Goal: Task Accomplishment & Management: Complete application form

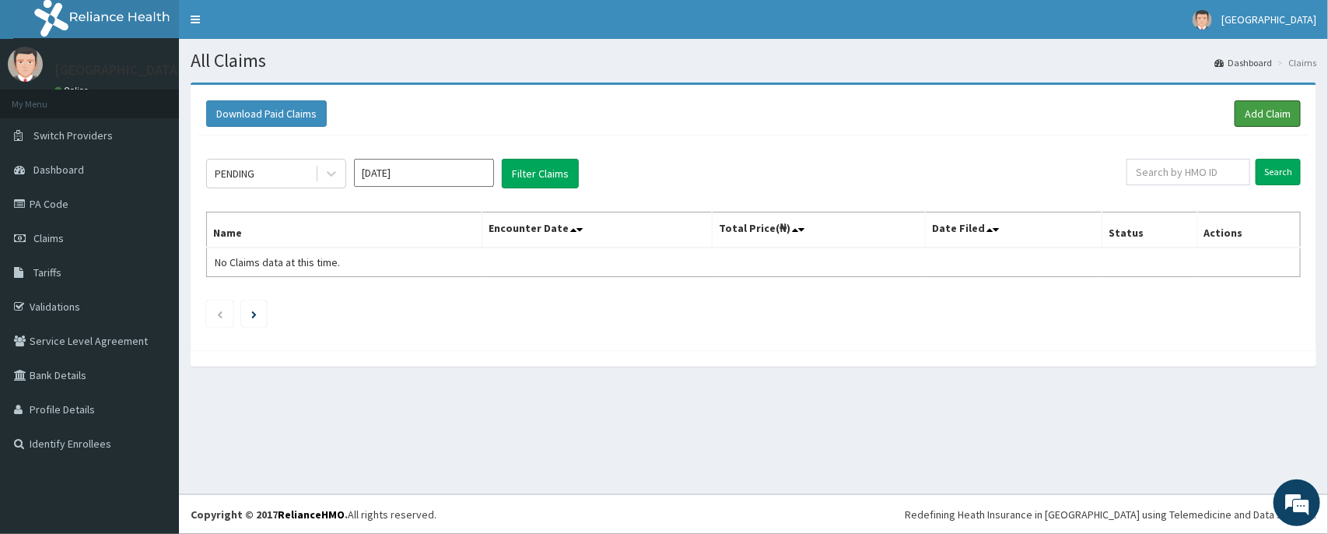
click at [1270, 119] on link "Add Claim" at bounding box center [1268, 113] width 66 height 26
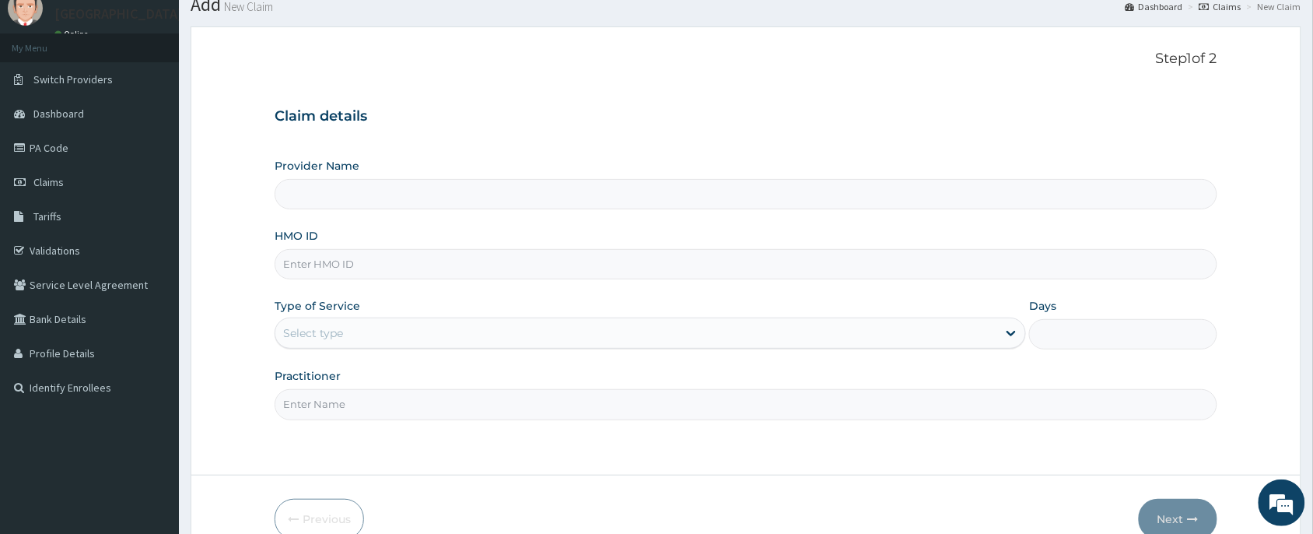
scroll to position [20, 0]
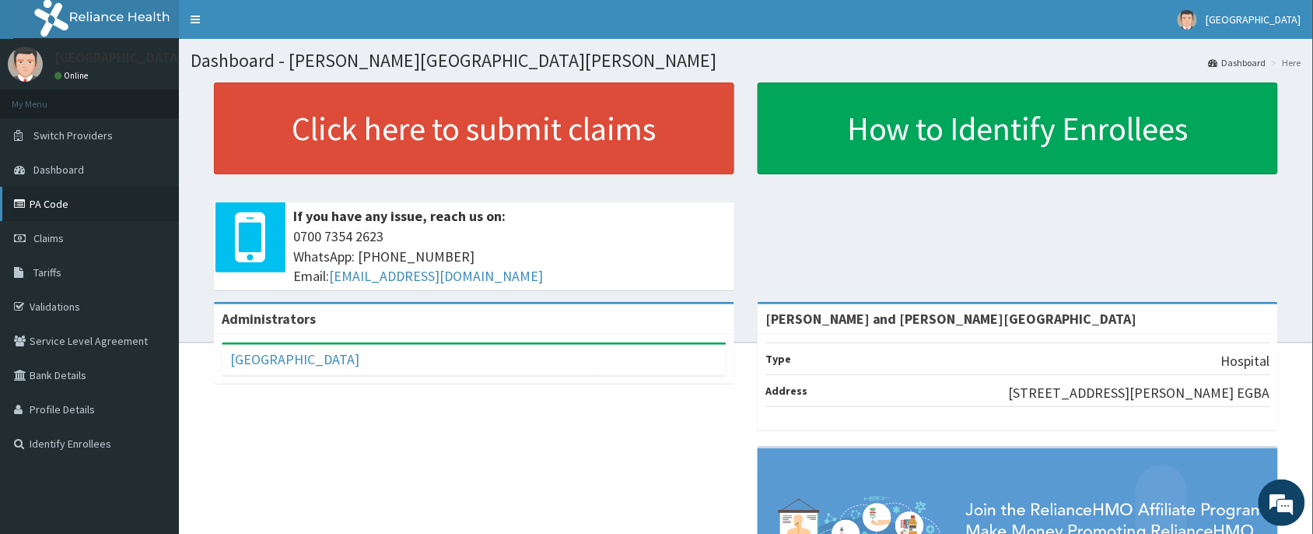
click at [110, 212] on link "PA Code" at bounding box center [89, 204] width 179 height 34
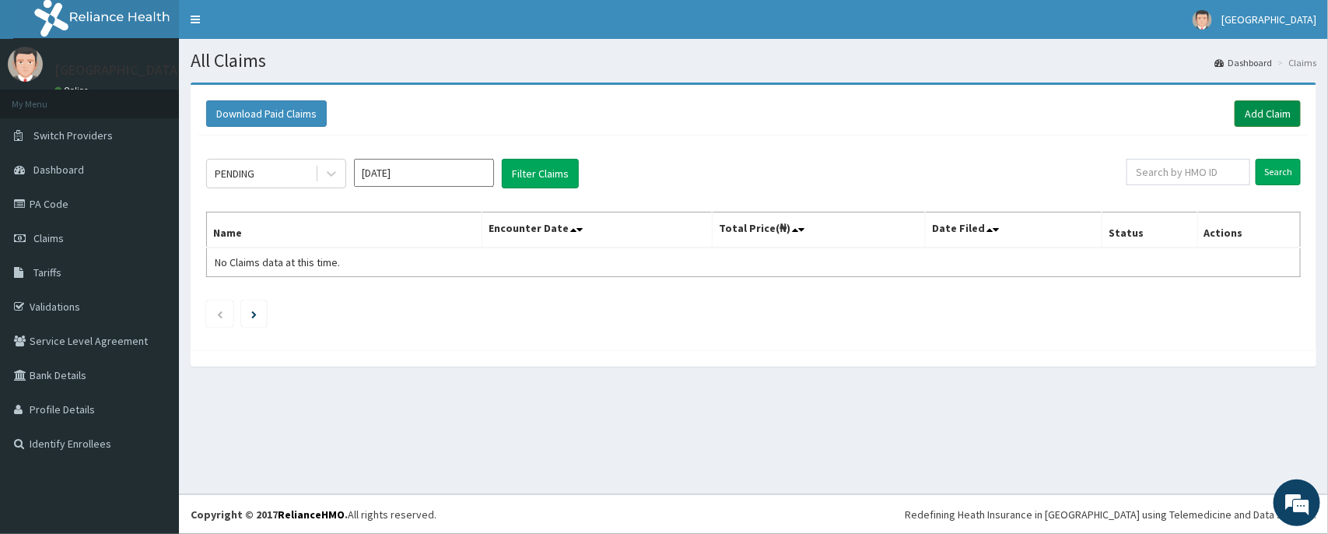
click at [1236, 117] on link "Add Claim" at bounding box center [1268, 113] width 66 height 26
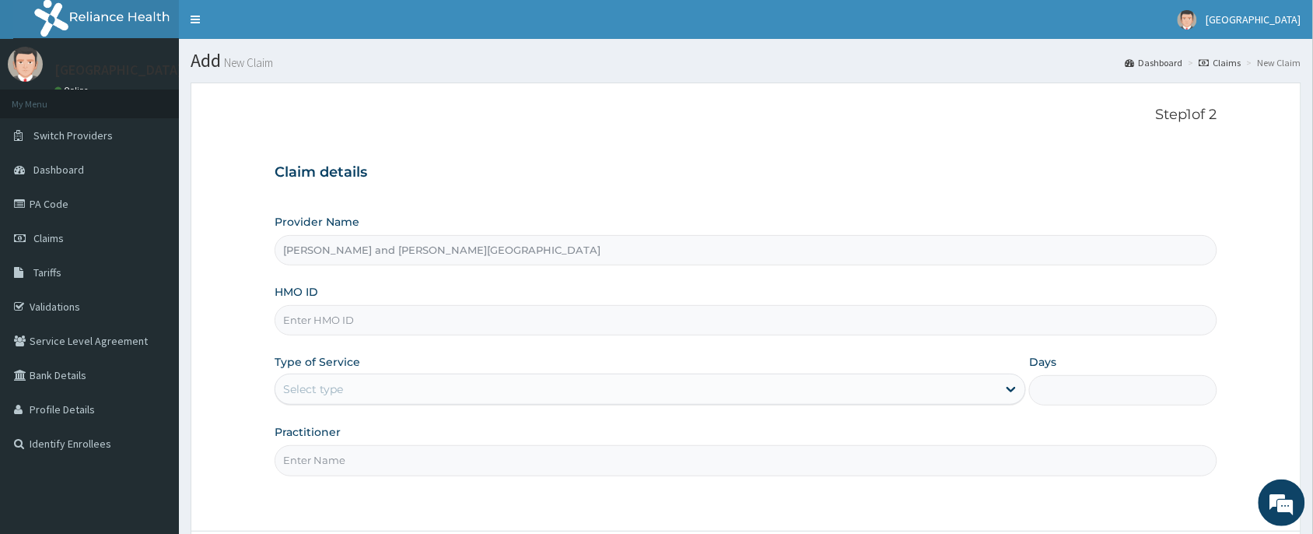
click at [340, 310] on input "HMO ID" at bounding box center [746, 320] width 943 height 30
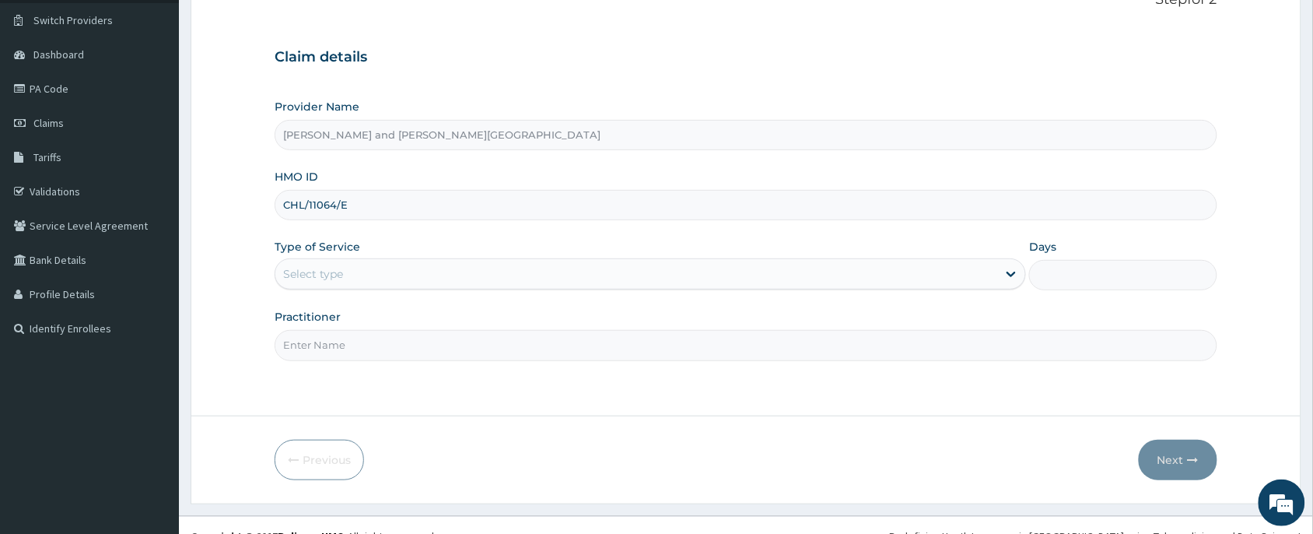
scroll to position [117, 0]
type input "CHL/11064/E"
click at [360, 265] on div "Select type" at bounding box center [636, 272] width 722 height 25
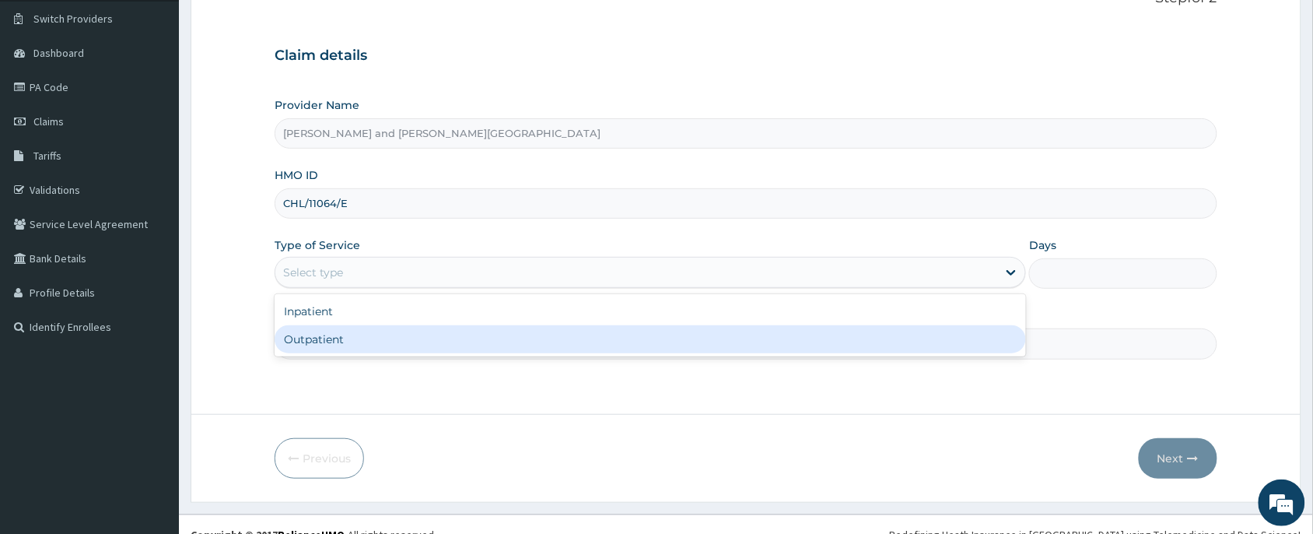
click at [333, 328] on div "Outpatient" at bounding box center [651, 339] width 752 height 28
type input "1"
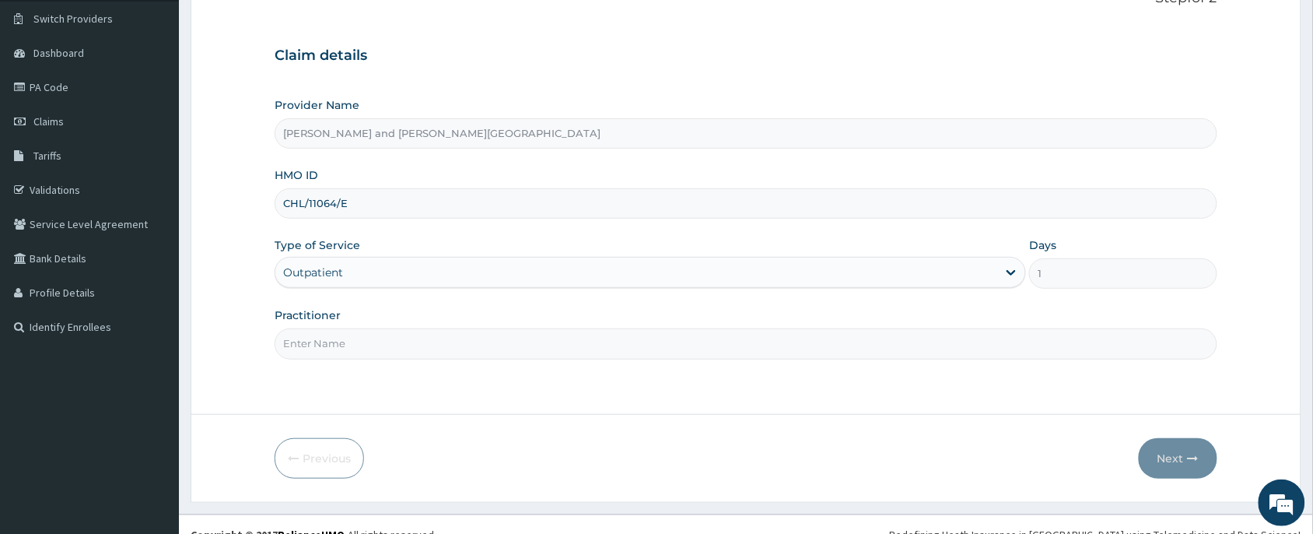
click at [328, 352] on input "Practitioner" at bounding box center [746, 343] width 943 height 30
type input "DR BIFOM MELWIN"
click at [1152, 449] on button "Next" at bounding box center [1178, 458] width 79 height 40
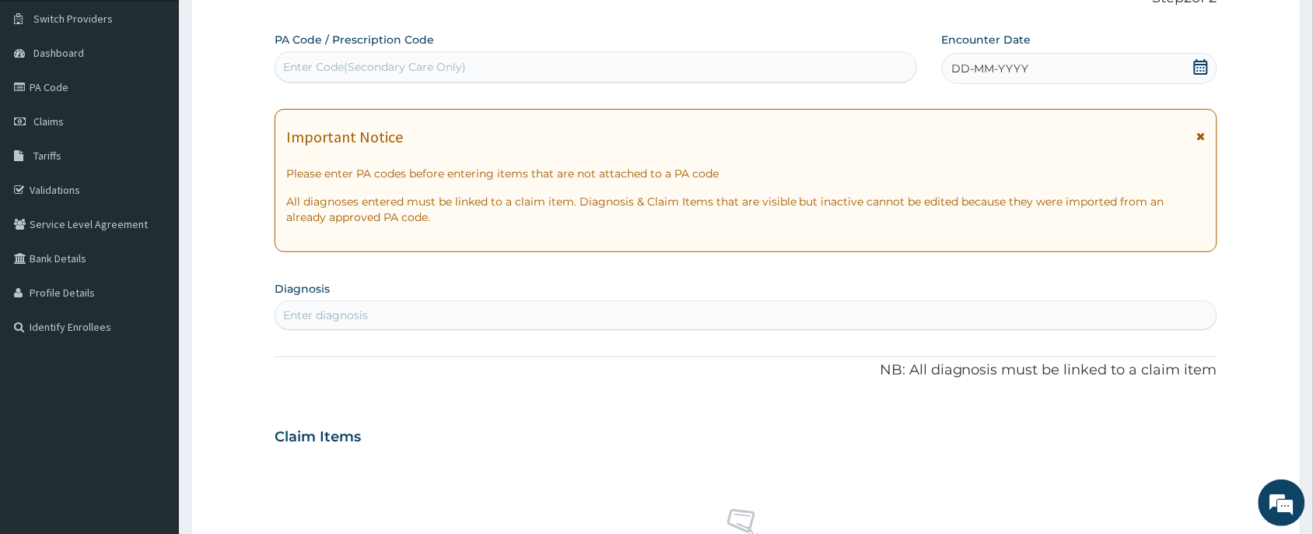
click at [1198, 64] on icon at bounding box center [1201, 67] width 14 height 16
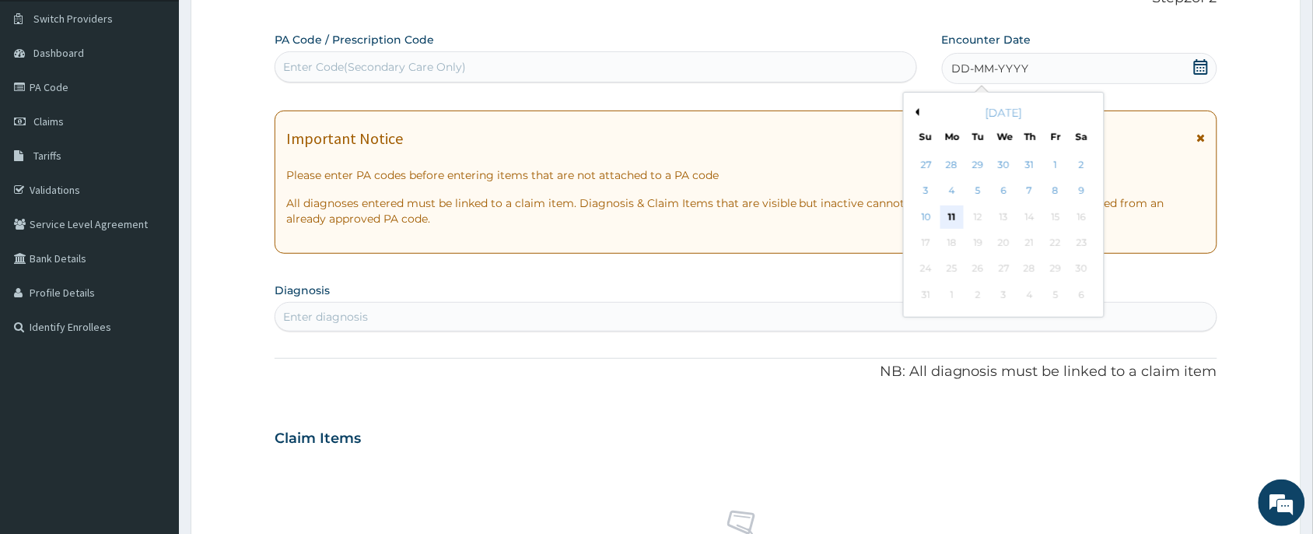
click at [945, 218] on div "11" at bounding box center [952, 216] width 23 height 23
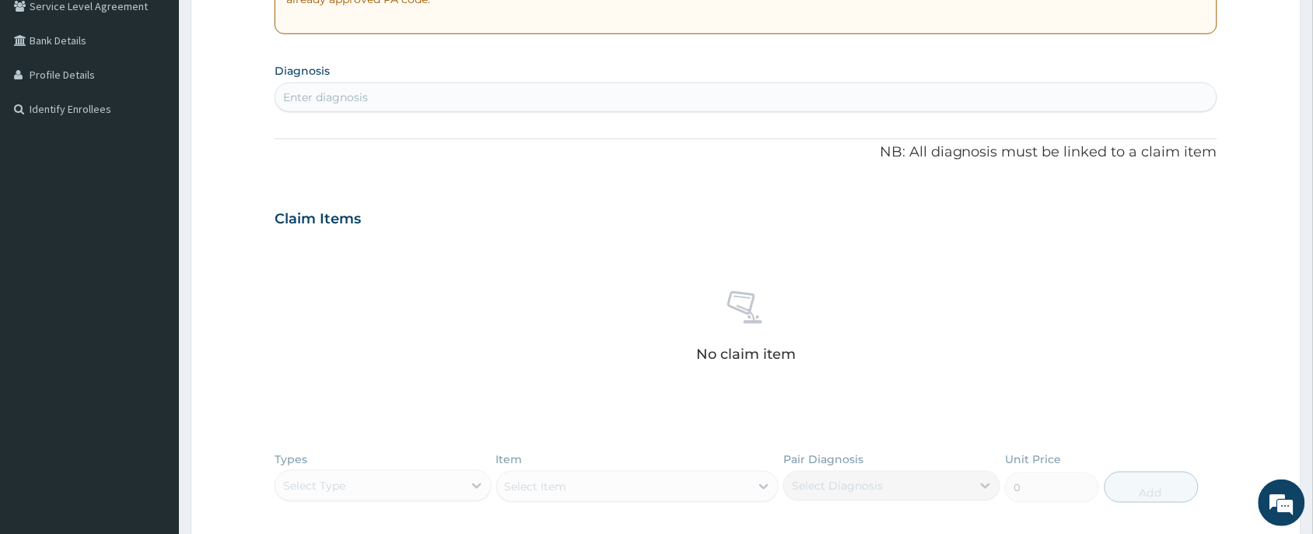
scroll to position [350, 0]
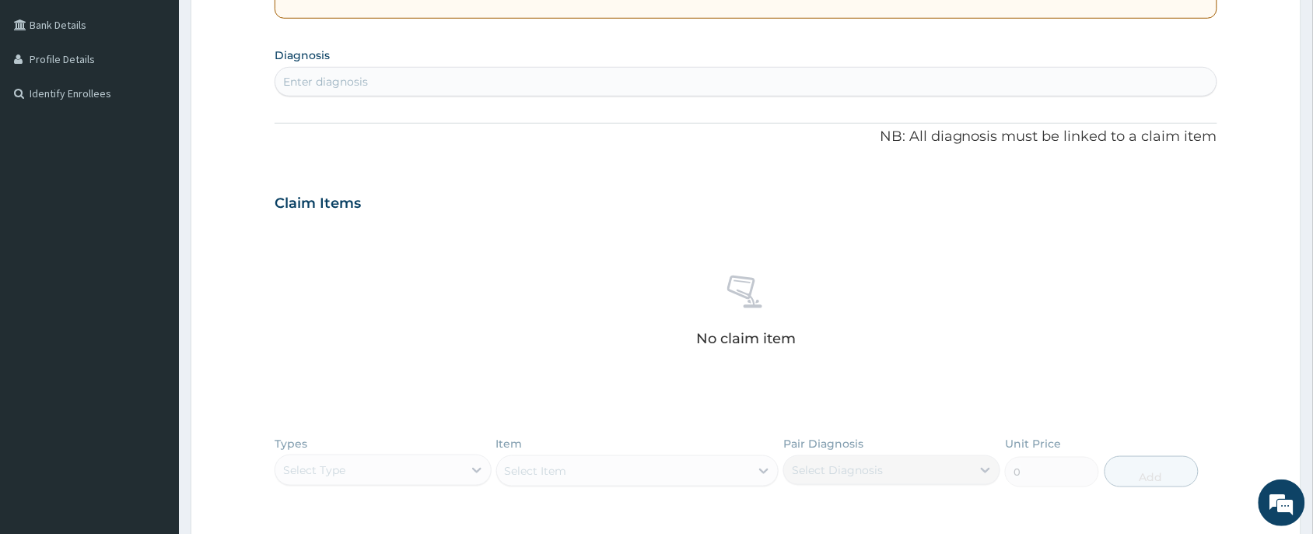
click at [373, 91] on div "Enter diagnosis" at bounding box center [745, 81] width 941 height 25
type input "mala"
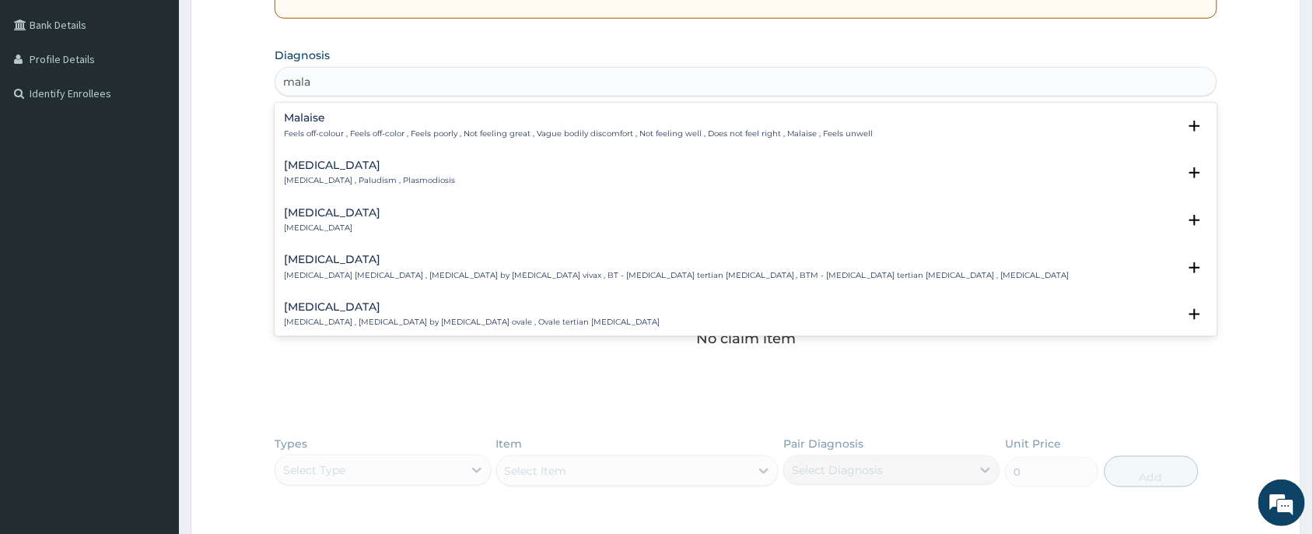
click at [335, 171] on h4 "Malaria" at bounding box center [369, 165] width 171 height 12
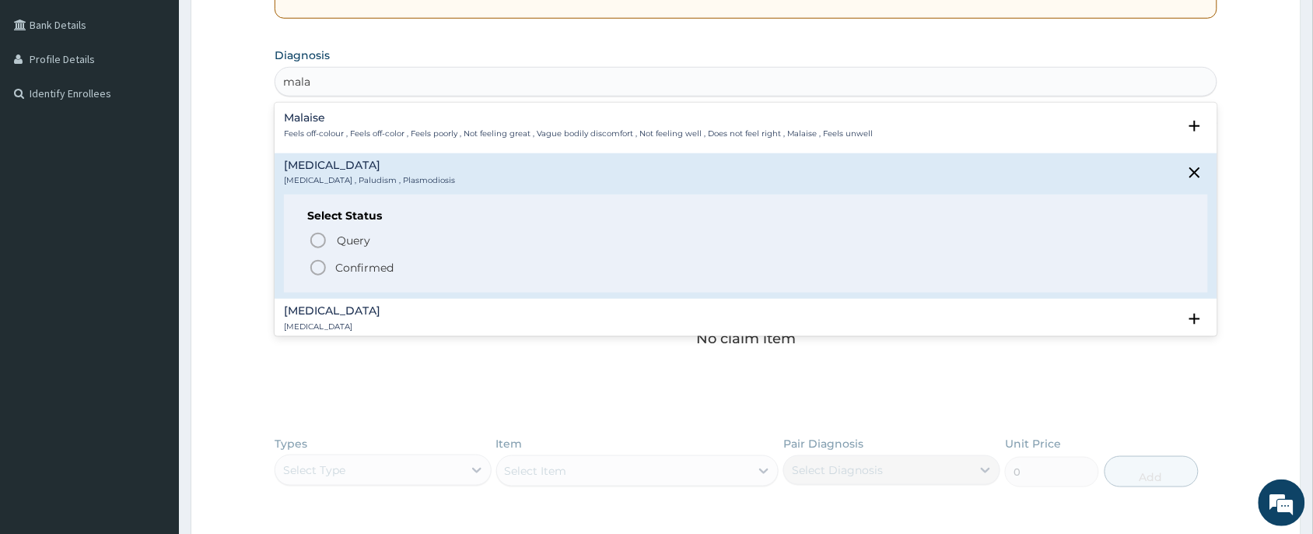
click at [335, 269] on p "Confirmed" at bounding box center [364, 268] width 58 height 16
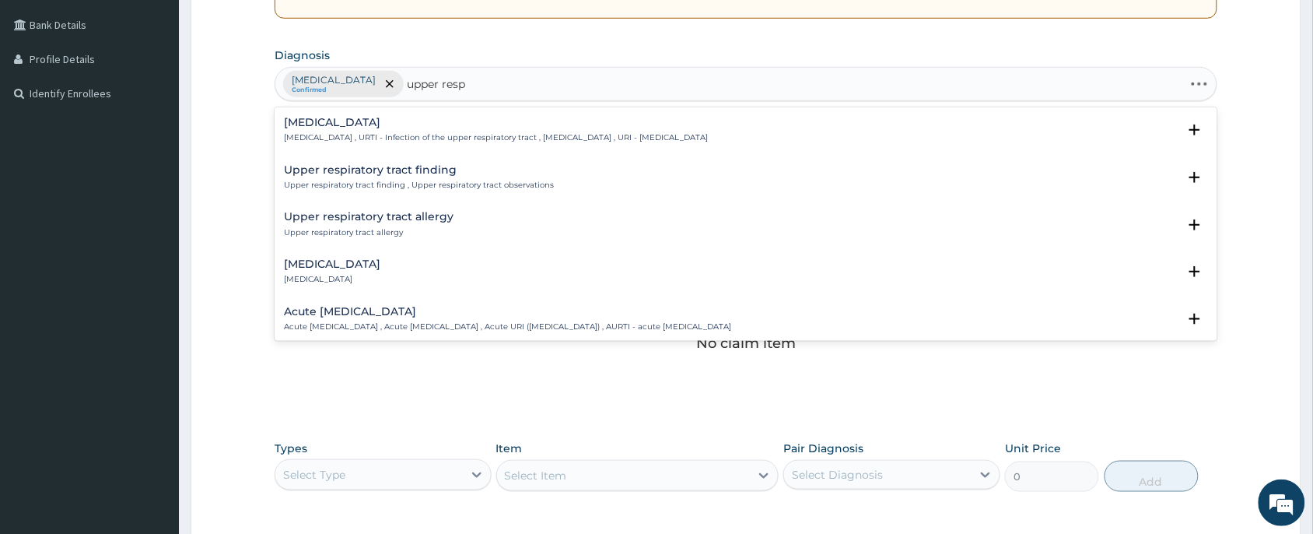
type input "upper respi"
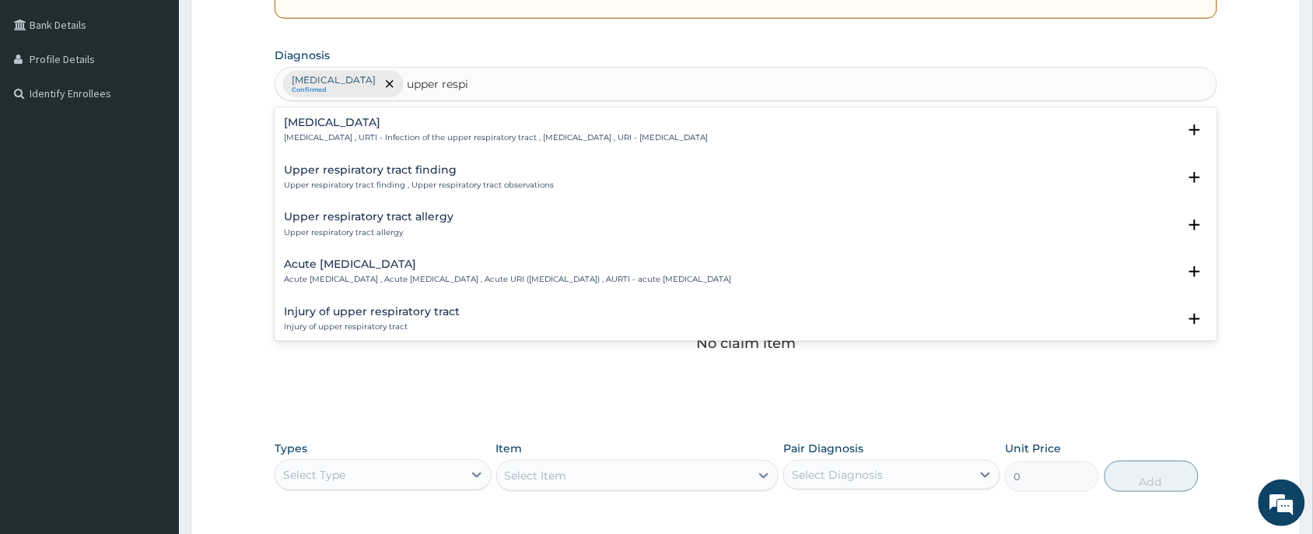
click at [390, 130] on div "Upper respiratory infection Upper respiratory infection , URTI - Infection of t…" at bounding box center [496, 130] width 424 height 27
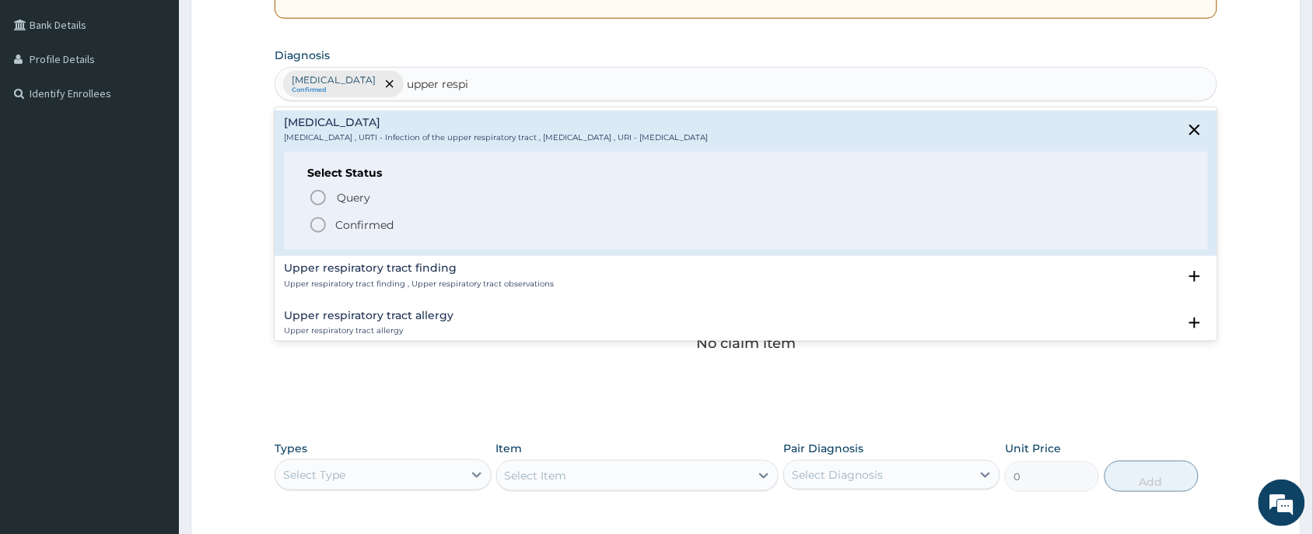
click at [349, 232] on p "Confirmed" at bounding box center [364, 225] width 58 height 16
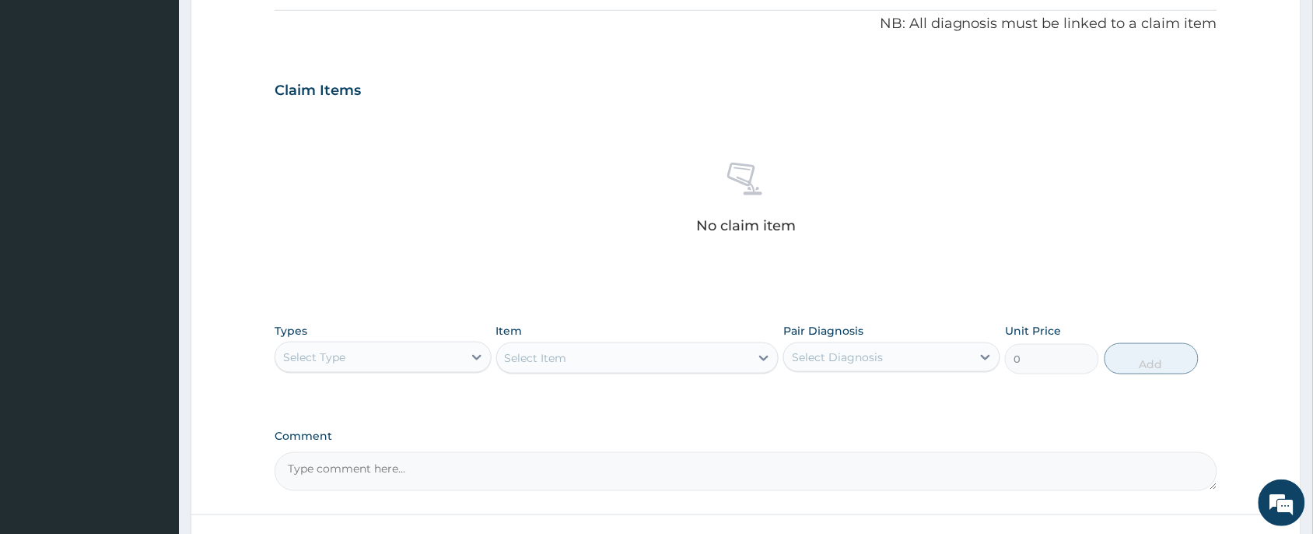
scroll to position [589, 0]
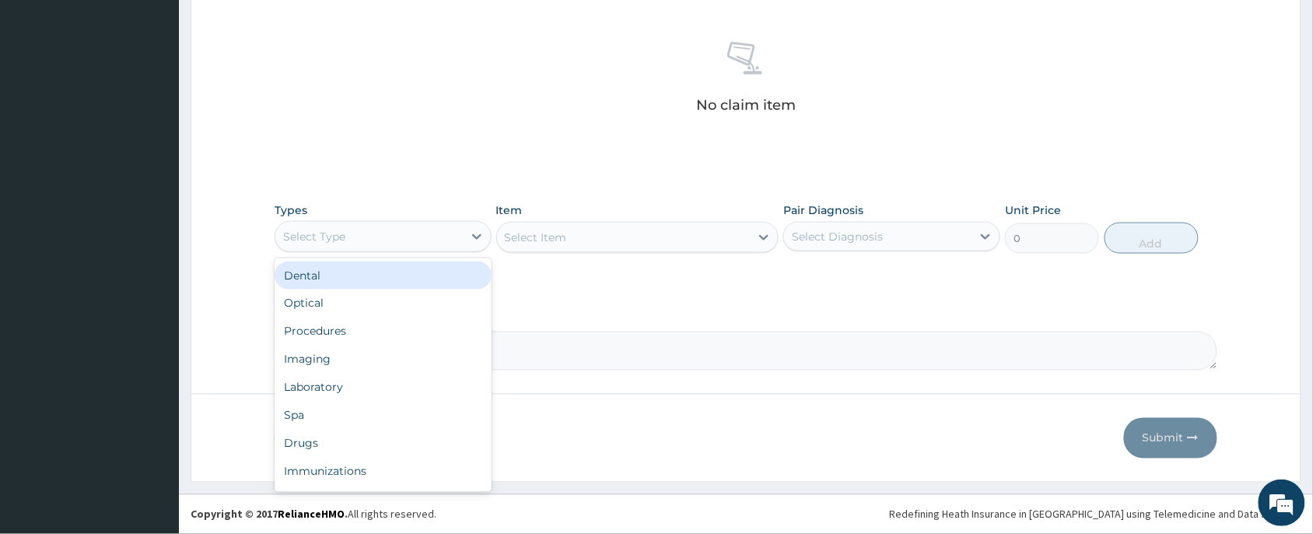
click at [380, 237] on div "Select Type" at bounding box center [369, 236] width 188 height 25
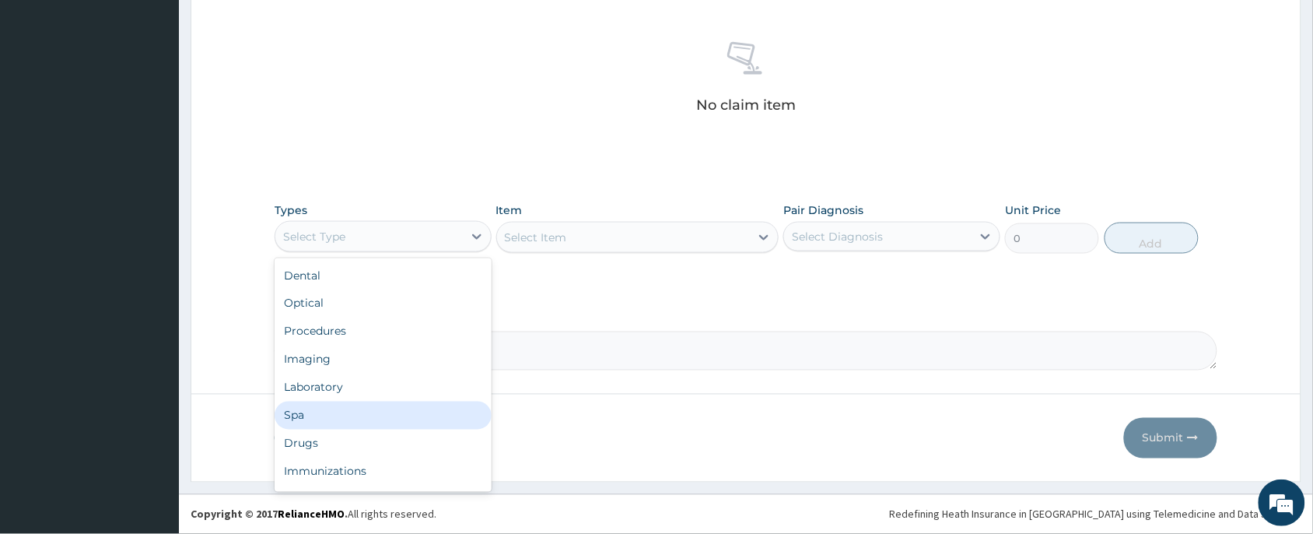
scroll to position [52, 0]
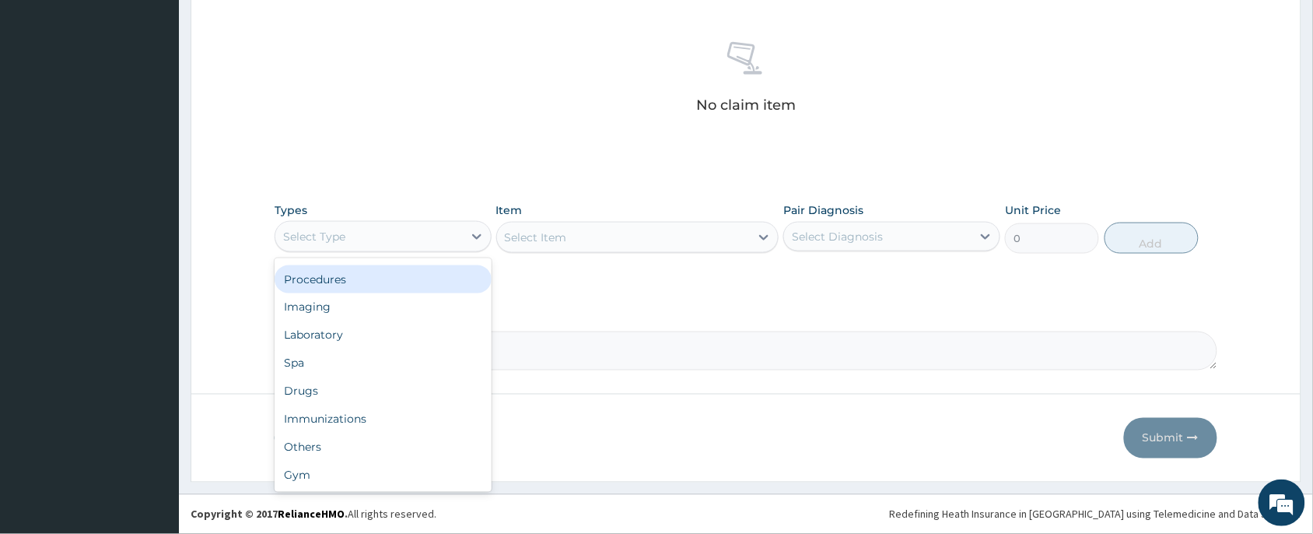
click at [339, 267] on div "Procedures" at bounding box center [383, 279] width 217 height 28
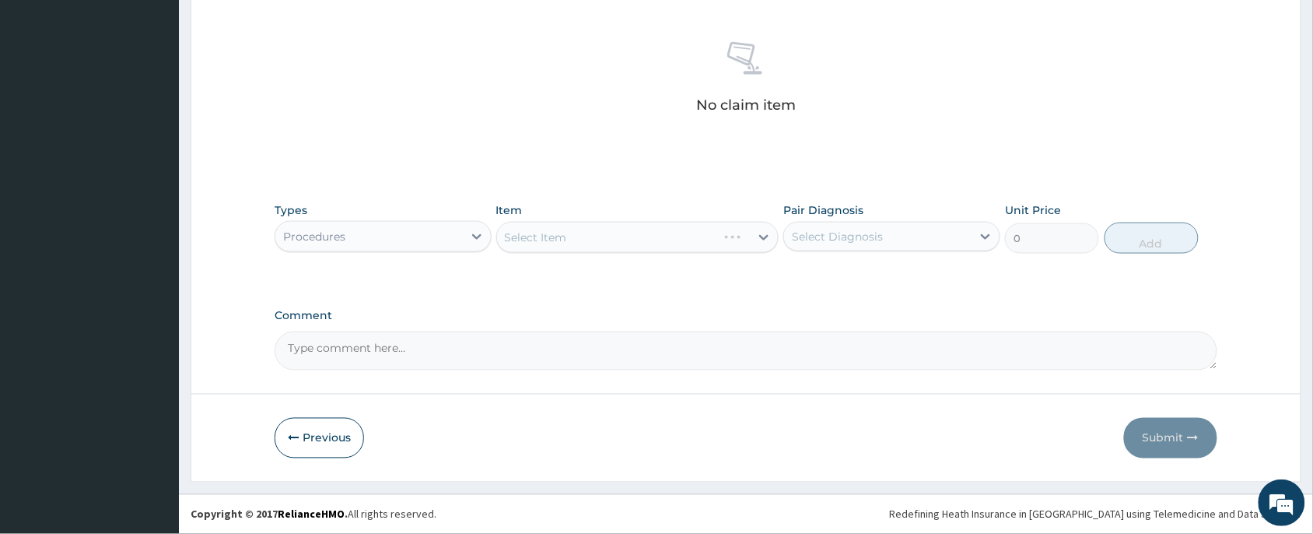
click at [538, 238] on div "Select Item" at bounding box center [637, 237] width 283 height 31
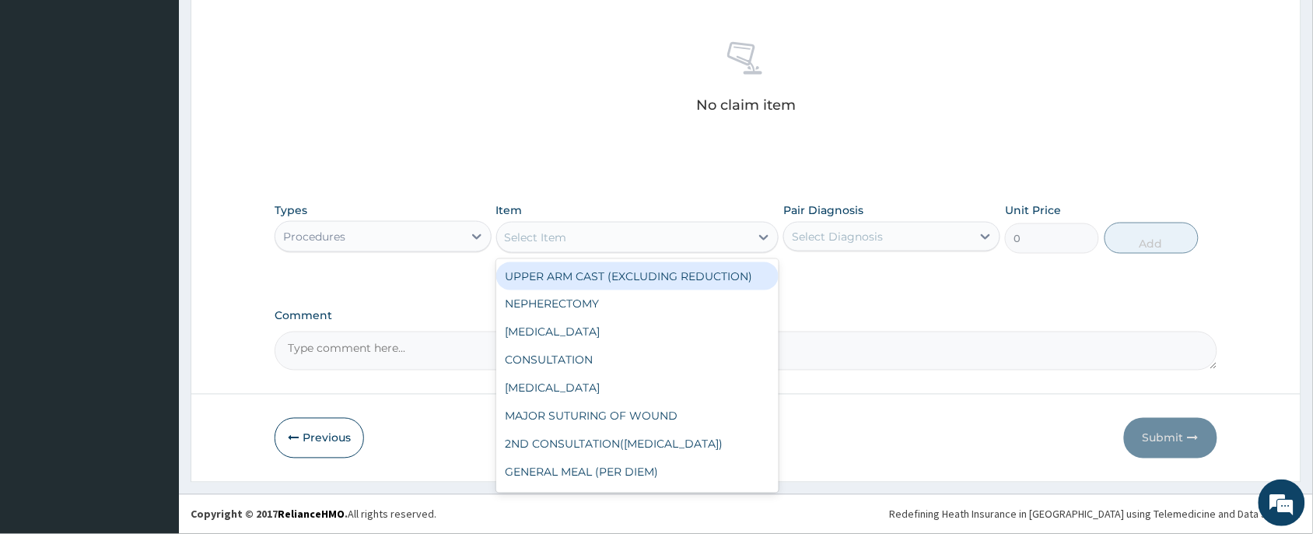
click at [549, 235] on div "Select Item" at bounding box center [536, 238] width 62 height 16
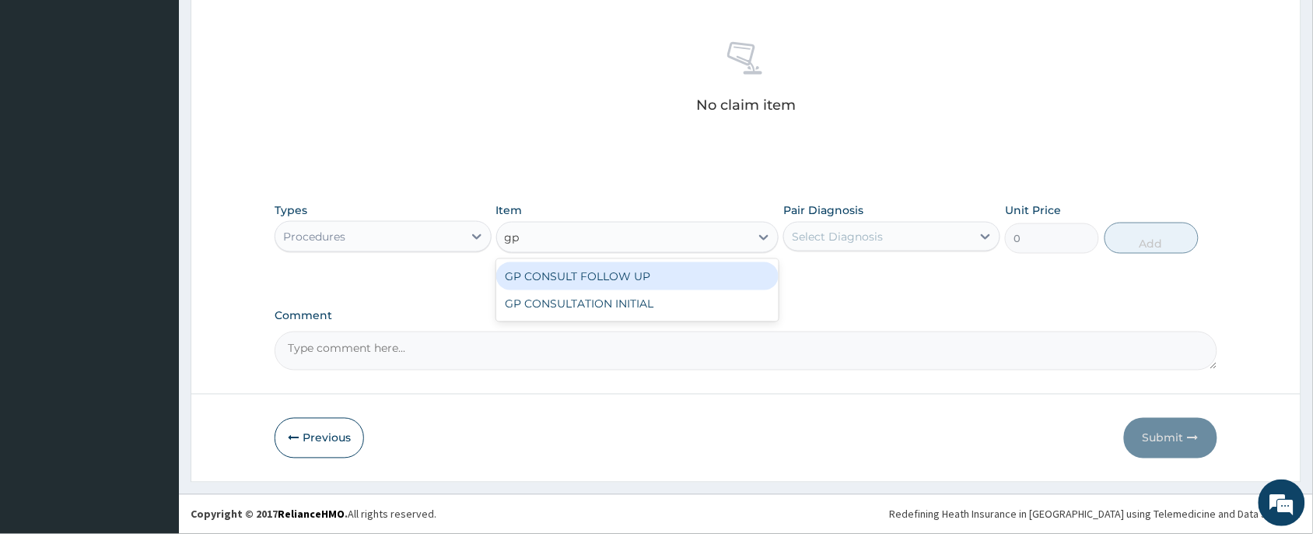
type input "gp"
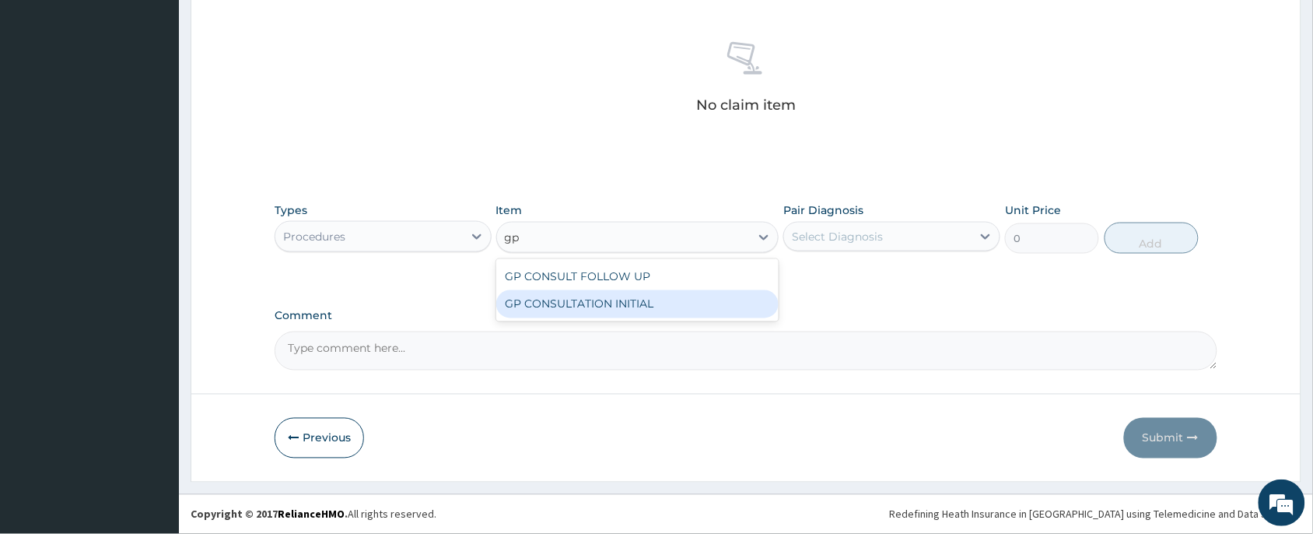
click at [620, 306] on div "GP CONSULTATION INITIAL" at bounding box center [637, 304] width 283 height 28
type input "2000"
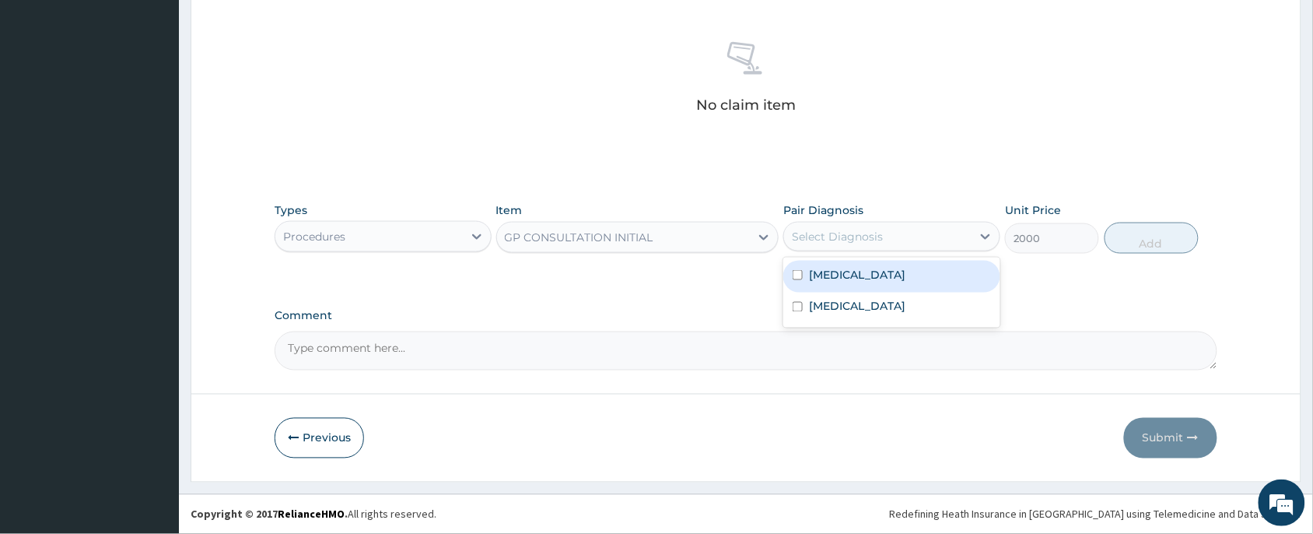
click at [868, 233] on div "Select Diagnosis" at bounding box center [837, 237] width 91 height 16
click at [870, 277] on div "Malaria" at bounding box center [891, 277] width 217 height 32
checkbox input "true"
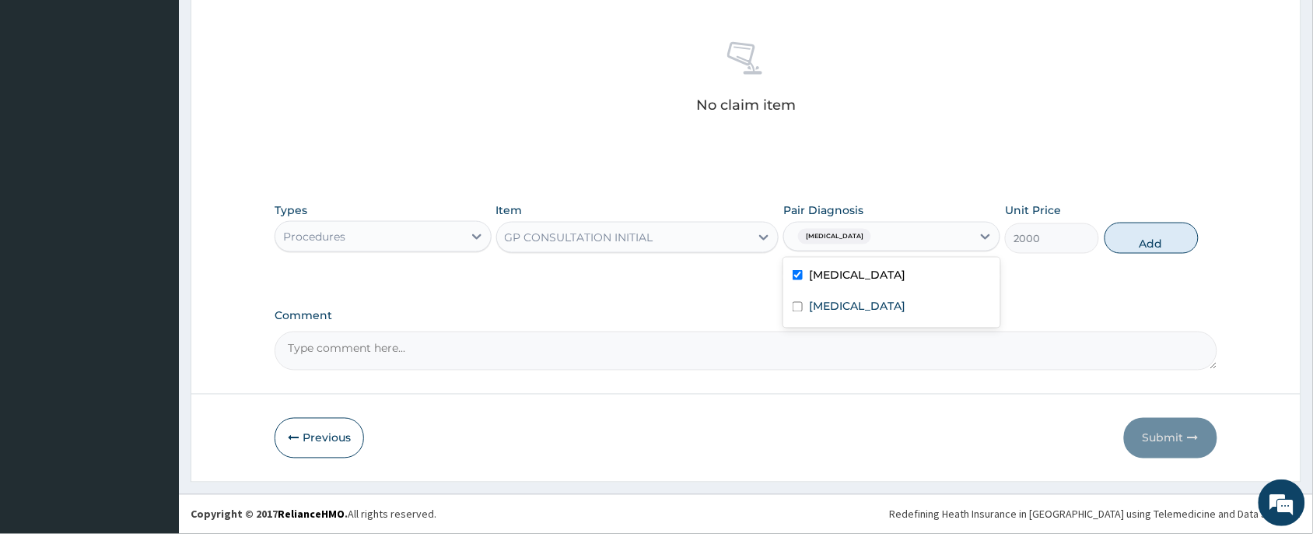
click at [872, 240] on div "Malaria" at bounding box center [878, 236] width 188 height 26
click at [889, 236] on div "Malaria" at bounding box center [878, 236] width 188 height 26
click at [882, 294] on div "Upper respiratory infection" at bounding box center [891, 309] width 217 height 32
checkbox input "true"
click at [1145, 238] on button "Add" at bounding box center [1152, 238] width 94 height 31
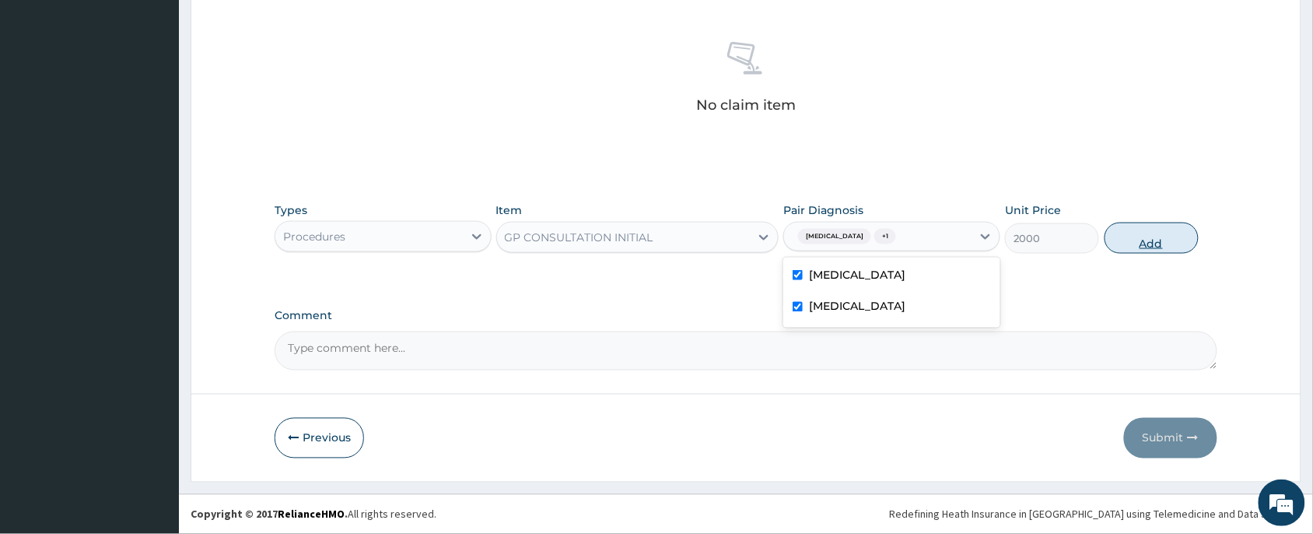
type input "0"
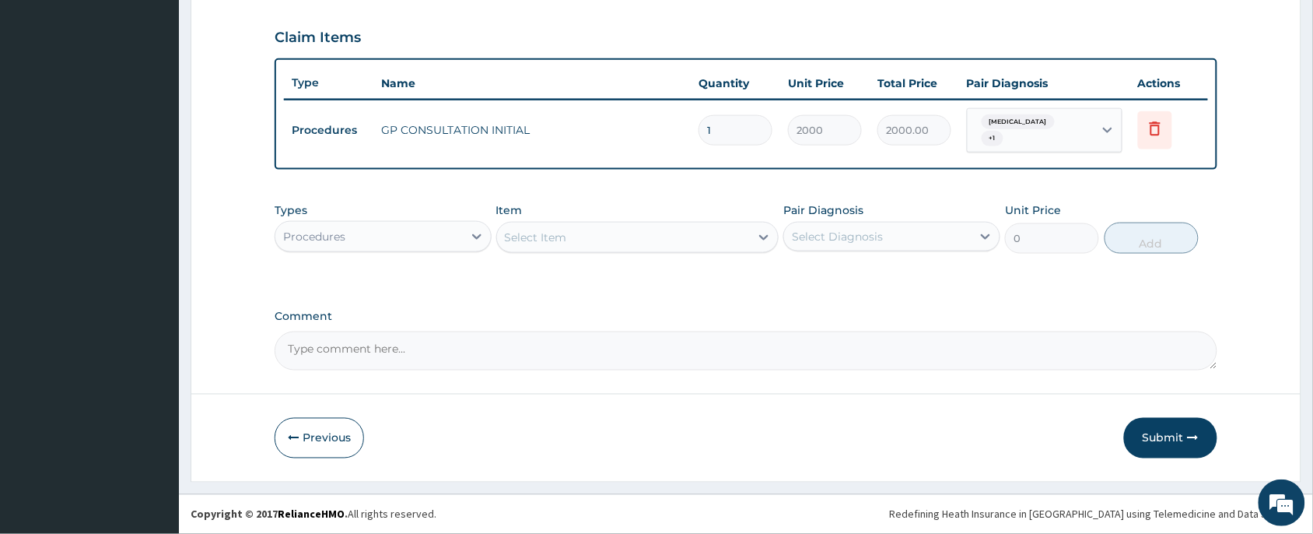
scroll to position [514, 0]
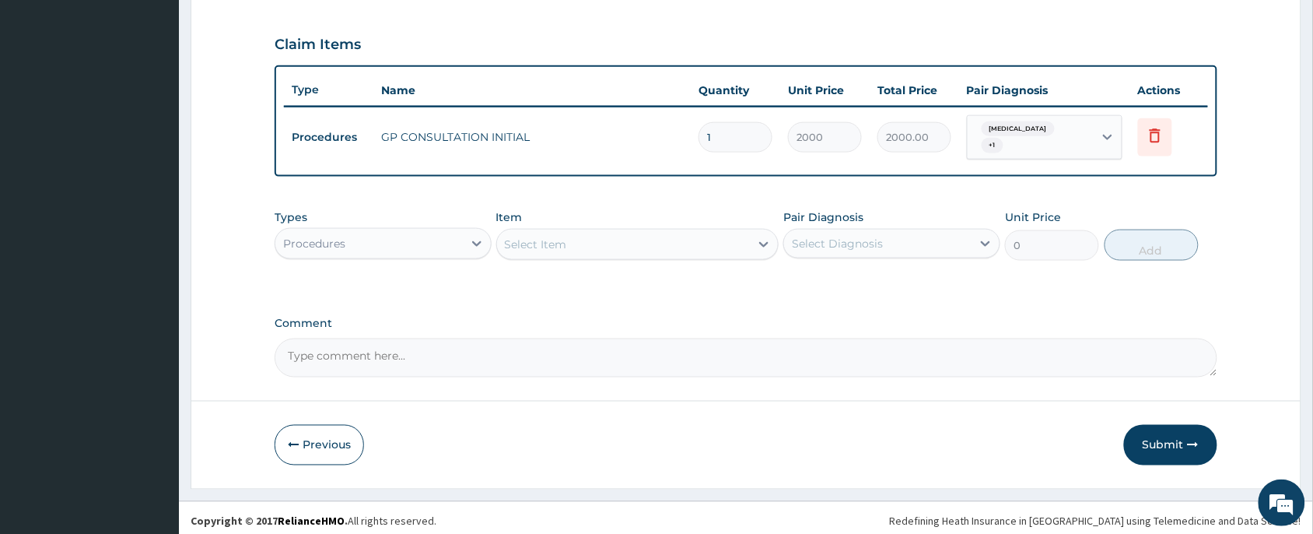
click at [565, 215] on div "Item Select Item" at bounding box center [637, 234] width 283 height 51
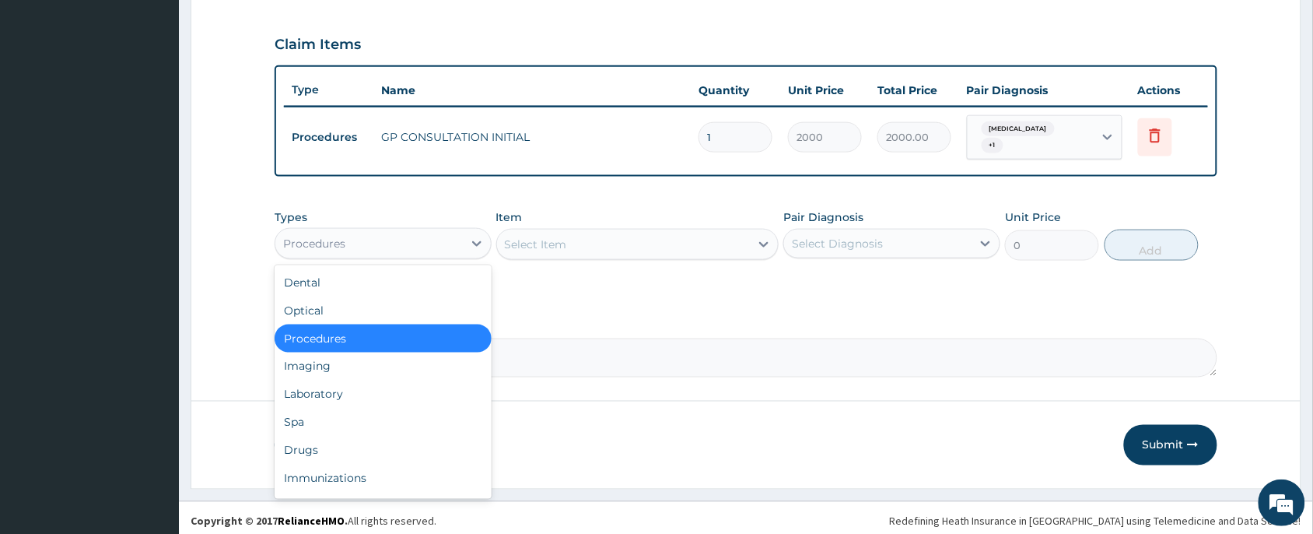
click at [292, 236] on div "Procedures" at bounding box center [314, 244] width 62 height 16
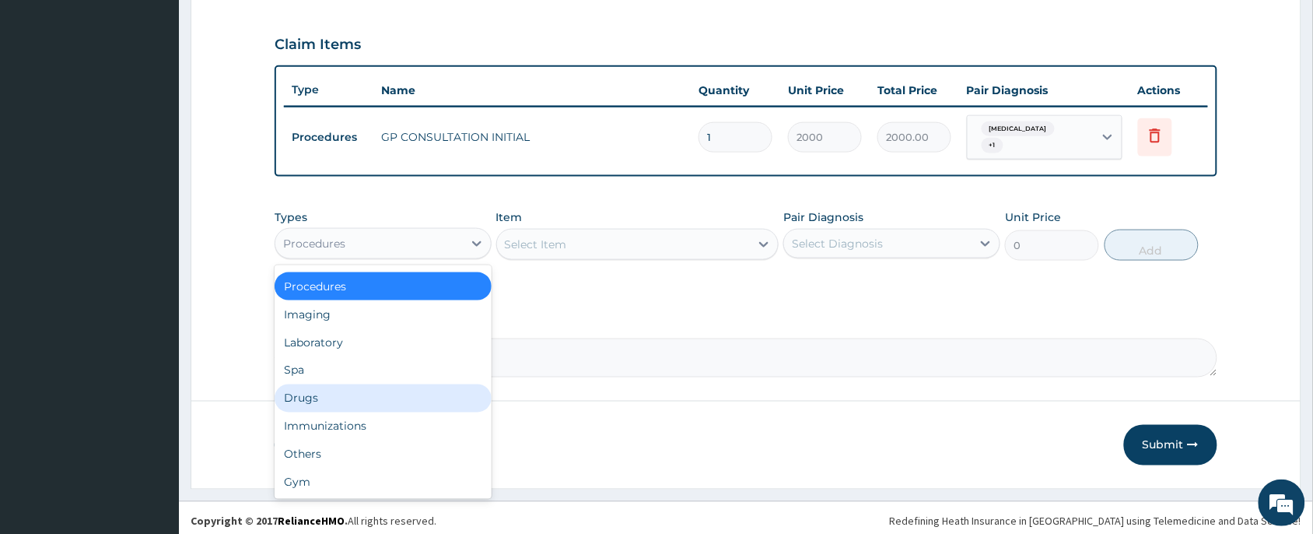
click at [324, 391] on div "Drugs" at bounding box center [383, 398] width 217 height 28
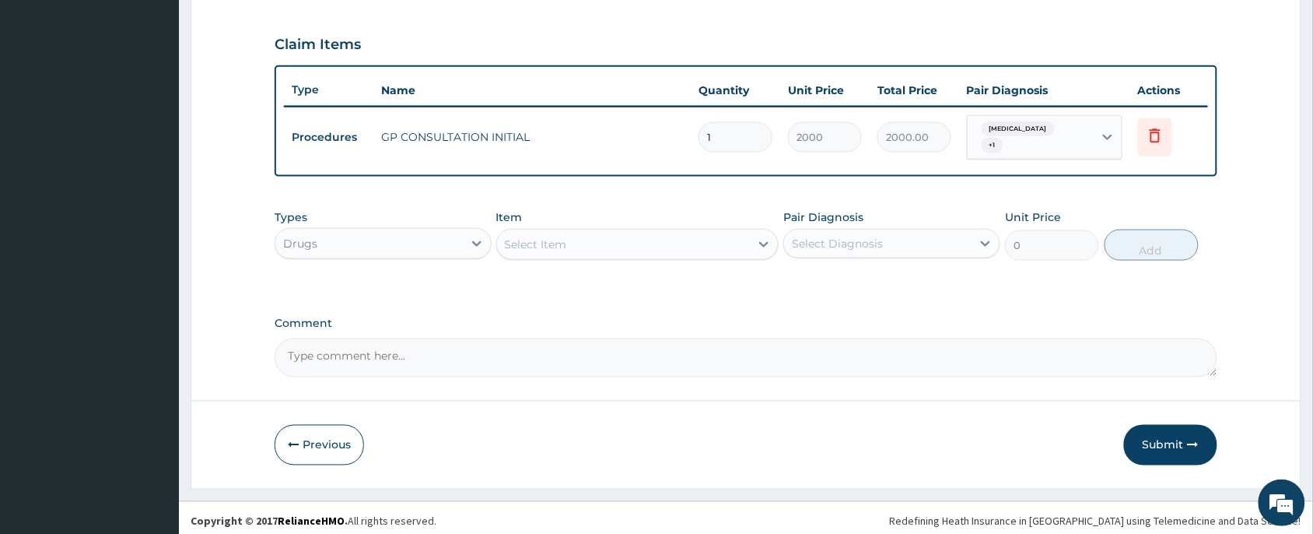
click at [629, 232] on div "Select Item" at bounding box center [624, 244] width 254 height 25
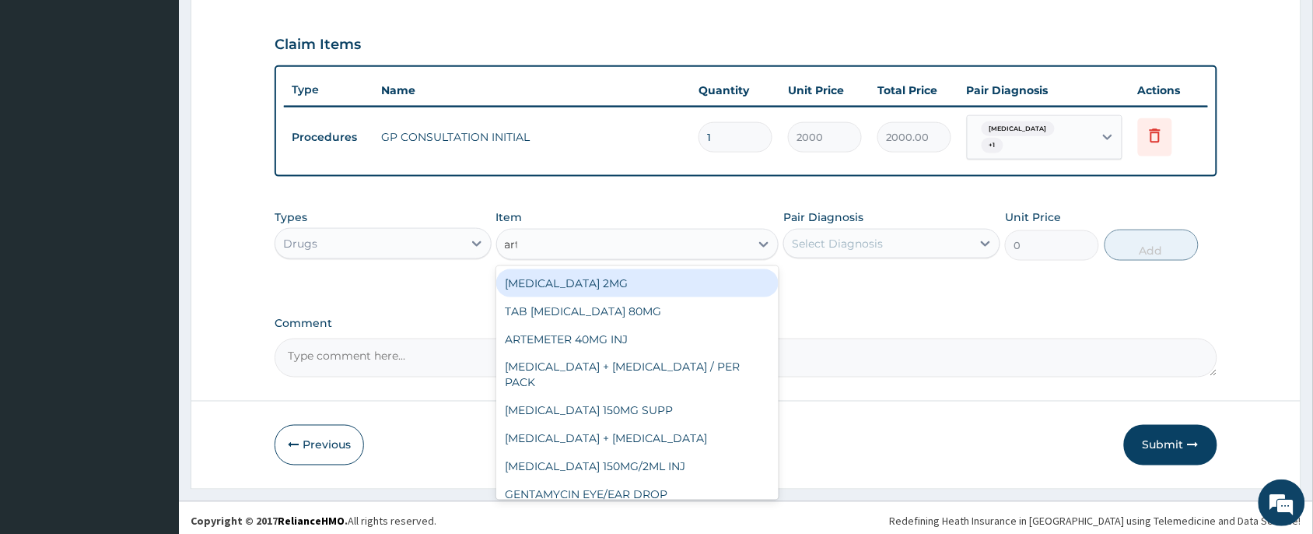
type input "arte"
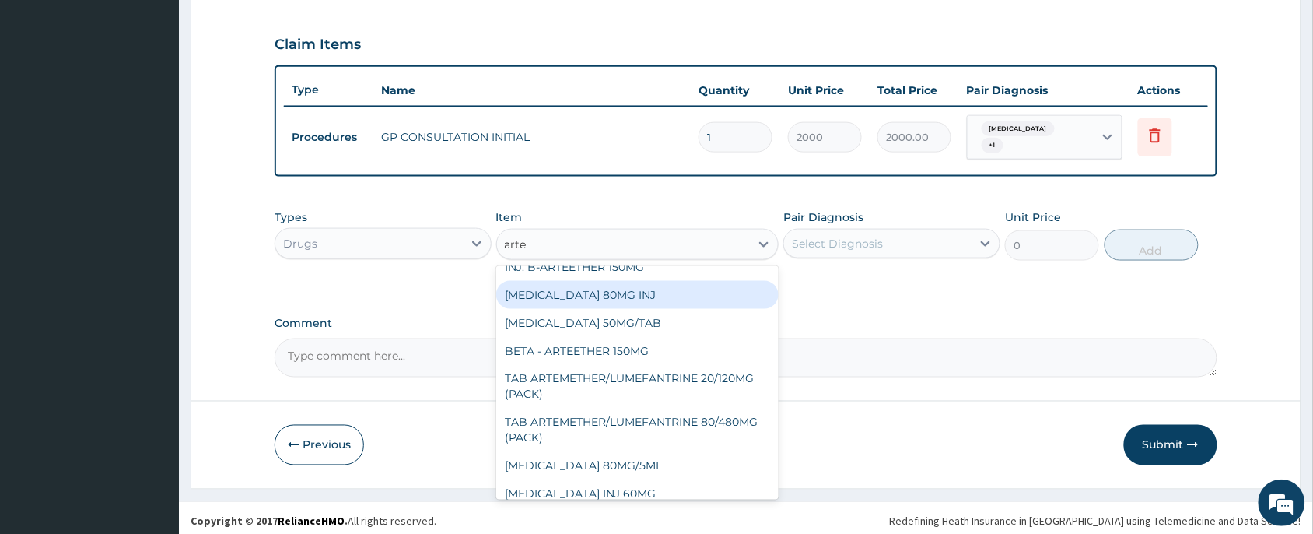
scroll to position [239, 0]
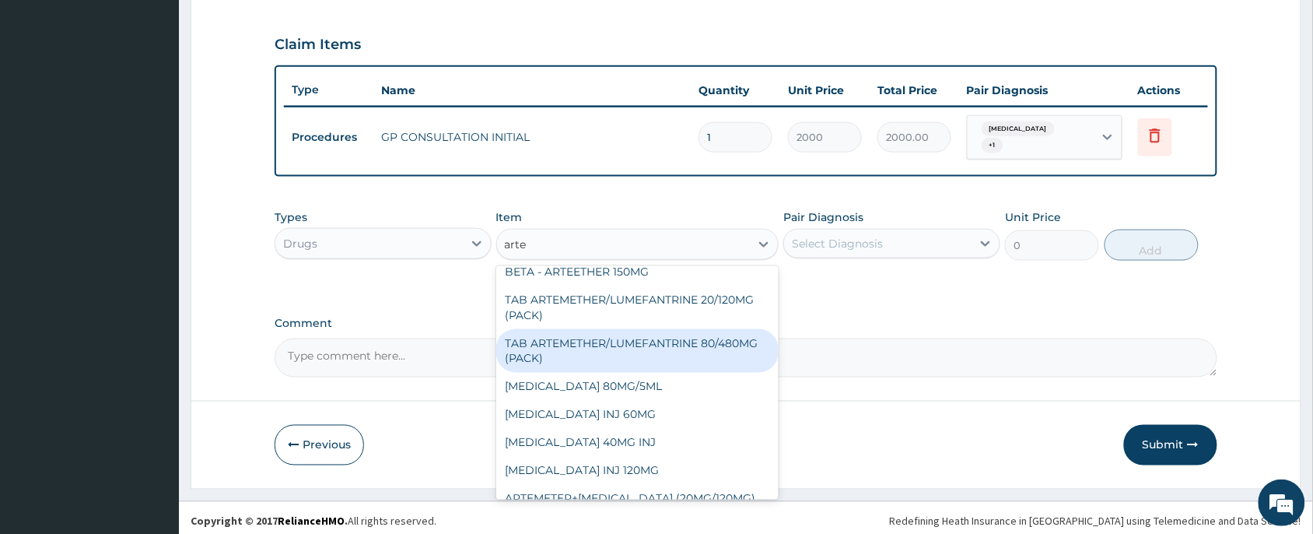
drag, startPoint x: 629, startPoint y: 317, endPoint x: 850, endPoint y: 282, distance: 224.6
click at [631, 329] on div "TAB ARTEMETHER/LUMEFANTRINE 80/480MG (PACK)" at bounding box center [637, 351] width 283 height 44
type input "1600"
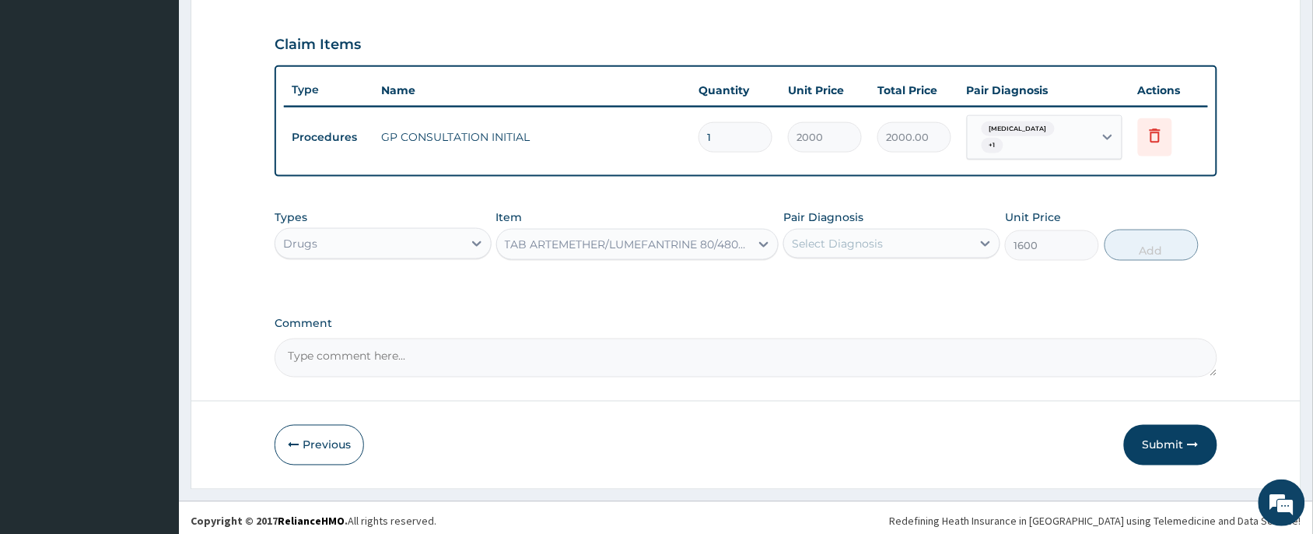
click at [889, 243] on div "Select Diagnosis" at bounding box center [878, 243] width 188 height 25
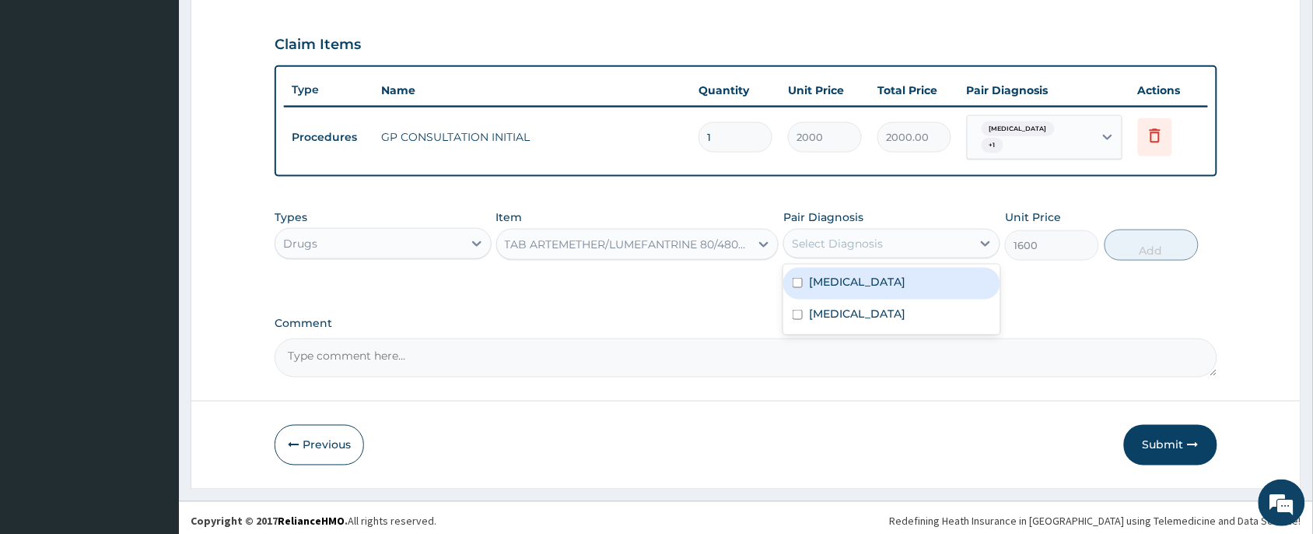
click at [873, 284] on div "Malaria" at bounding box center [891, 284] width 217 height 32
checkbox input "true"
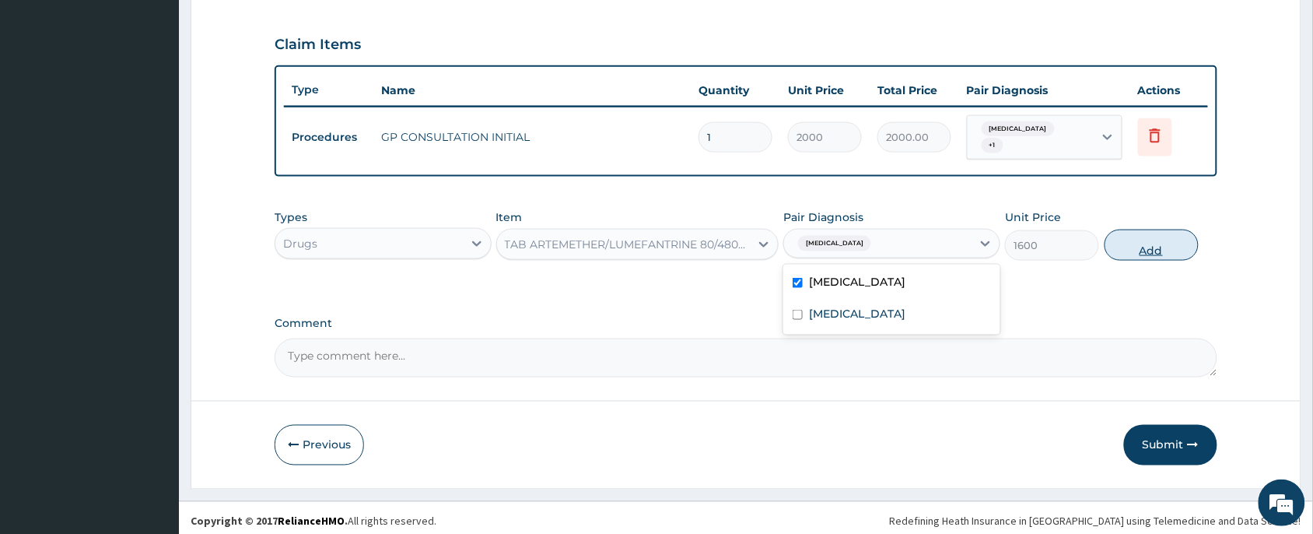
click at [1180, 240] on button "Add" at bounding box center [1152, 245] width 94 height 31
type input "0"
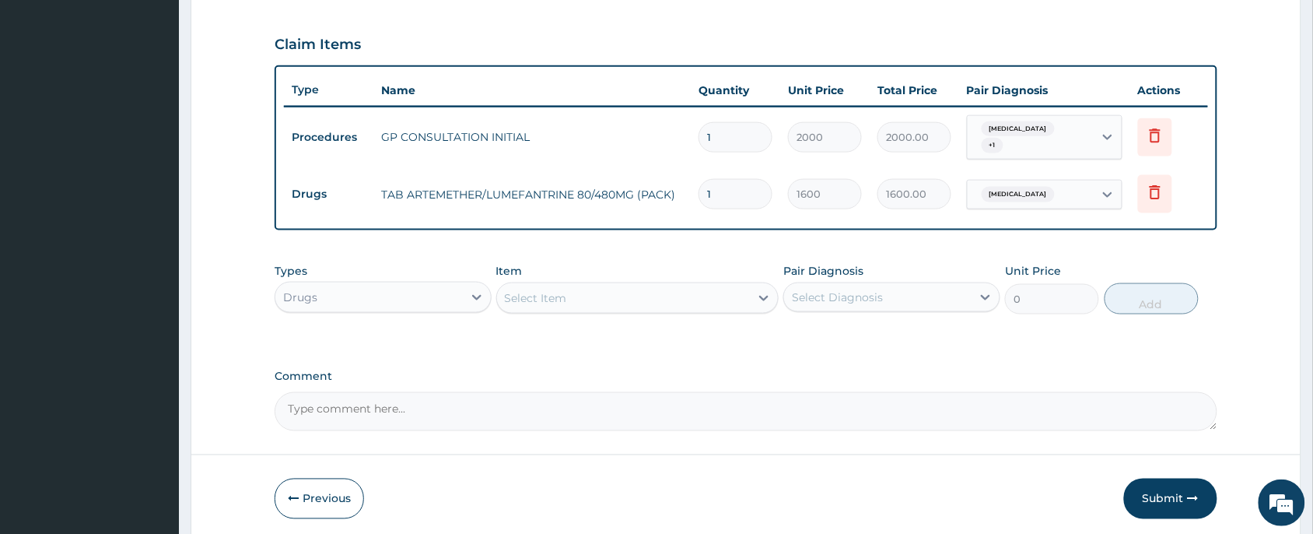
click at [573, 296] on div "Select Item" at bounding box center [624, 298] width 254 height 25
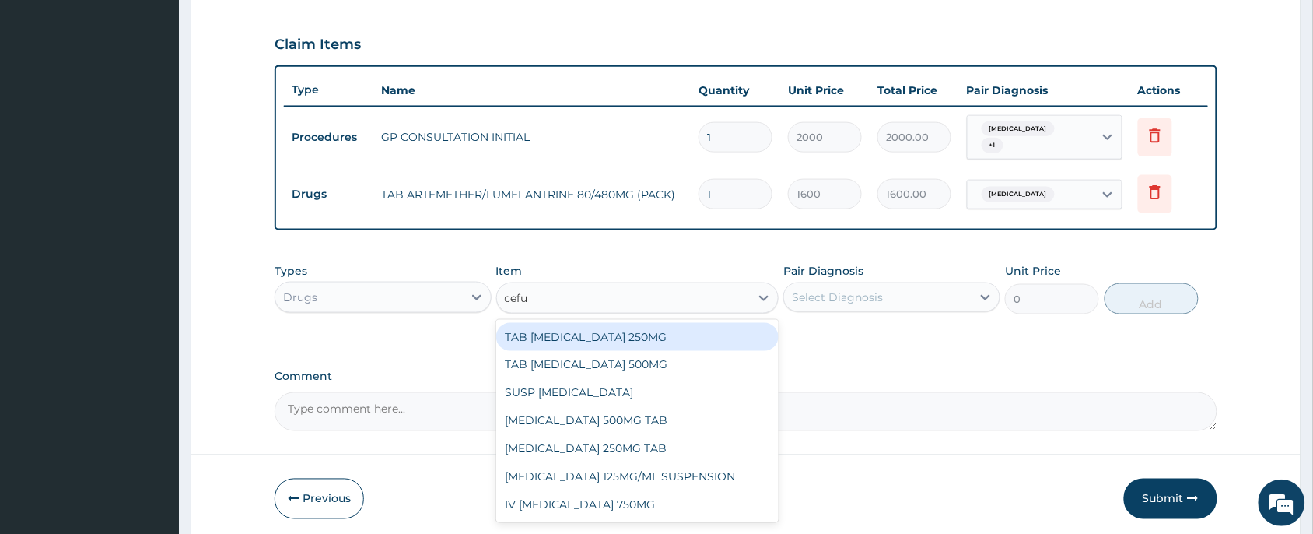
type input "cefur"
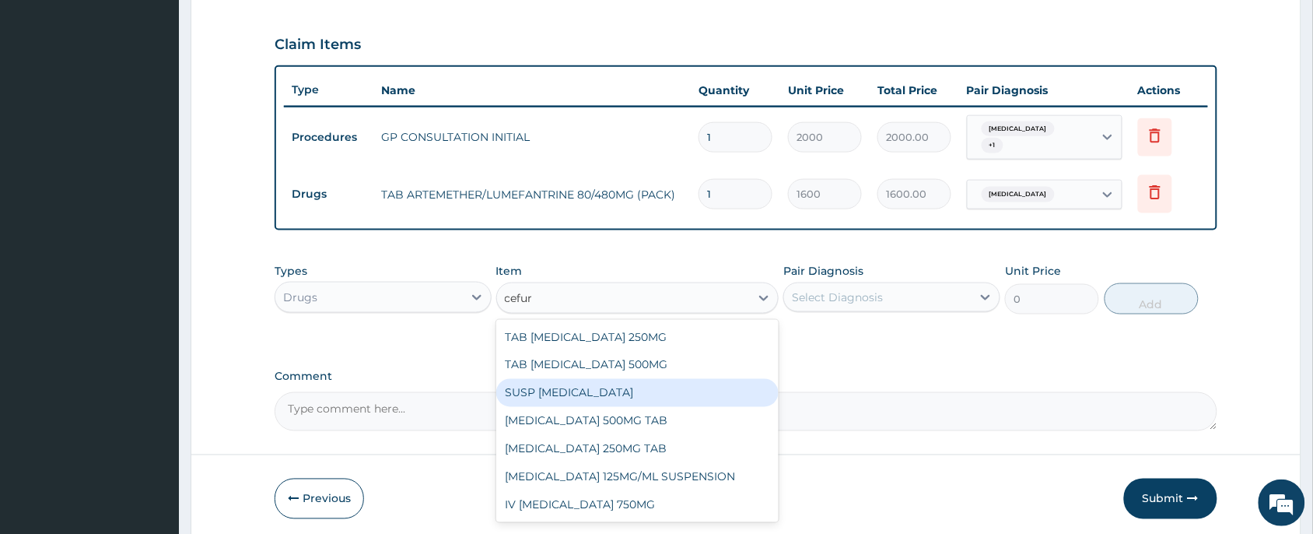
click at [599, 382] on div "SUSP CEFUROXIME" at bounding box center [637, 393] width 283 height 28
type input "3500"
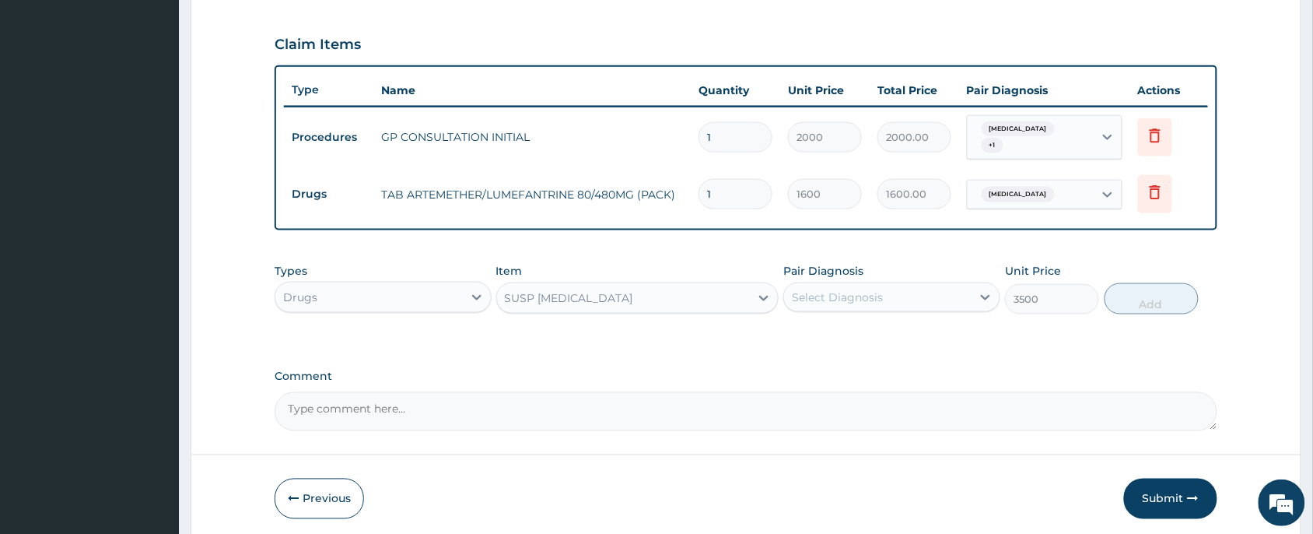
click at [817, 289] on div "Select Diagnosis" at bounding box center [837, 297] width 91 height 16
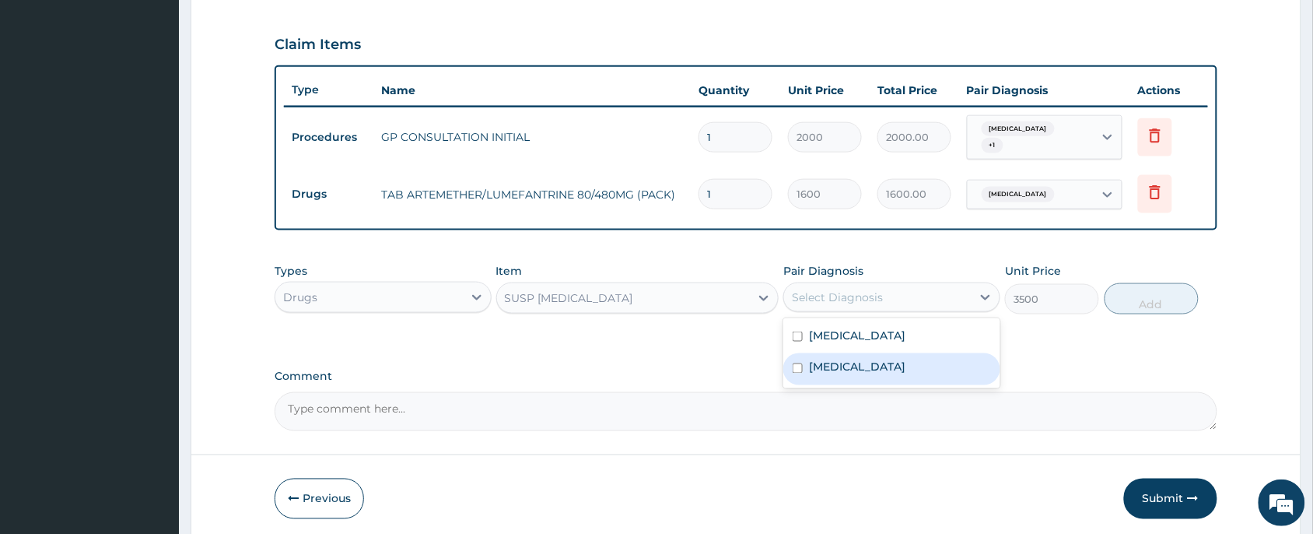
drag, startPoint x: 885, startPoint y: 367, endPoint x: 1083, endPoint y: 312, distance: 205.9
click at [896, 370] on div "Upper respiratory infection" at bounding box center [891, 369] width 217 height 32
checkbox input "true"
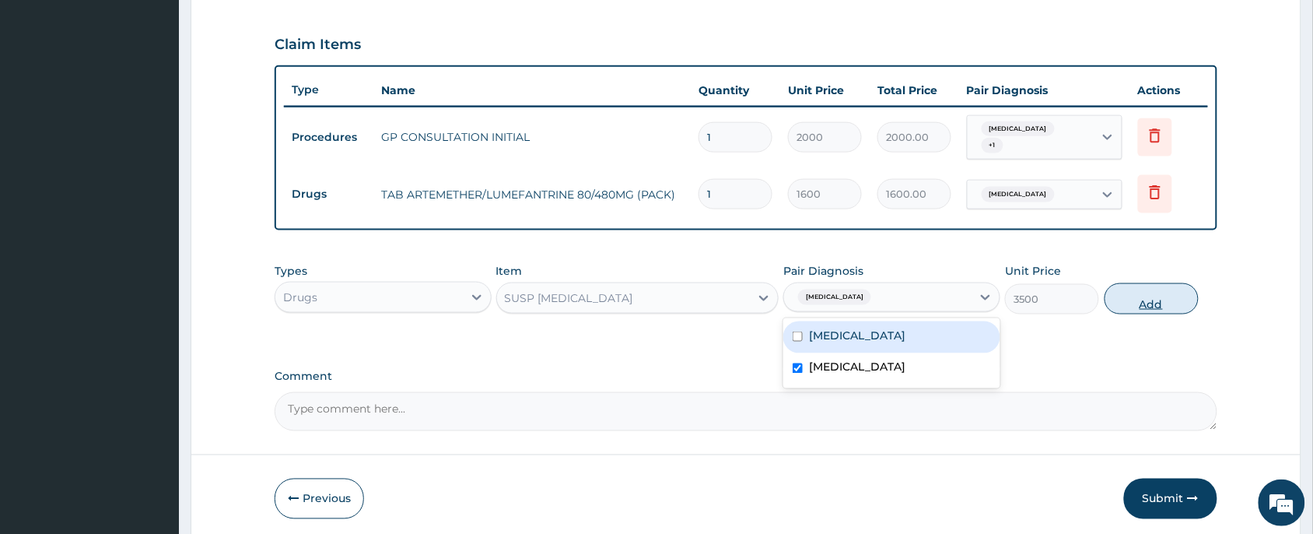
click at [1141, 289] on button "Add" at bounding box center [1152, 298] width 94 height 31
type input "0"
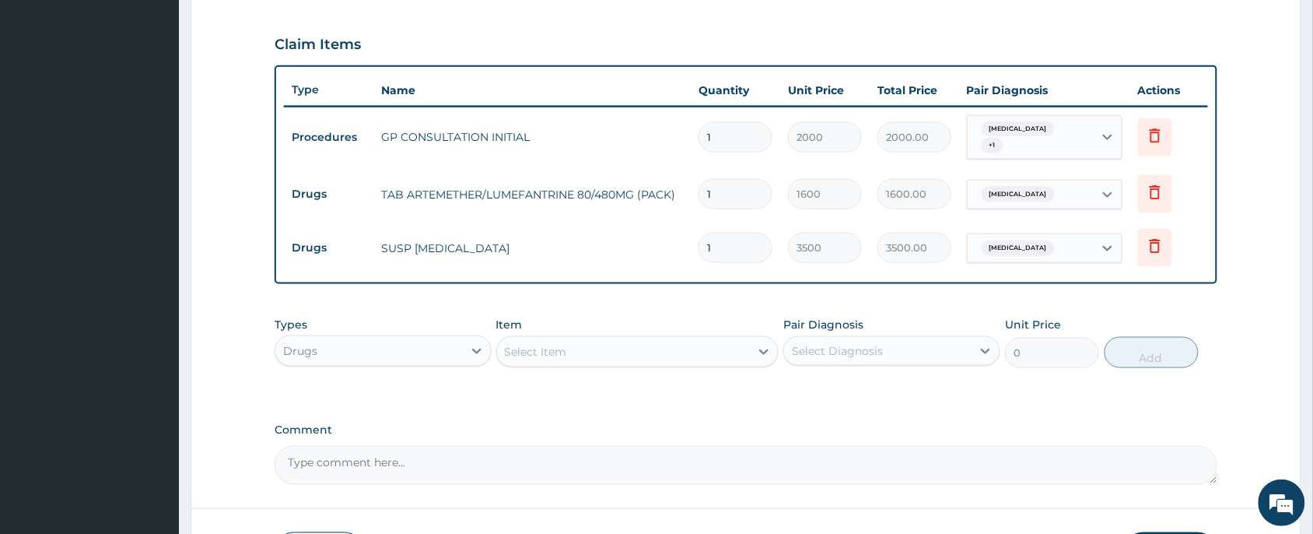
drag, startPoint x: 594, startPoint y: 348, endPoint x: 588, endPoint y: 356, distance: 10.1
click at [588, 356] on div "Select Item" at bounding box center [624, 351] width 254 height 25
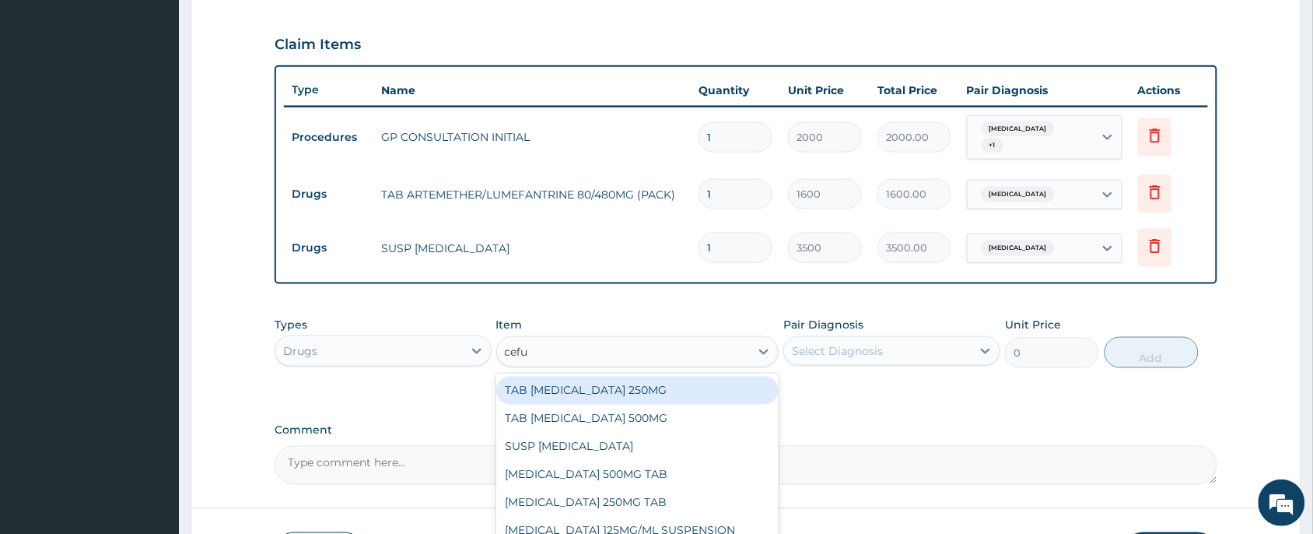
type input "cefur"
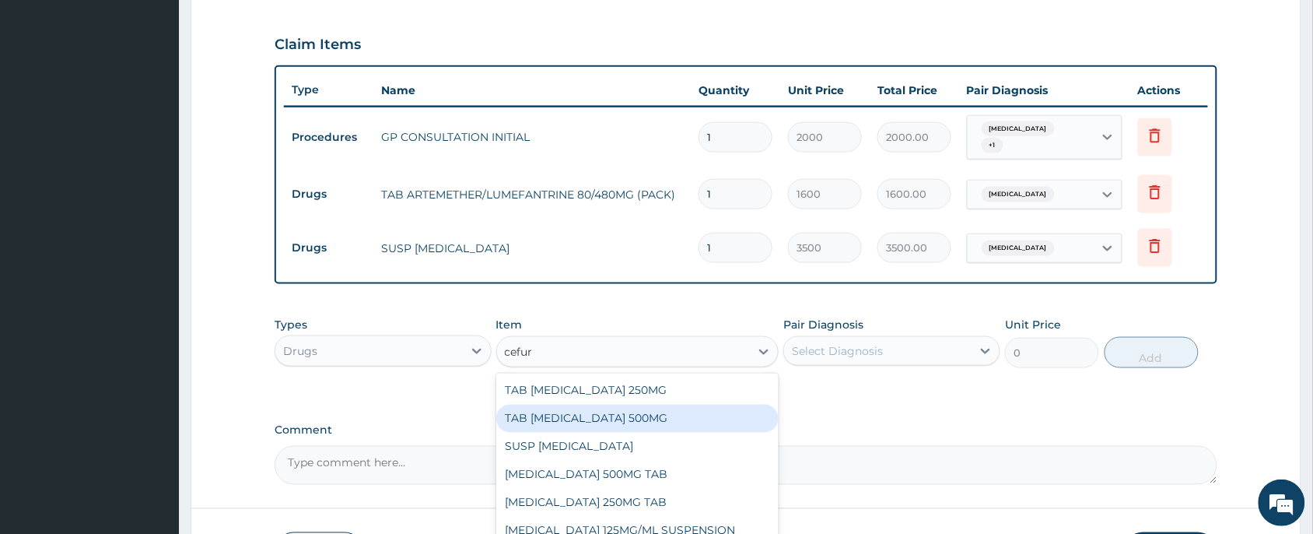
click at [613, 415] on div "TAB CEFUROXIME 500MG" at bounding box center [637, 419] width 283 height 28
type input "300"
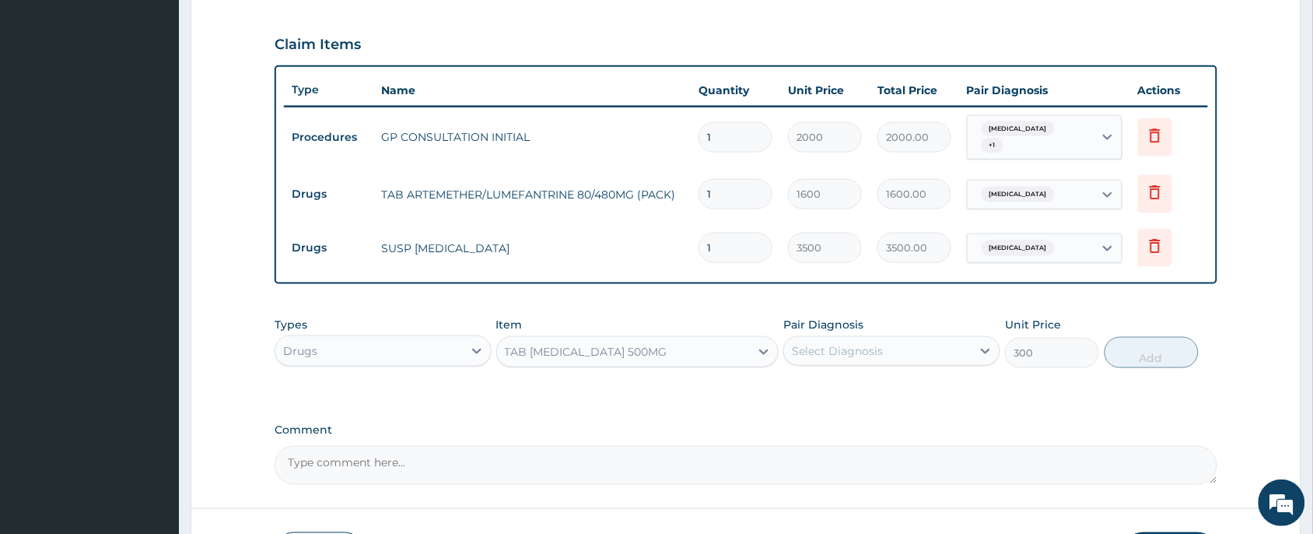
click at [860, 352] on div "Select Diagnosis" at bounding box center [878, 350] width 188 height 25
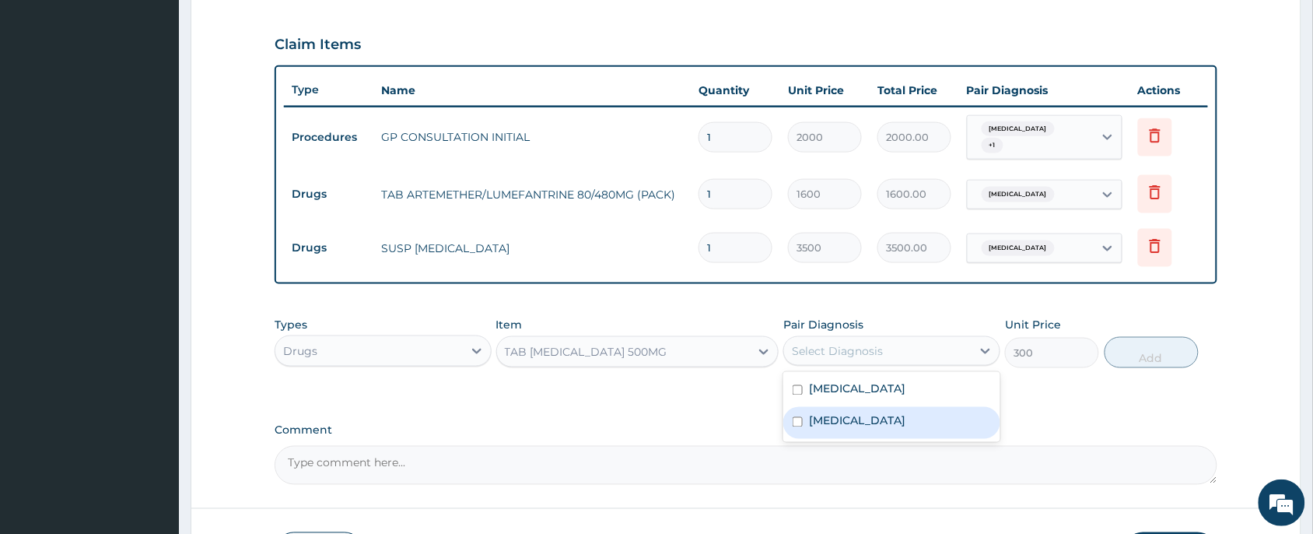
drag, startPoint x: 861, startPoint y: 415, endPoint x: 1028, endPoint y: 406, distance: 167.5
click at [883, 418] on label "Upper respiratory infection" at bounding box center [857, 421] width 96 height 16
checkbox input "true"
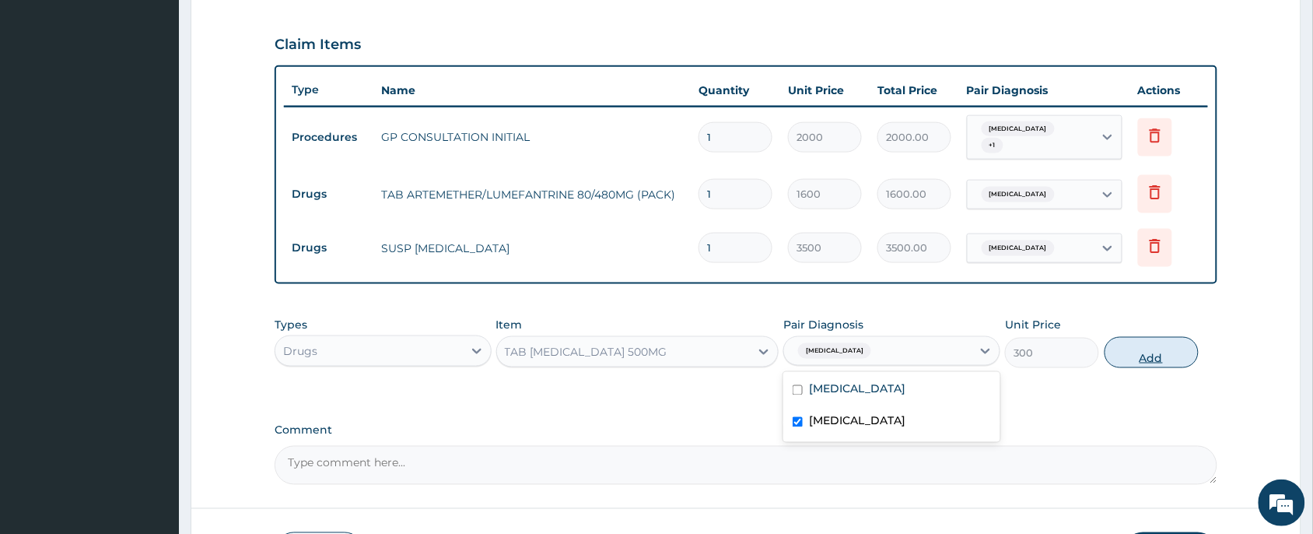
click at [1148, 350] on button "Add" at bounding box center [1152, 352] width 94 height 31
type input "0"
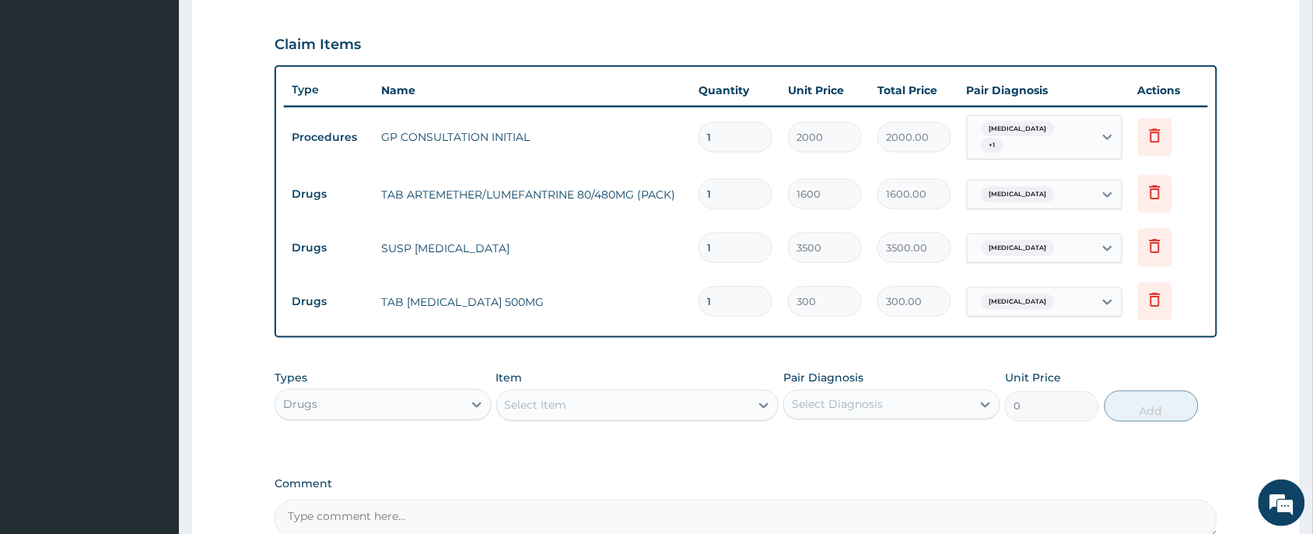
type input "10"
type input "3000.00"
type input "10"
click at [1162, 253] on icon at bounding box center [1155, 248] width 34 height 38
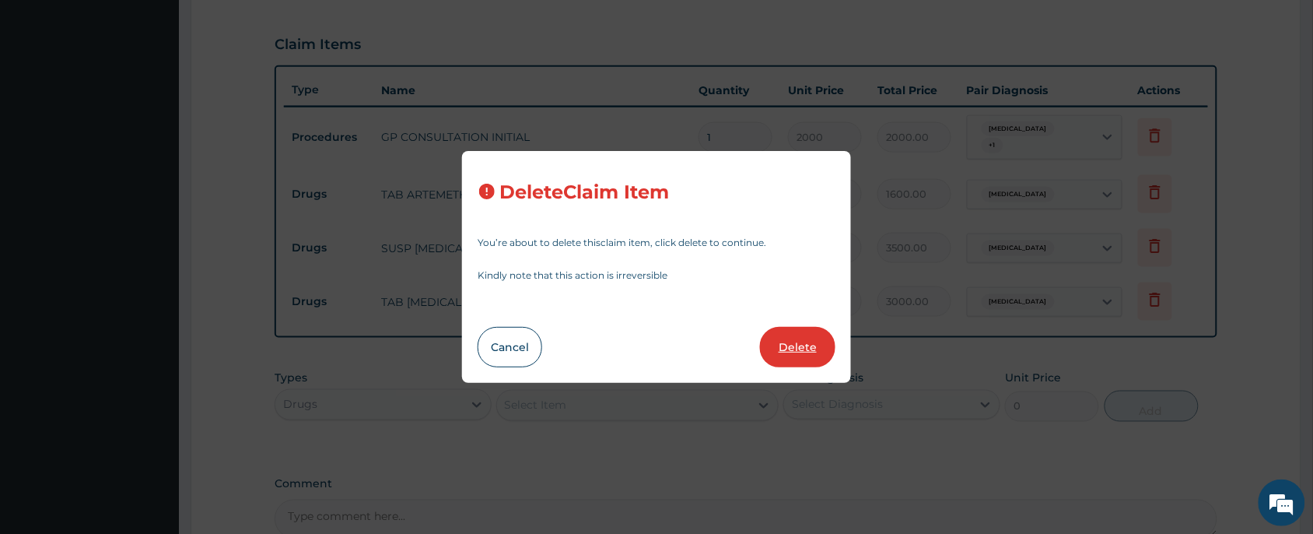
click at [796, 356] on button "Delete" at bounding box center [797, 347] width 75 height 40
type input "10"
type input "300"
type input "3000.00"
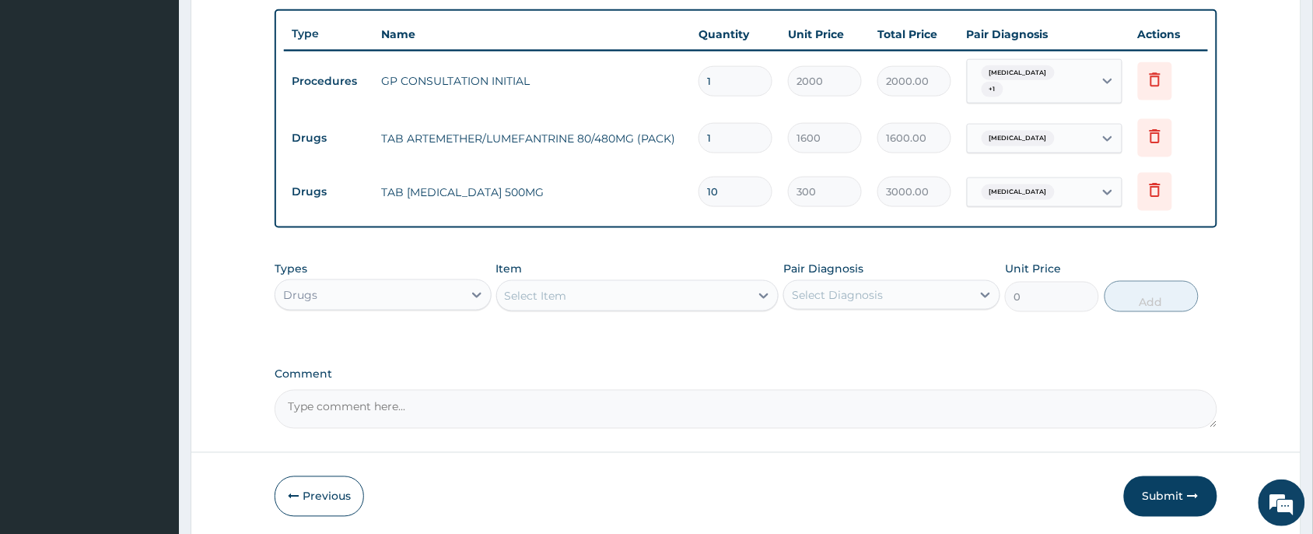
scroll to position [621, 0]
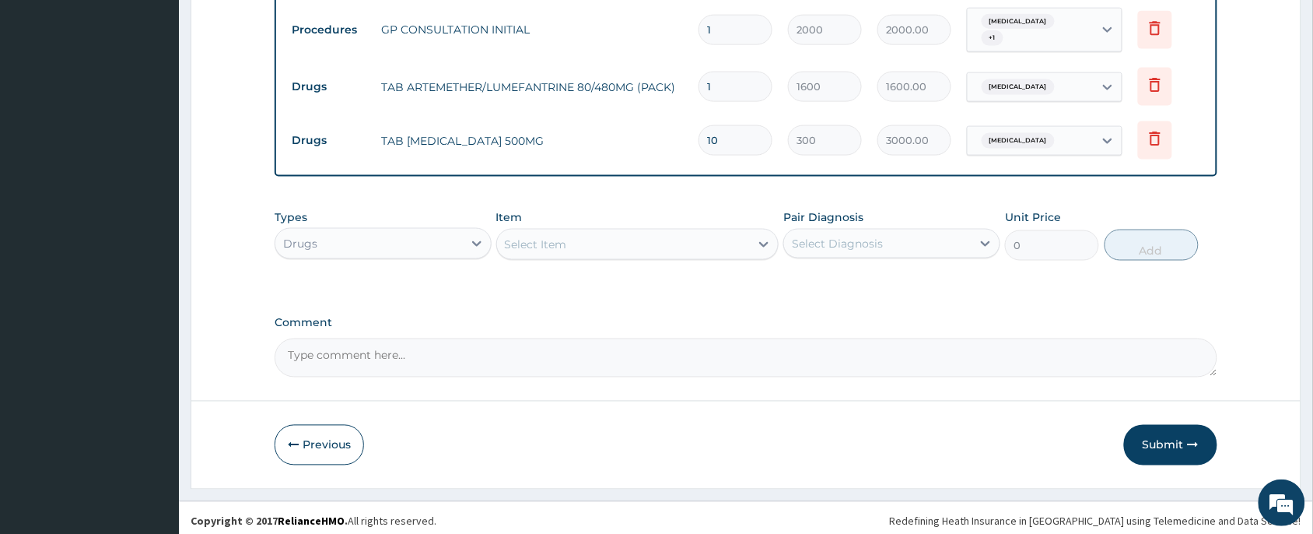
click at [551, 237] on div "Select Item" at bounding box center [536, 245] width 62 height 16
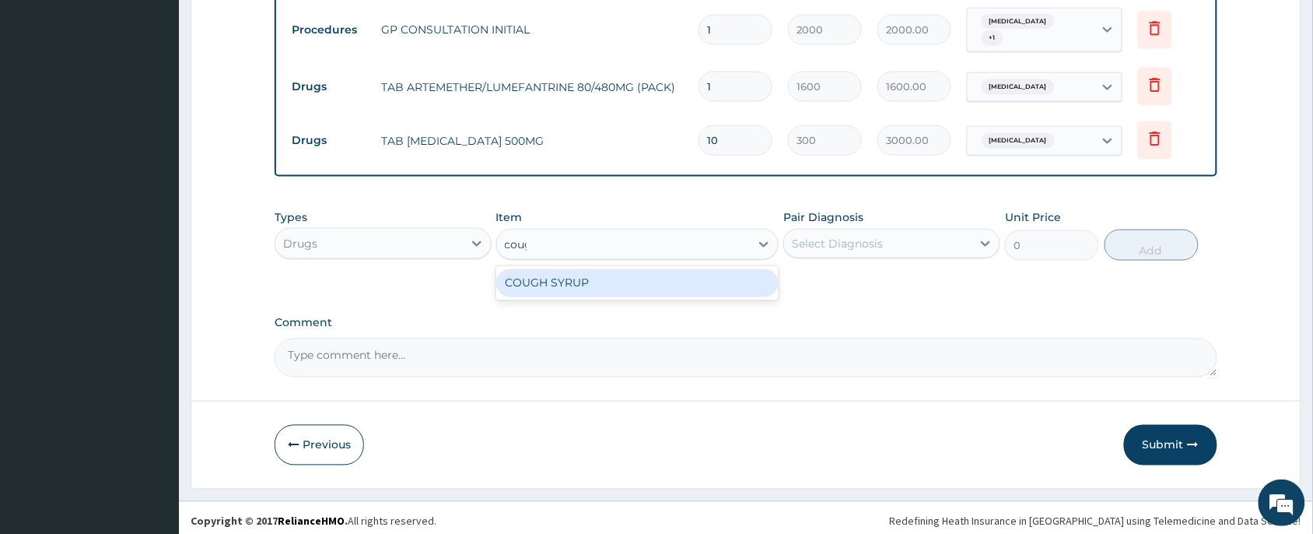
type input "cough"
click at [574, 280] on div "COUGH SYRUP" at bounding box center [637, 283] width 283 height 28
type input "700"
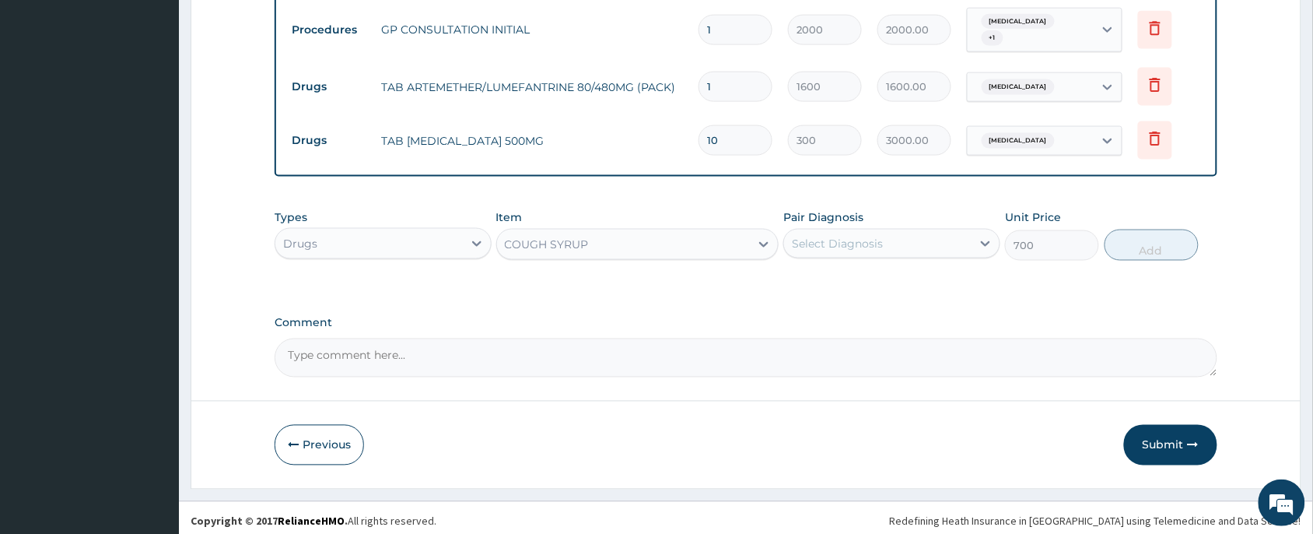
click at [868, 239] on div "Select Diagnosis" at bounding box center [837, 244] width 91 height 16
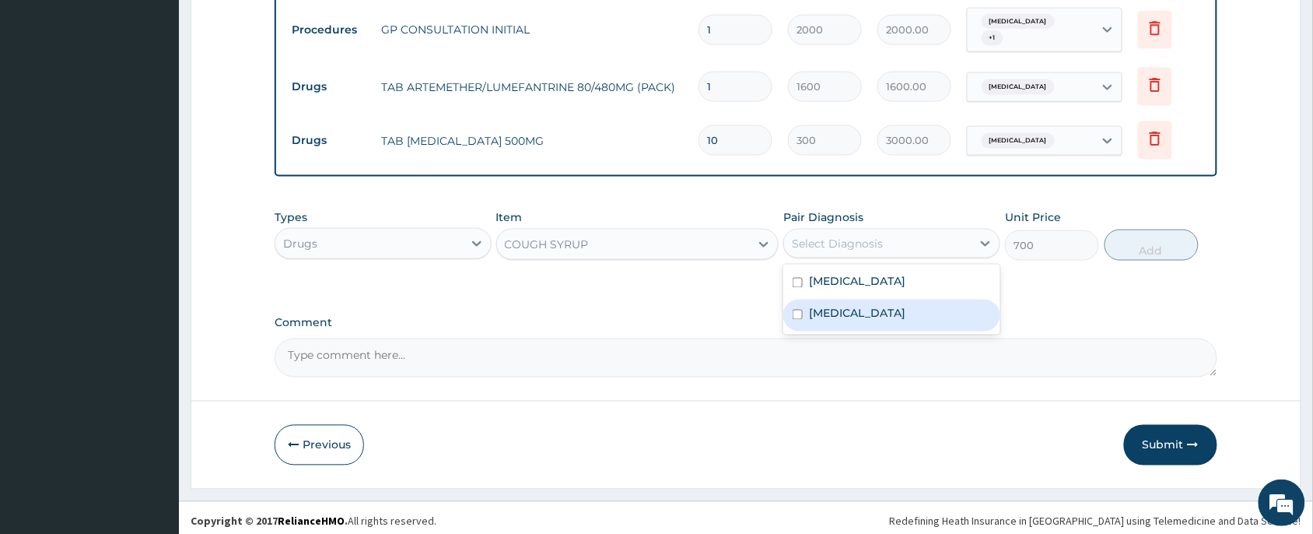
drag, startPoint x: 854, startPoint y: 311, endPoint x: 1161, endPoint y: 269, distance: 310.2
click at [871, 311] on label "Upper respiratory infection" at bounding box center [857, 314] width 96 height 16
checkbox input "true"
click at [1145, 245] on button "Add" at bounding box center [1152, 245] width 94 height 31
type input "0"
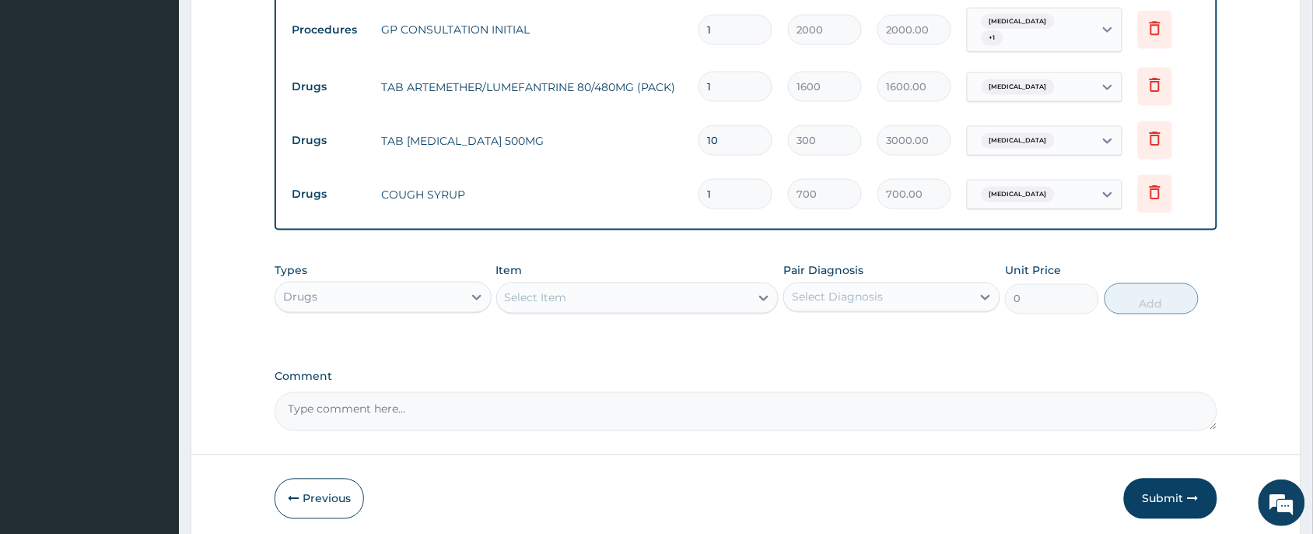
click at [574, 289] on div "Select Item" at bounding box center [624, 298] width 254 height 25
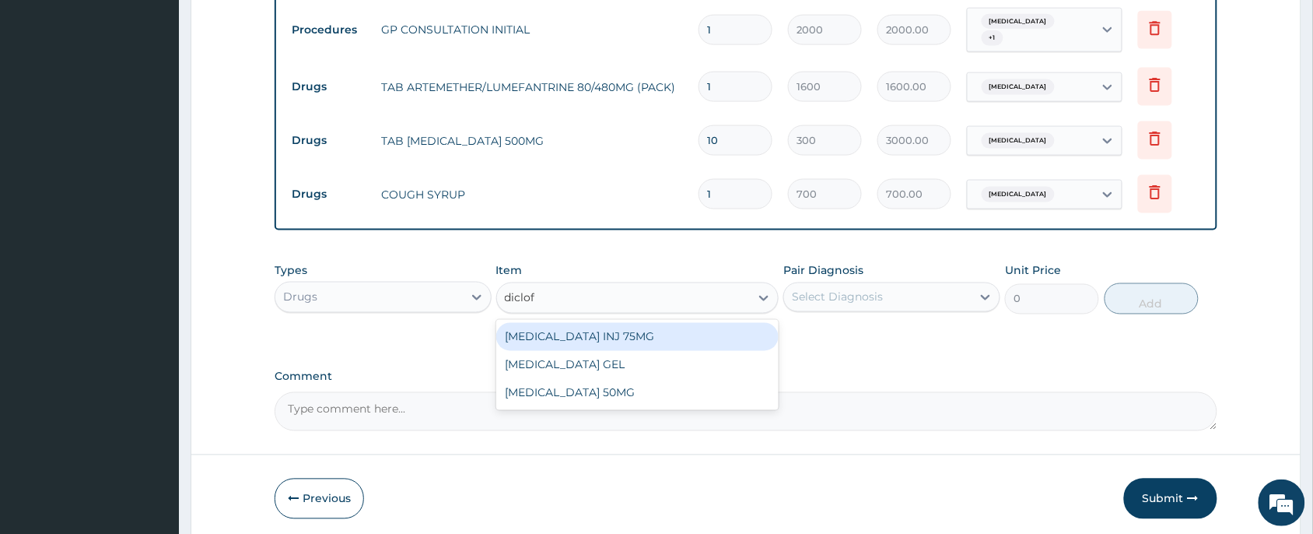
type input "diclofe"
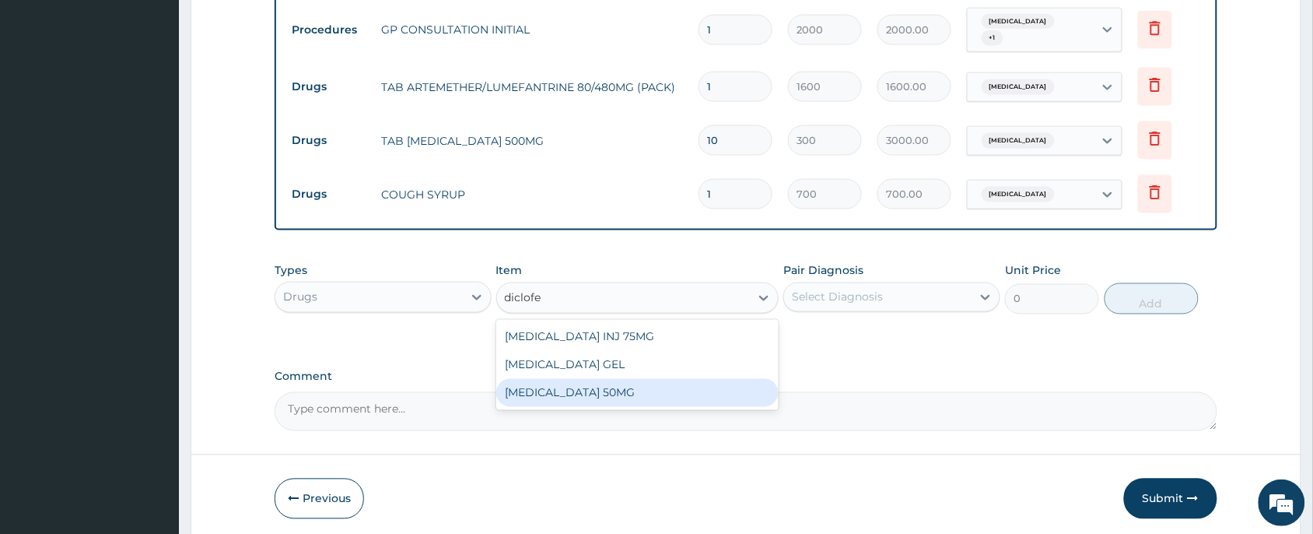
click at [591, 381] on div "DICLOFENAC 50MG" at bounding box center [637, 393] width 283 height 28
type input "25"
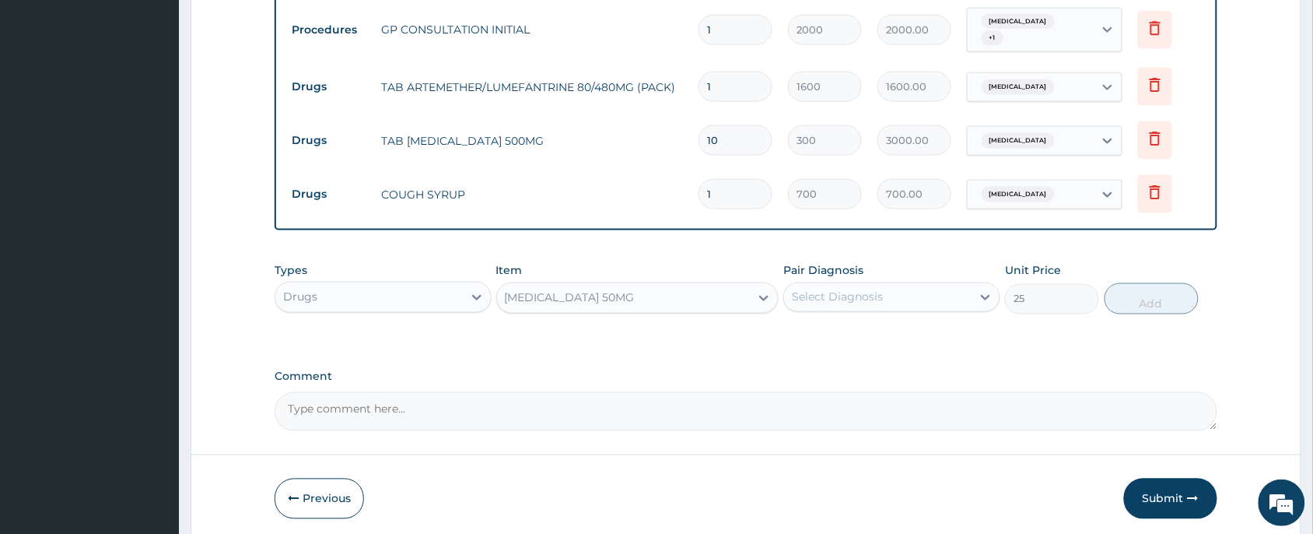
click at [874, 297] on div "Select Diagnosis" at bounding box center [878, 297] width 188 height 25
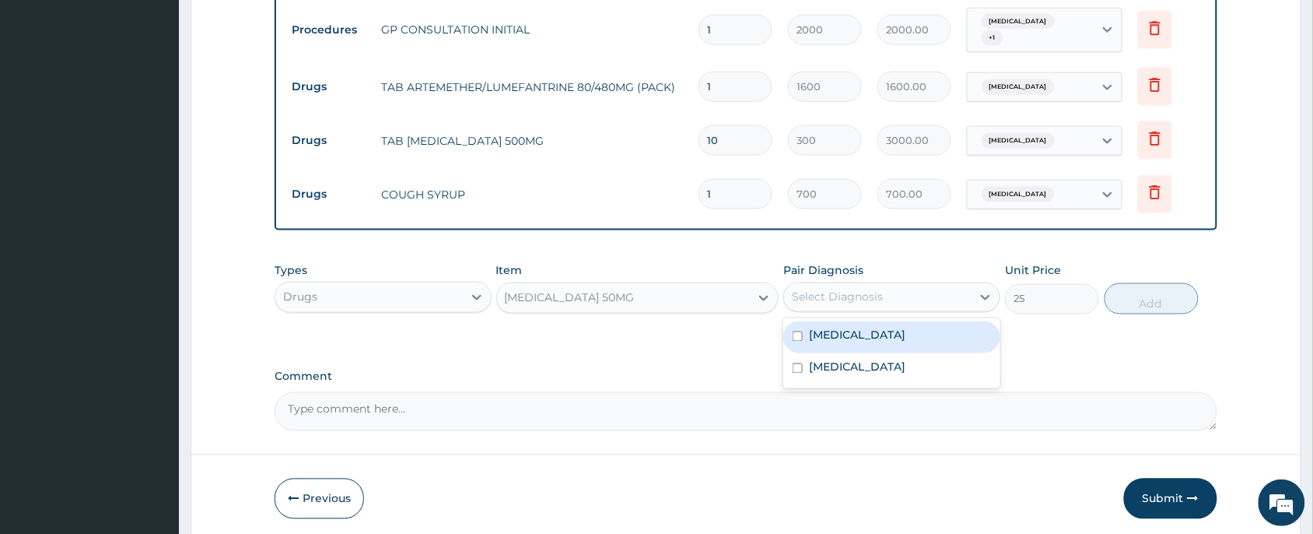
click at [871, 353] on div "Upper respiratory infection" at bounding box center [891, 369] width 217 height 32
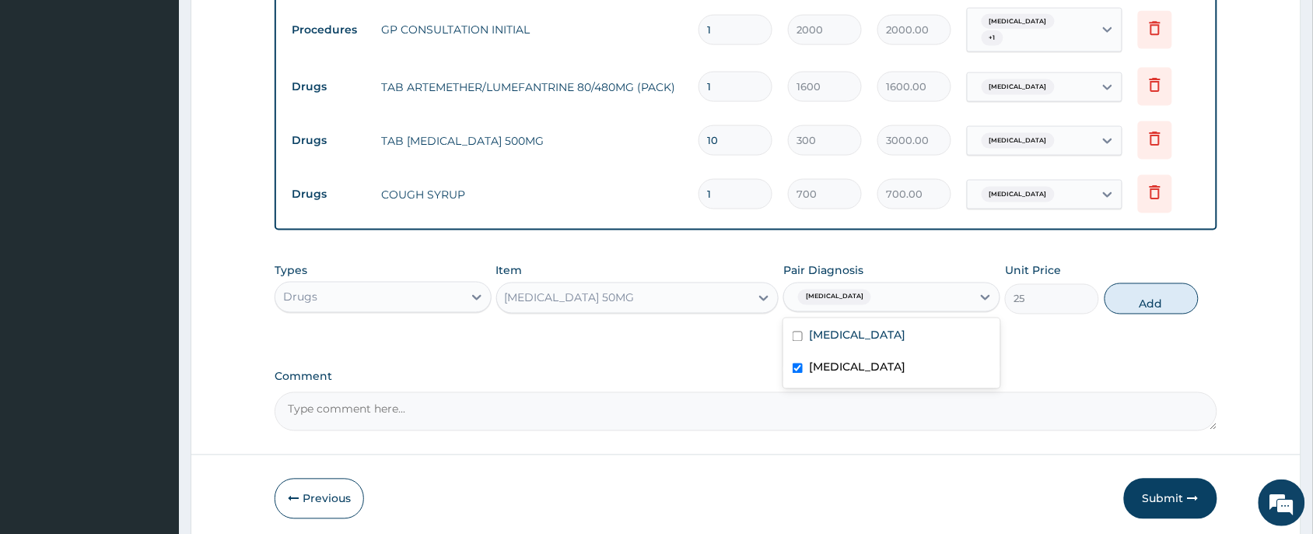
drag, startPoint x: 846, startPoint y: 363, endPoint x: 852, endPoint y: 336, distance: 27.2
click at [846, 363] on label "Upper respiratory infection" at bounding box center [857, 367] width 96 height 16
checkbox input "false"
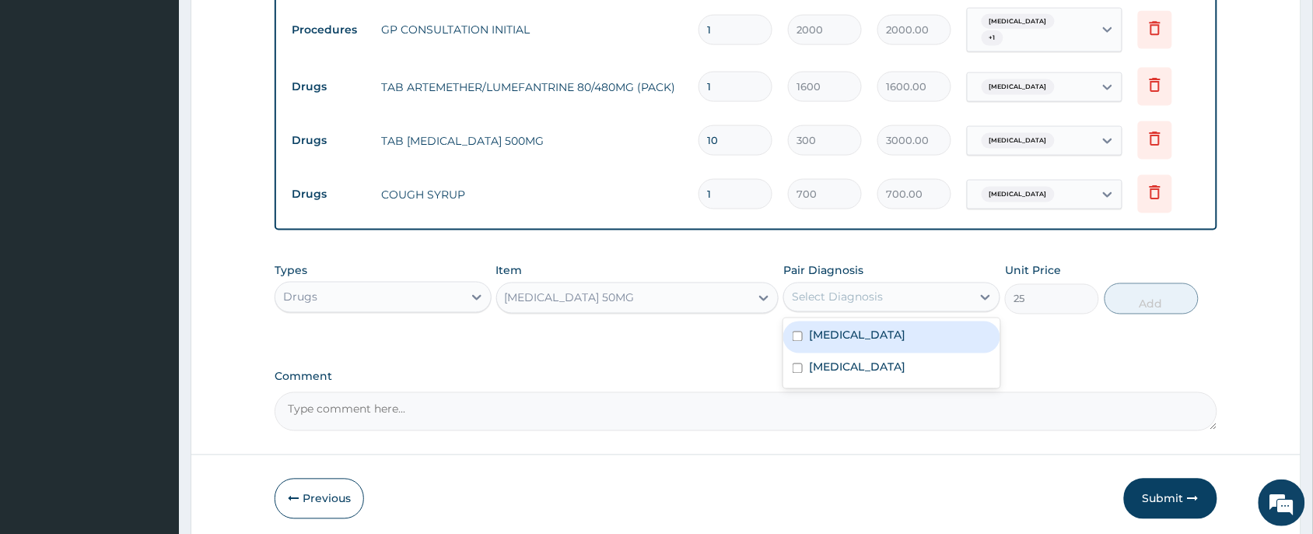
drag, startPoint x: 845, startPoint y: 320, endPoint x: 1004, endPoint y: 325, distance: 159.6
click at [847, 328] on label "Malaria" at bounding box center [857, 336] width 96 height 16
checkbox input "true"
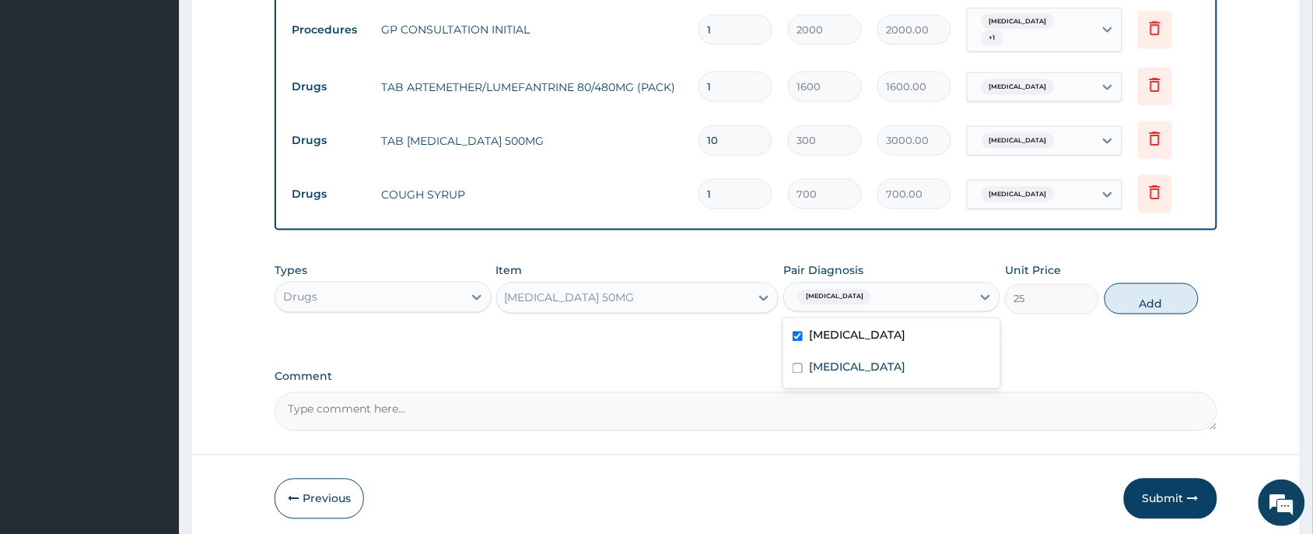
drag, startPoint x: 1190, startPoint y: 298, endPoint x: 1117, endPoint y: 297, distance: 73.1
click at [1188, 300] on button "Add" at bounding box center [1152, 298] width 94 height 31
type input "0"
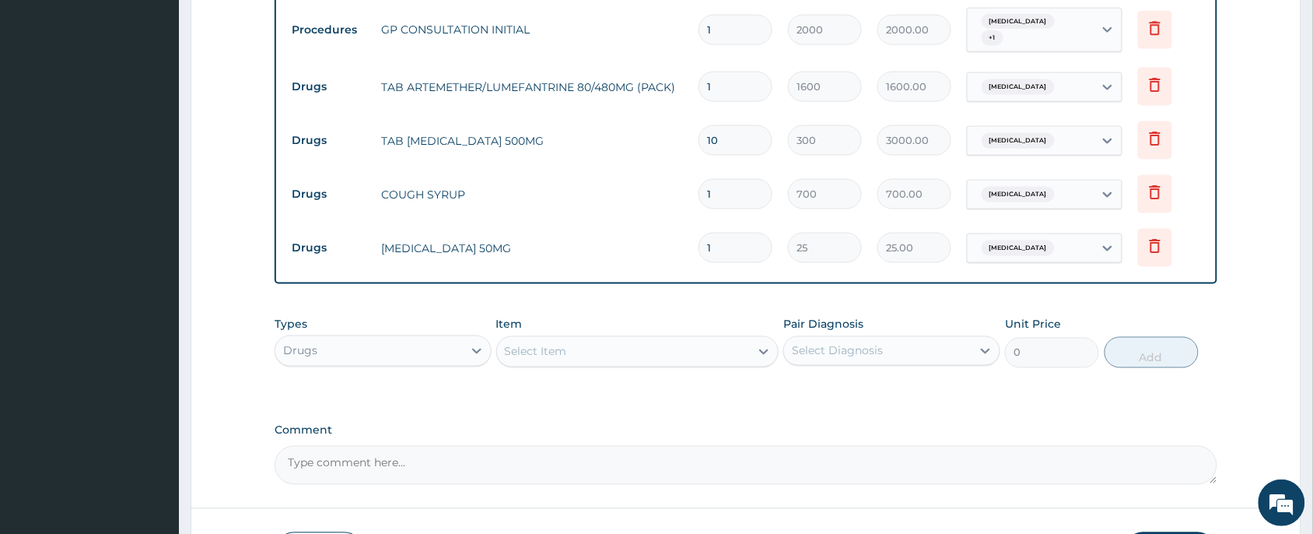
type input "10"
type input "250.00"
type input "10"
click at [652, 360] on div "Types Drugs Item Select Item Pair Diagnosis Select Diagnosis Unit Price 0 Add" at bounding box center [746, 342] width 943 height 67
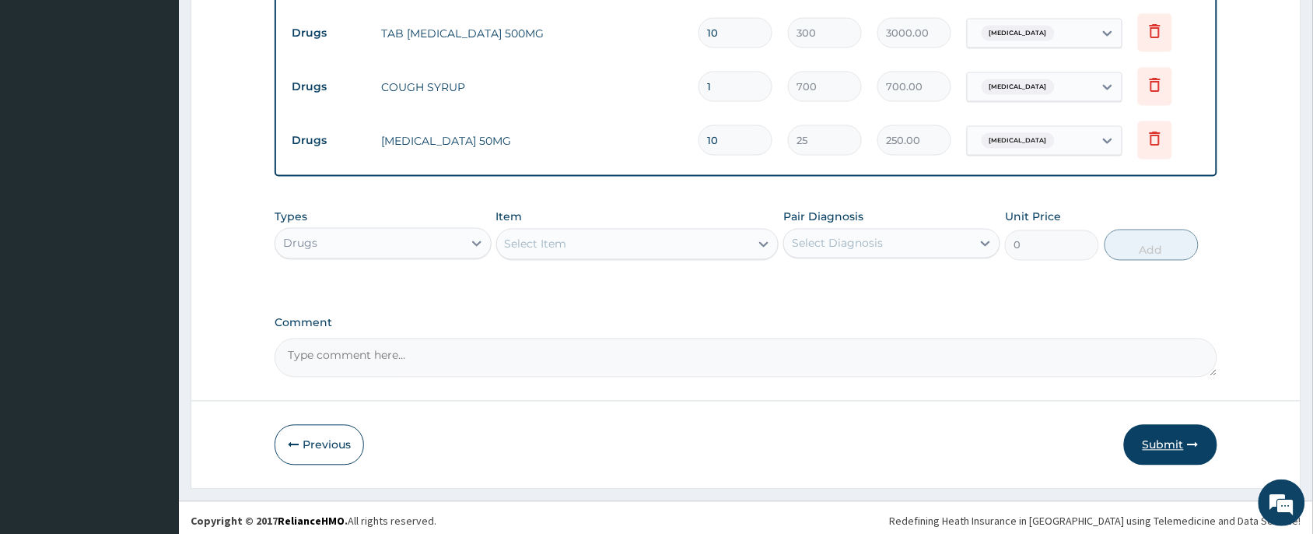
click at [1169, 440] on button "Submit" at bounding box center [1170, 445] width 93 height 40
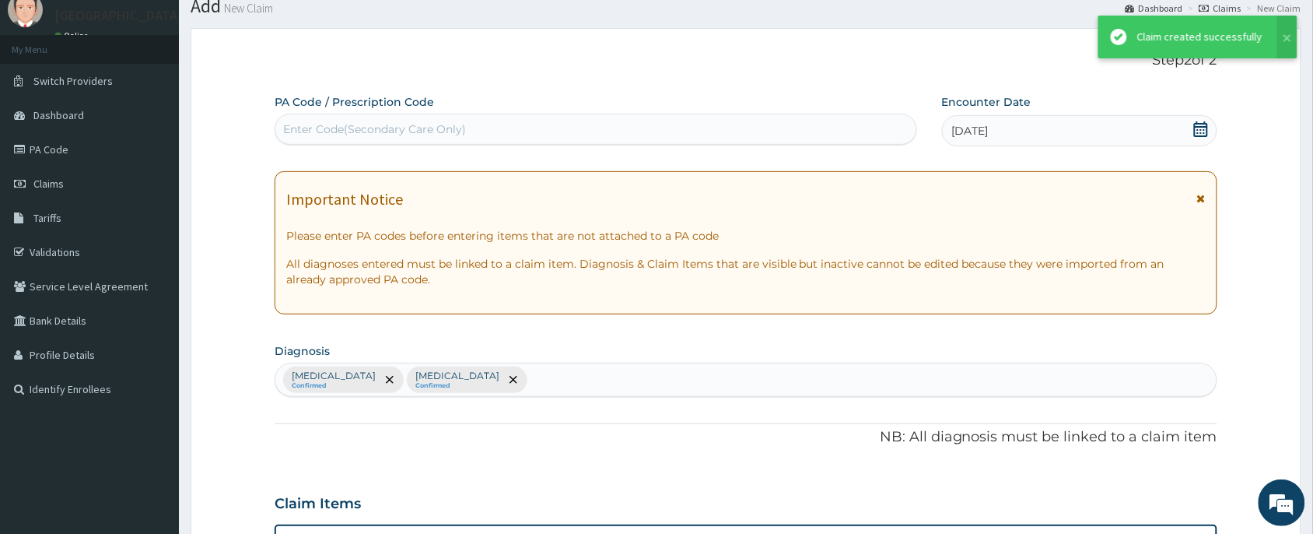
scroll to position [728, 0]
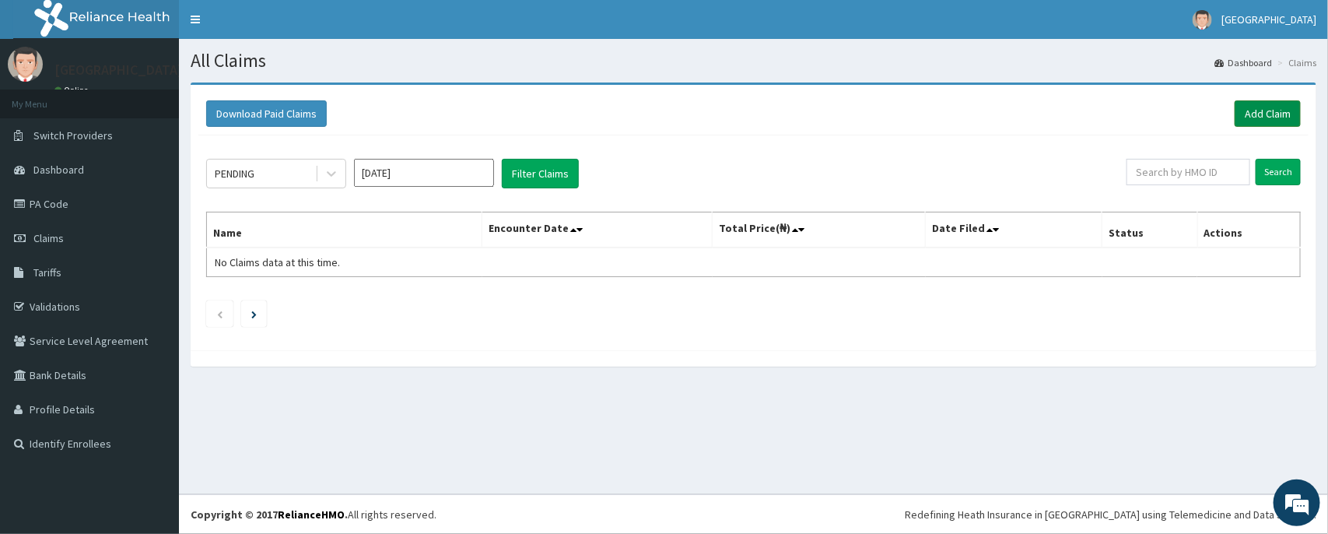
click at [1253, 117] on link "Add Claim" at bounding box center [1268, 113] width 66 height 26
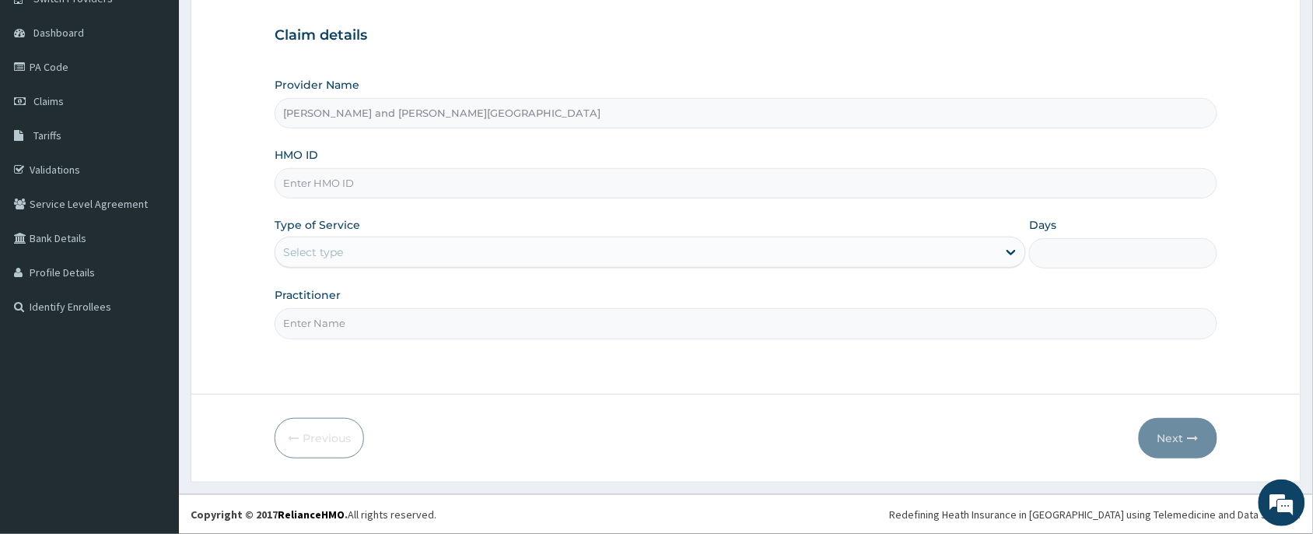
click at [328, 188] on input "HMO ID" at bounding box center [746, 183] width 943 height 30
paste input "CHL/11064/B"
type input "CHL/11064/B"
click at [383, 259] on div "Select type" at bounding box center [636, 252] width 722 height 25
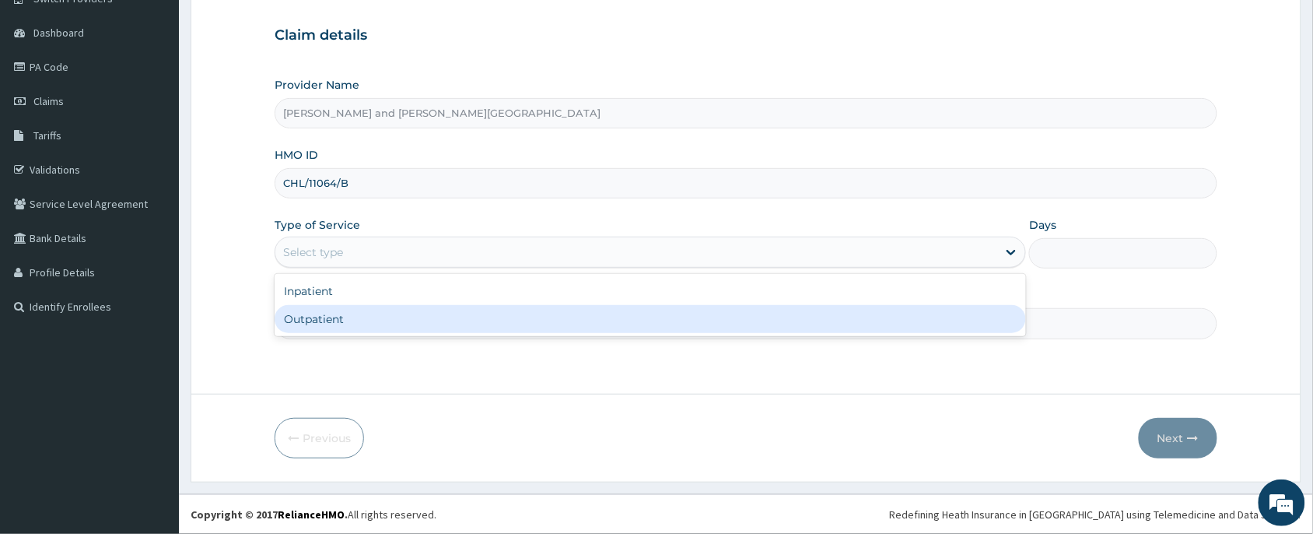
click at [374, 328] on div "Outpatient" at bounding box center [651, 319] width 752 height 28
type input "1"
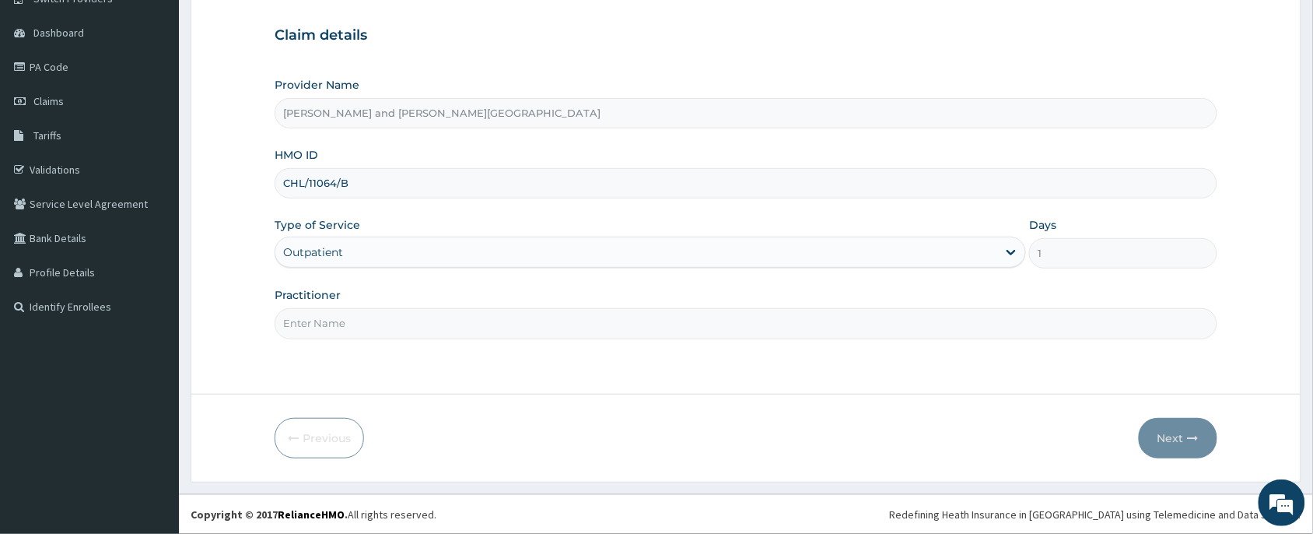
click at [374, 328] on input "Practitioner" at bounding box center [746, 323] width 943 height 30
type input "DR BIFOM MELWIN"
click at [1168, 430] on button "Next" at bounding box center [1178, 438] width 79 height 40
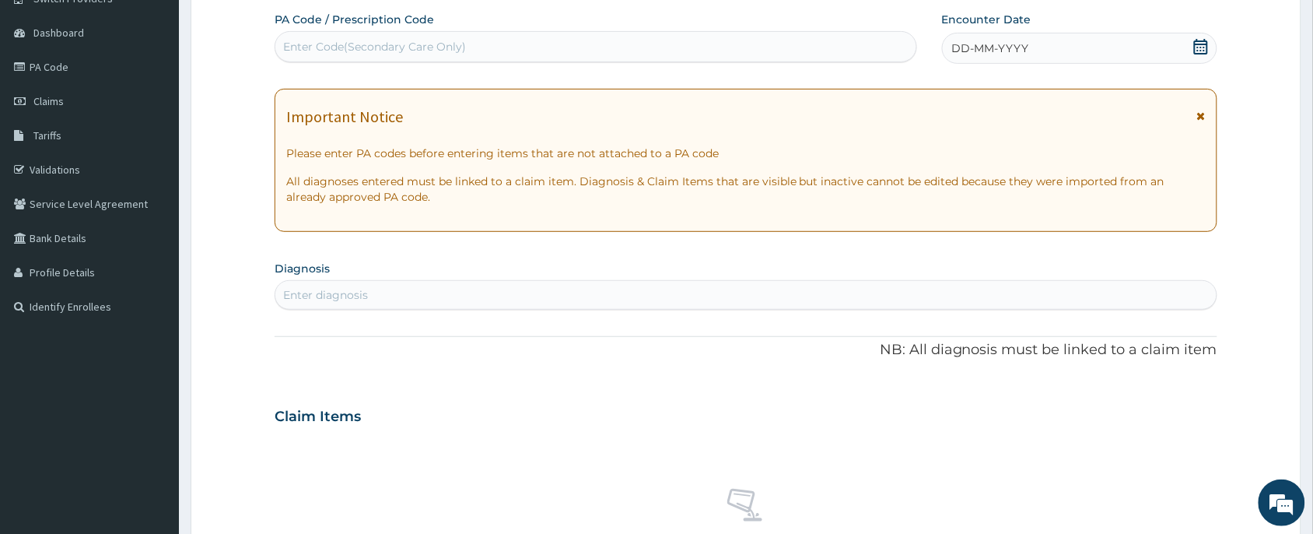
click at [1207, 44] on icon at bounding box center [1201, 47] width 14 height 16
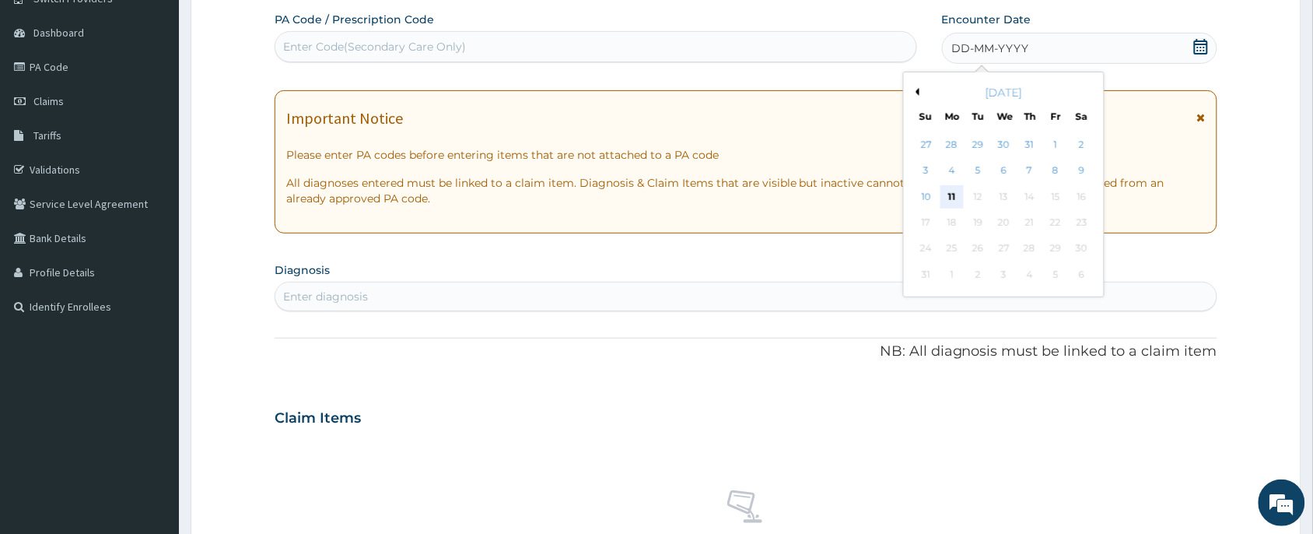
click at [953, 195] on div "11" at bounding box center [952, 196] width 23 height 23
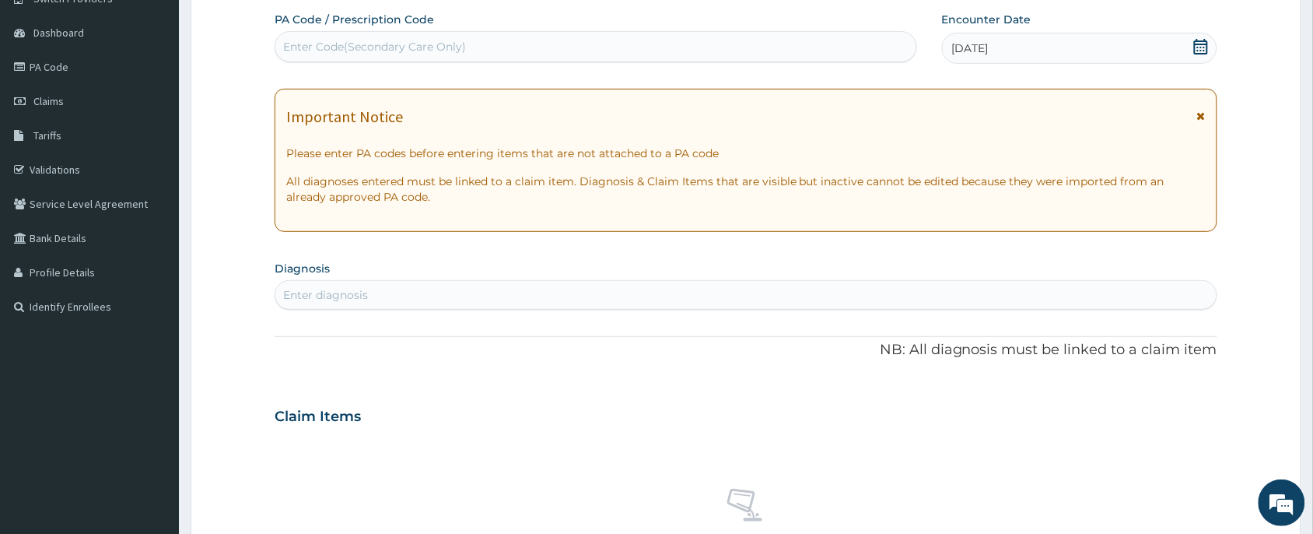
click at [415, 293] on div "Enter diagnosis" at bounding box center [745, 294] width 941 height 25
type input "malar"
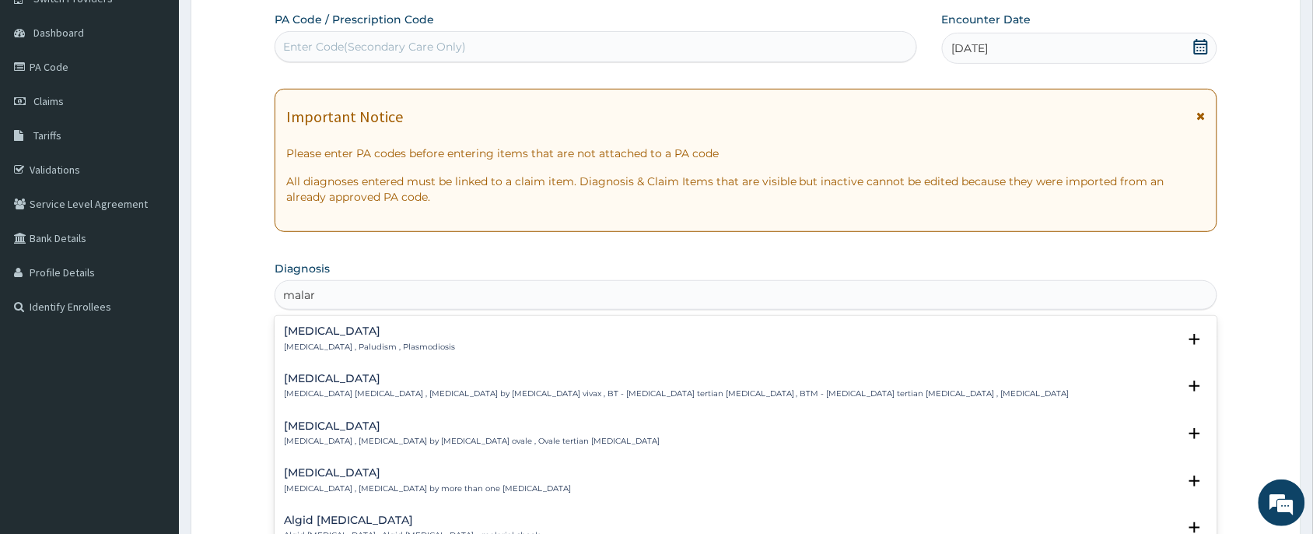
click at [384, 342] on p "Malaria , Paludism , Plasmodiosis" at bounding box center [369, 347] width 171 height 11
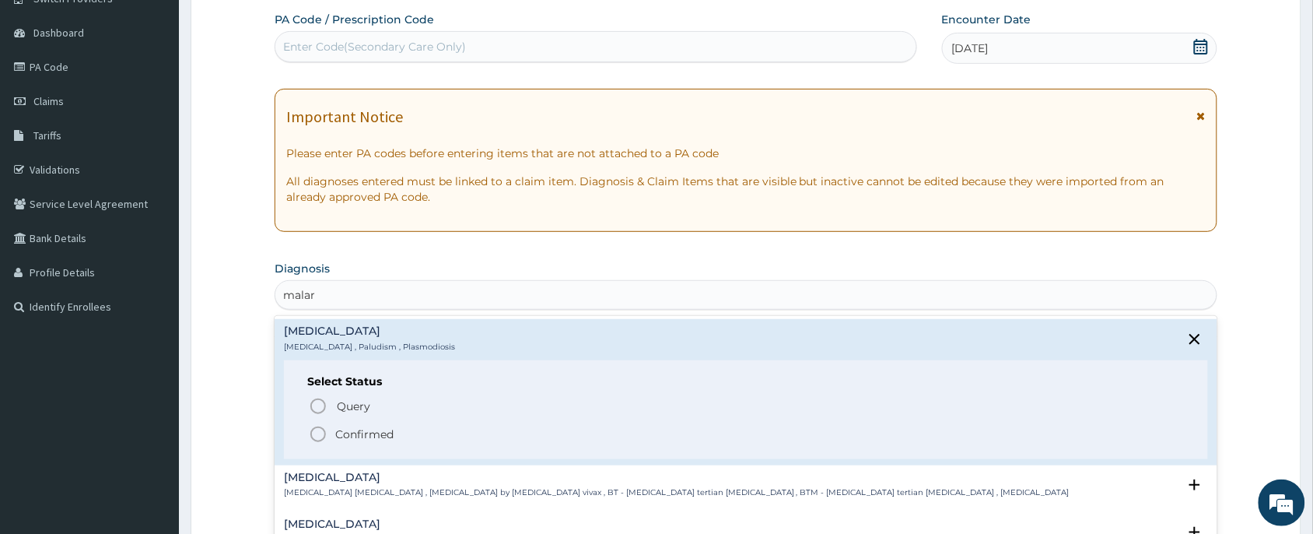
click at [351, 433] on p "Confirmed" at bounding box center [364, 434] width 58 height 16
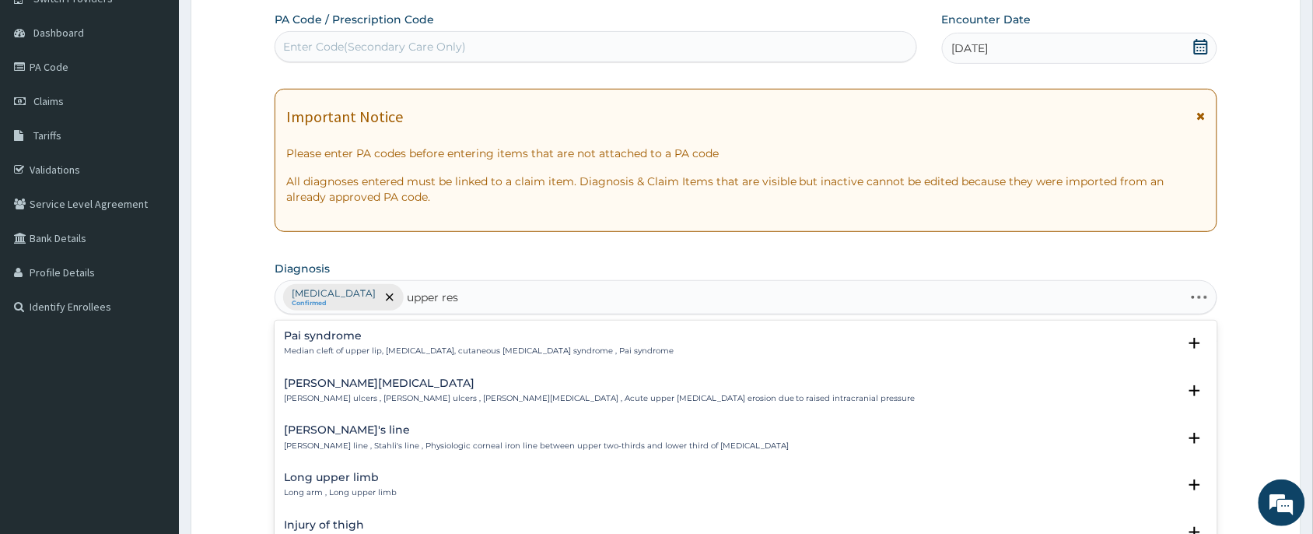
type input "upper resp"
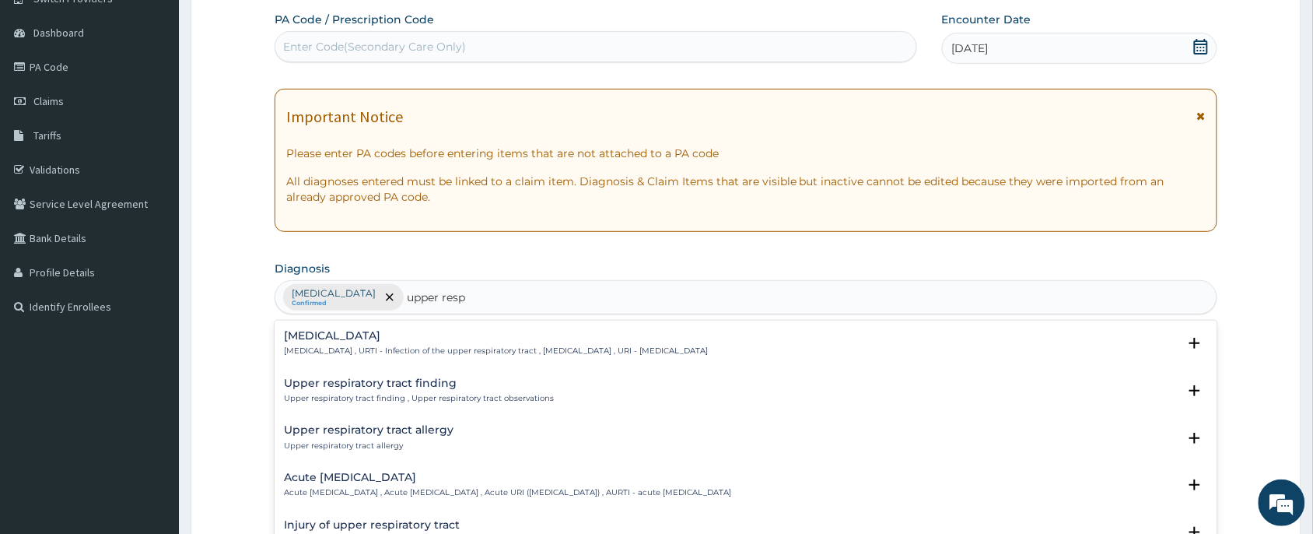
click at [401, 350] on p "Upper respiratory infection , URTI - Infection of the upper respiratory tract ,…" at bounding box center [496, 350] width 424 height 11
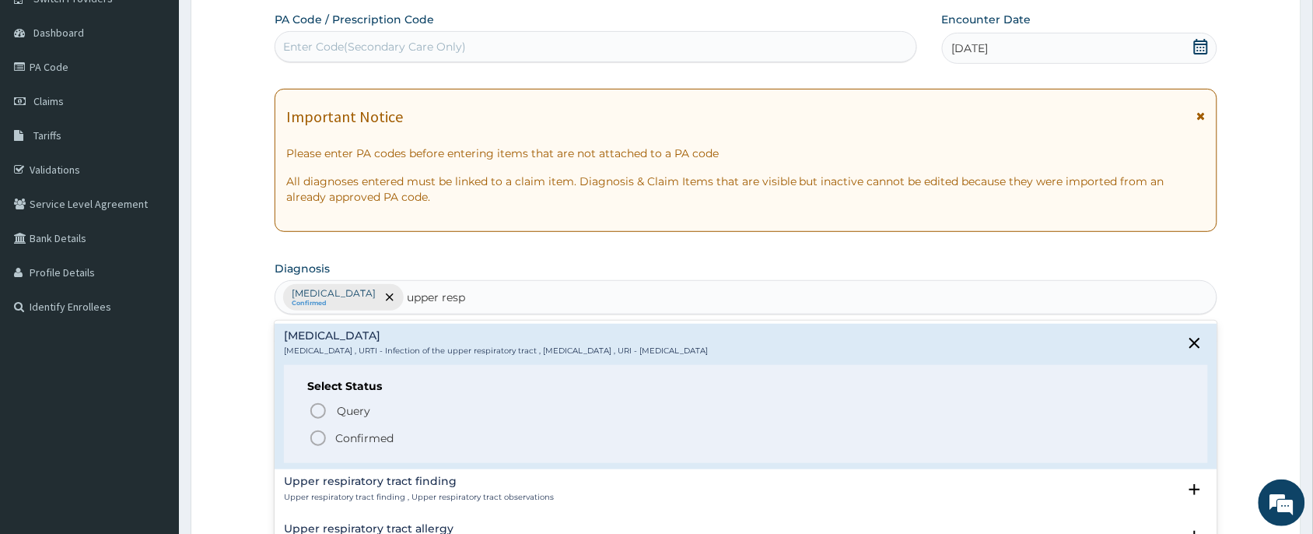
click at [397, 440] on span "Confirmed" at bounding box center [747, 438] width 876 height 19
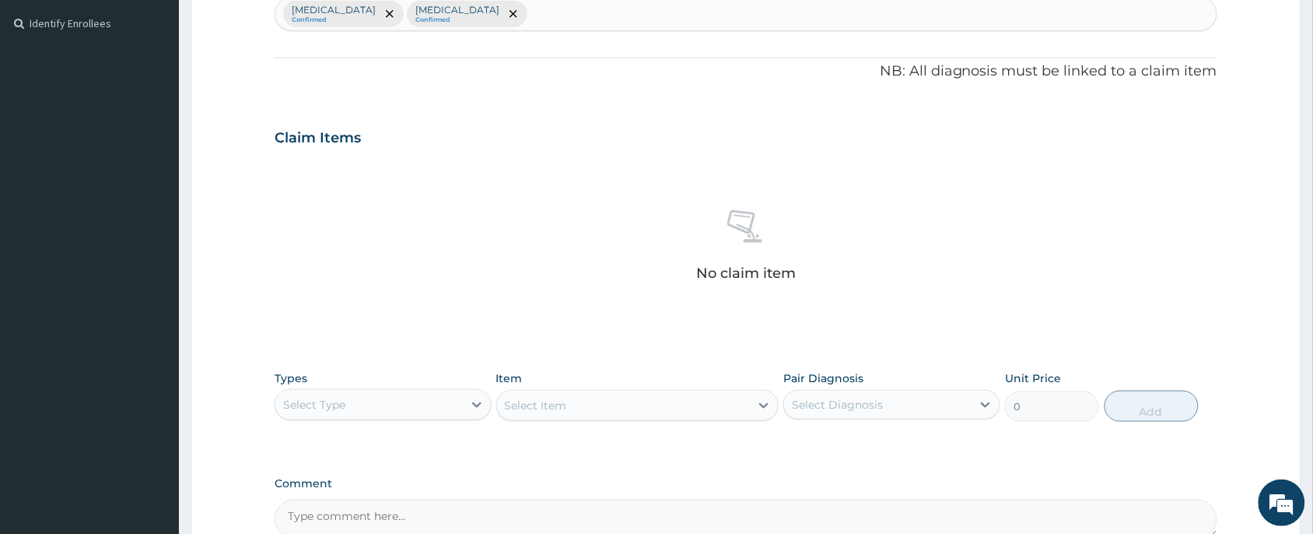
scroll to position [589, 0]
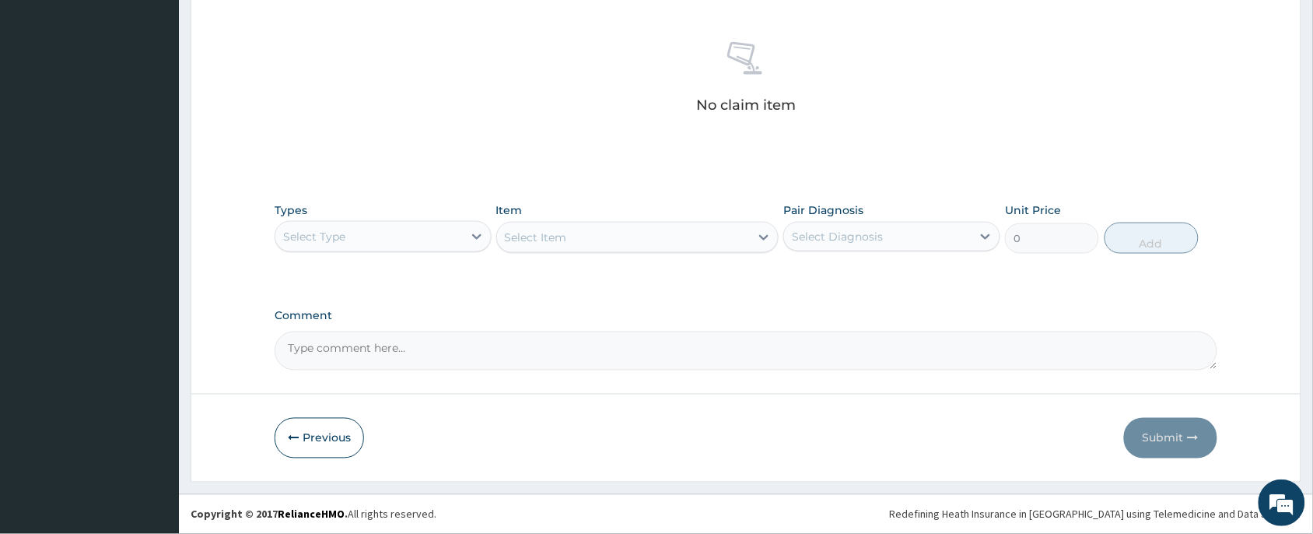
click at [403, 240] on div "Select Type" at bounding box center [369, 236] width 188 height 25
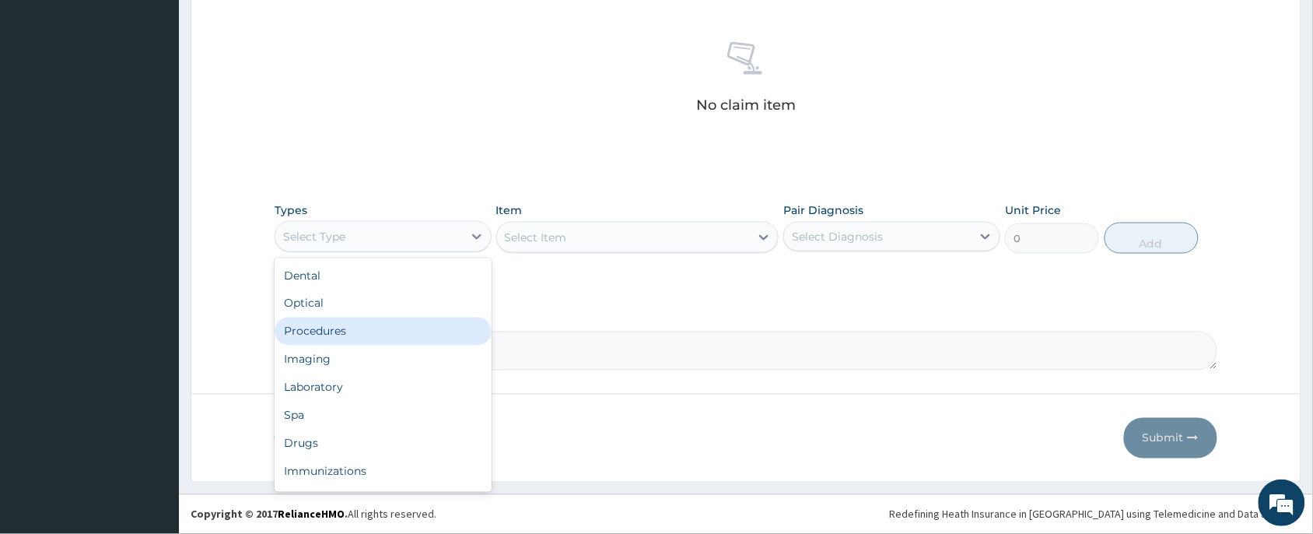
scroll to position [52, 0]
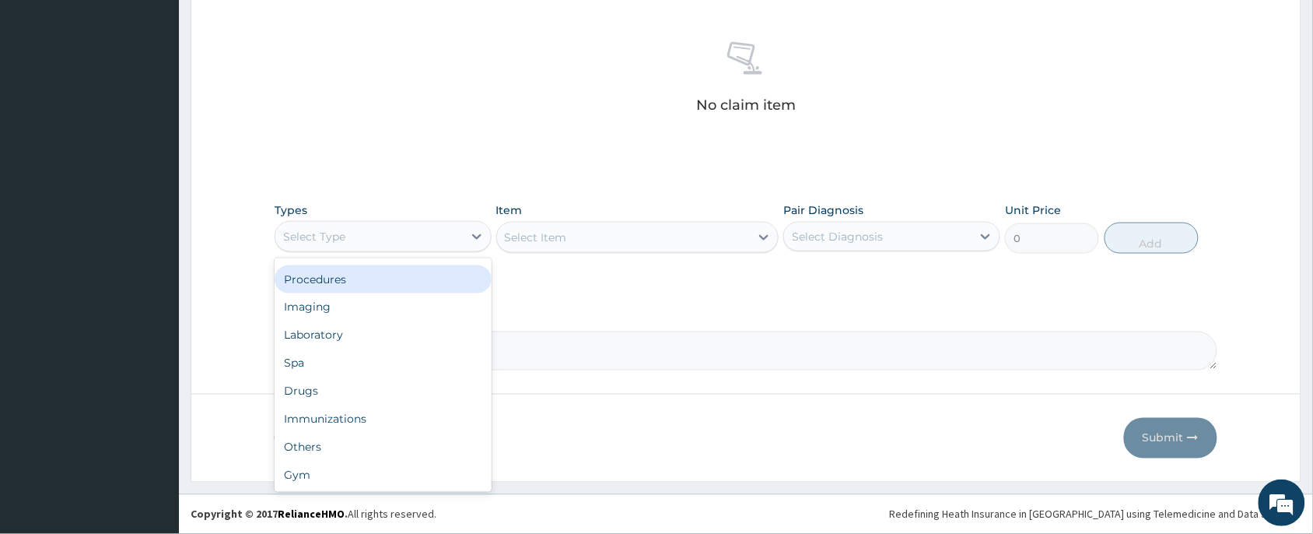
click at [343, 270] on div "Procedures" at bounding box center [383, 279] width 217 height 28
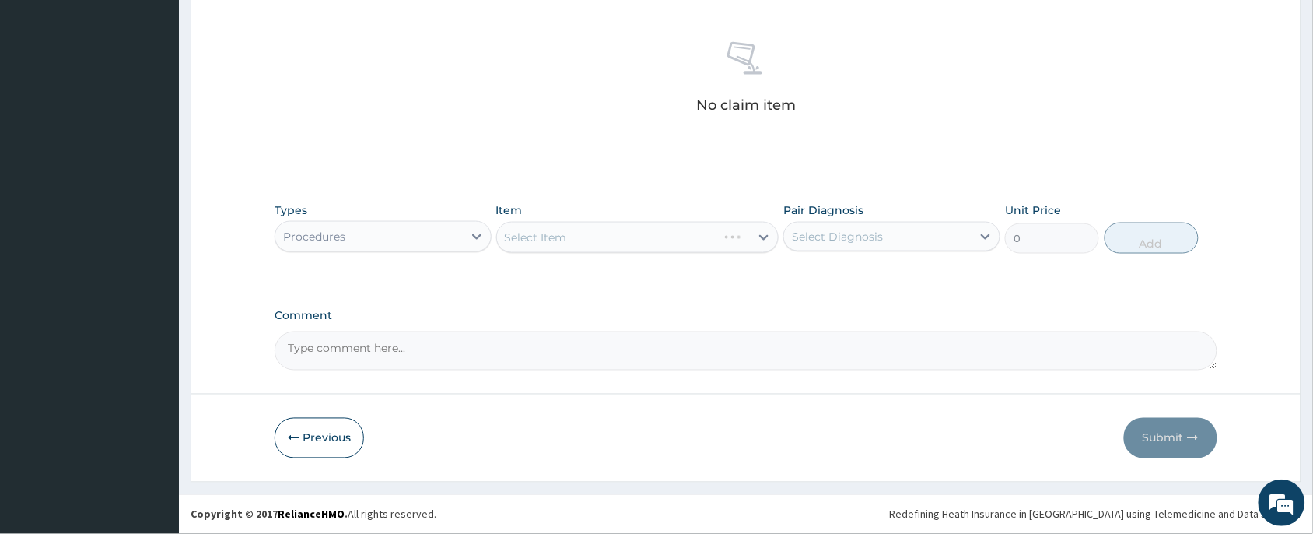
click at [586, 237] on div "Select Item" at bounding box center [637, 237] width 283 height 31
click at [616, 241] on div "Select Item" at bounding box center [637, 237] width 283 height 31
click at [612, 240] on div "Select Item" at bounding box center [624, 237] width 254 height 25
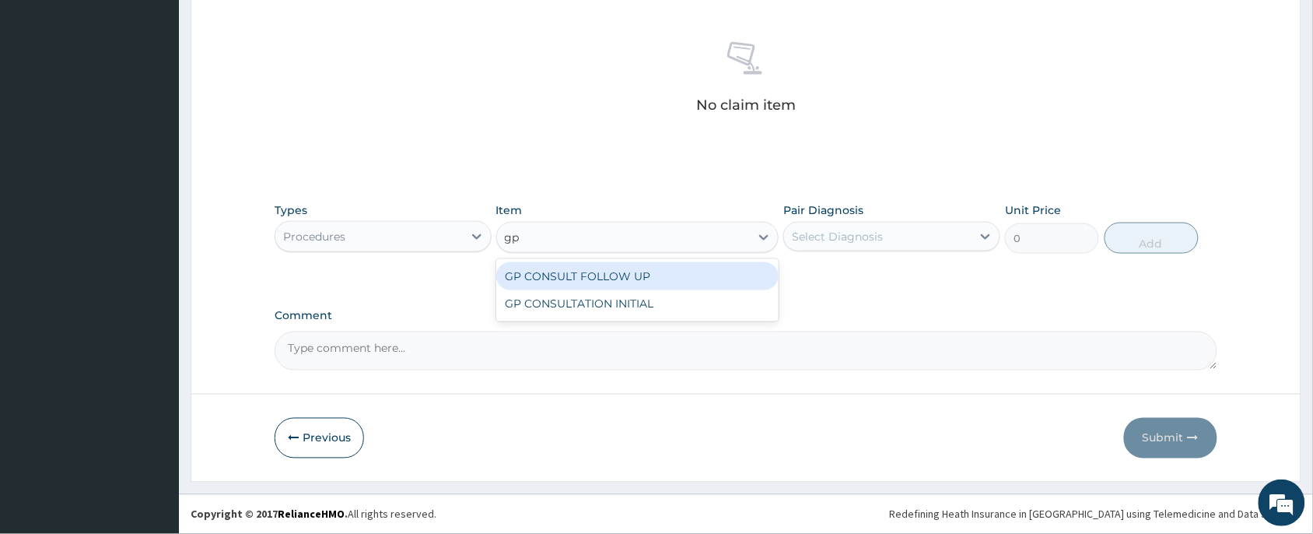
type input "gp"
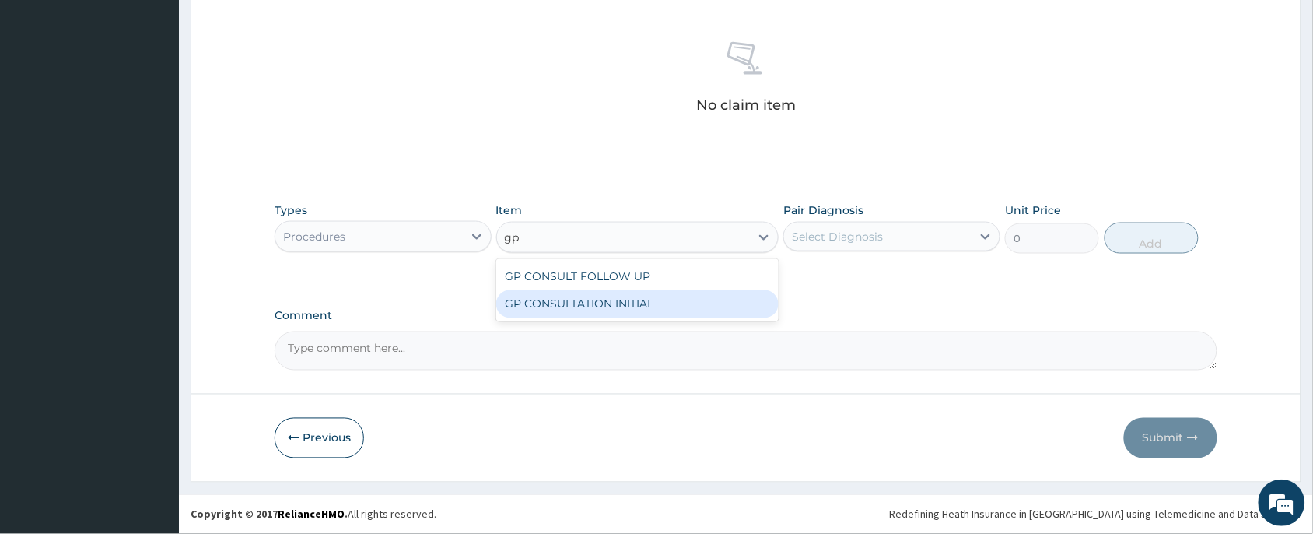
drag, startPoint x: 628, startPoint y: 306, endPoint x: 822, endPoint y: 257, distance: 200.6
click at [630, 305] on div "GP CONSULTATION INITIAL" at bounding box center [637, 304] width 283 height 28
type input "2000"
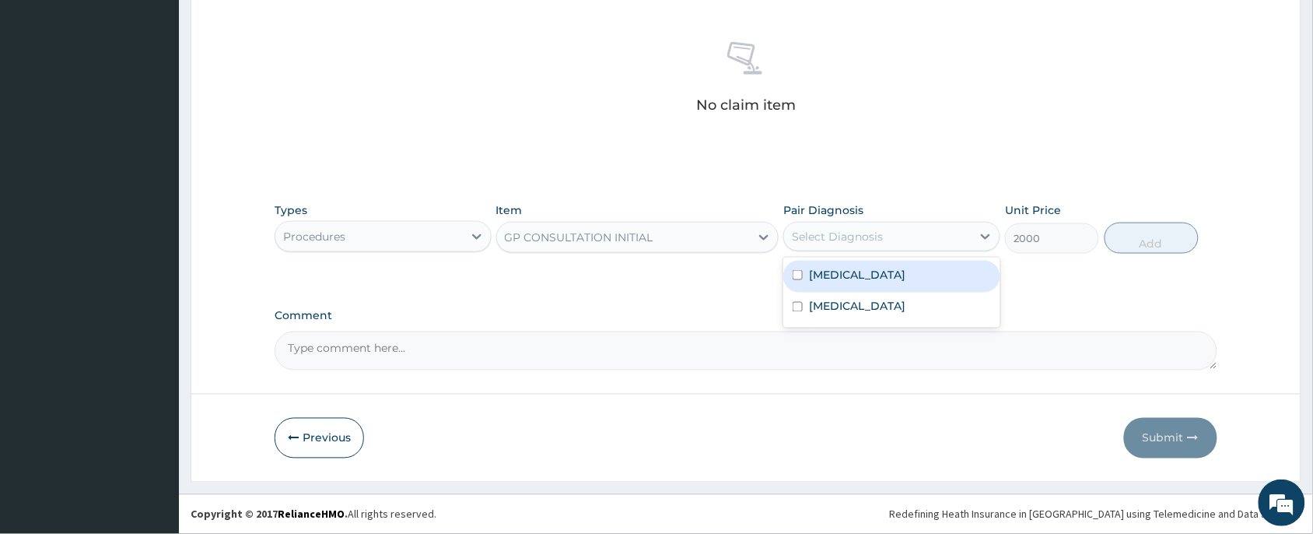
click at [897, 222] on div "Select Diagnosis" at bounding box center [891, 237] width 217 height 30
click at [875, 278] on div "Malaria" at bounding box center [891, 277] width 217 height 32
checkbox input "true"
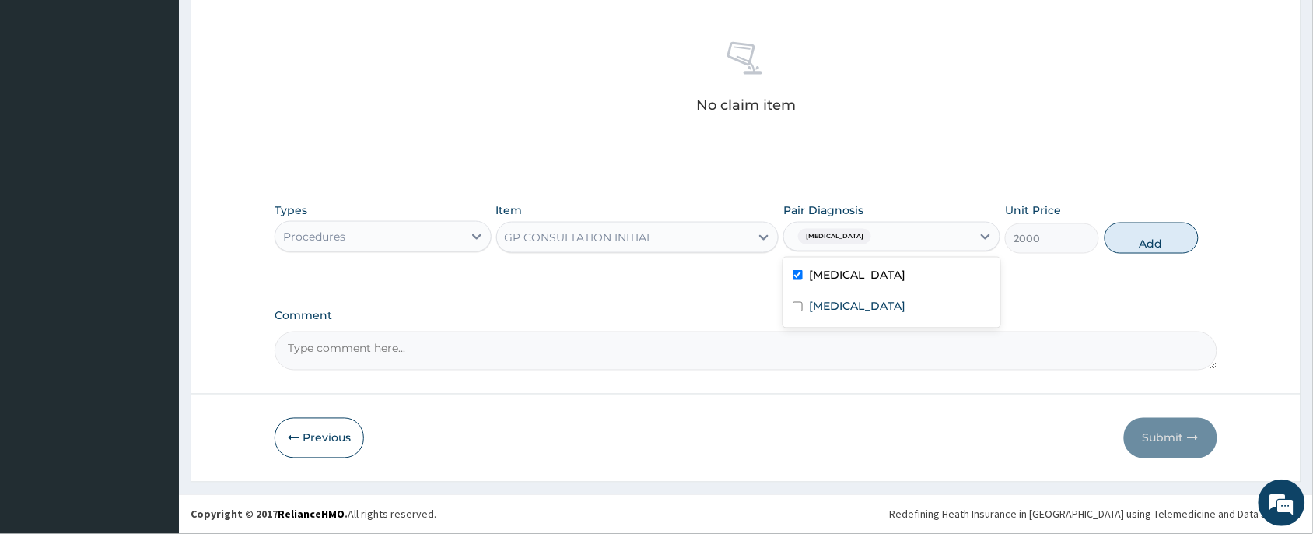
drag, startPoint x: 884, startPoint y: 242, endPoint x: 885, endPoint y: 257, distance: 14.9
click at [885, 242] on div "Malaria" at bounding box center [878, 236] width 188 height 26
click at [889, 240] on div "Malaria" at bounding box center [878, 236] width 188 height 26
drag, startPoint x: 896, startPoint y: 306, endPoint x: 1133, endPoint y: 236, distance: 246.7
click at [906, 310] on label "Upper respiratory infection" at bounding box center [857, 307] width 96 height 16
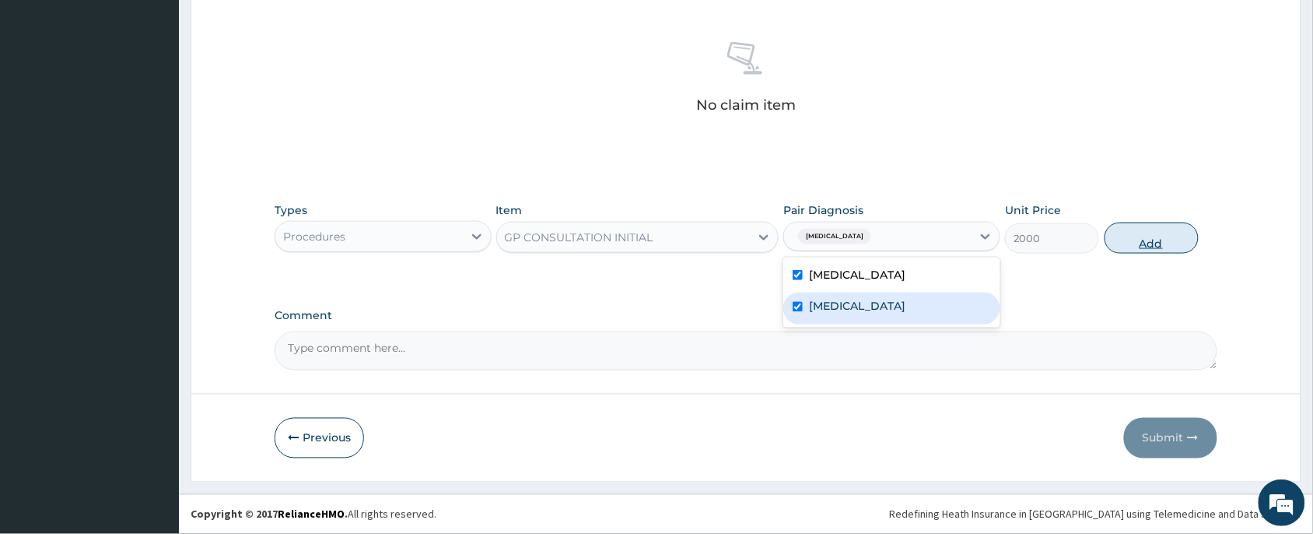
checkbox input "true"
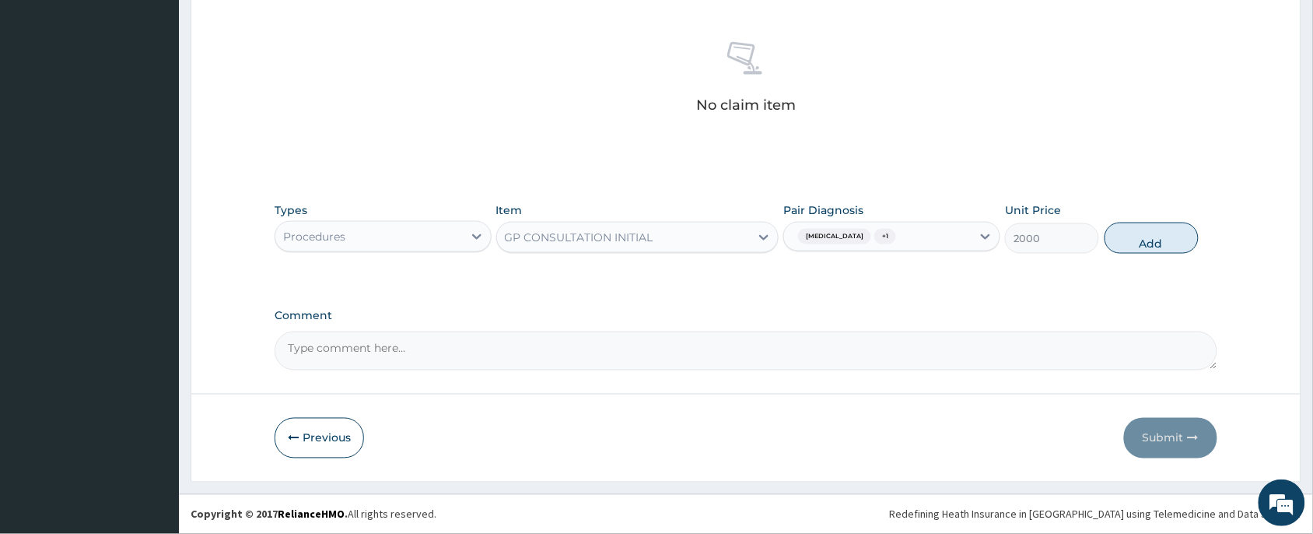
drag, startPoint x: 1164, startPoint y: 223, endPoint x: 1018, endPoint y: 251, distance: 148.9
click at [1167, 224] on button "Add" at bounding box center [1152, 238] width 94 height 31
type input "0"
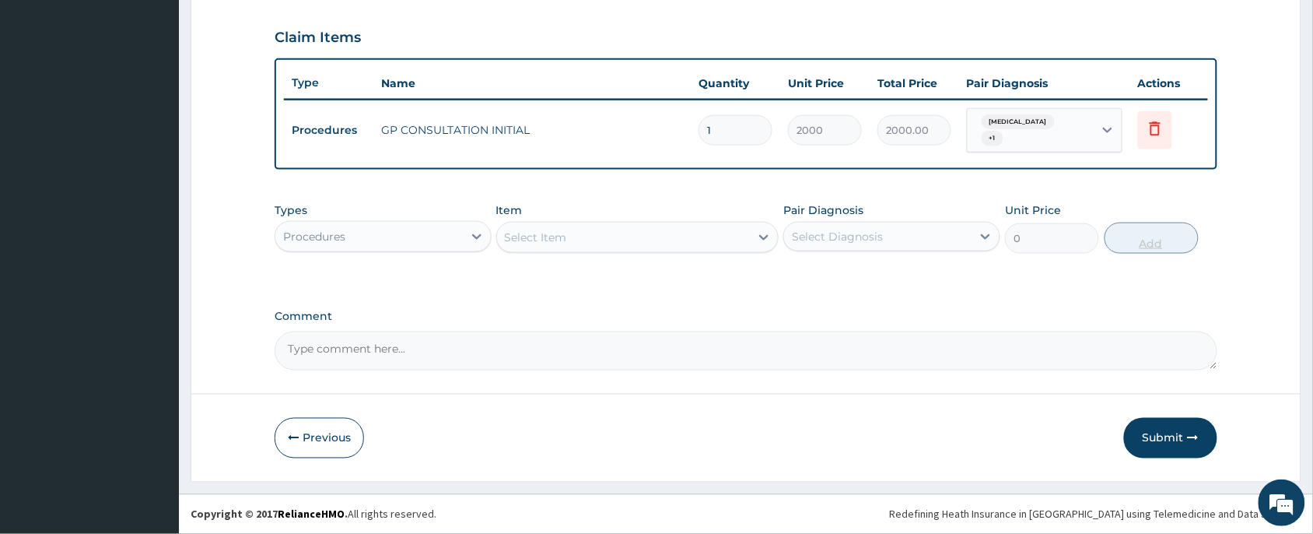
scroll to position [514, 0]
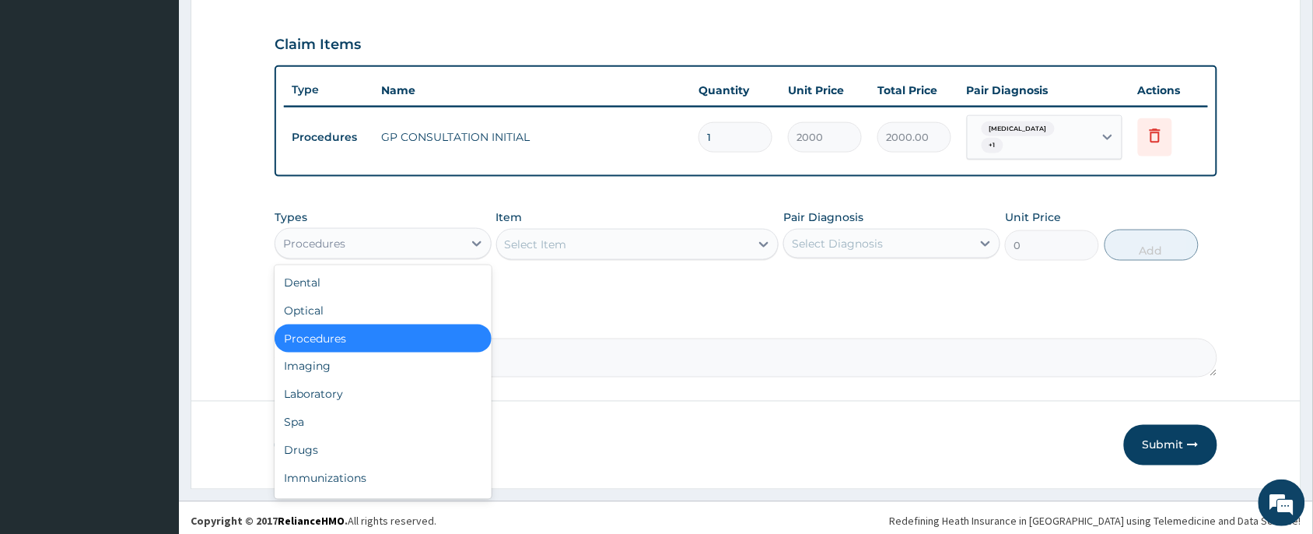
click at [403, 236] on div "Procedures" at bounding box center [369, 243] width 188 height 25
click at [391, 443] on div "Drugs" at bounding box center [383, 450] width 217 height 28
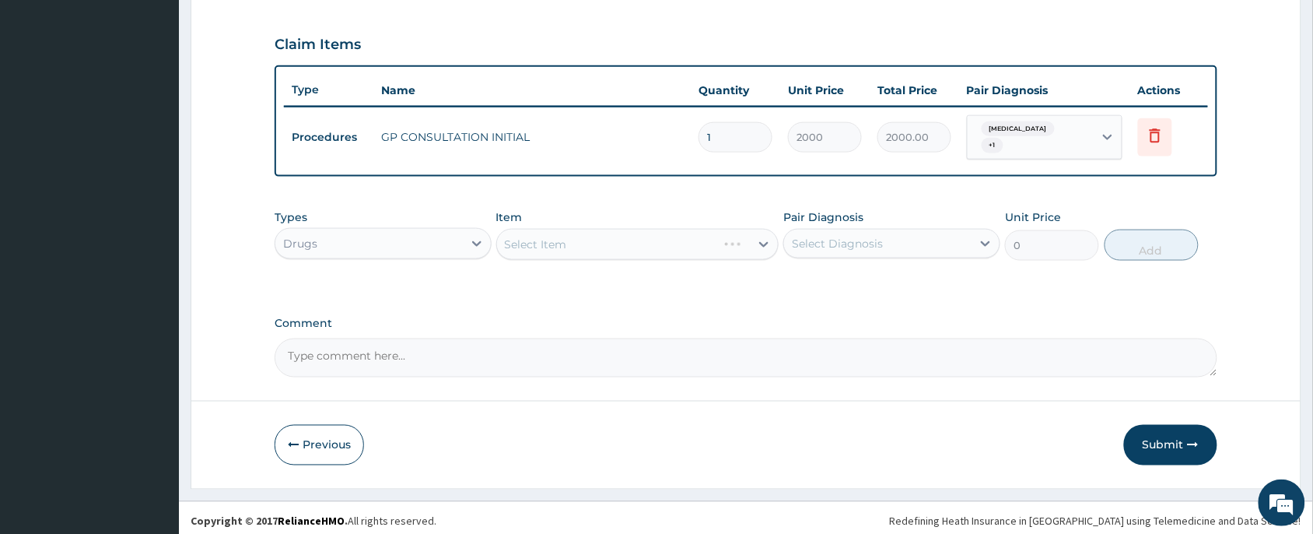
click at [573, 240] on div "Select Item" at bounding box center [637, 244] width 283 height 31
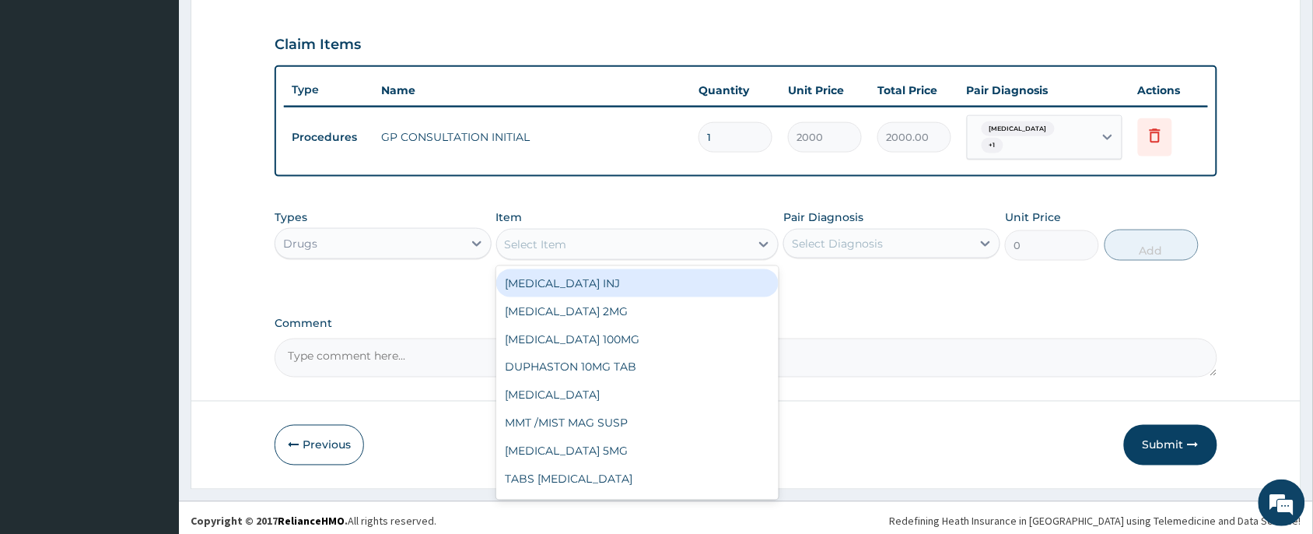
click at [604, 237] on div "Select Item" at bounding box center [624, 244] width 254 height 25
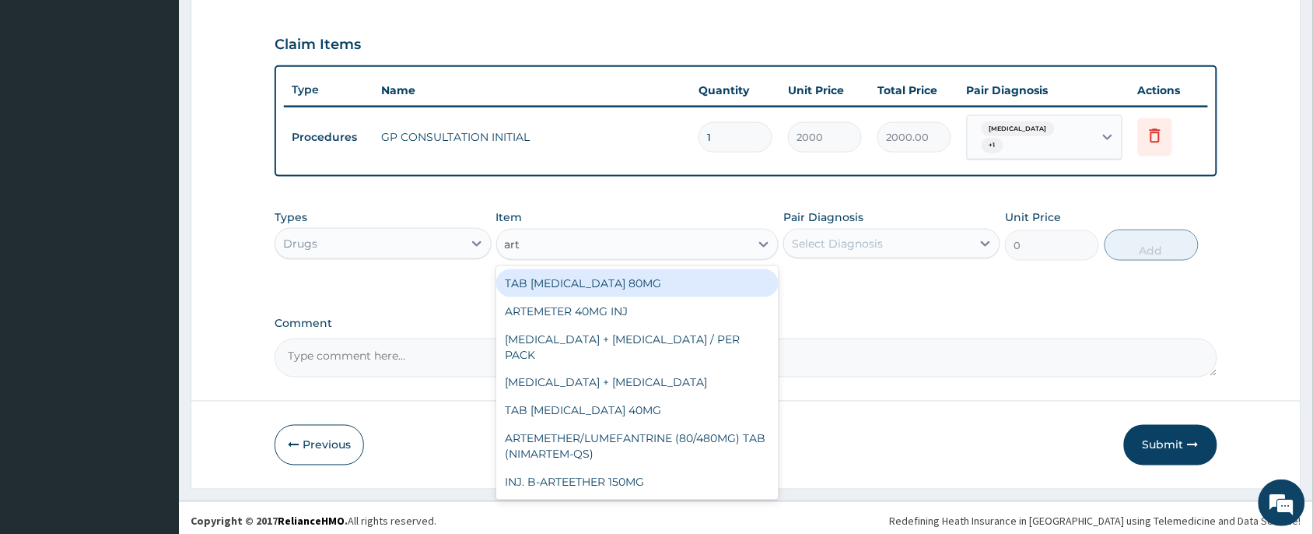
type input "arte"
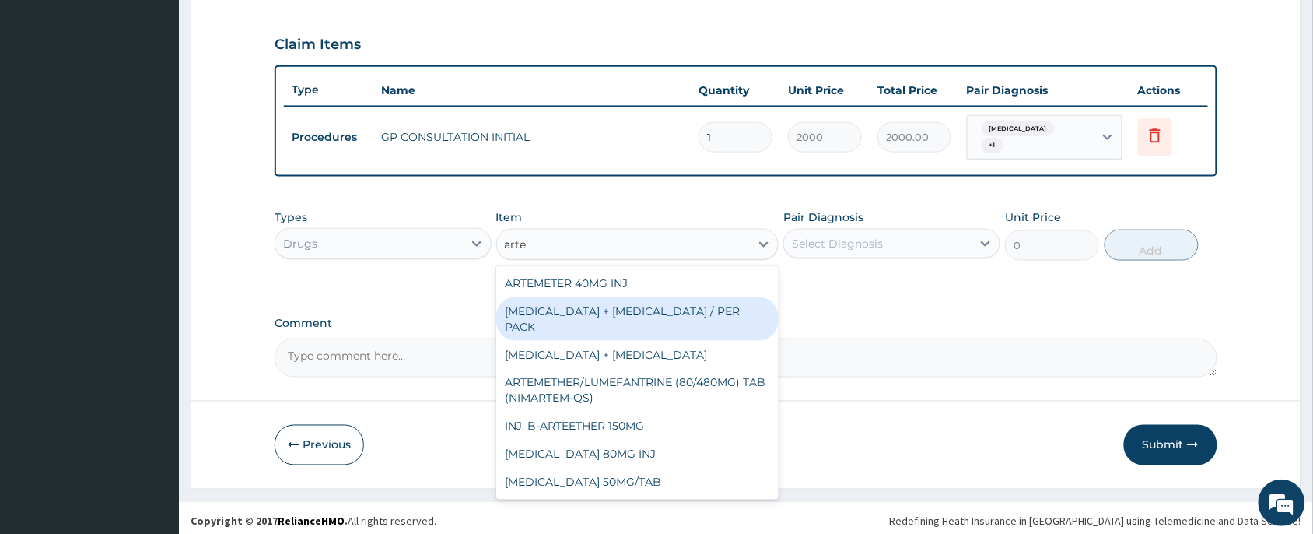
scroll to position [239, 0]
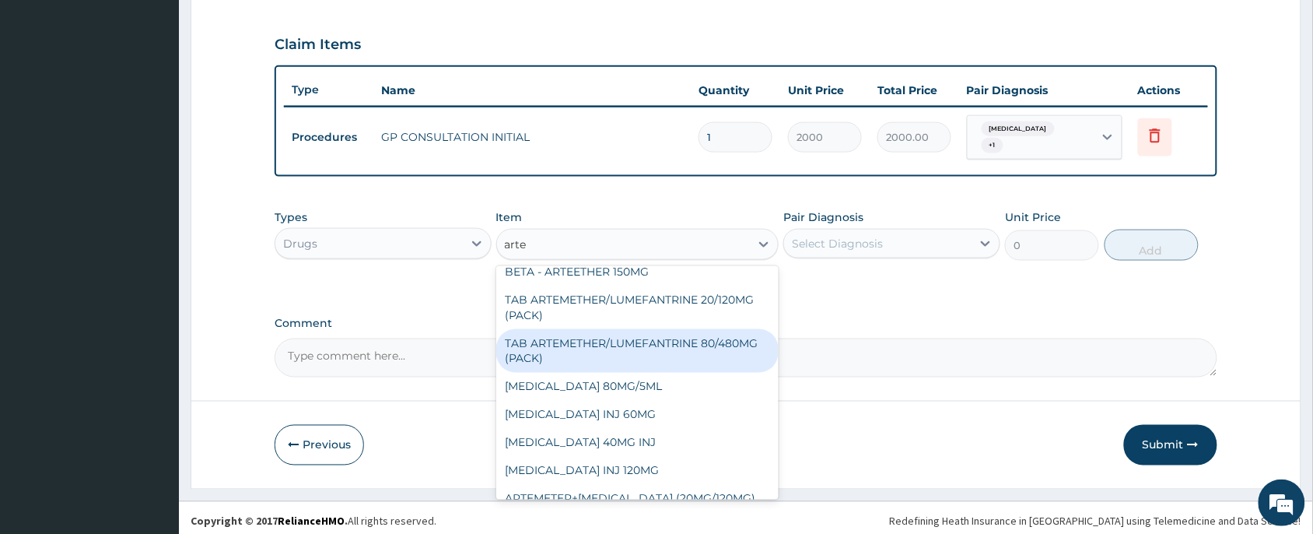
click at [620, 331] on div "TAB ARTEMETHER/LUMEFANTRINE 80/480MG (PACK)" at bounding box center [637, 351] width 283 height 44
type input "1600"
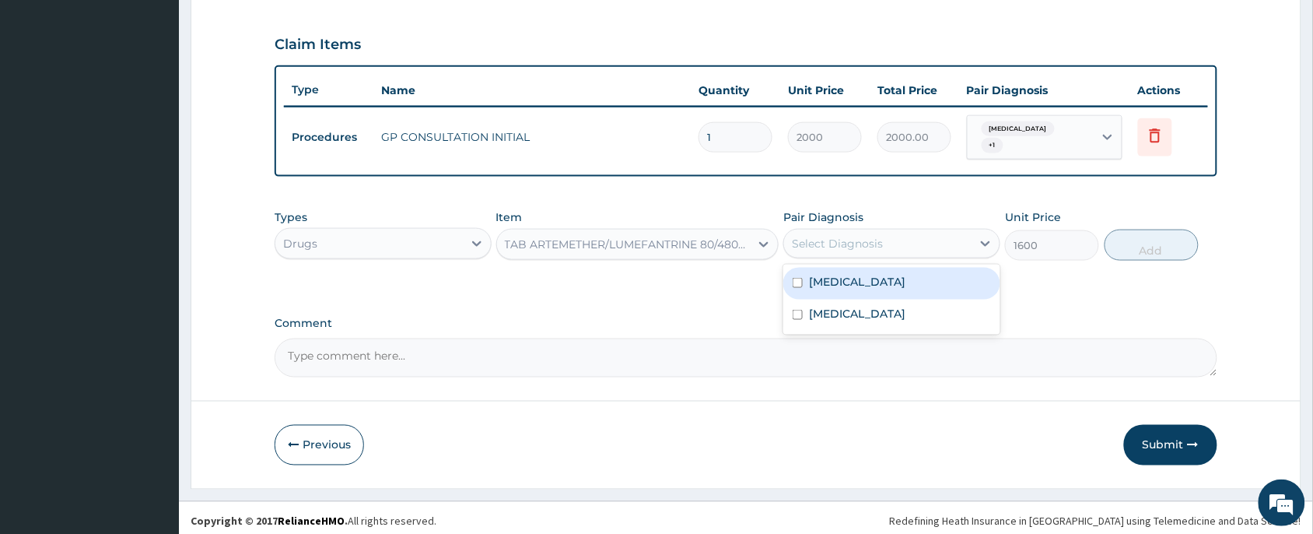
drag, startPoint x: 919, startPoint y: 226, endPoint x: 924, endPoint y: 289, distance: 63.3
click at [919, 231] on div "Select Diagnosis" at bounding box center [878, 243] width 188 height 25
click at [915, 281] on div "Malaria" at bounding box center [891, 284] width 217 height 32
checkbox input "true"
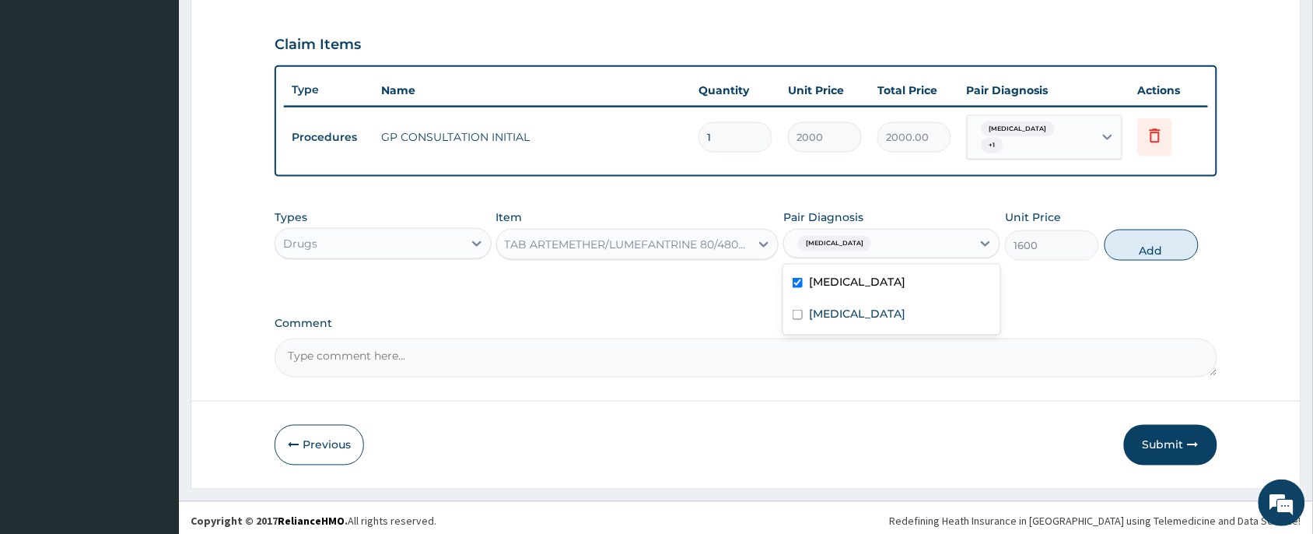
click at [1162, 244] on button "Add" at bounding box center [1152, 245] width 94 height 31
type input "0"
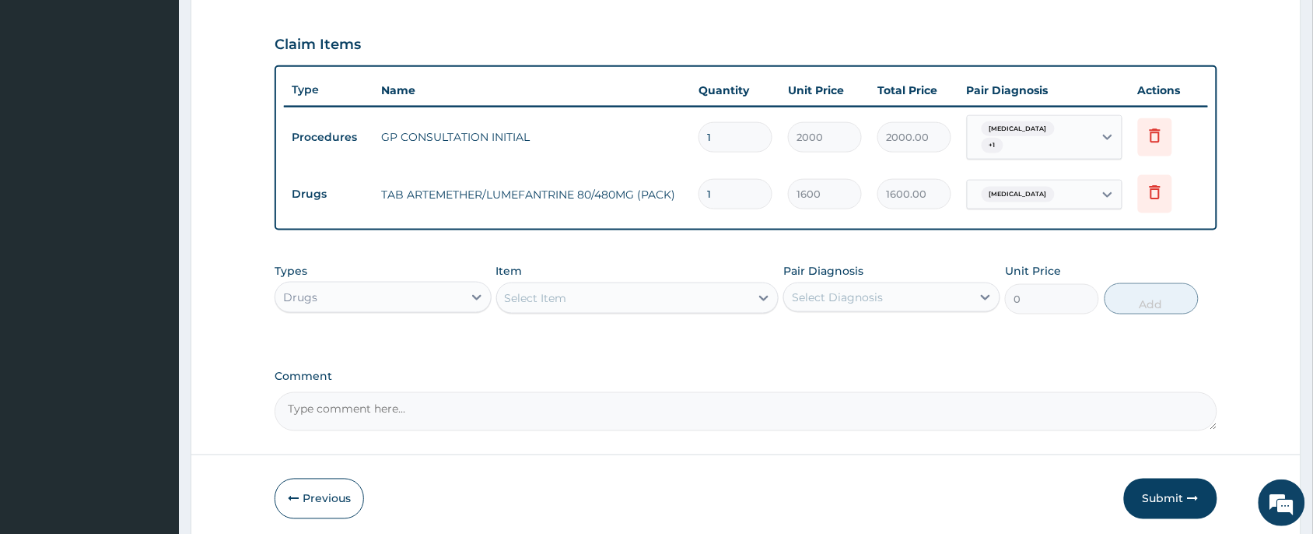
click at [555, 290] on div "Select Item" at bounding box center [536, 298] width 62 height 16
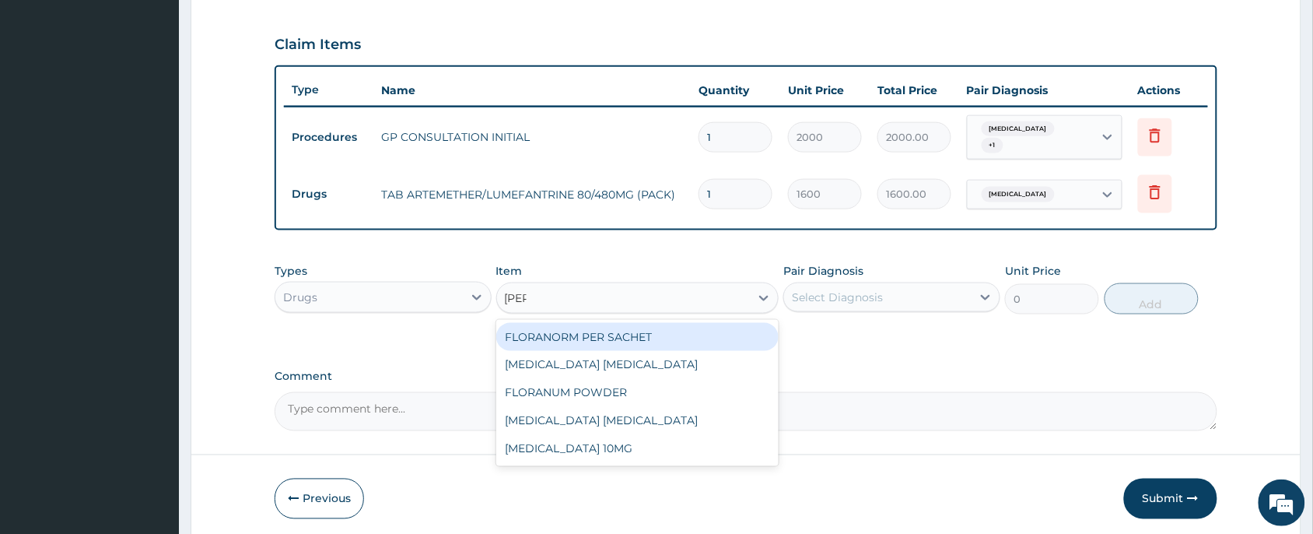
type input "lorat"
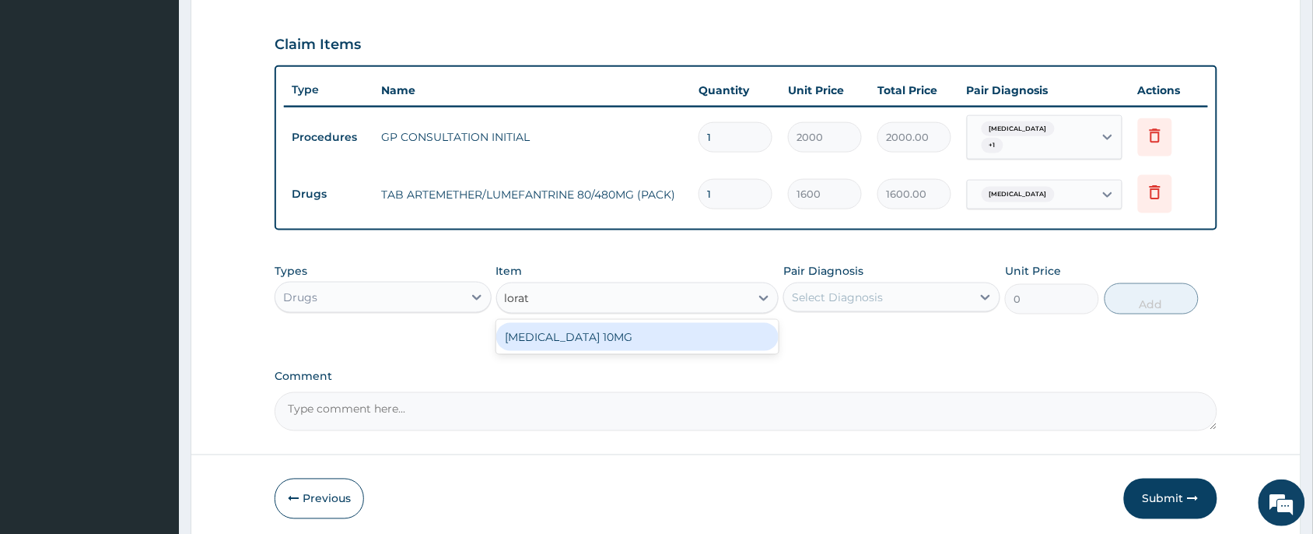
click at [616, 323] on div "LORATADINE 10MG" at bounding box center [637, 337] width 283 height 28
type input "30"
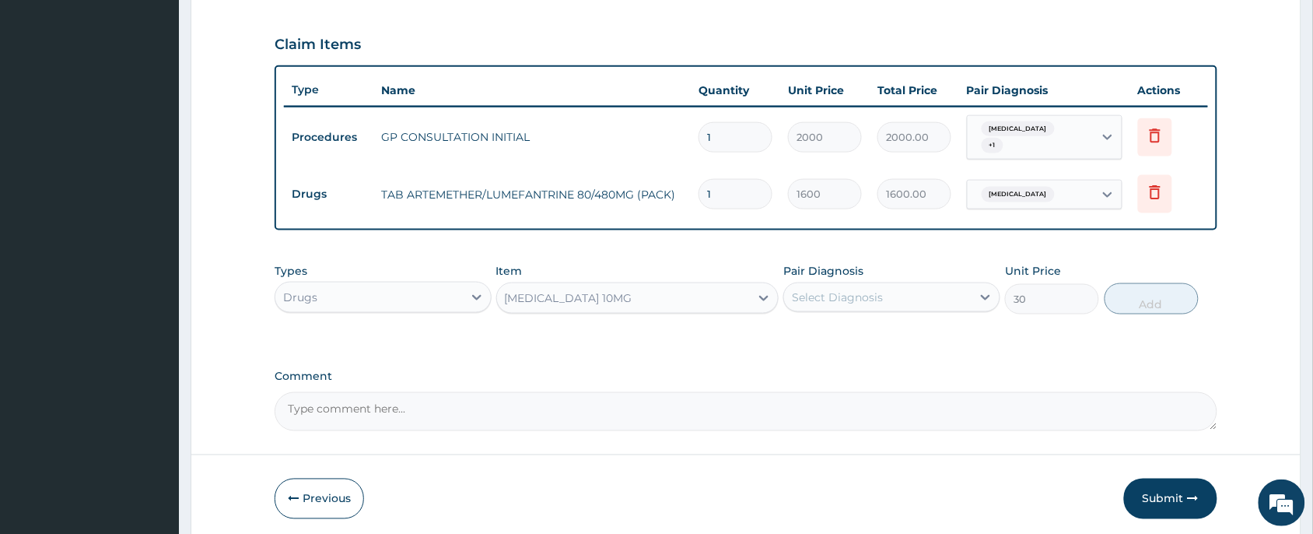
click at [877, 300] on div "Select Diagnosis" at bounding box center [878, 297] width 188 height 25
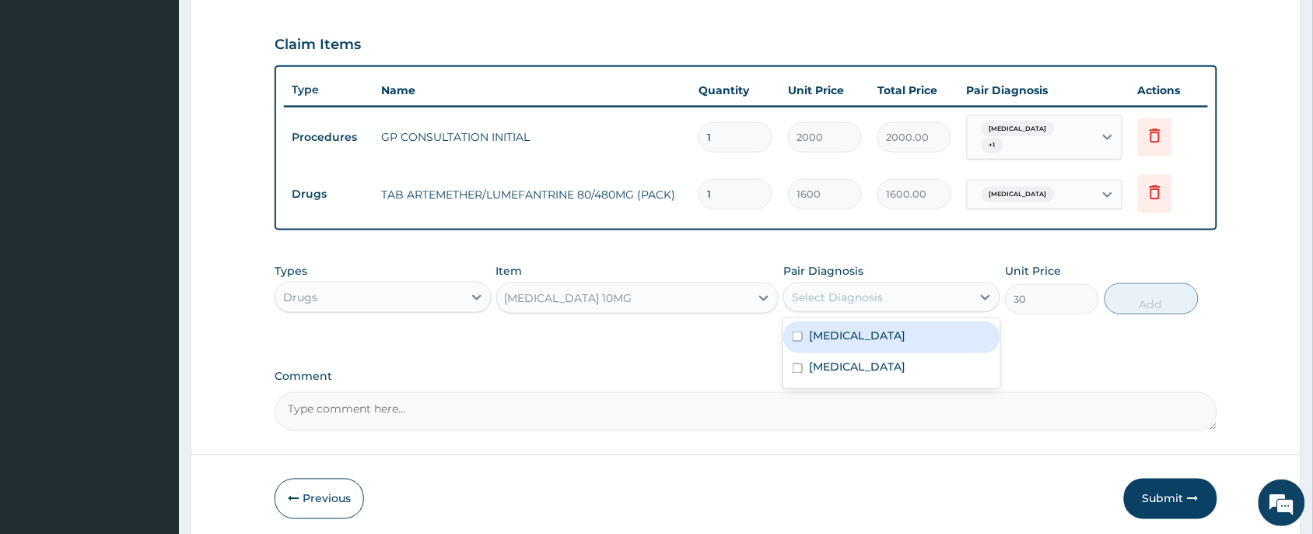
click at [880, 359] on label "Upper respiratory infection" at bounding box center [857, 367] width 96 height 16
checkbox input "true"
click at [1184, 289] on button "Add" at bounding box center [1152, 298] width 94 height 31
type input "0"
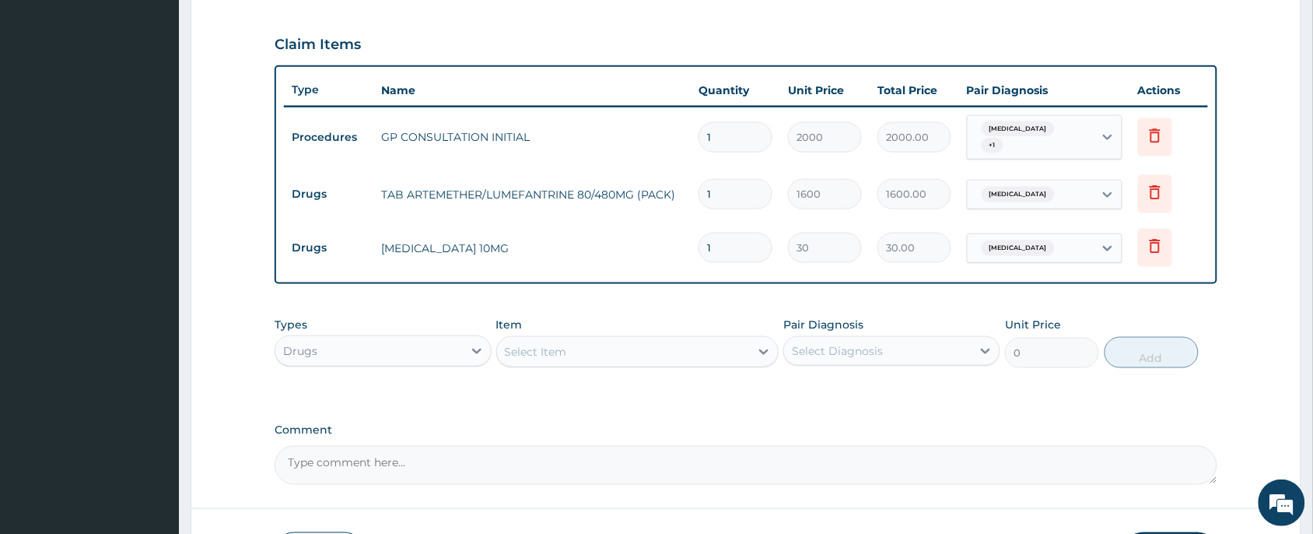
type input "0.00"
type input "5"
type input "150.00"
type input "5"
click at [853, 389] on div "Types Drugs Item Select Item Pair Diagnosis Select Diagnosis Unit Price 0 Add" at bounding box center [746, 354] width 943 height 90
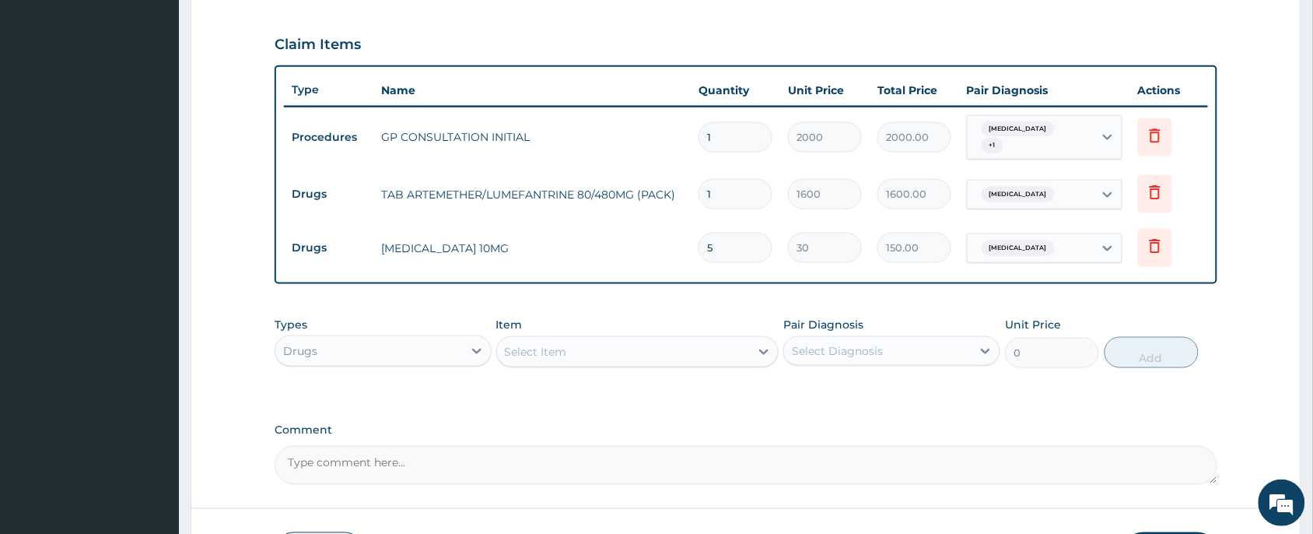
click at [643, 347] on div "Select Item" at bounding box center [624, 351] width 254 height 25
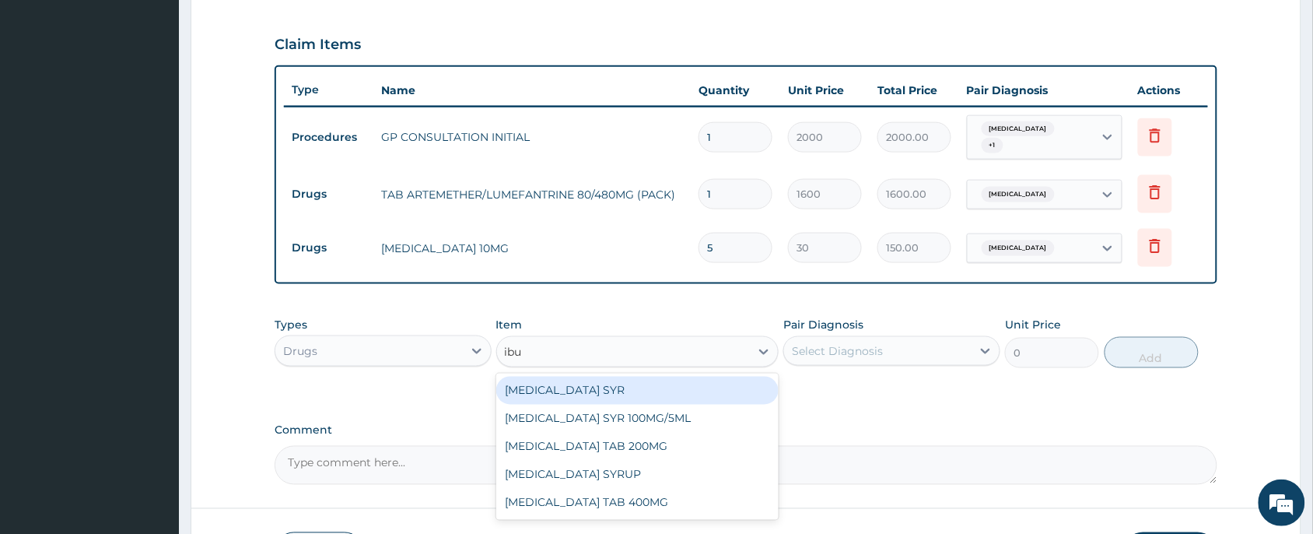
type input "ibup"
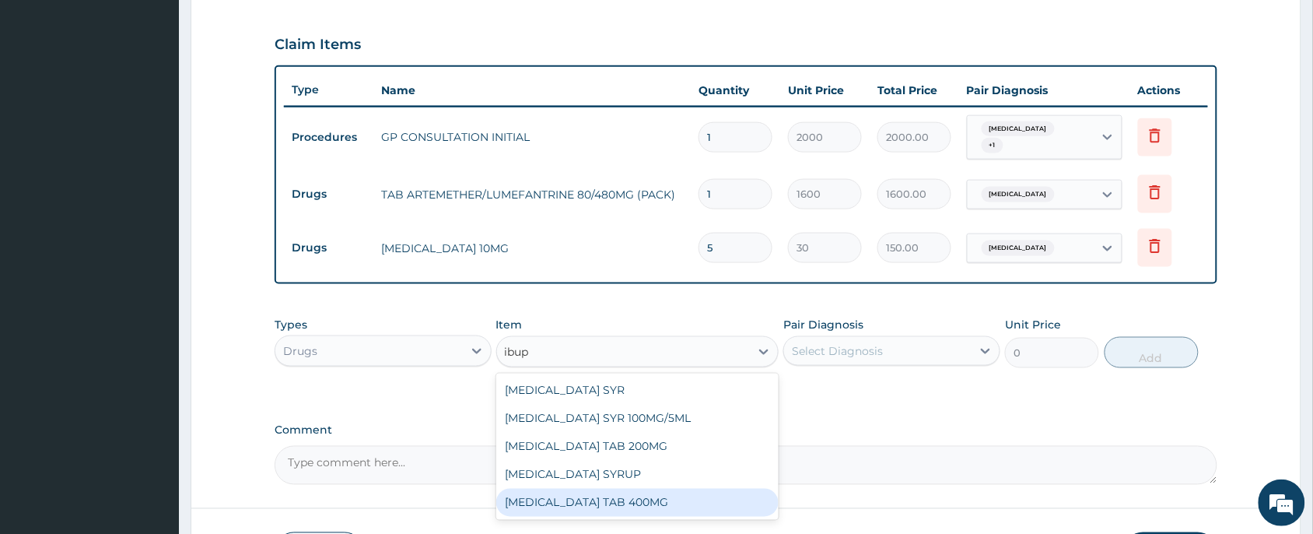
drag, startPoint x: 666, startPoint y: 482, endPoint x: 713, endPoint y: 475, distance: 47.3
click at [675, 489] on div "IBUPROFEN TAB 400MG" at bounding box center [637, 503] width 283 height 28
type input "20"
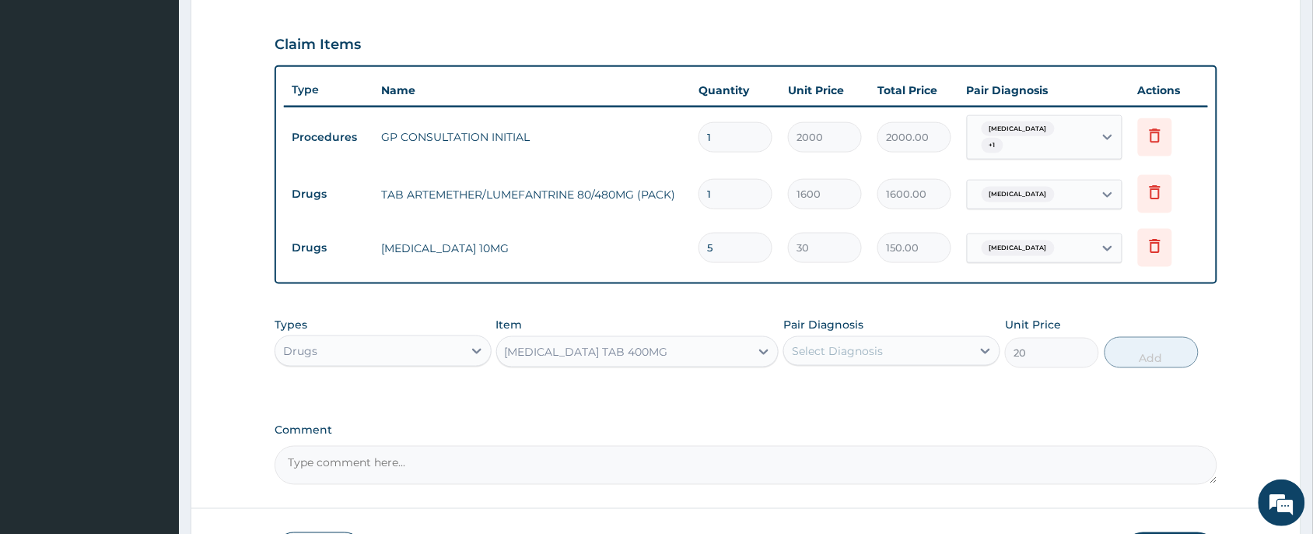
click at [868, 343] on div "Select Diagnosis" at bounding box center [837, 351] width 91 height 16
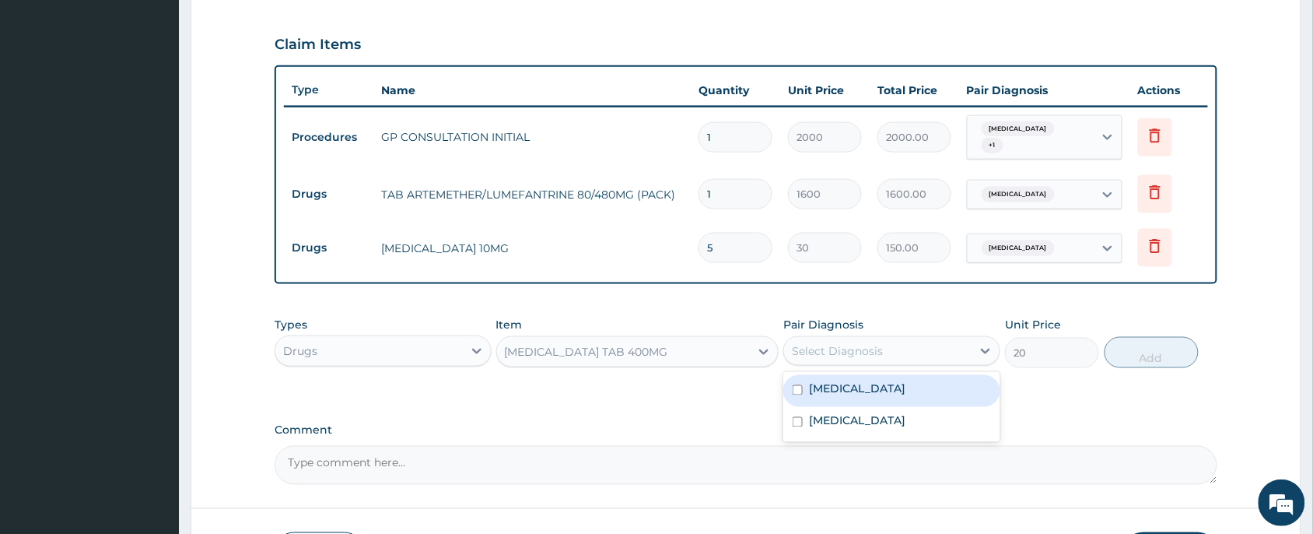
click at [880, 390] on div "Malaria" at bounding box center [891, 391] width 217 height 32
checkbox input "true"
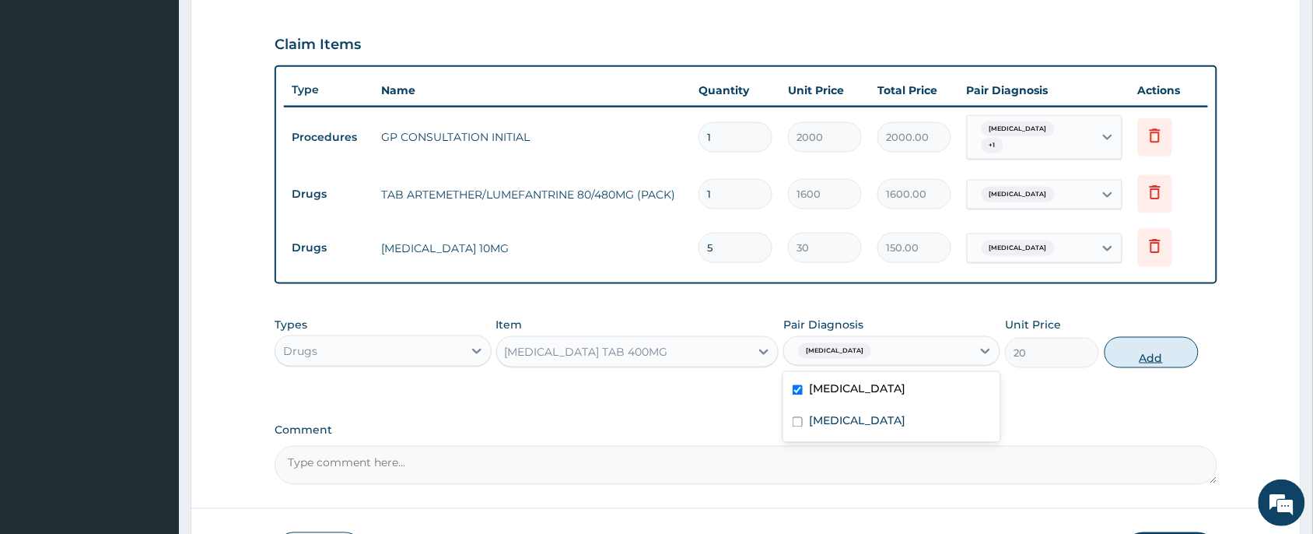
click at [1179, 347] on button "Add" at bounding box center [1152, 352] width 94 height 31
type input "0"
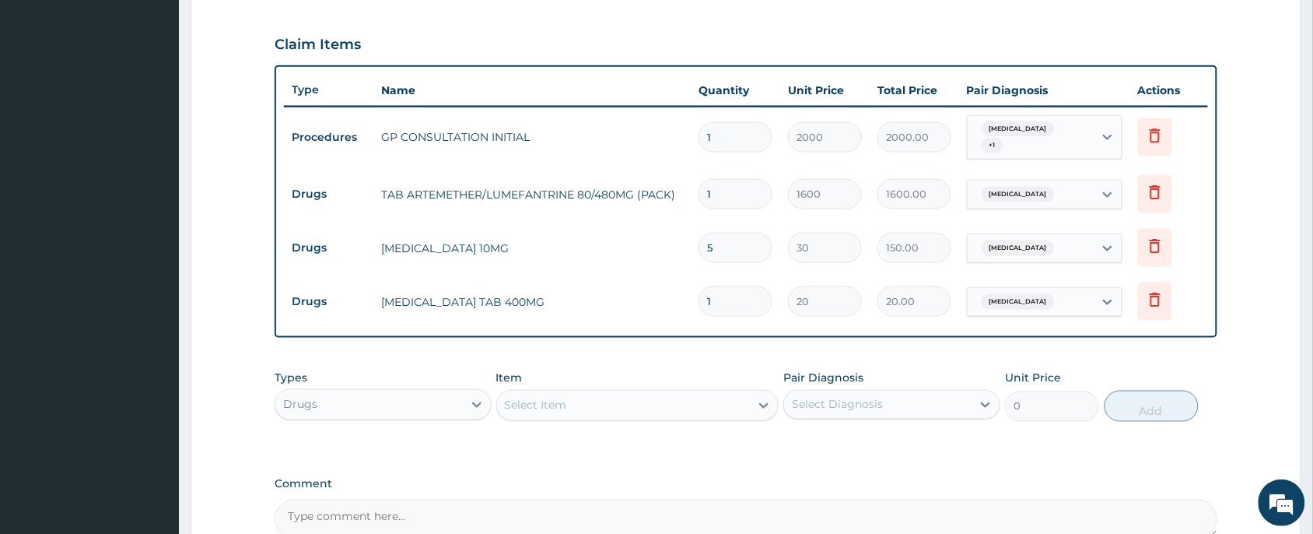
type input "15"
type input "300.00"
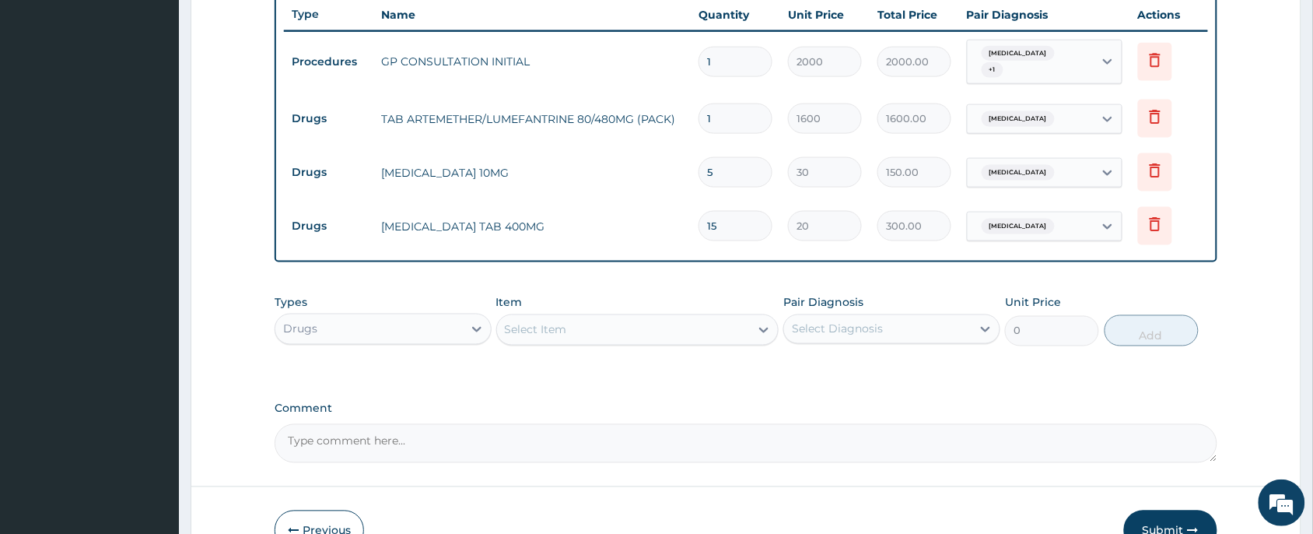
scroll to position [630, 0]
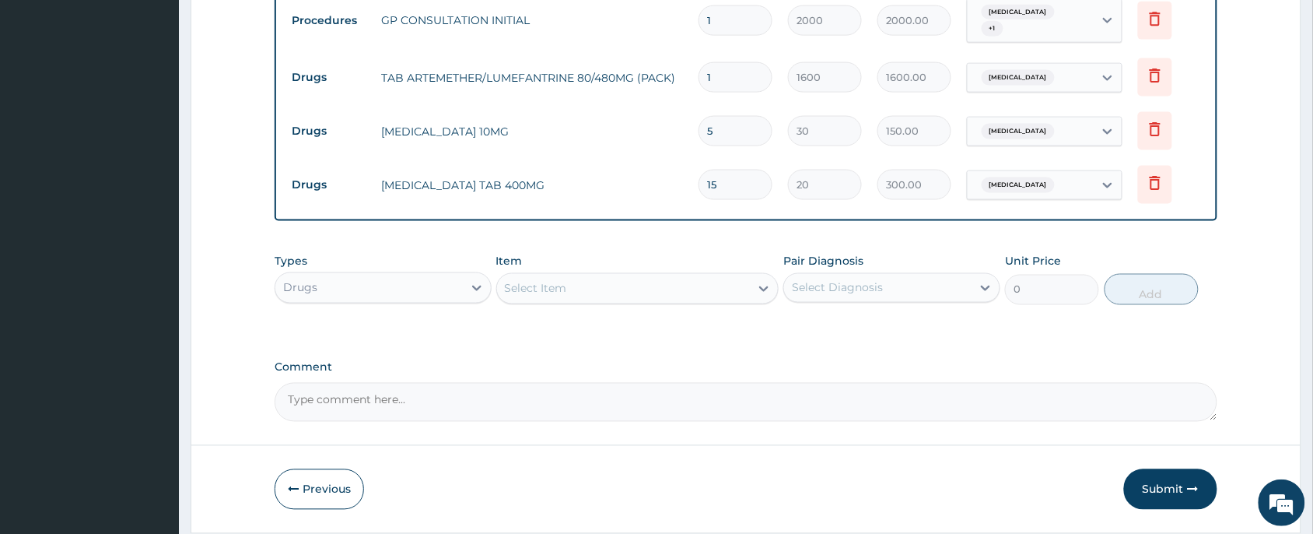
type input "15"
click at [604, 276] on div "Select Item" at bounding box center [624, 288] width 254 height 25
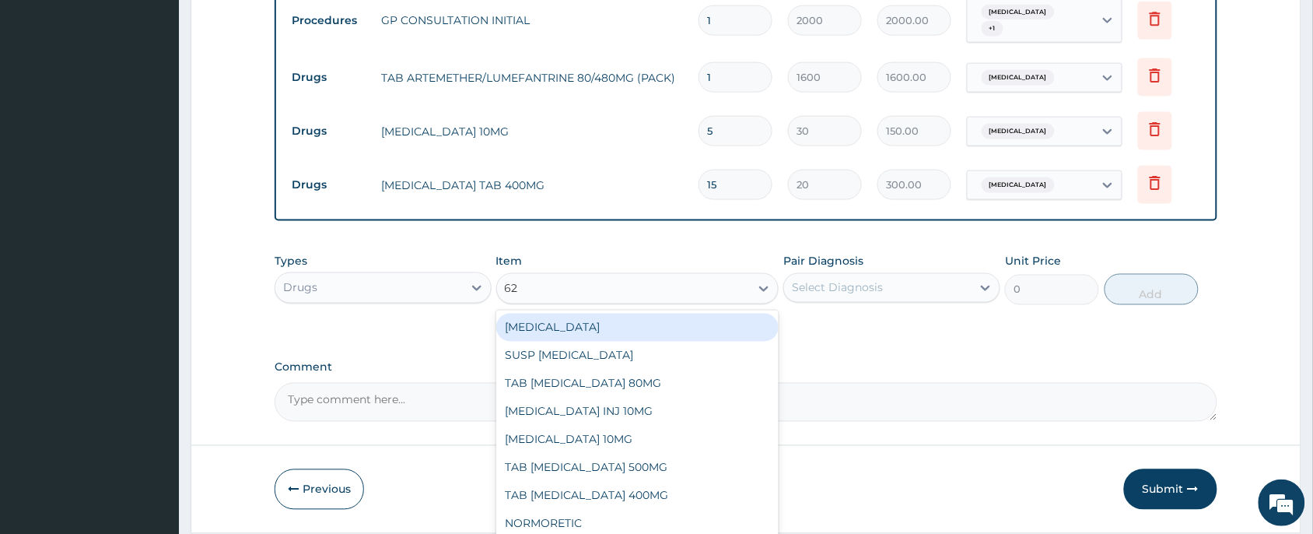
type input "625"
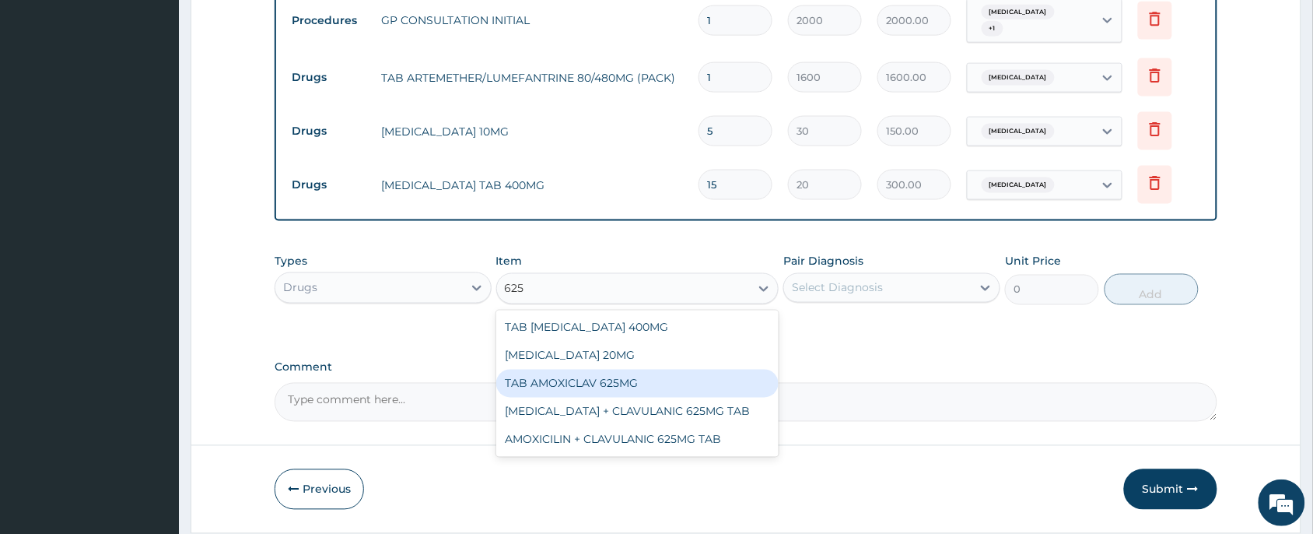
click at [592, 372] on div "TAB AMOXICLAV 625MG" at bounding box center [637, 384] width 283 height 28
type input "260"
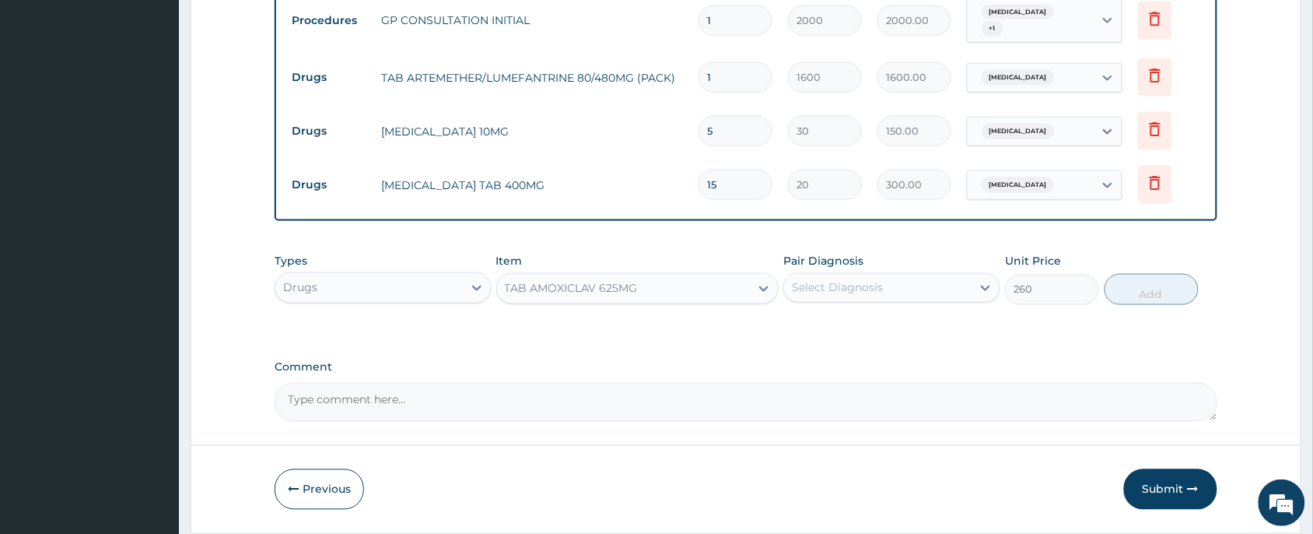
click at [931, 282] on div "Select Diagnosis" at bounding box center [878, 287] width 188 height 25
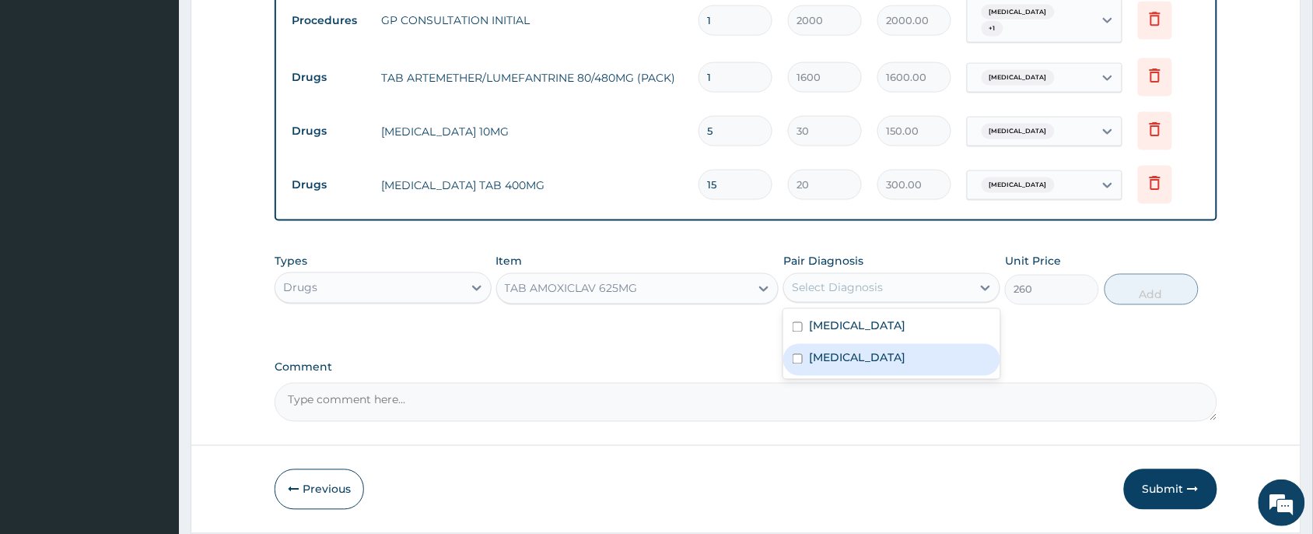
click at [891, 350] on label "Upper respiratory infection" at bounding box center [857, 358] width 96 height 16
checkbox input "true"
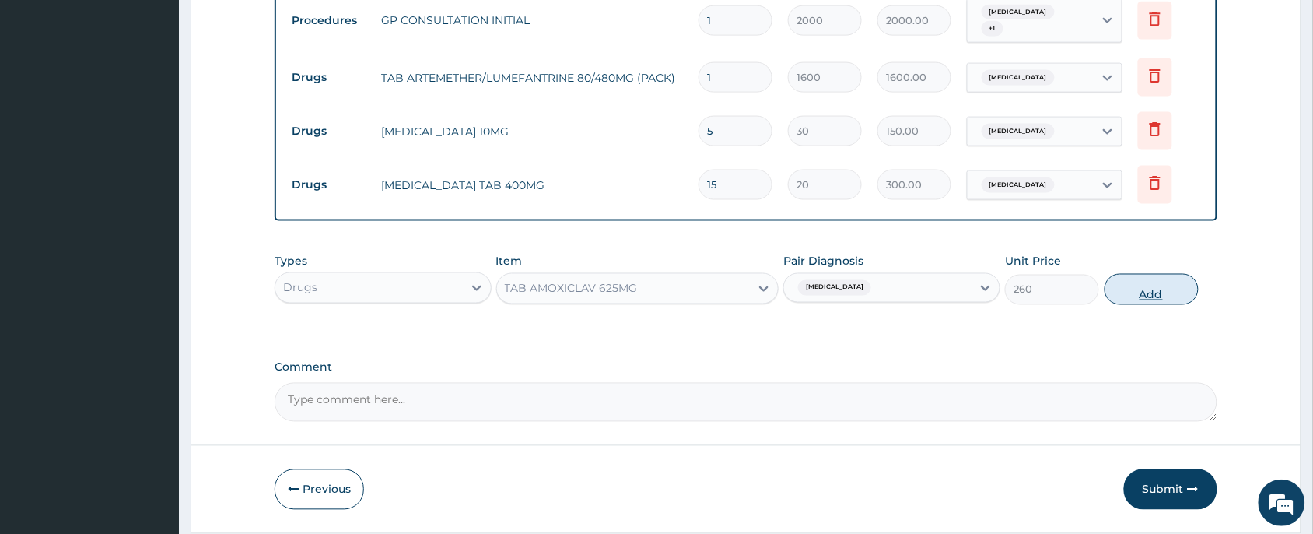
click at [1148, 285] on button "Add" at bounding box center [1152, 289] width 94 height 31
type input "0"
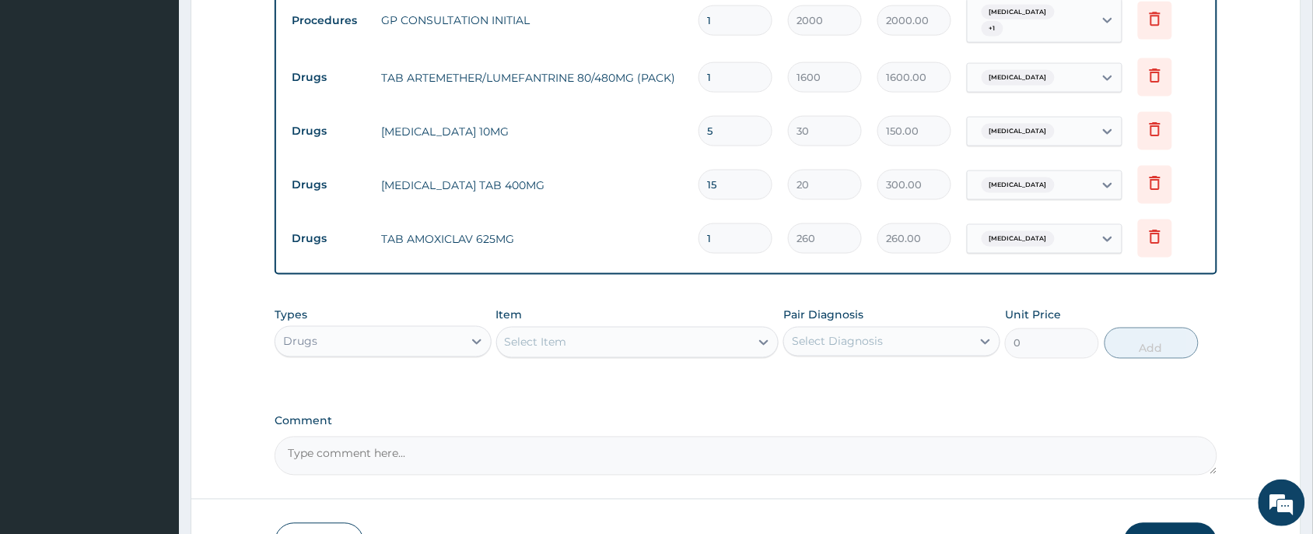
type input "14"
type input "3640.00"
type input "14"
drag, startPoint x: 783, startPoint y: 379, endPoint x: 623, endPoint y: 331, distance: 166.6
click at [783, 379] on div "Types Drugs Item Select Item Pair Diagnosis Select Diagnosis Unit Price 0 Add" at bounding box center [746, 345] width 943 height 90
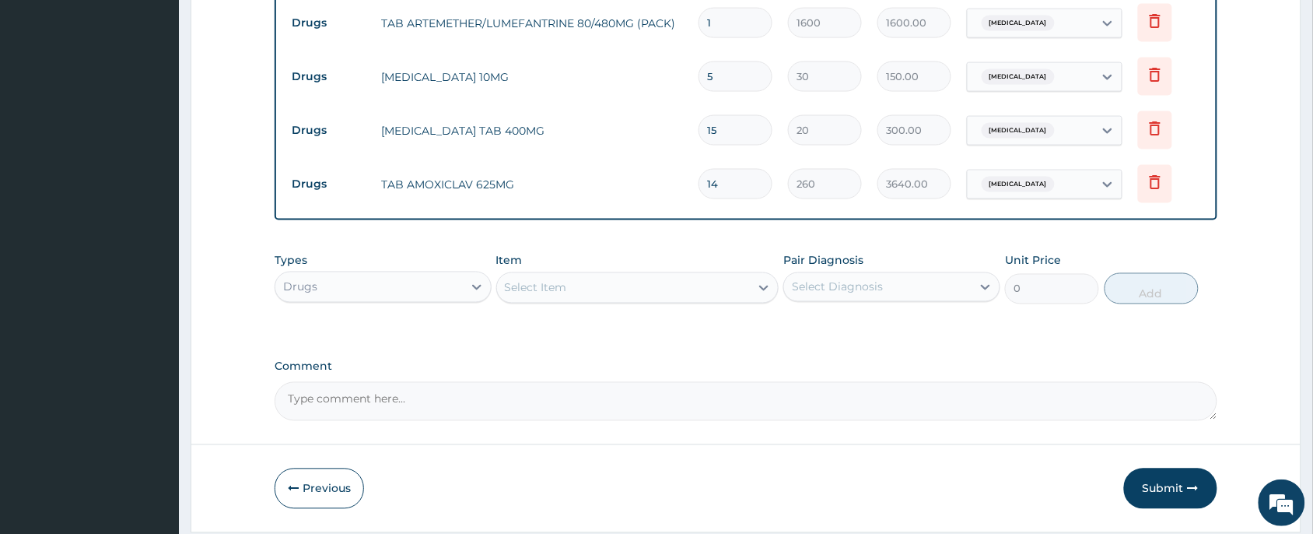
scroll to position [728, 0]
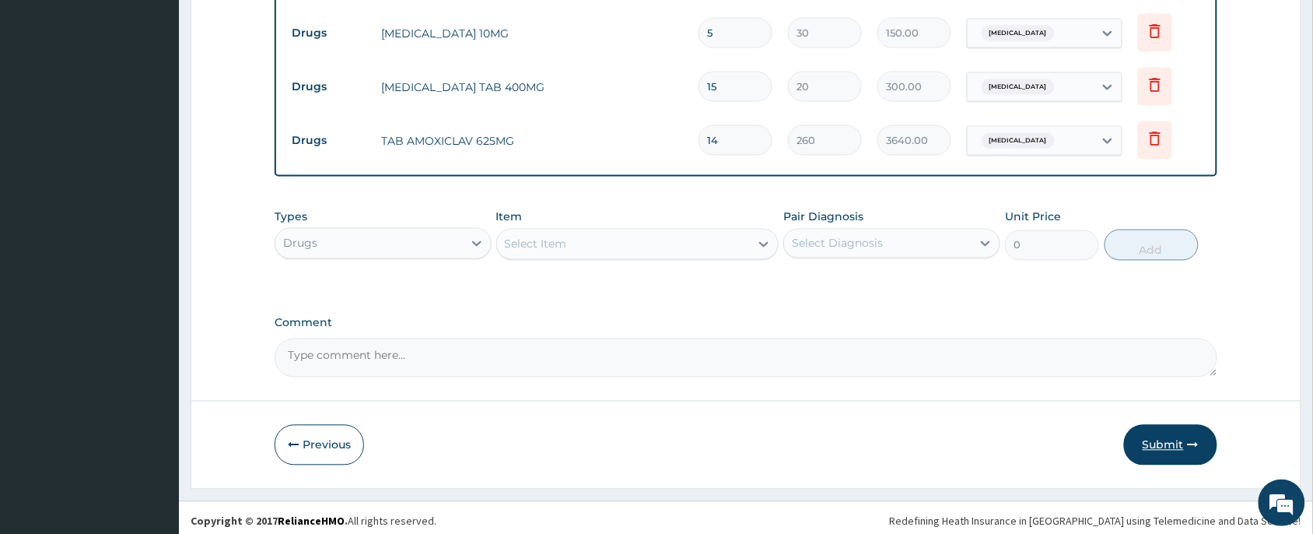
click at [1176, 447] on button "Submit" at bounding box center [1170, 445] width 93 height 40
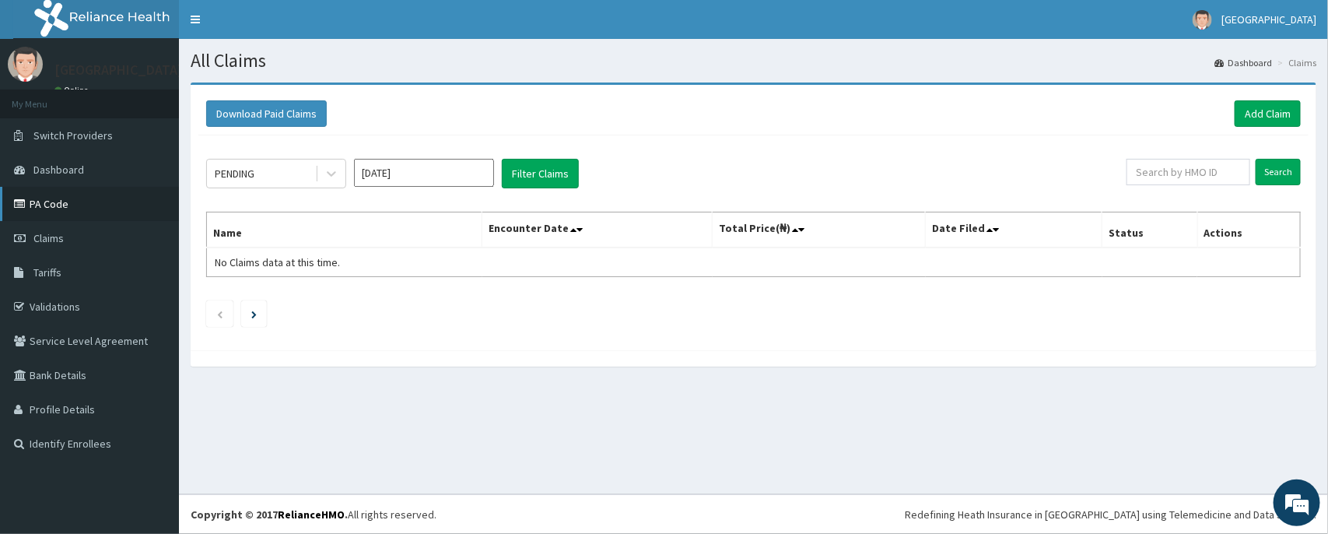
click at [45, 202] on link "PA Code" at bounding box center [89, 204] width 179 height 34
click at [1262, 110] on link "Add Claim" at bounding box center [1268, 113] width 66 height 26
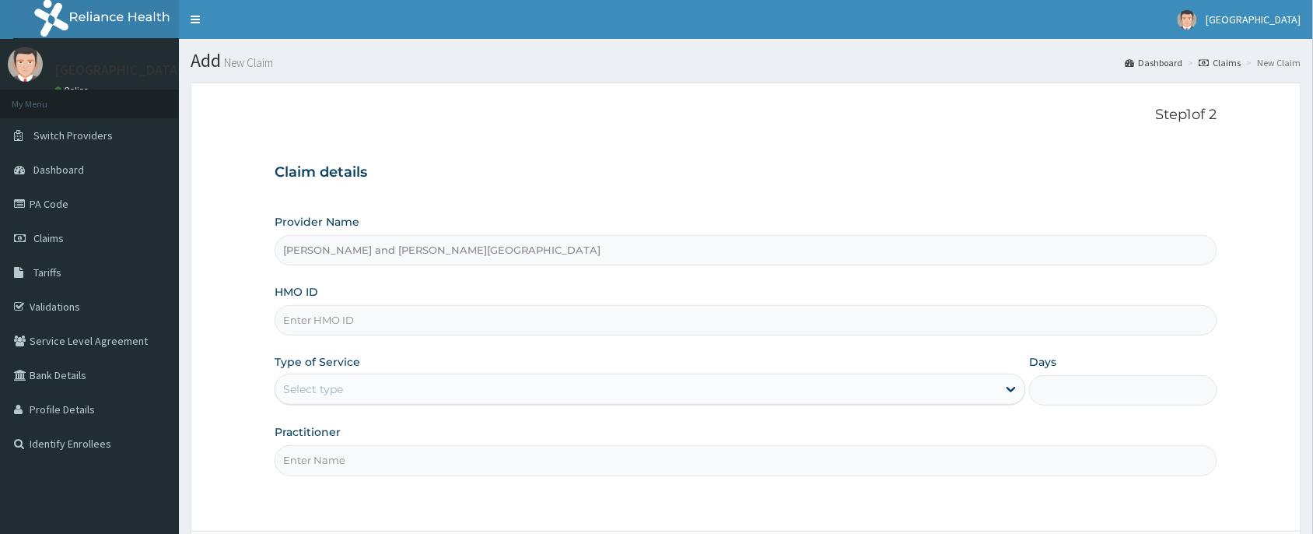
type input "[PERSON_NAME] and [PERSON_NAME][GEOGRAPHIC_DATA]"
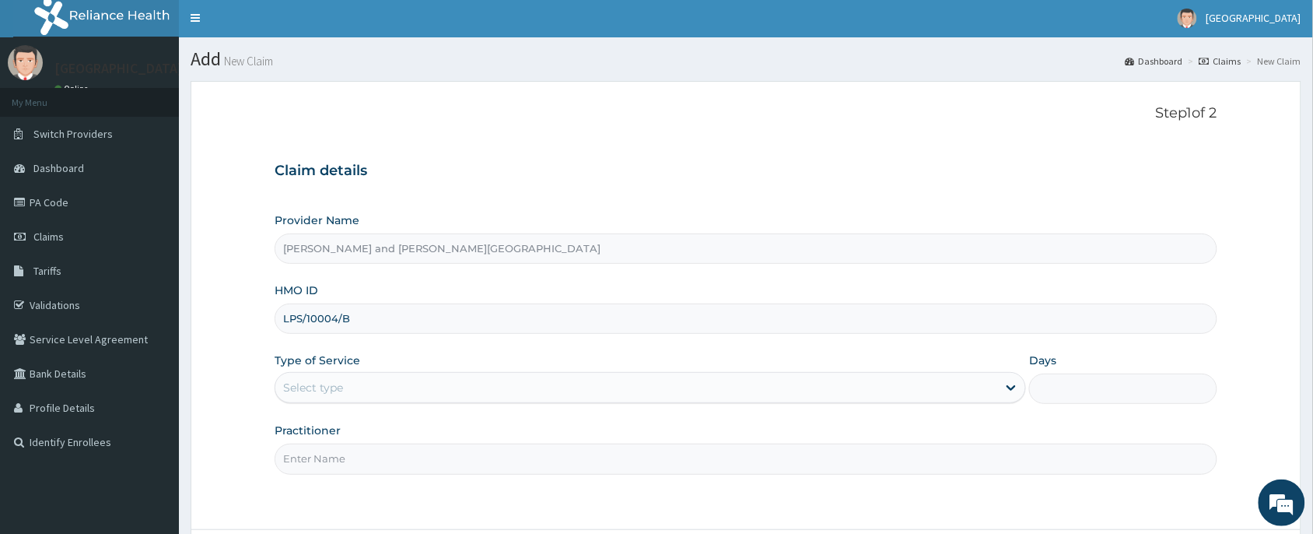
scroll to position [117, 0]
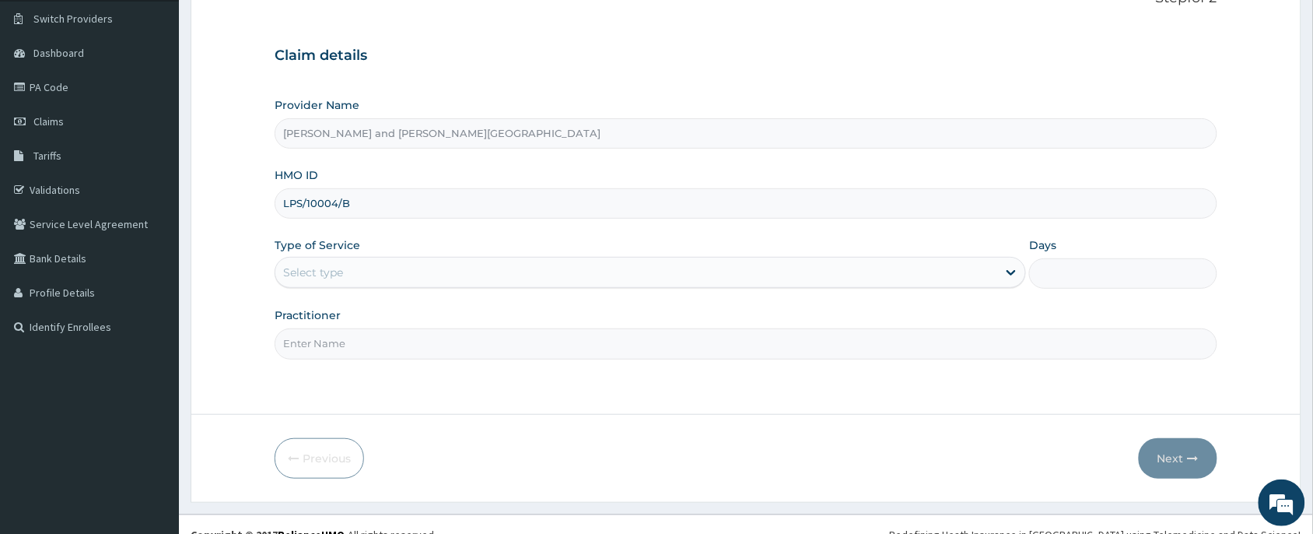
type input "LPS/10004/B"
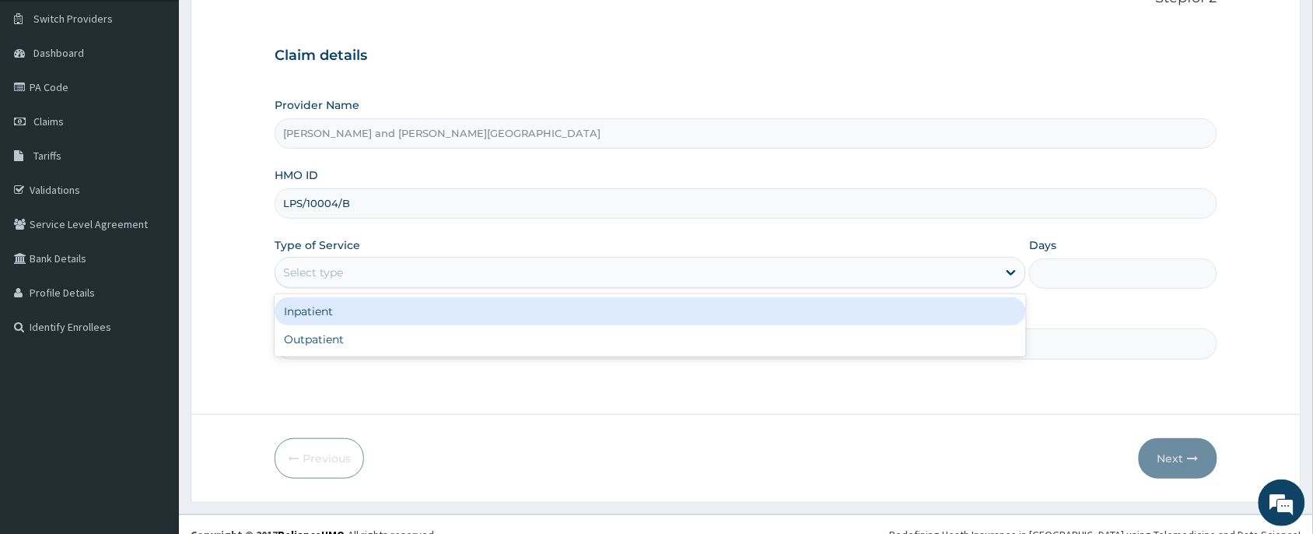
click at [336, 269] on div "Select type" at bounding box center [313, 273] width 60 height 16
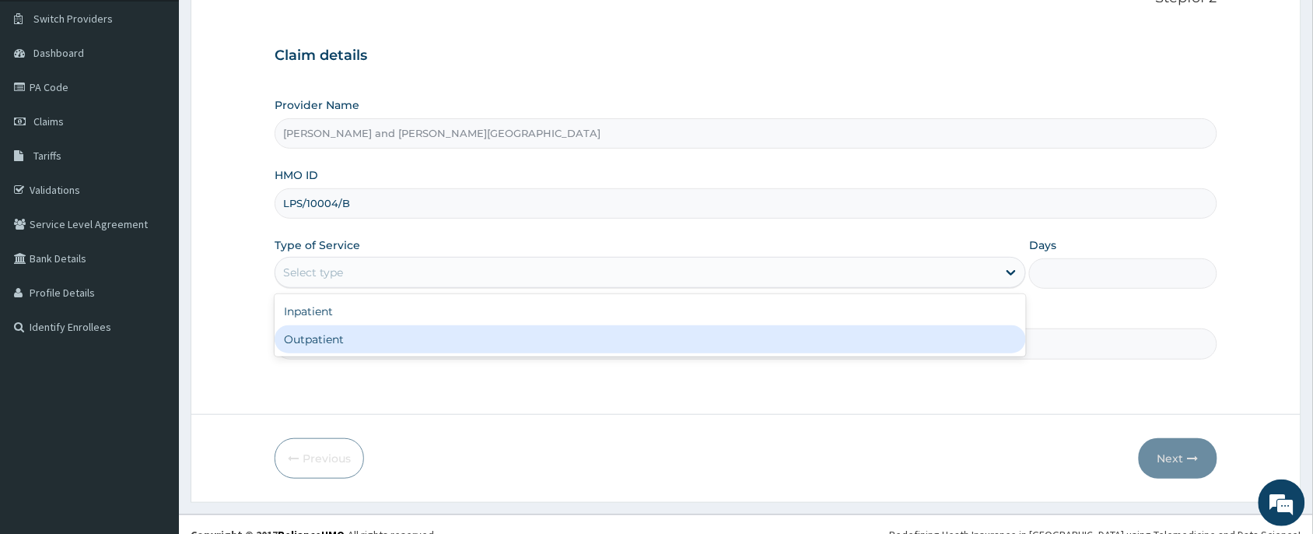
click at [328, 350] on div "Outpatient" at bounding box center [651, 339] width 752 height 28
type input "1"
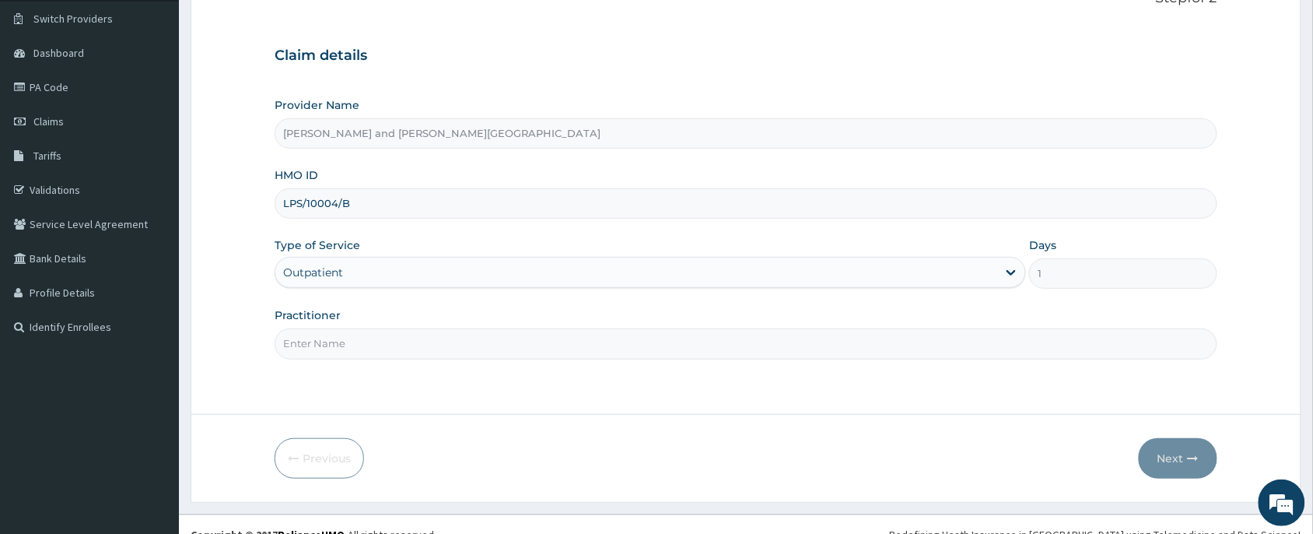
click at [325, 349] on input "Practitioner" at bounding box center [746, 343] width 943 height 30
type input "DR BIFOM MELWIN"
click at [1154, 454] on button "Next" at bounding box center [1178, 458] width 79 height 40
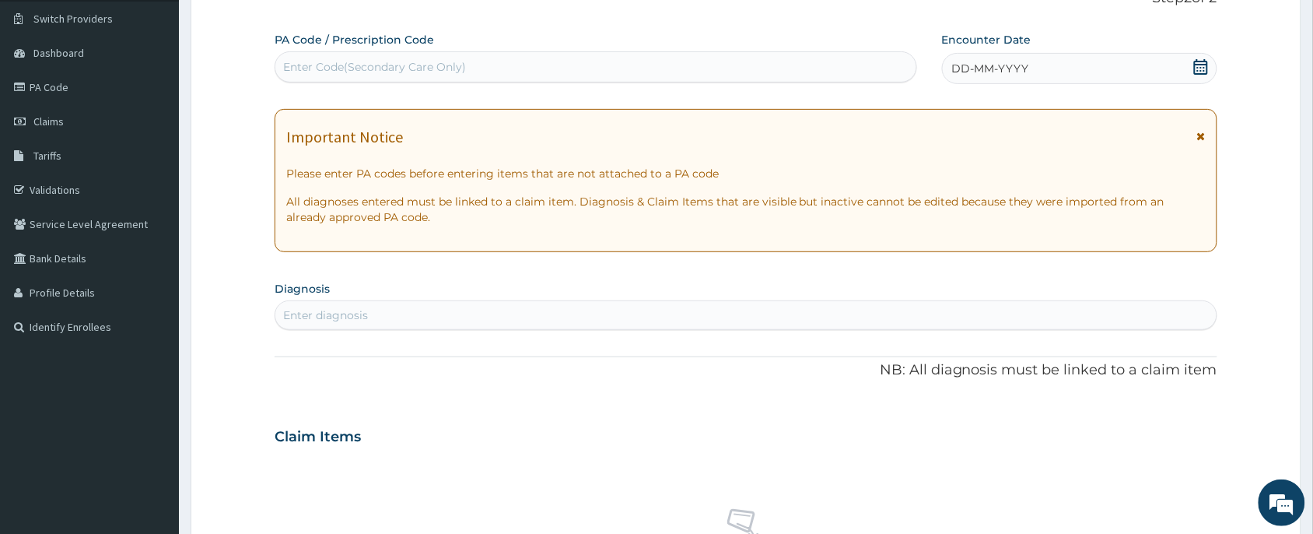
click at [366, 72] on div "Enter Code(Secondary Care Only)" at bounding box center [374, 67] width 183 height 16
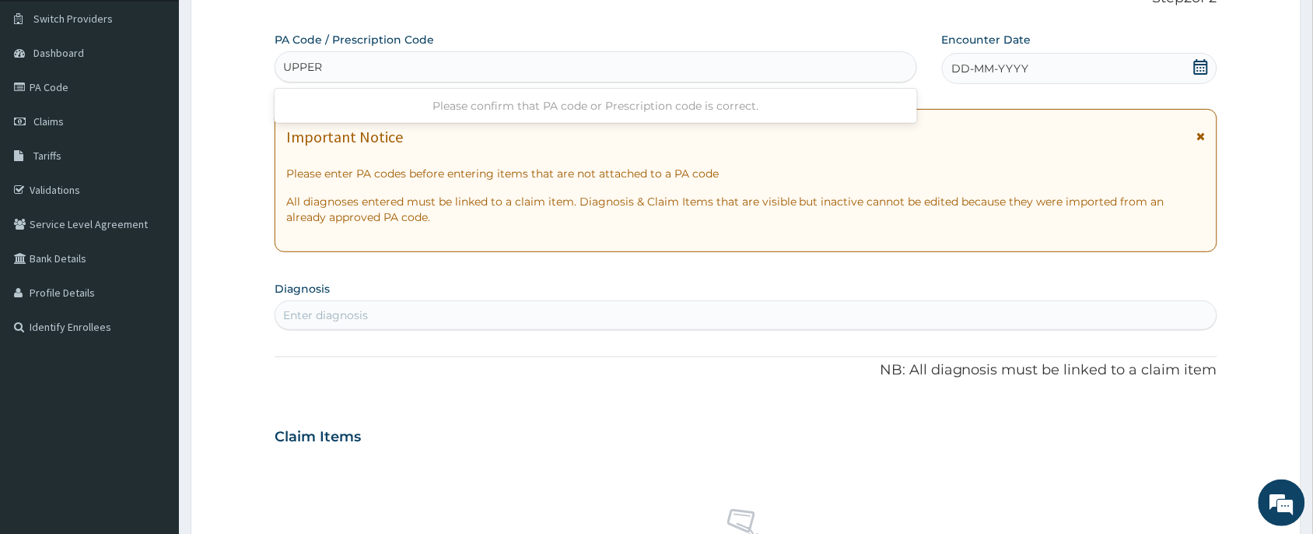
scroll to position [0, 0]
click at [324, 70] on input "UPPERRESP" at bounding box center [318, 67] width 70 height 16
type input "UPPER RESP"
click at [380, 66] on div "UPPER RESP" at bounding box center [595, 66] width 641 height 25
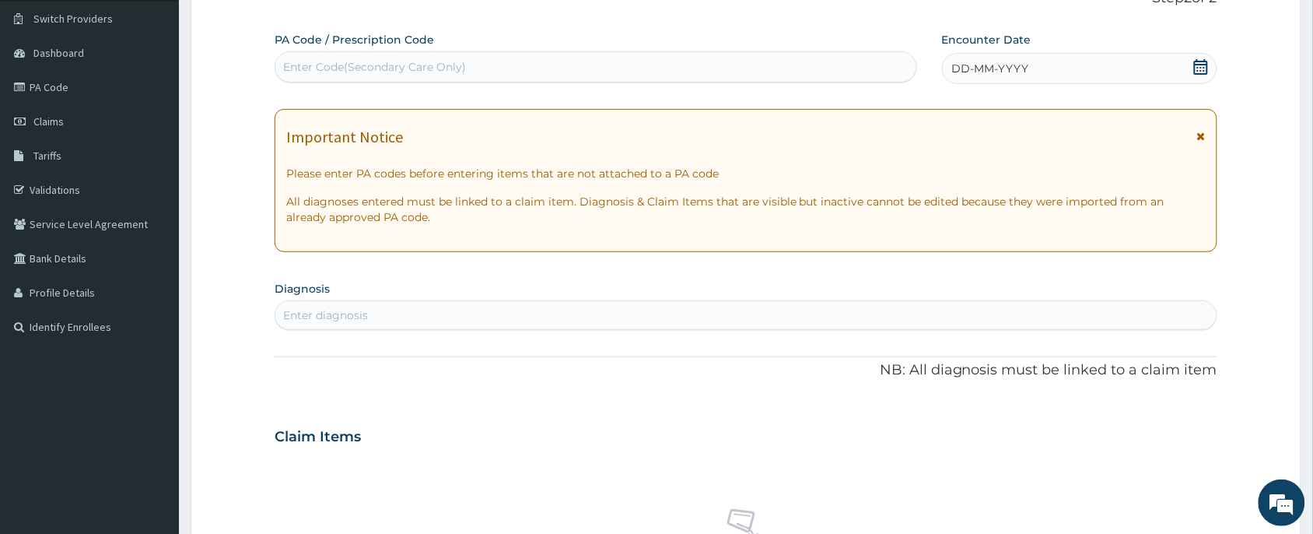
click at [380, 66] on div "Enter Code(Secondary Care Only)" at bounding box center [374, 67] width 183 height 16
click at [356, 331] on div "PA Code / Prescription Code Use Up and Down to choose options, press Enter to s…" at bounding box center [746, 434] width 943 height 805
click at [366, 315] on div "Enter diagnosis" at bounding box center [325, 315] width 85 height 16
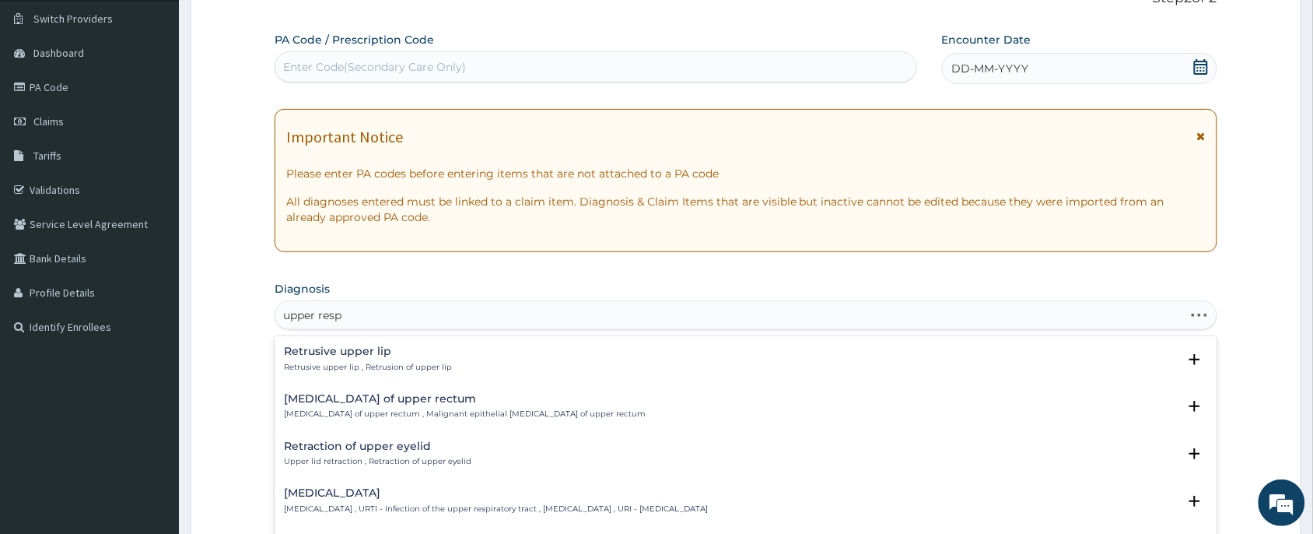
type input "upper respi"
click at [367, 356] on h4 "Upper respiratory infection" at bounding box center [496, 351] width 424 height 12
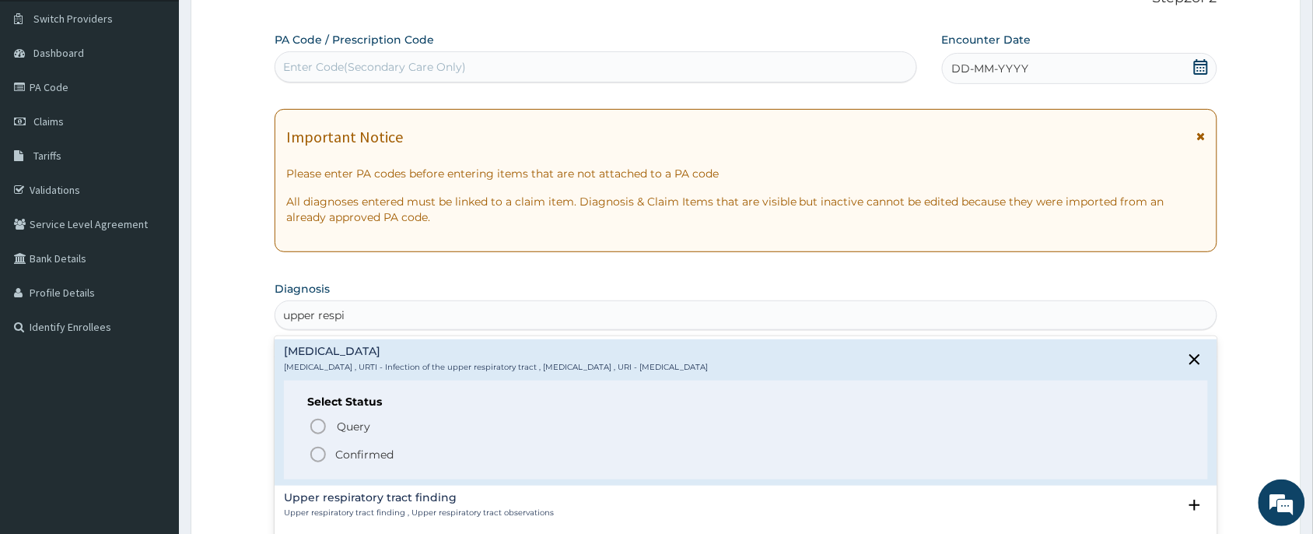
click at [339, 447] on p "Confirmed" at bounding box center [364, 455] width 58 height 16
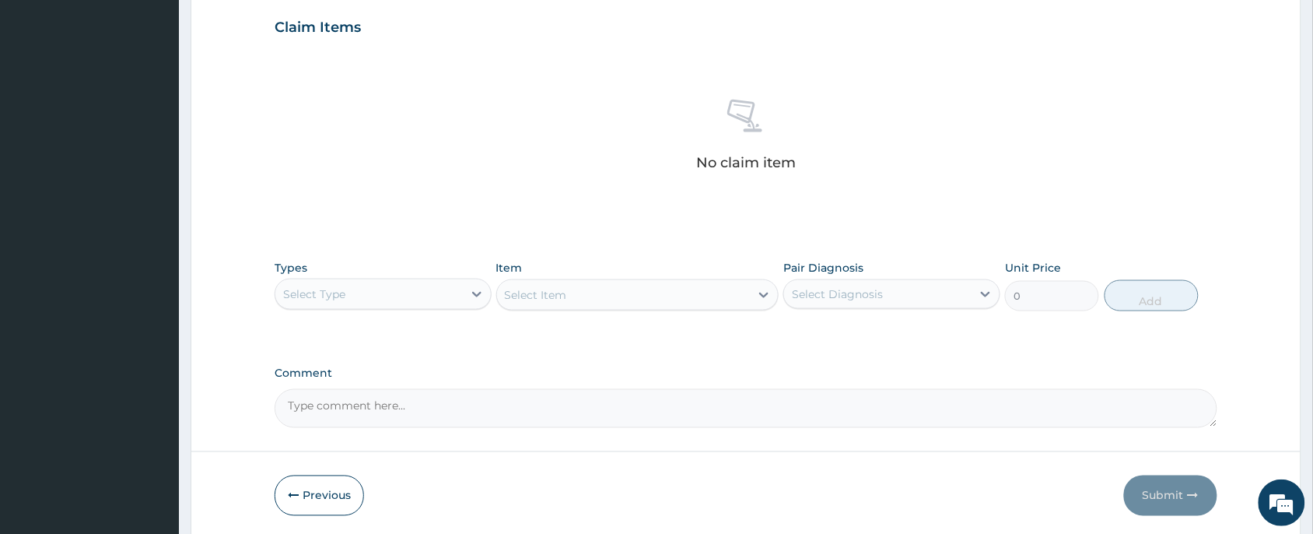
scroll to position [589, 0]
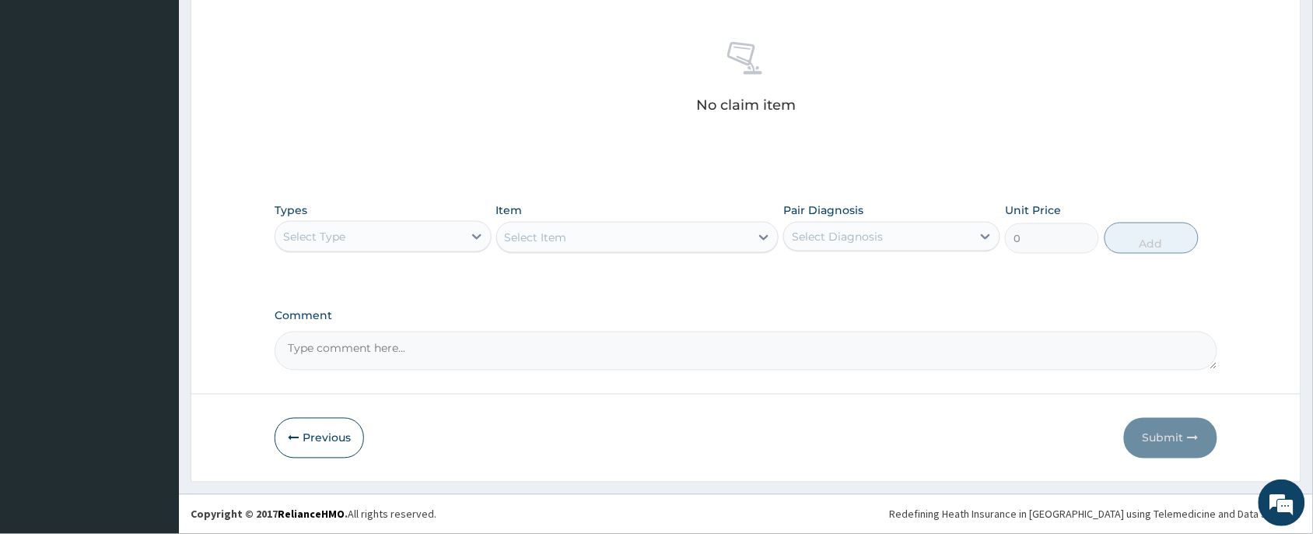
click at [418, 230] on div "Select Type" at bounding box center [369, 236] width 188 height 25
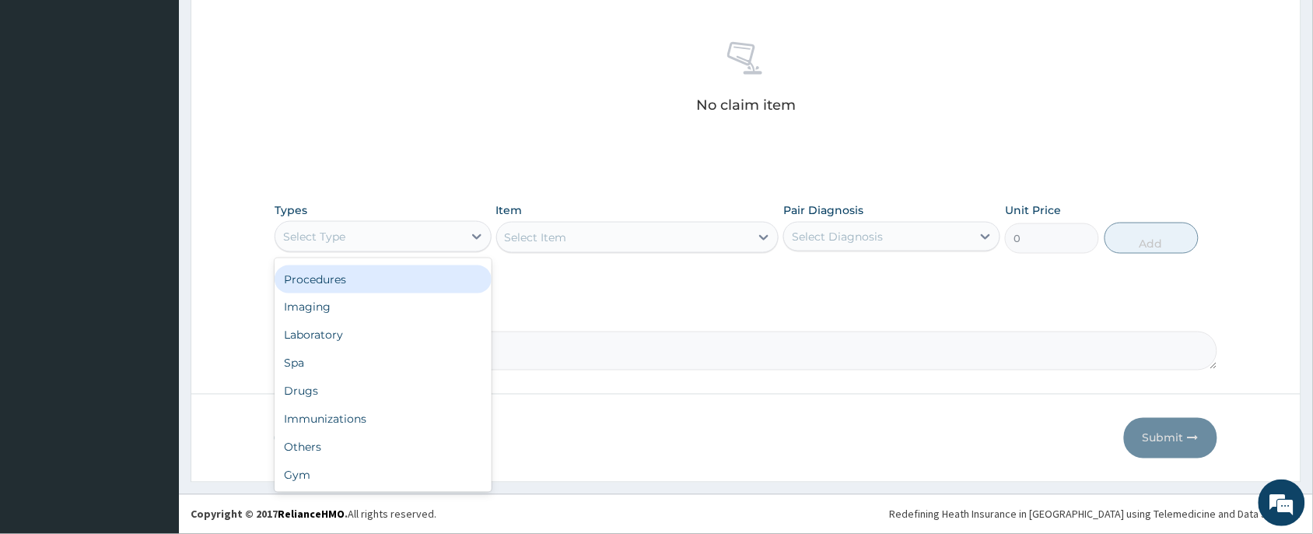
scroll to position [0, 0]
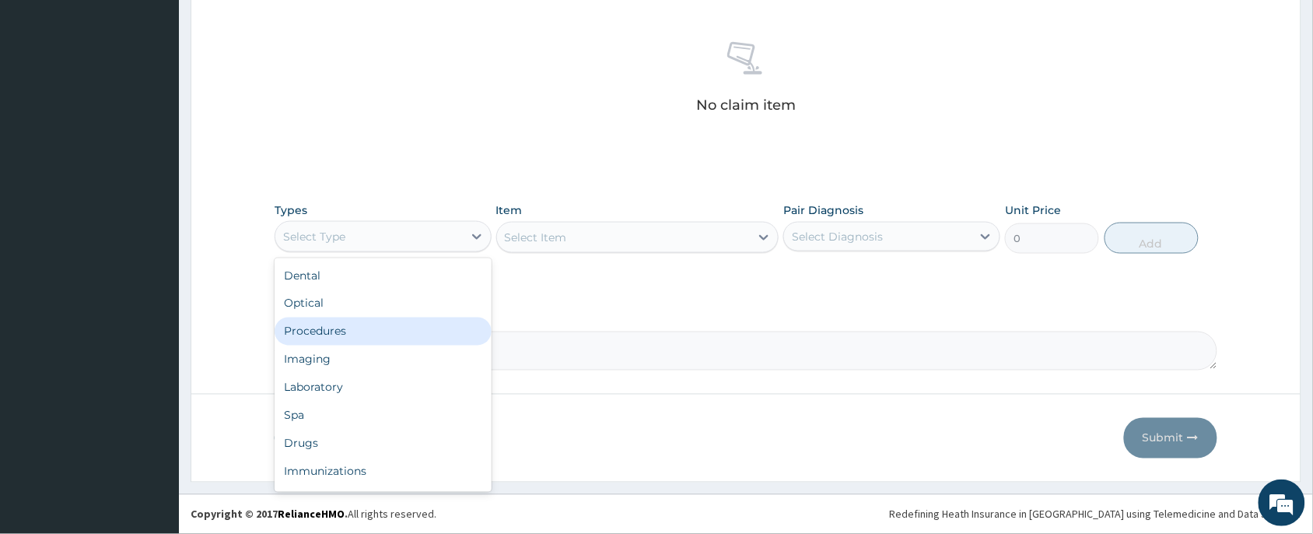
click at [359, 333] on div "Procedures" at bounding box center [383, 331] width 217 height 28
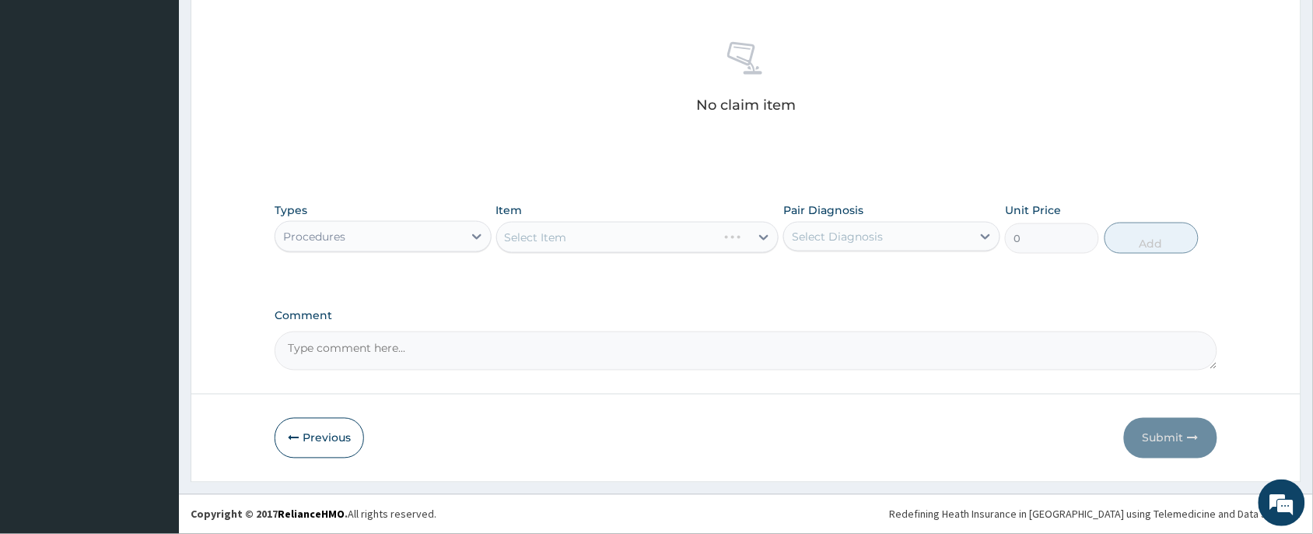
click at [570, 226] on div "Select Item" at bounding box center [637, 237] width 283 height 31
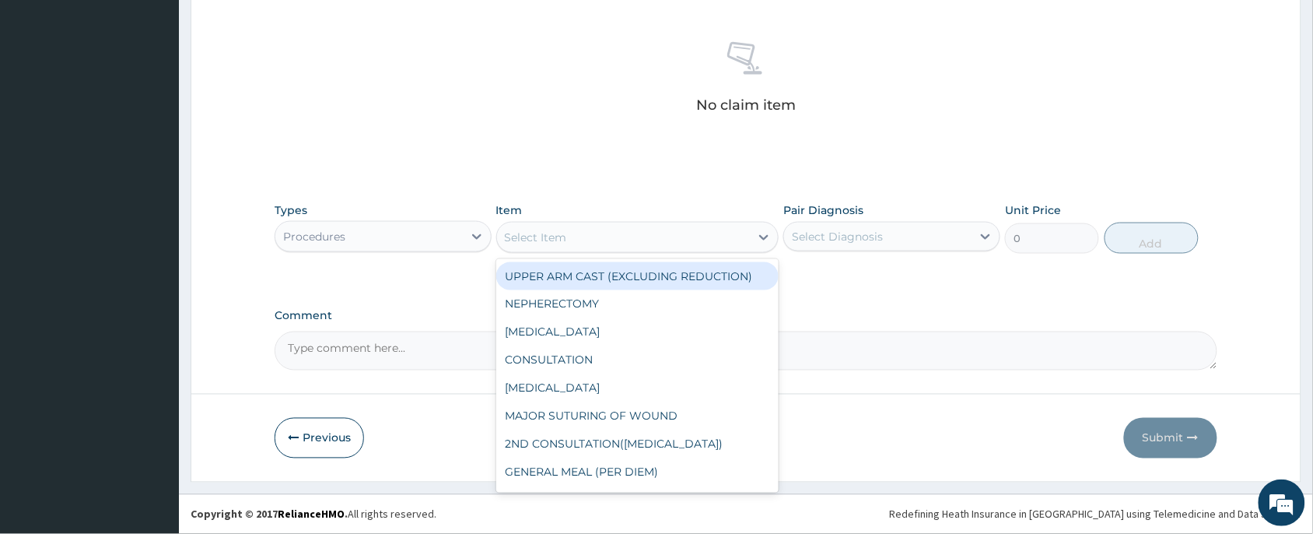
click at [570, 226] on div "Select Item" at bounding box center [624, 237] width 254 height 25
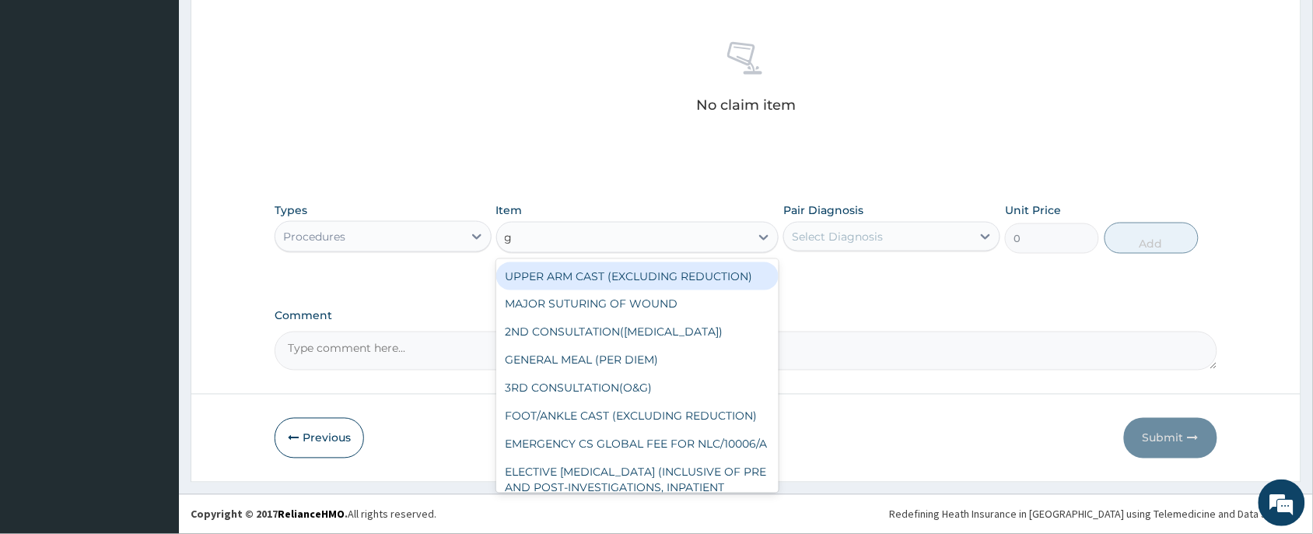
type input "gp"
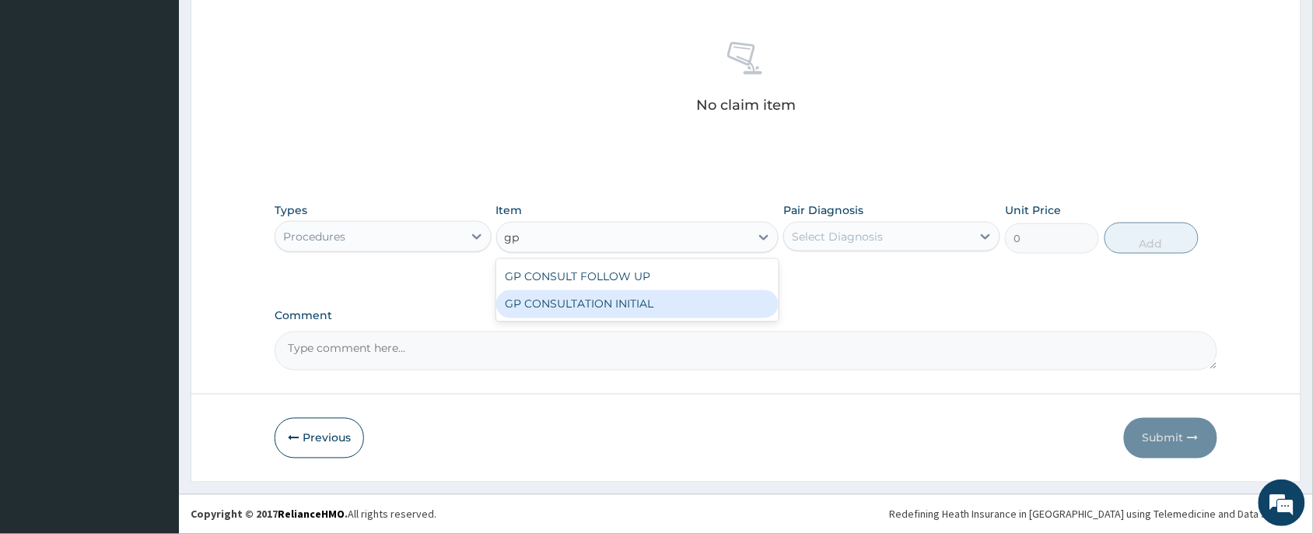
click at [634, 294] on div "GP CONSULTATION INITIAL" at bounding box center [637, 304] width 283 height 28
type input "2000"
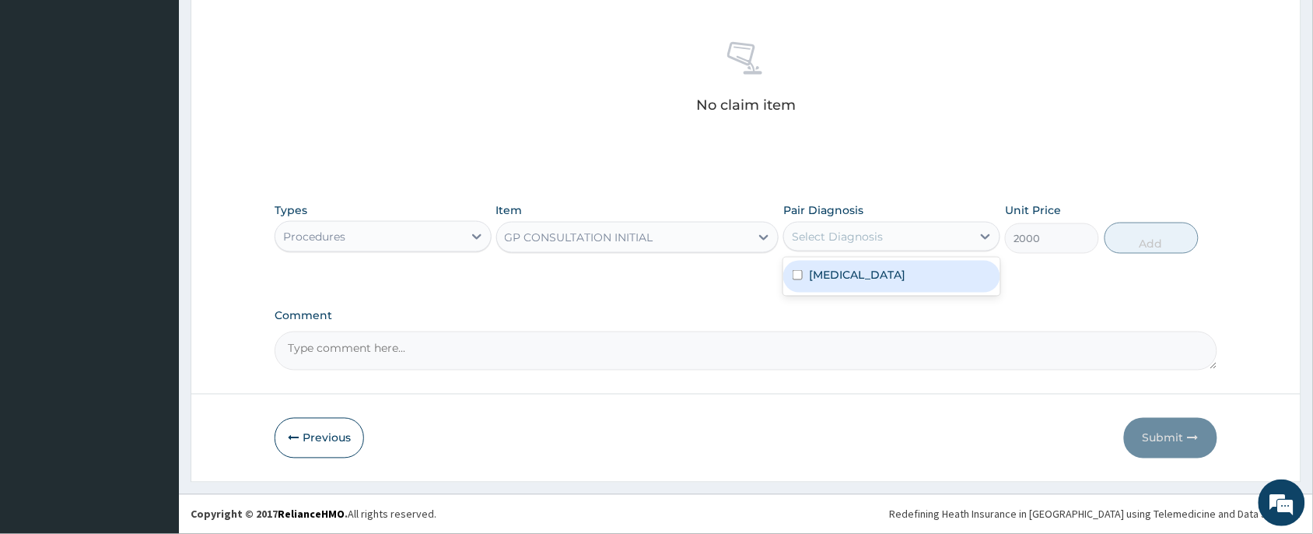
click at [791, 240] on div "Select Diagnosis" at bounding box center [878, 236] width 188 height 25
drag, startPoint x: 833, startPoint y: 279, endPoint x: 931, endPoint y: 284, distance: 98.2
click at [844, 280] on label "Upper respiratory infection" at bounding box center [857, 275] width 96 height 16
checkbox input "true"
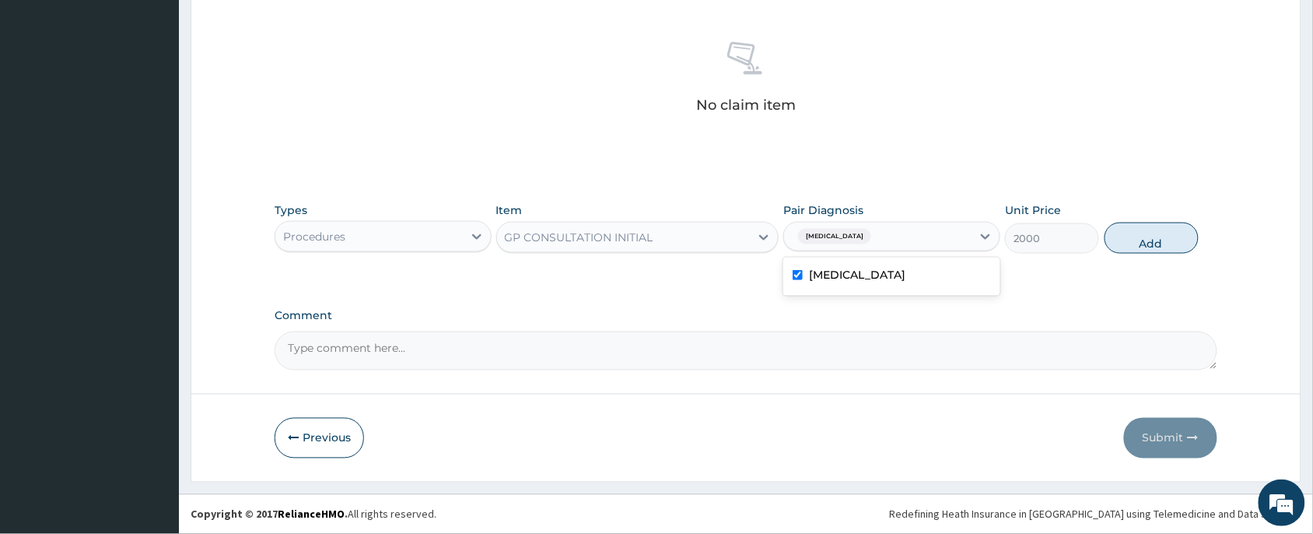
drag, startPoint x: 1164, startPoint y: 240, endPoint x: 593, endPoint y: 254, distance: 571.3
click at [1164, 239] on button "Add" at bounding box center [1152, 238] width 94 height 31
type input "0"
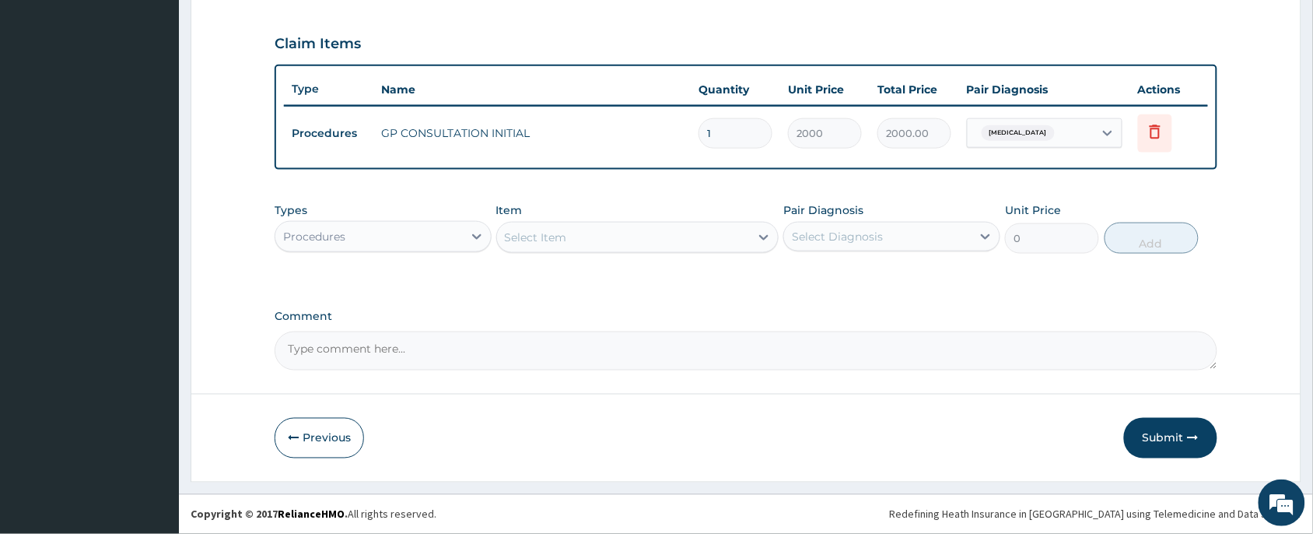
scroll to position [514, 0]
drag, startPoint x: 401, startPoint y: 226, endPoint x: 405, endPoint y: 251, distance: 25.3
click at [401, 227] on div "Procedures" at bounding box center [369, 237] width 188 height 25
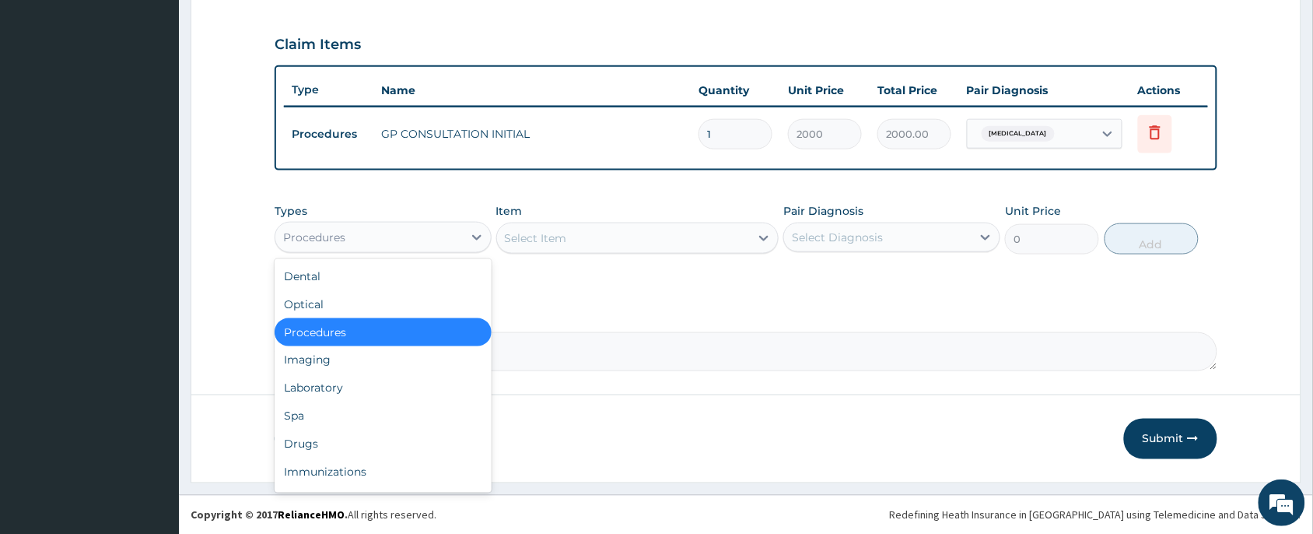
scroll to position [52, 0]
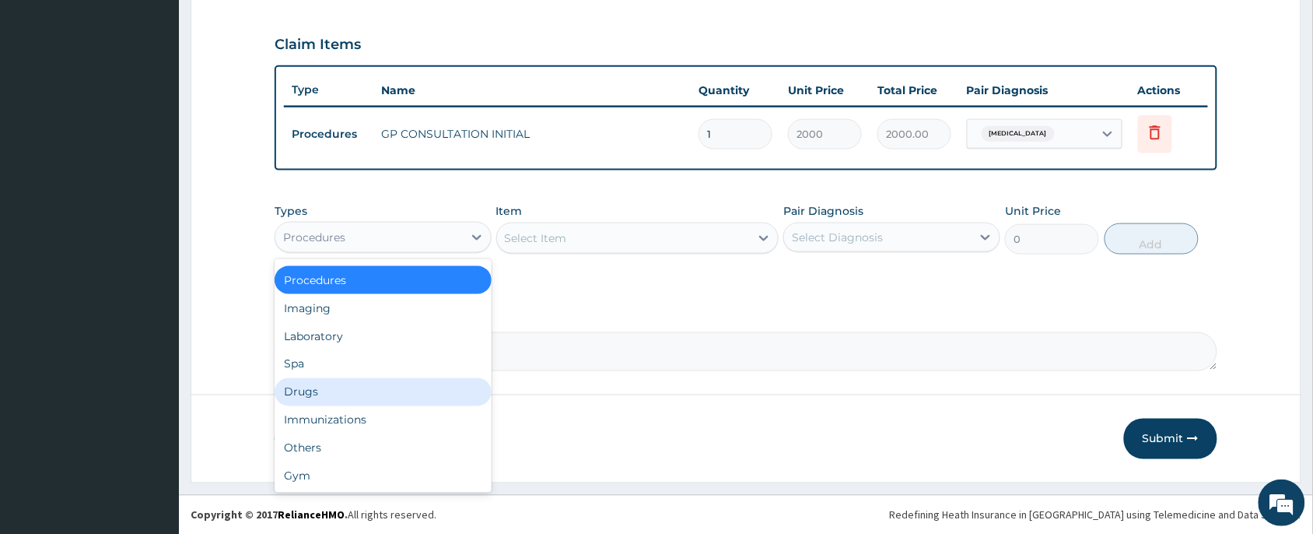
click at [331, 389] on div "Drugs" at bounding box center [383, 392] width 217 height 28
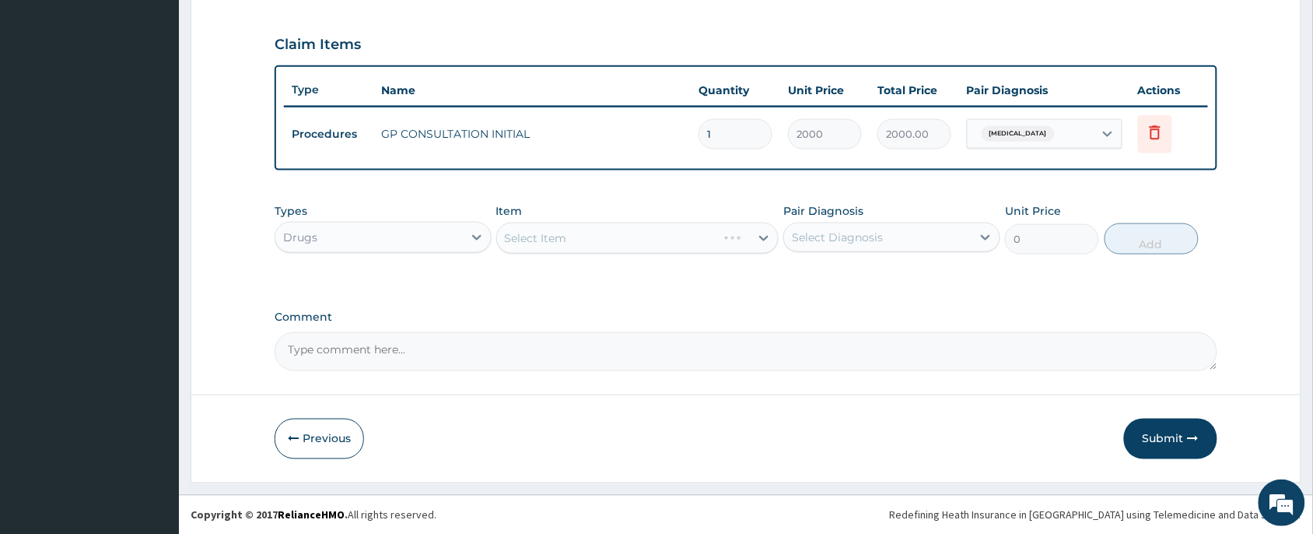
drag, startPoint x: 412, startPoint y: 226, endPoint x: 410, endPoint y: 251, distance: 24.2
click at [412, 226] on div "Drugs" at bounding box center [369, 237] width 188 height 25
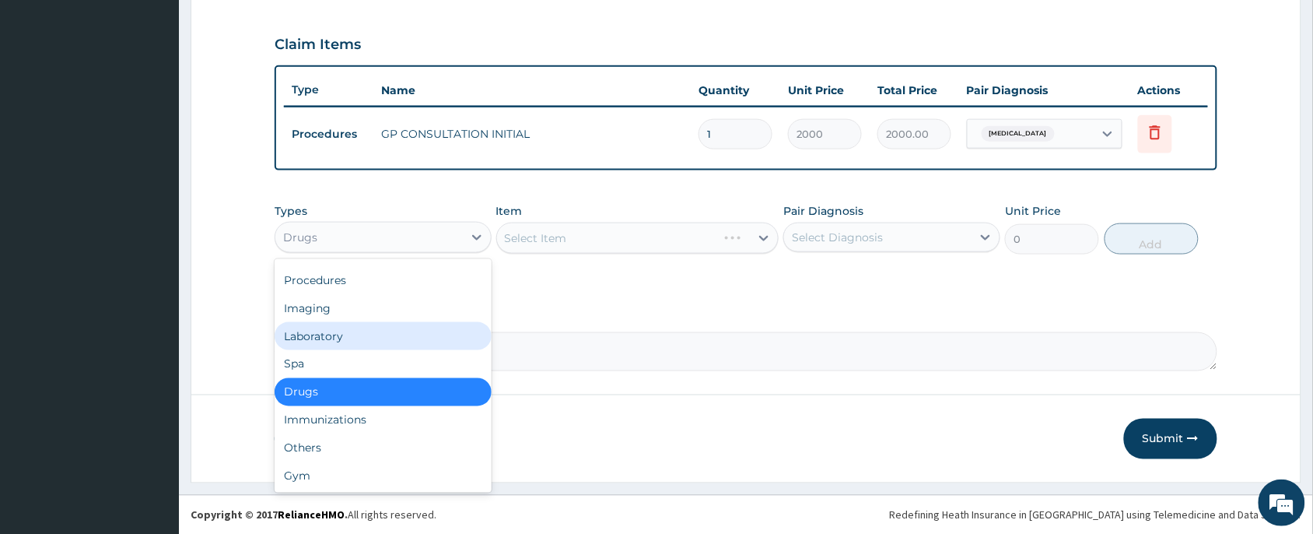
drag, startPoint x: 331, startPoint y: 319, endPoint x: 339, endPoint y: 343, distance: 25.6
click at [339, 343] on div "Dental Optical Procedures Imaging Laboratory Spa Drugs Immunizations Others Gym" at bounding box center [383, 375] width 217 height 233
click at [337, 332] on div "Laboratory" at bounding box center [383, 336] width 217 height 28
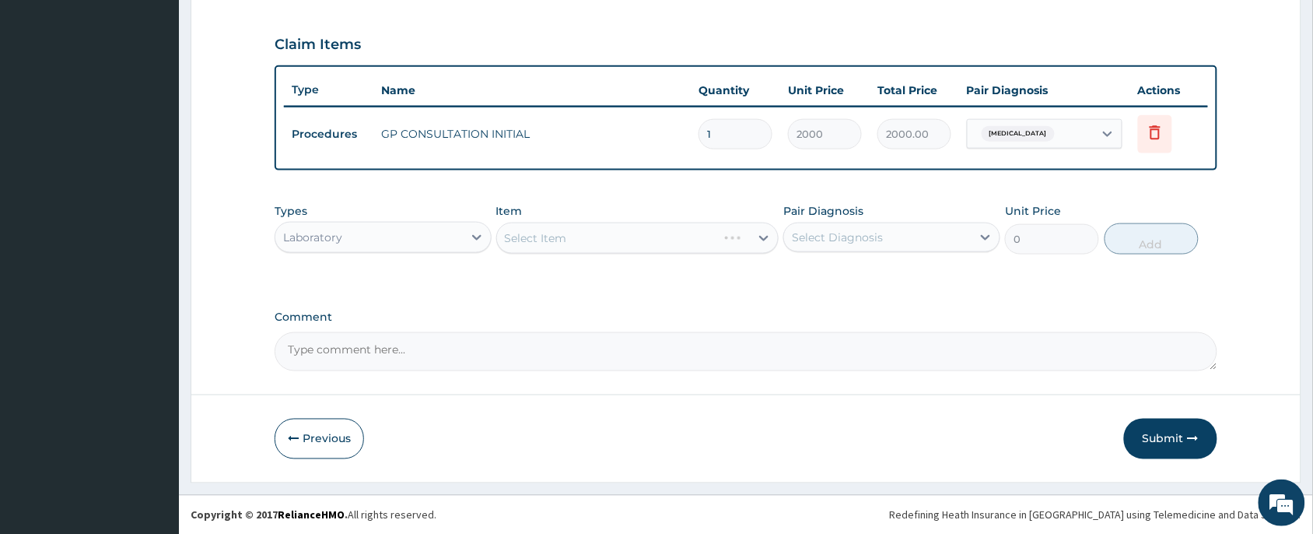
click at [554, 239] on div "Select Item" at bounding box center [637, 238] width 283 height 31
click at [563, 234] on div "Select Item" at bounding box center [536, 238] width 62 height 16
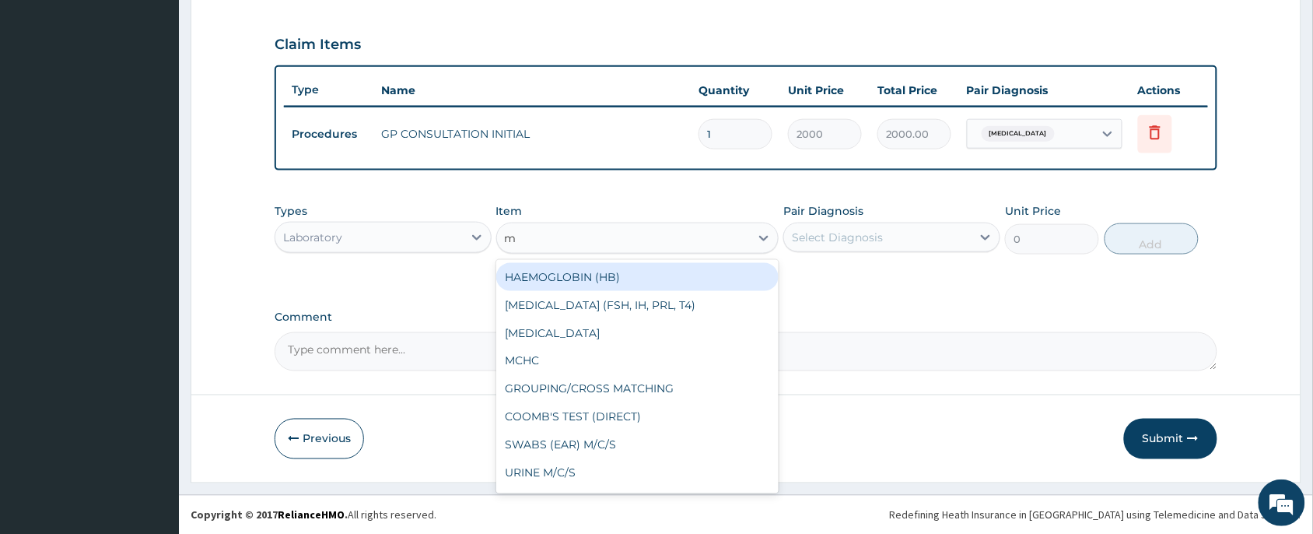
type input "mp"
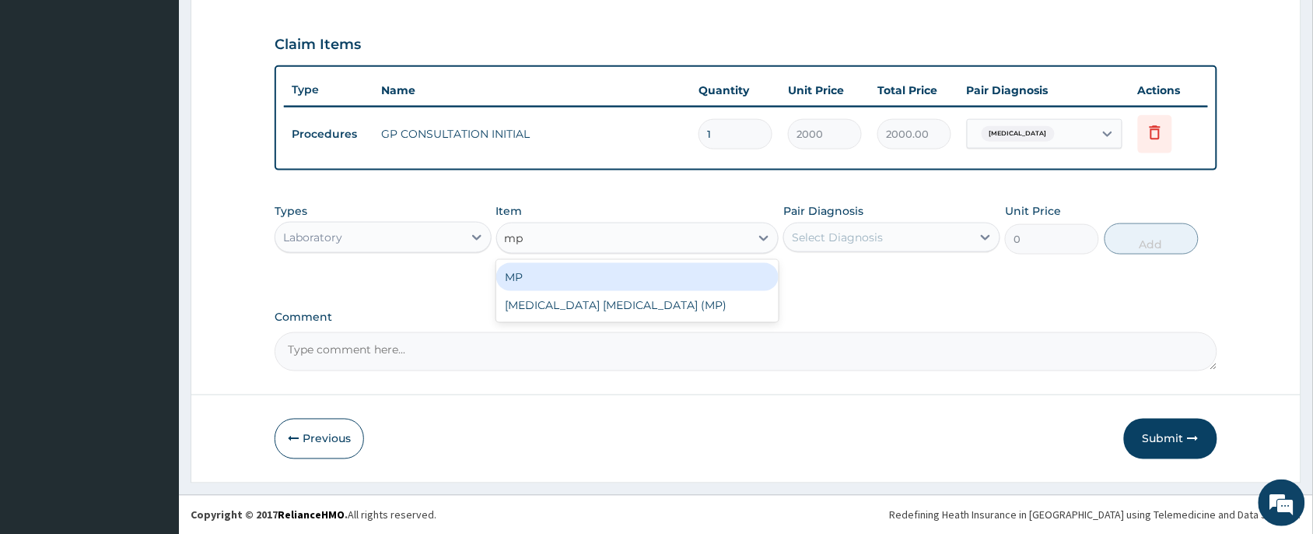
click at [578, 275] on div "MP" at bounding box center [637, 277] width 283 height 28
type input "1000"
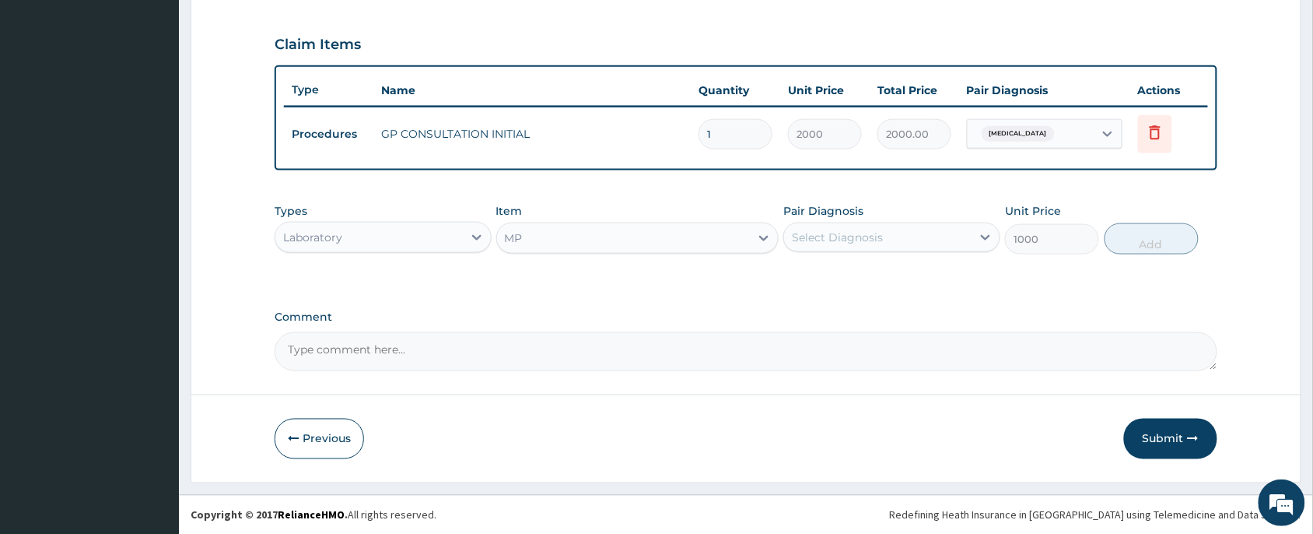
click at [588, 251] on div "Item MP" at bounding box center [637, 228] width 283 height 51
click at [580, 239] on div "MP" at bounding box center [624, 238] width 254 height 25
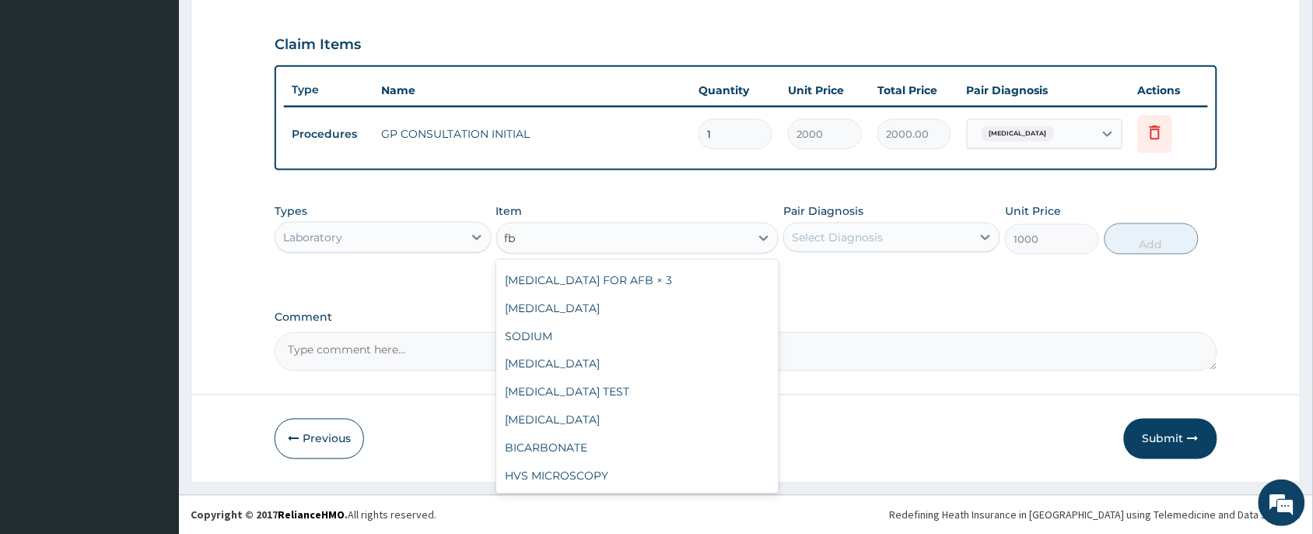
scroll to position [0, 0]
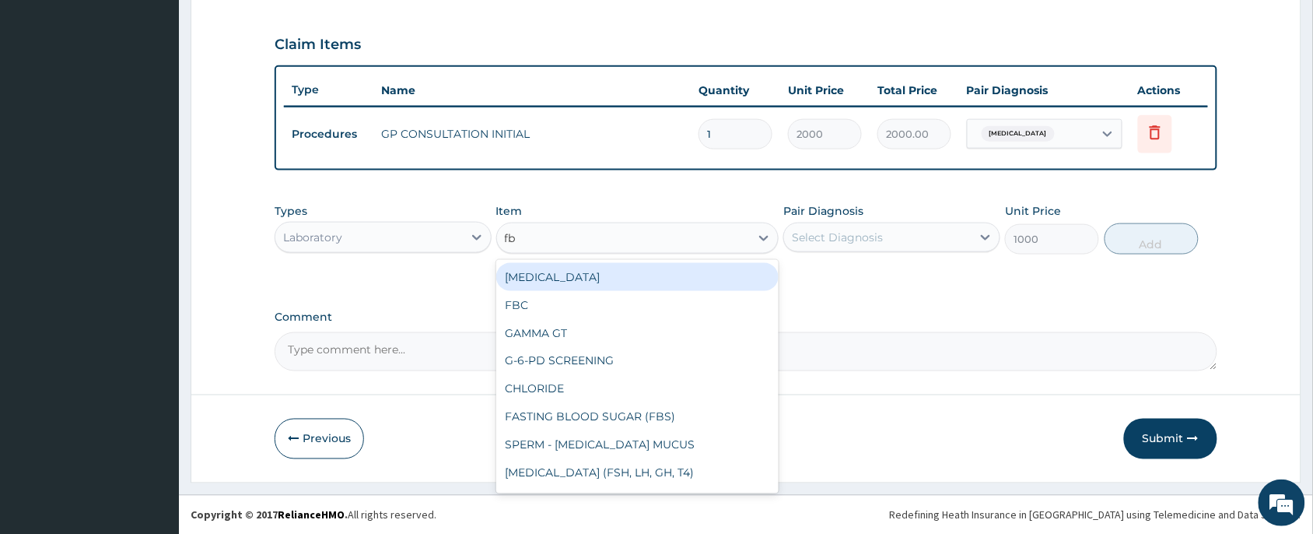
type input "fbc"
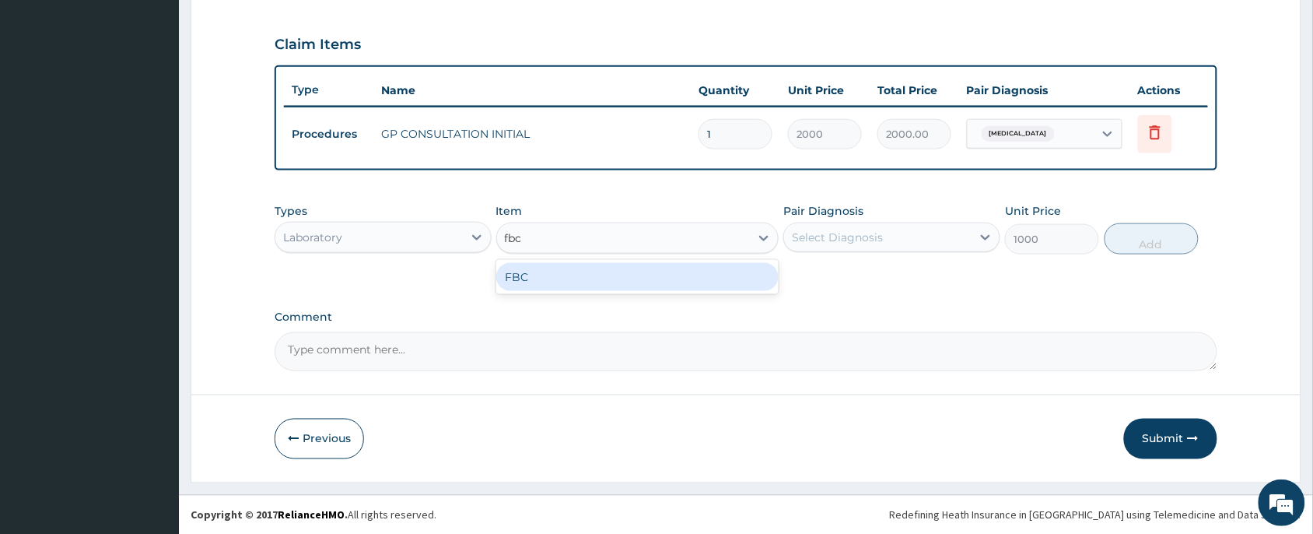
drag, startPoint x: 595, startPoint y: 274, endPoint x: 629, endPoint y: 277, distance: 33.6
click at [593, 274] on div "FBC" at bounding box center [637, 277] width 283 height 28
type input "2000"
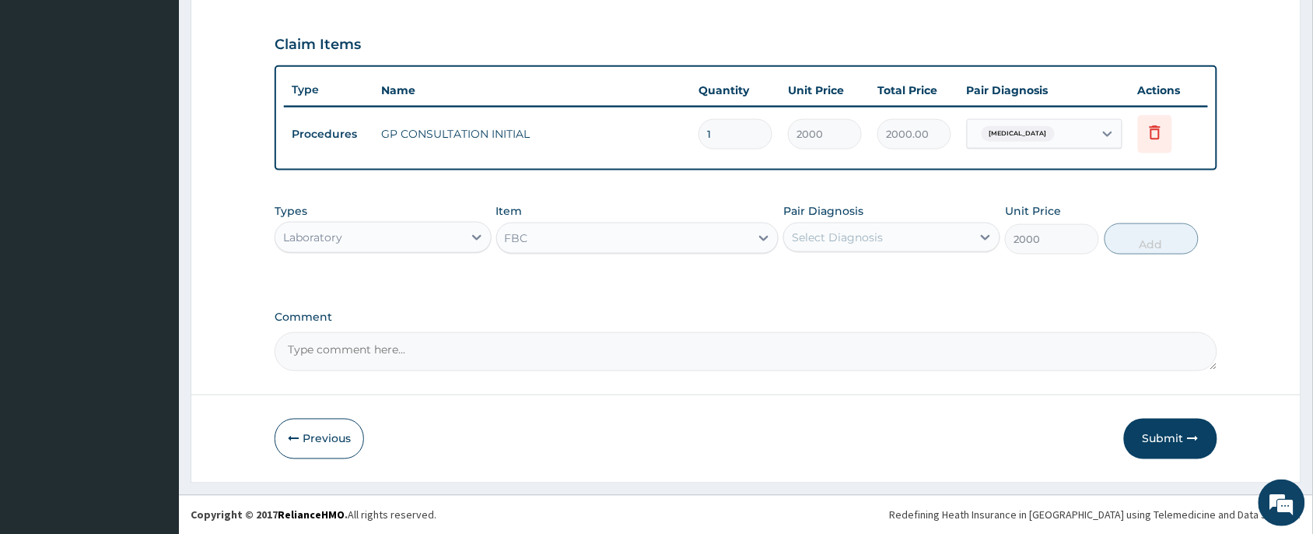
click at [868, 233] on div "Select Diagnosis" at bounding box center [837, 238] width 91 height 16
drag, startPoint x: 861, startPoint y: 271, endPoint x: 1140, endPoint y: 282, distance: 279.6
click at [875, 277] on label "Upper respiratory infection" at bounding box center [857, 276] width 96 height 16
checkbox input "true"
click at [1148, 245] on button "Add" at bounding box center [1152, 238] width 94 height 31
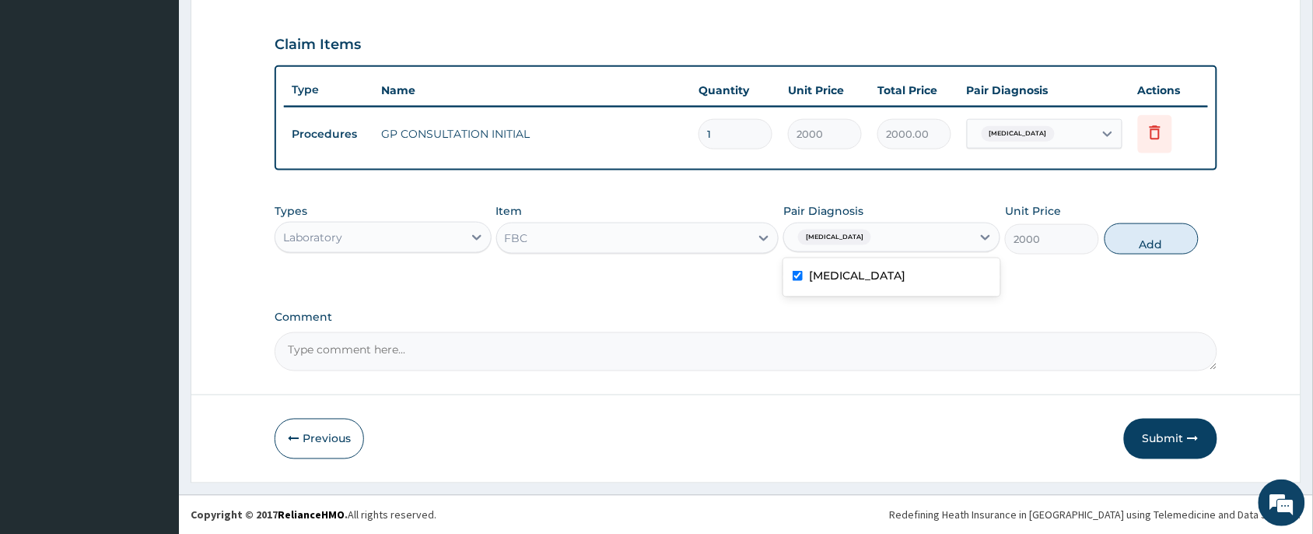
type input "0"
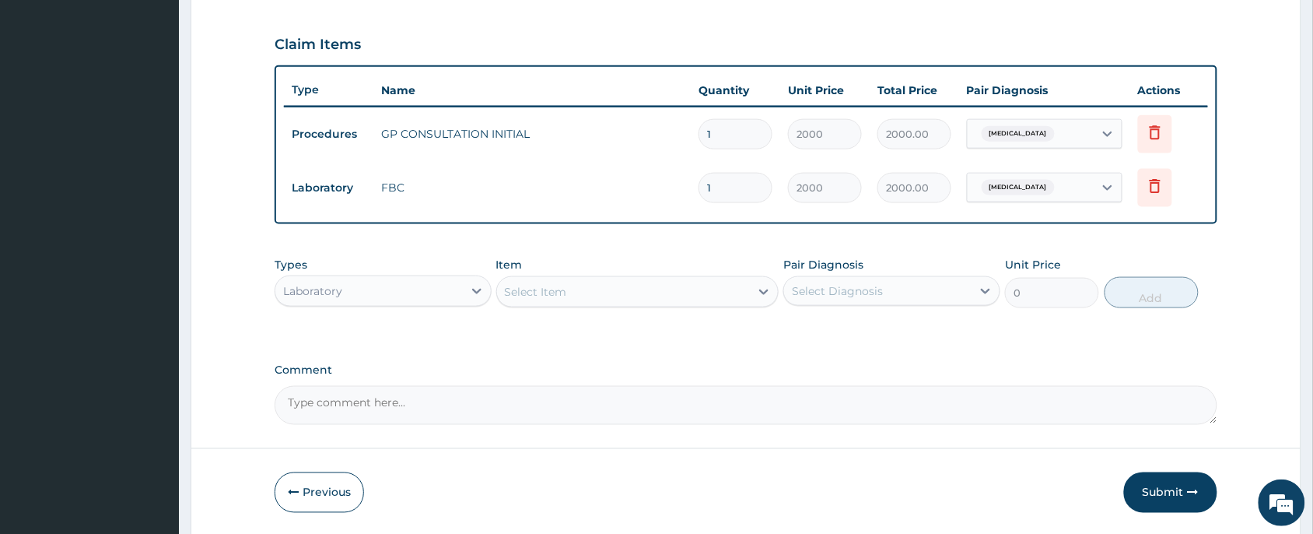
click at [503, 285] on div "Select Item" at bounding box center [624, 291] width 254 height 25
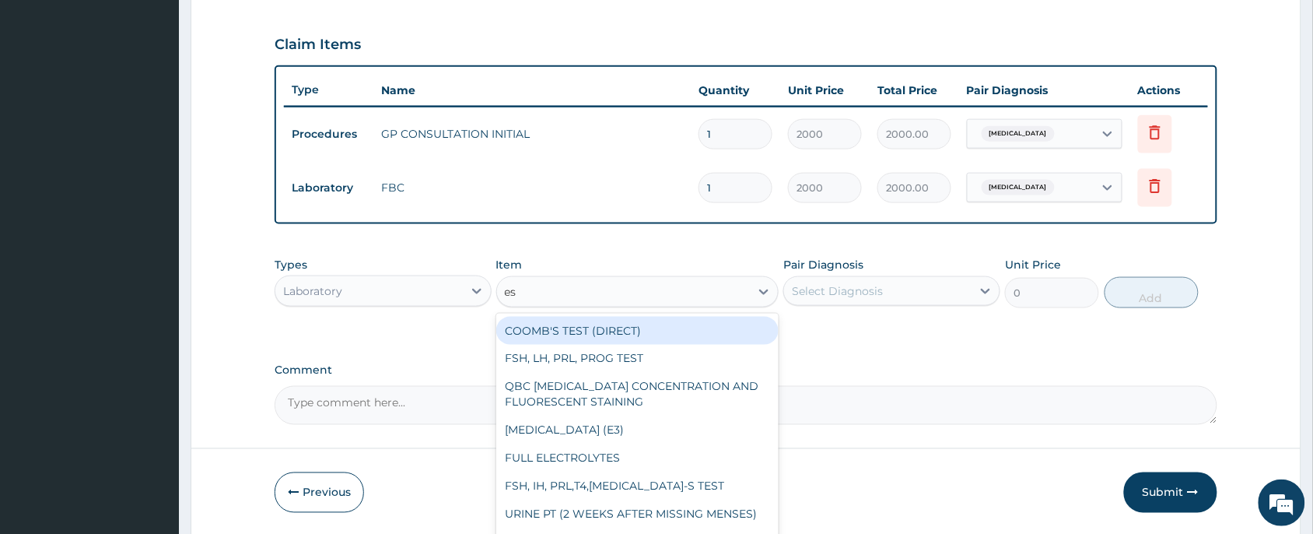
type input "esr"
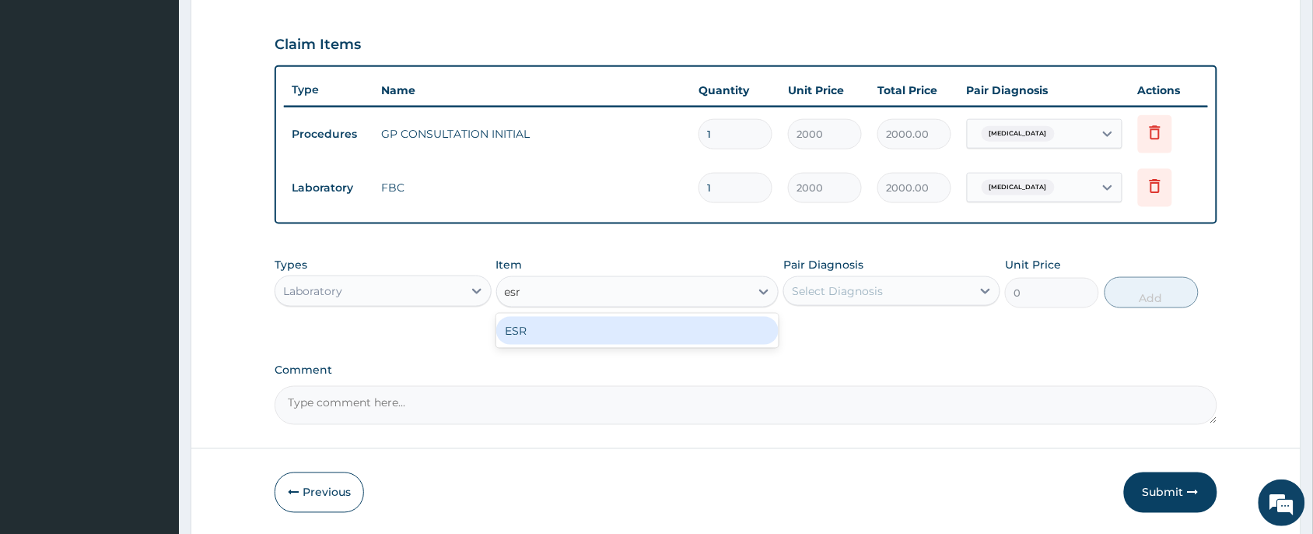
drag, startPoint x: 612, startPoint y: 324, endPoint x: 879, endPoint y: 328, distance: 267.7
click at [629, 328] on div "ESR" at bounding box center [637, 331] width 283 height 28
type input "640"
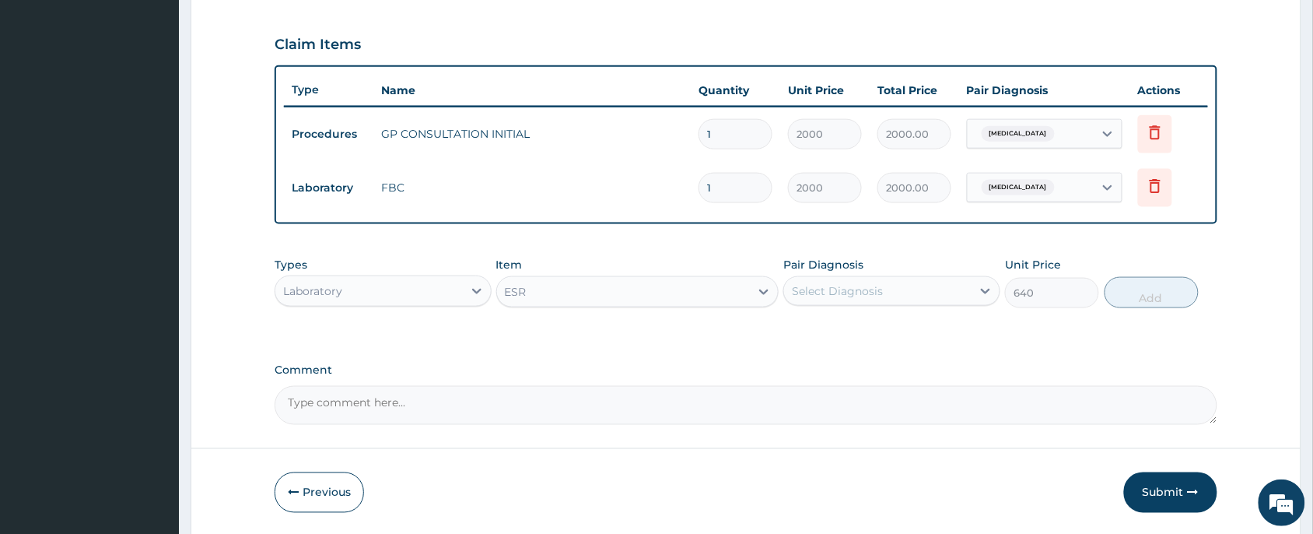
click at [934, 298] on div "Select Diagnosis" at bounding box center [878, 291] width 188 height 25
click at [906, 335] on label "Upper respiratory infection" at bounding box center [857, 329] width 96 height 16
checkbox input "true"
click at [1149, 289] on button "Add" at bounding box center [1152, 292] width 94 height 31
type input "0"
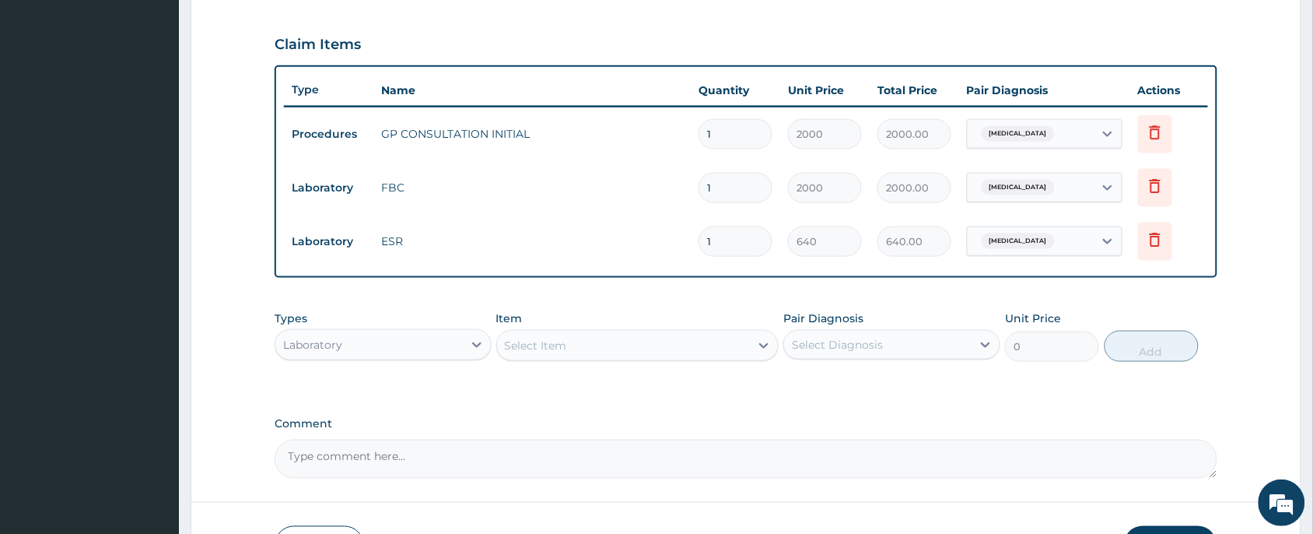
click at [573, 343] on div "Select Item" at bounding box center [624, 345] width 254 height 25
type input "lorat"
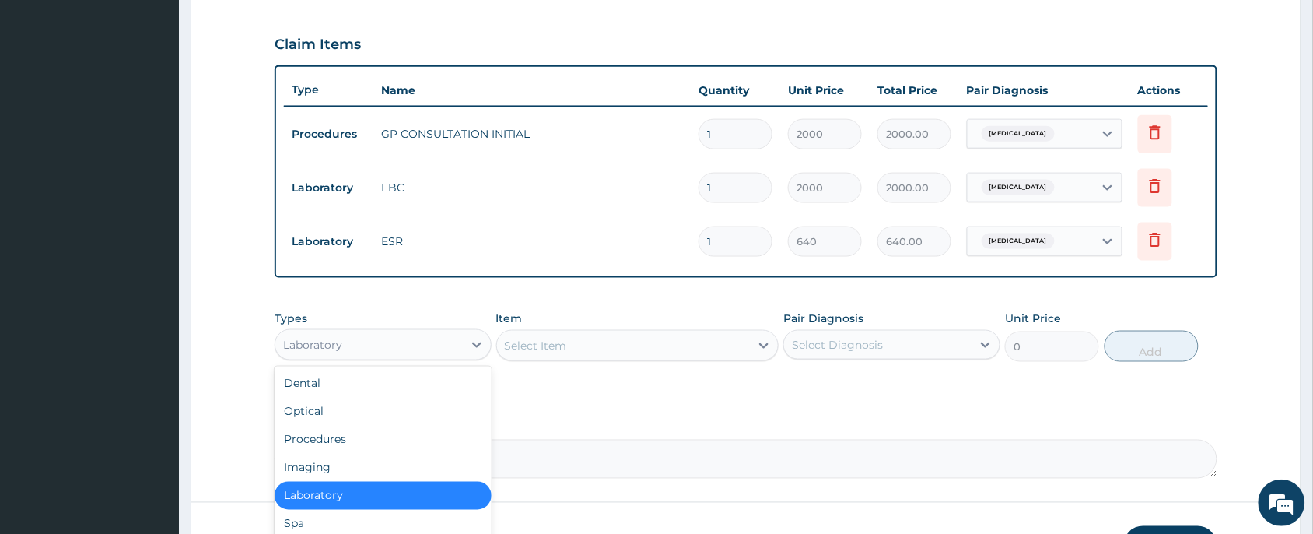
drag, startPoint x: 416, startPoint y: 343, endPoint x: 360, endPoint y: 405, distance: 83.7
click at [416, 342] on div "Laboratory" at bounding box center [369, 344] width 188 height 25
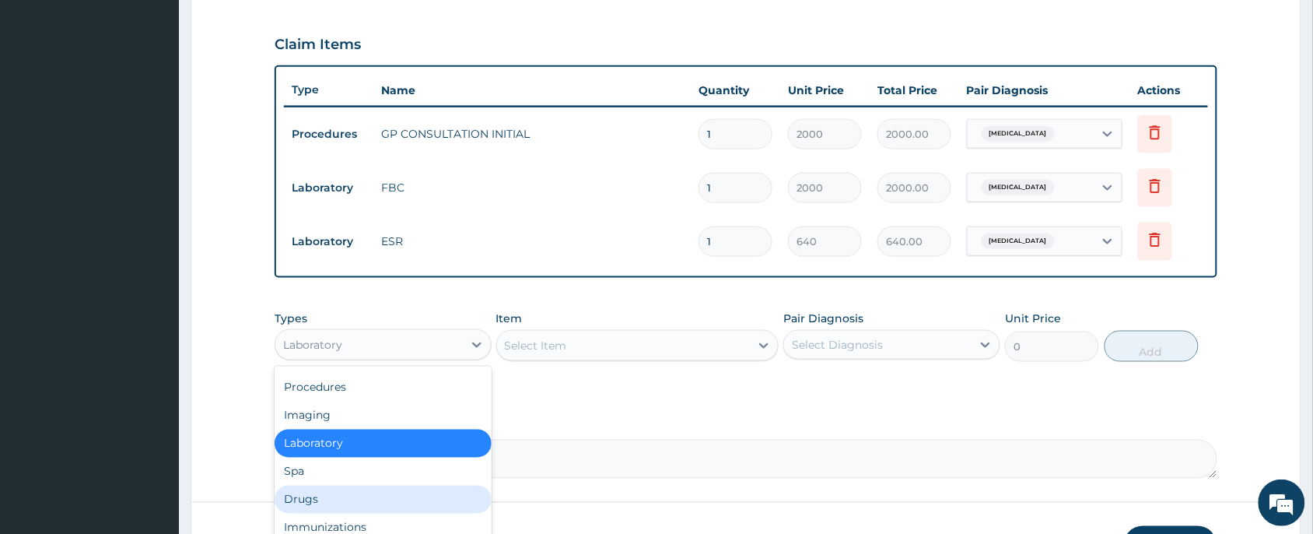
click at [325, 496] on div "Drugs" at bounding box center [383, 500] width 217 height 28
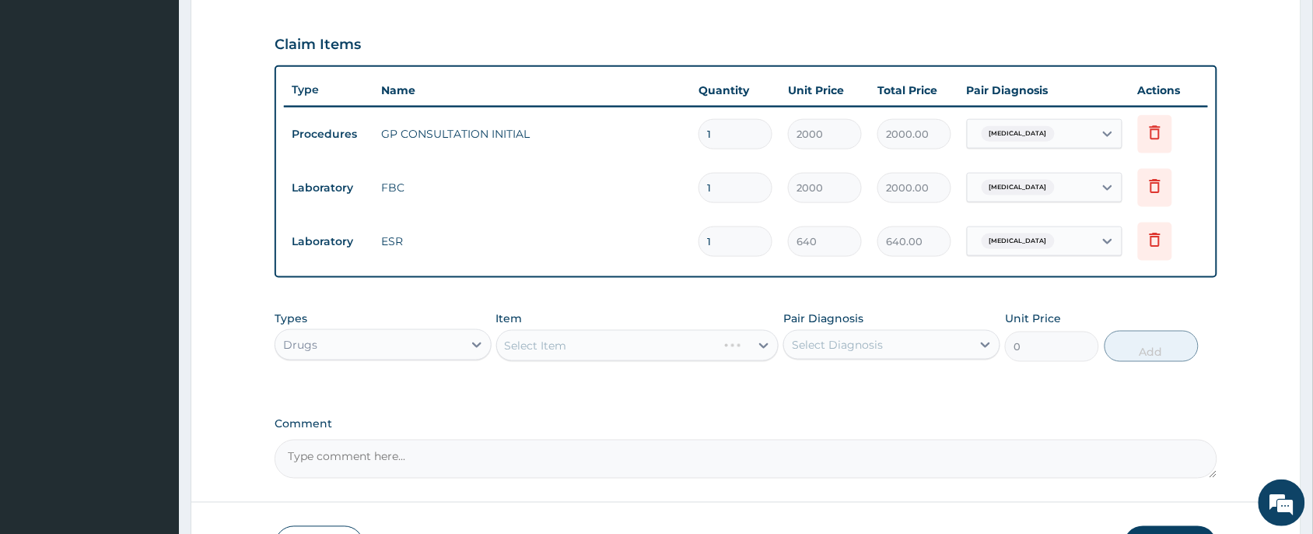
click at [601, 343] on div "Select Item" at bounding box center [637, 345] width 283 height 31
click at [601, 351] on div "Select Item" at bounding box center [637, 345] width 283 height 31
click at [577, 350] on div "Select Item" at bounding box center [624, 345] width 254 height 25
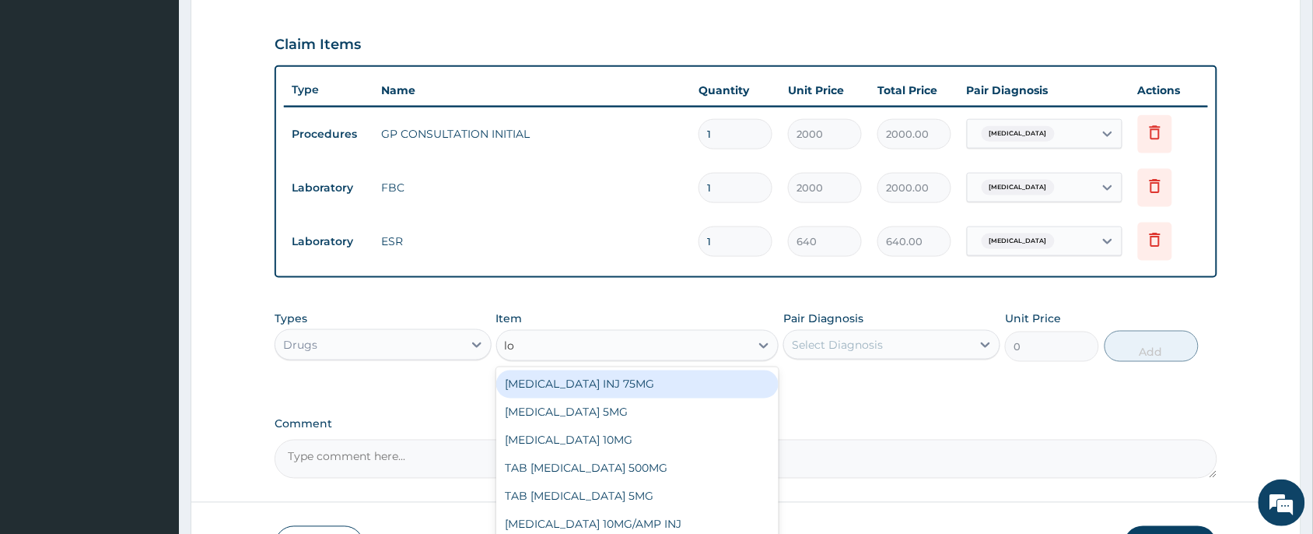
type input "lor"
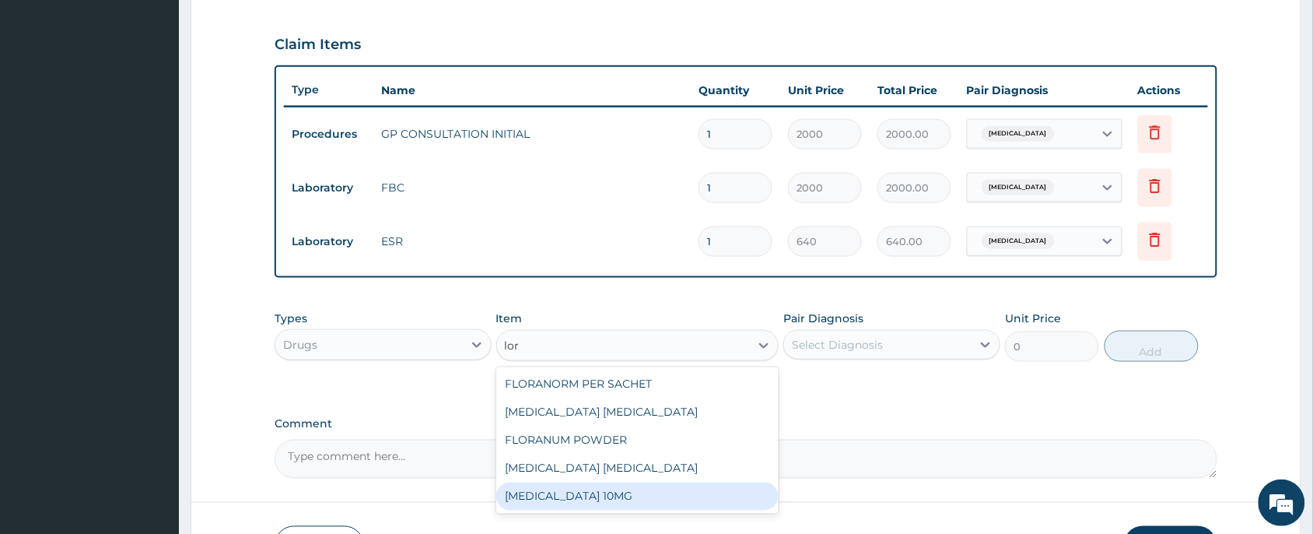
drag, startPoint x: 623, startPoint y: 496, endPoint x: 860, endPoint y: 409, distance: 252.1
click at [629, 492] on div "LORATADINE 10MG" at bounding box center [637, 496] width 283 height 28
type input "30"
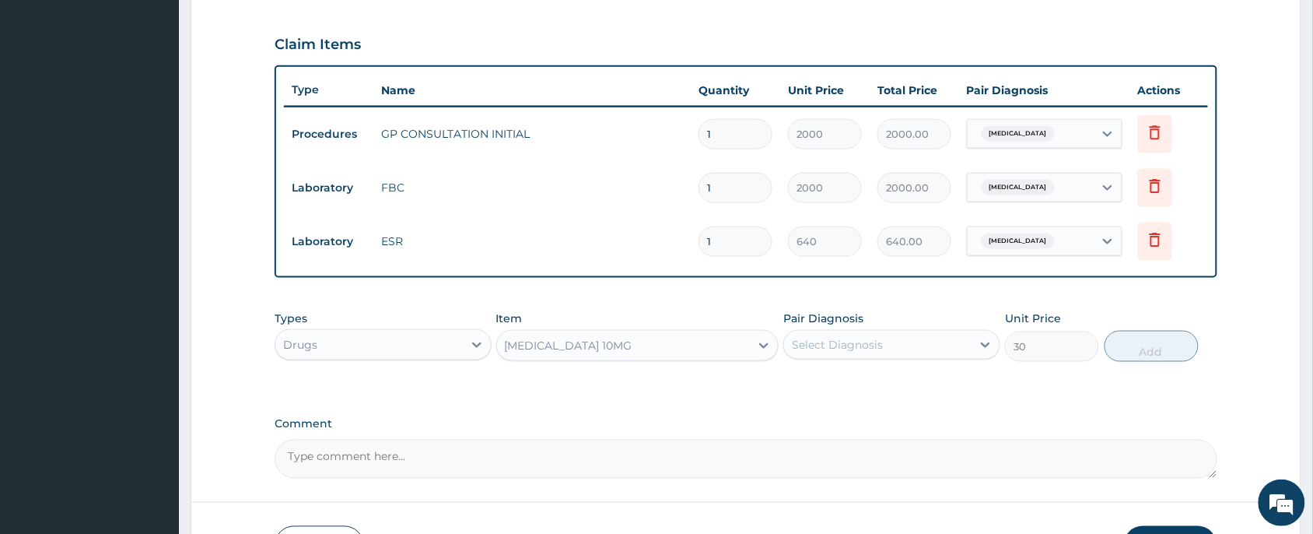
click at [850, 335] on div "Select Diagnosis" at bounding box center [878, 344] width 188 height 25
drag, startPoint x: 864, startPoint y: 384, endPoint x: 1036, endPoint y: 376, distance: 172.1
click at [865, 383] on label "Upper respiratory infection" at bounding box center [857, 383] width 96 height 16
checkbox input "true"
click at [1141, 348] on button "Add" at bounding box center [1152, 346] width 94 height 31
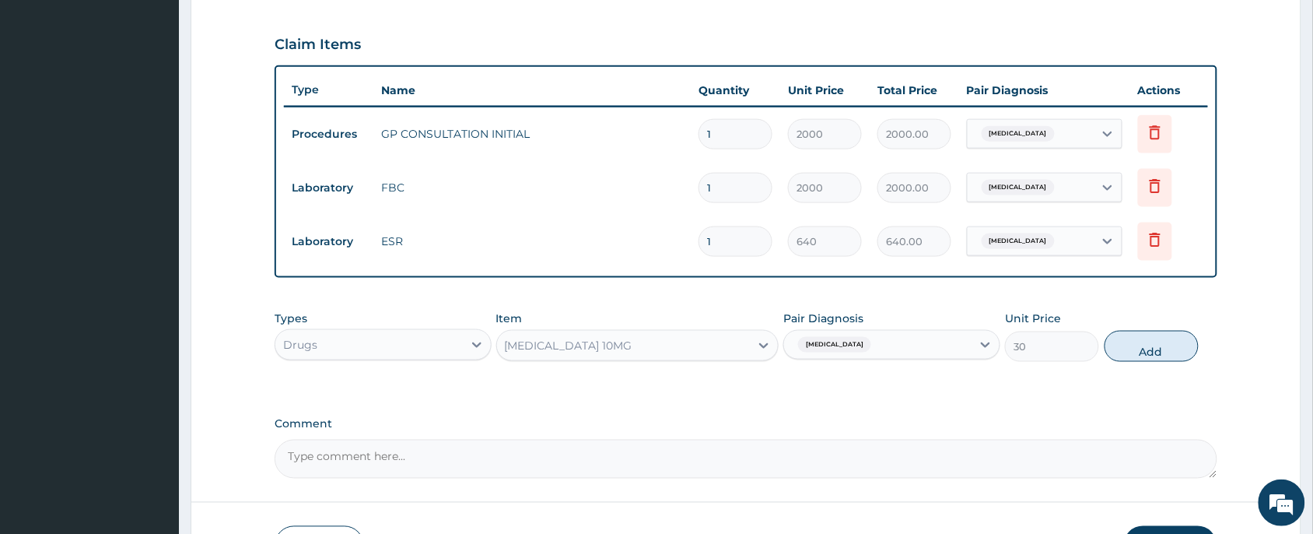
type input "0"
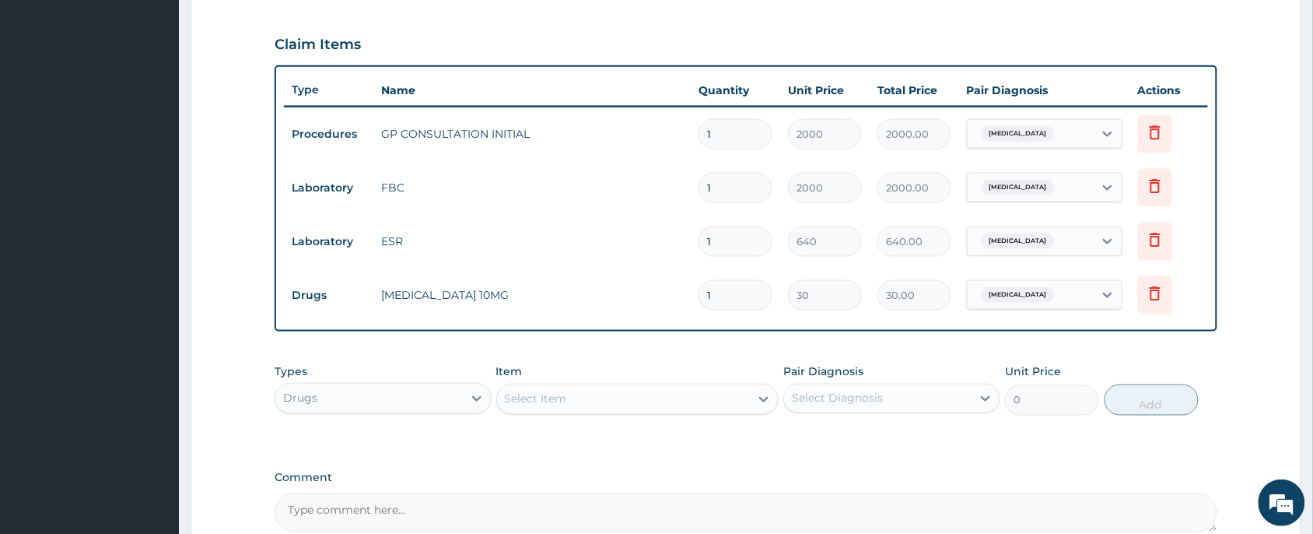
type input "0.00"
type input "5"
type input "150.00"
type input "5"
click at [710, 360] on div "Types Drugs Item Select Item Pair Diagnosis Select Diagnosis Unit Price 0 Add" at bounding box center [746, 389] width 943 height 67
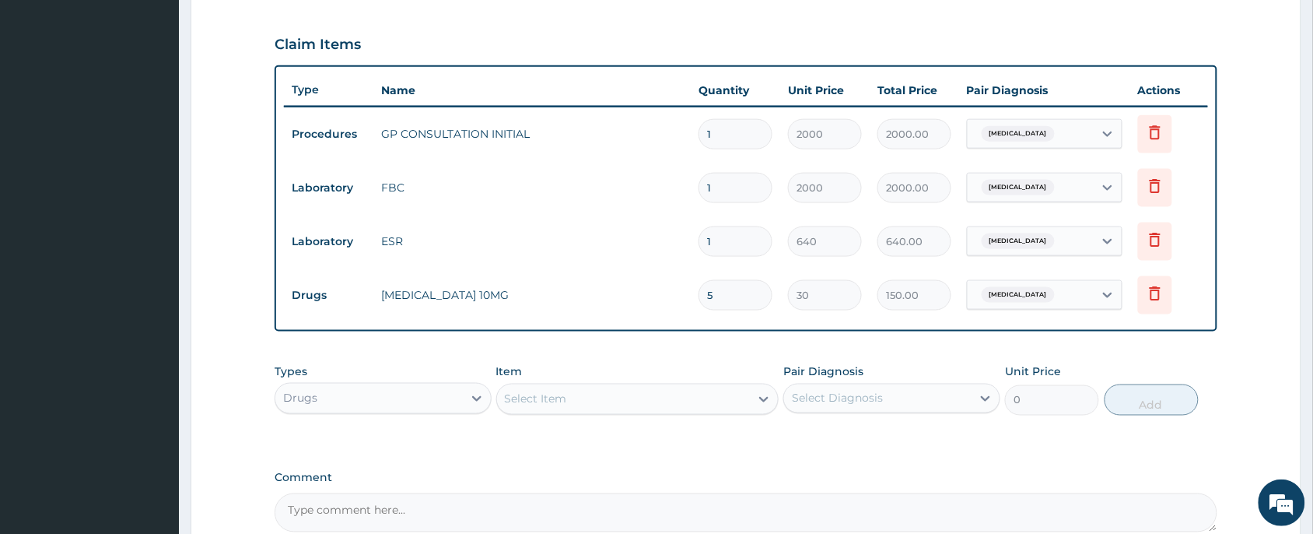
click at [721, 293] on input "5" at bounding box center [736, 295] width 74 height 30
type input "0.00"
type input "1"
type input "30.00"
type input "14"
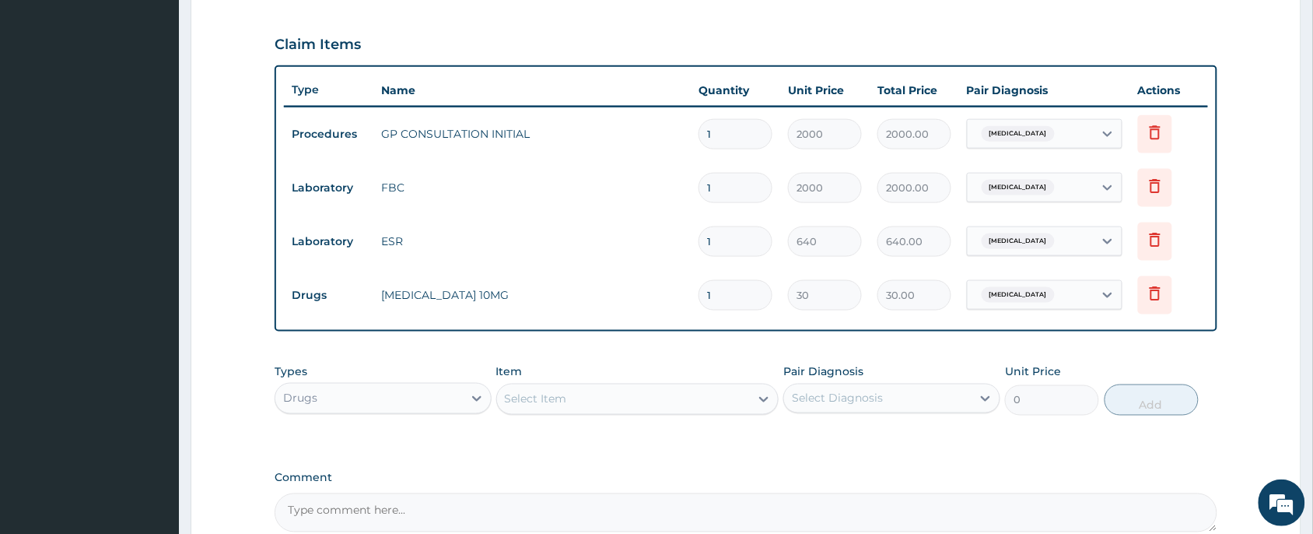
type input "420.00"
type input "14"
drag, startPoint x: 722, startPoint y: 363, endPoint x: 1153, endPoint y: 414, distance: 434.1
click at [741, 364] on div "Item Select Item" at bounding box center [637, 389] width 283 height 51
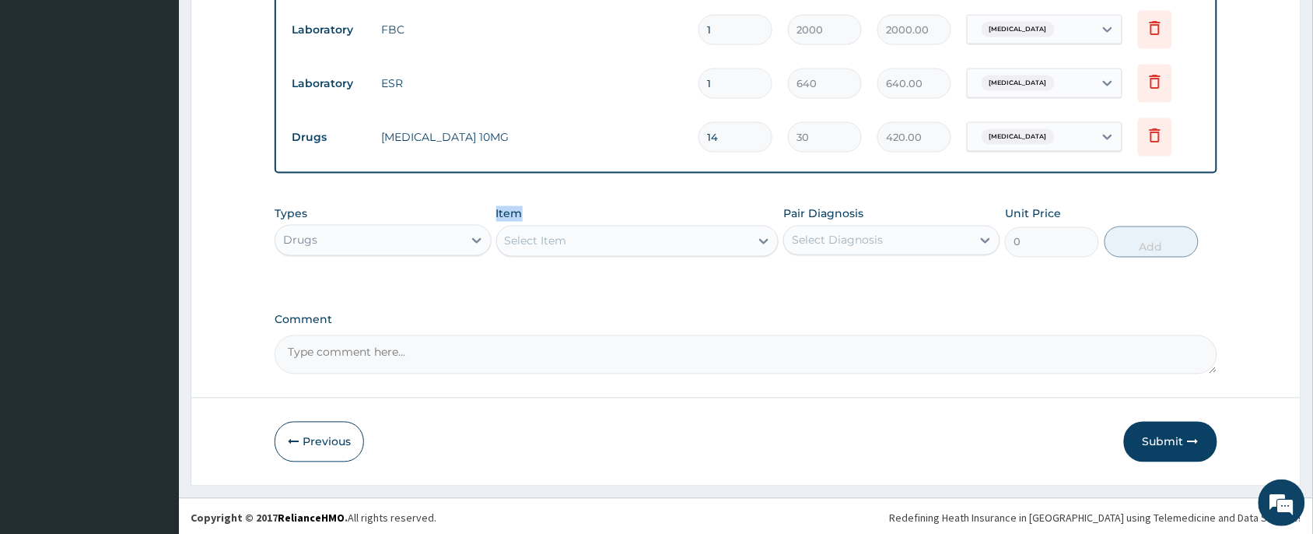
scroll to position [675, 0]
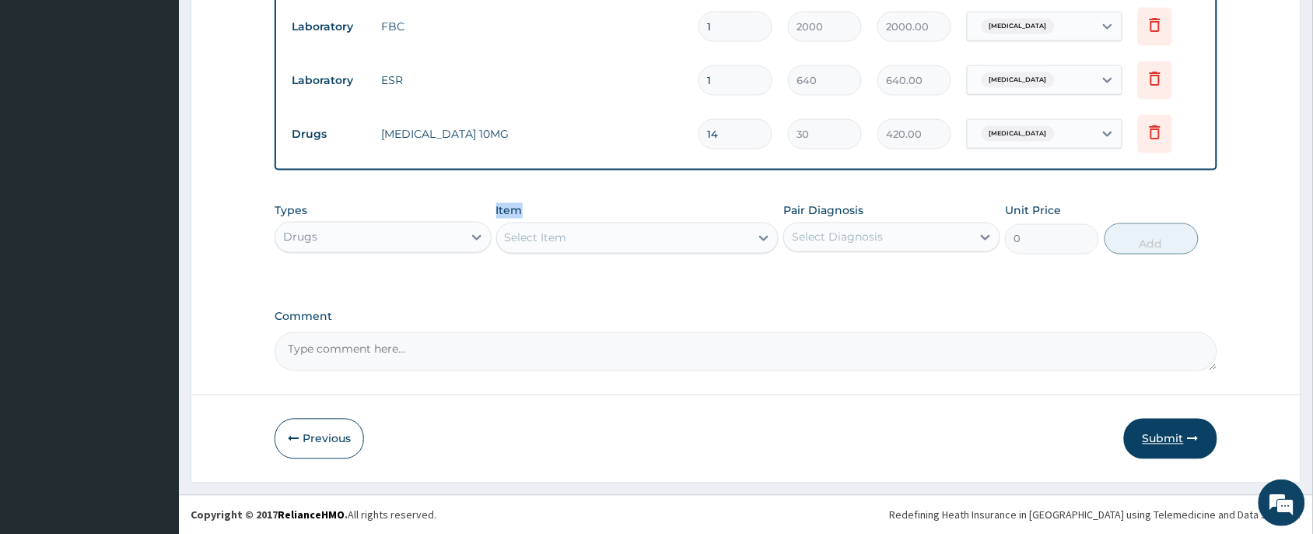
click at [1169, 436] on button "Submit" at bounding box center [1170, 439] width 93 height 40
drag, startPoint x: 1163, startPoint y: 438, endPoint x: 1150, endPoint y: 437, distance: 13.2
click at [1160, 437] on button "Submit" at bounding box center [1170, 439] width 93 height 40
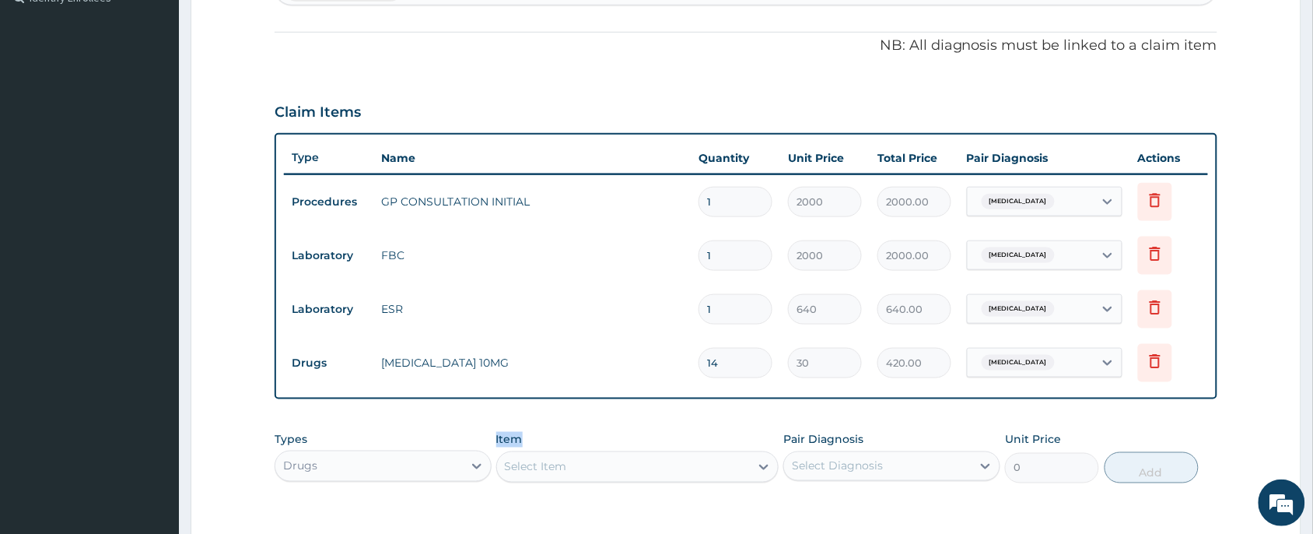
scroll to position [584, 0]
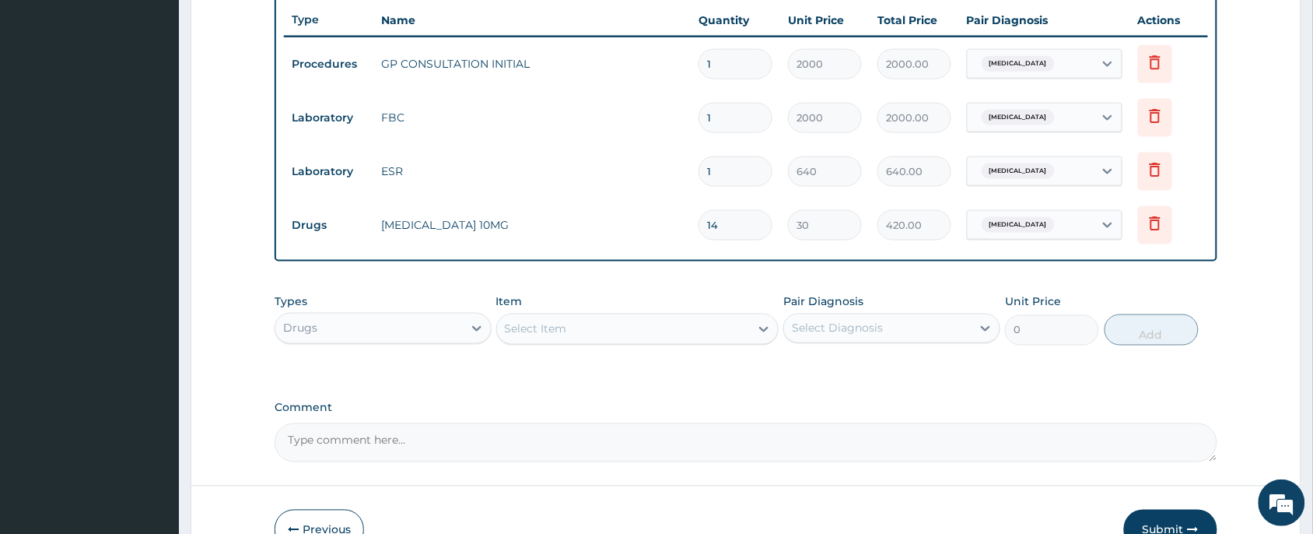
click at [398, 286] on div "Types Drugs Item Select Item Pair Diagnosis Select Diagnosis Unit Price 0 Add" at bounding box center [746, 319] width 943 height 67
click at [1175, 516] on button "Submit" at bounding box center [1170, 530] width 93 height 40
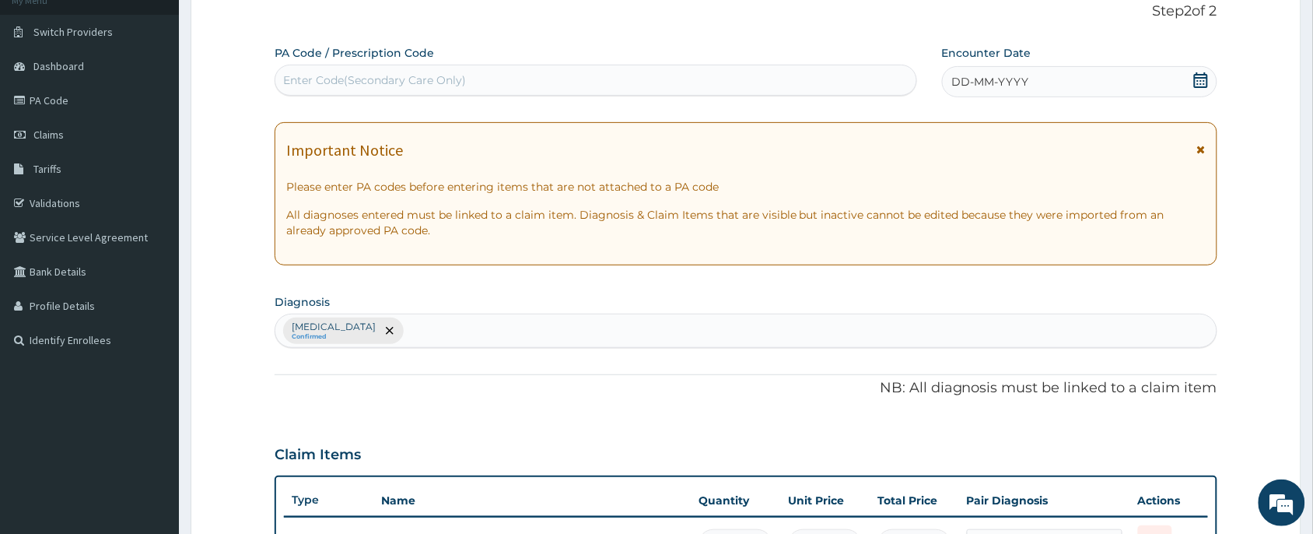
scroll to position [0, 0]
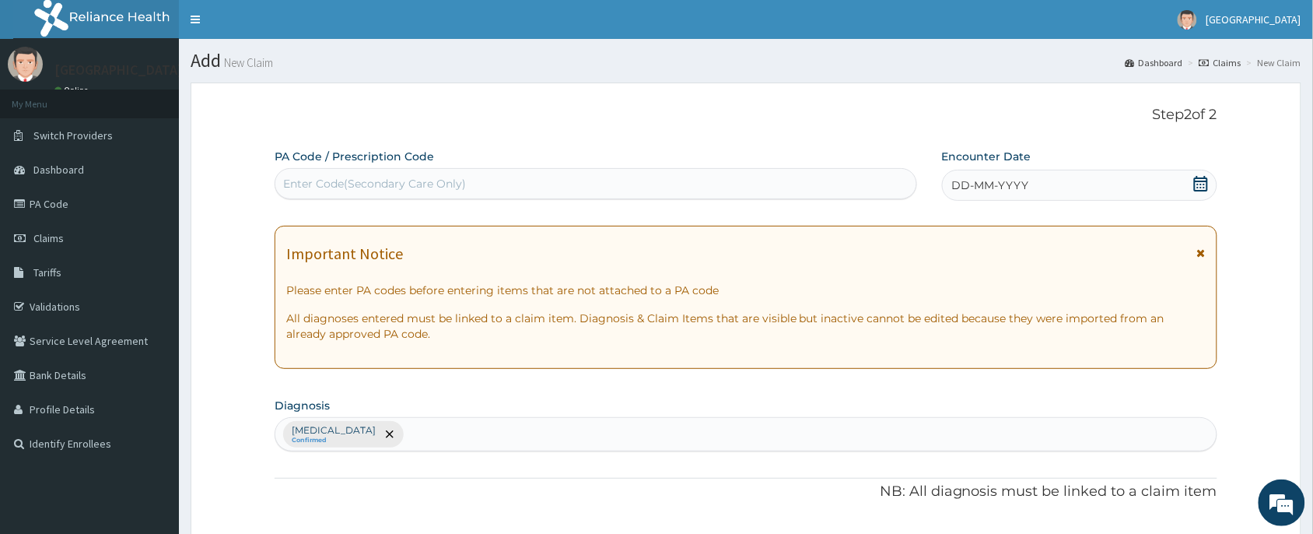
click at [1191, 188] on div "DD-MM-YYYY" at bounding box center [1079, 185] width 275 height 31
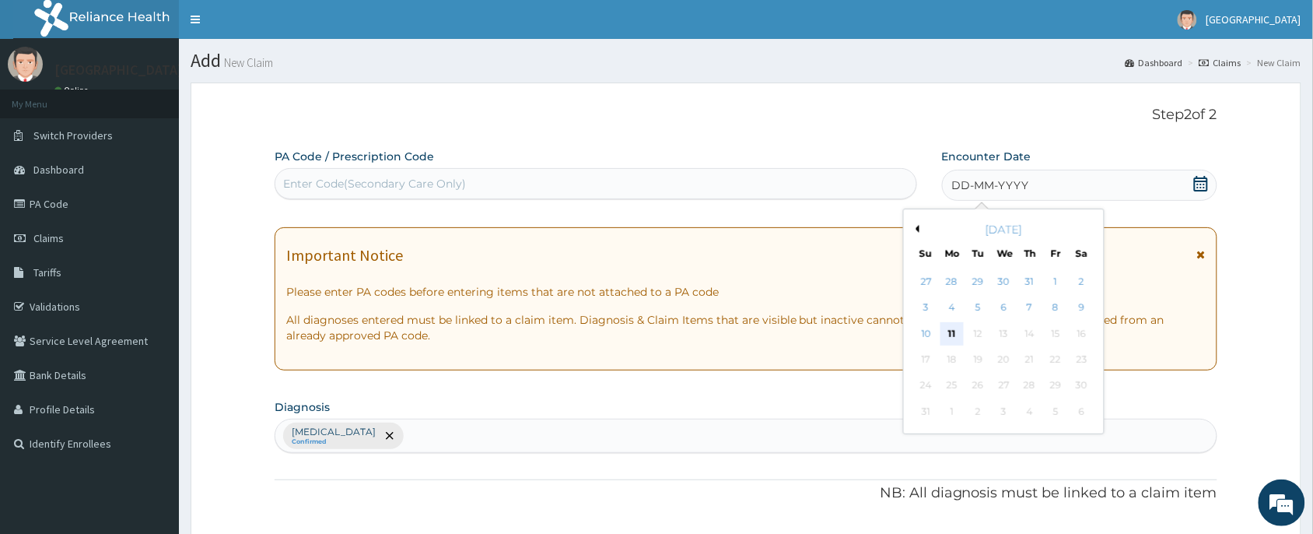
click at [955, 335] on div "11" at bounding box center [952, 333] width 23 height 23
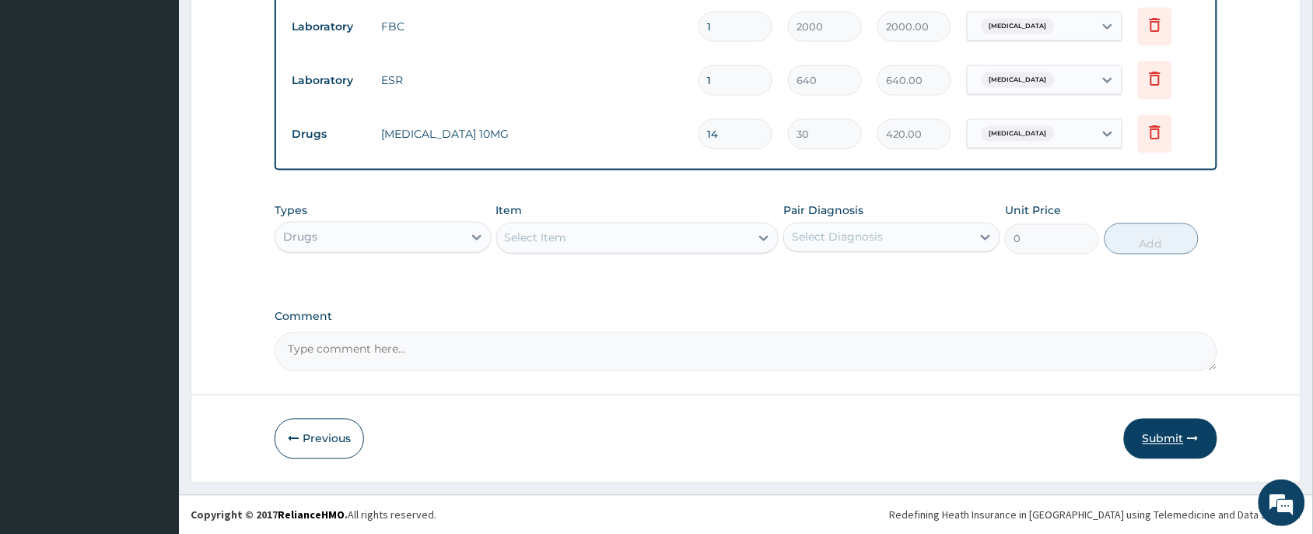
click at [1146, 433] on button "Submit" at bounding box center [1170, 439] width 93 height 40
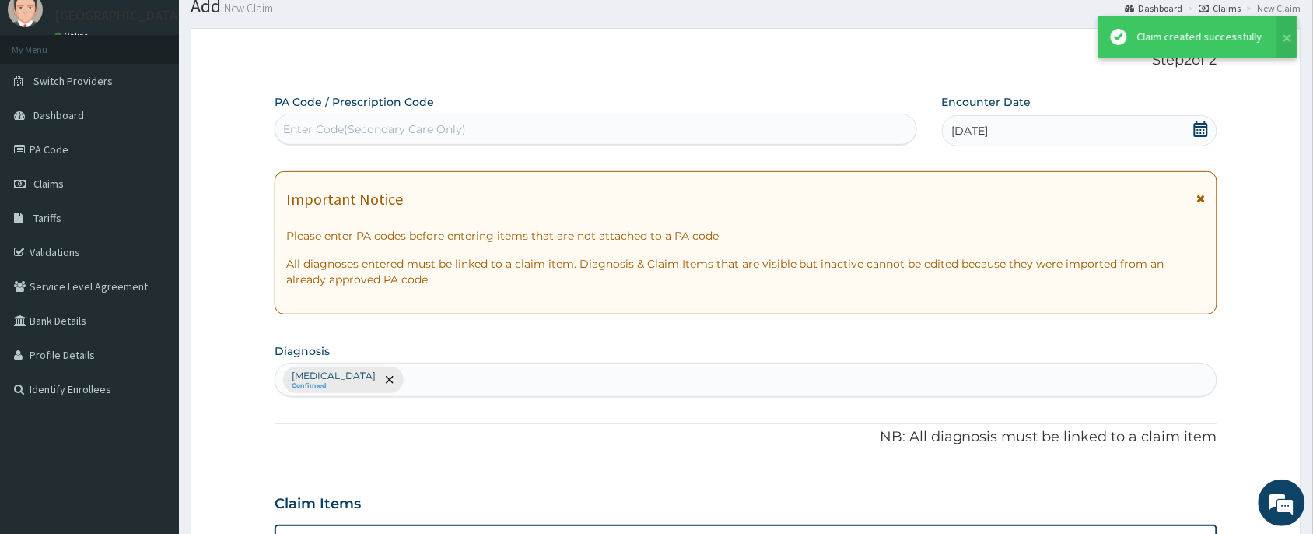
scroll to position [675, 0]
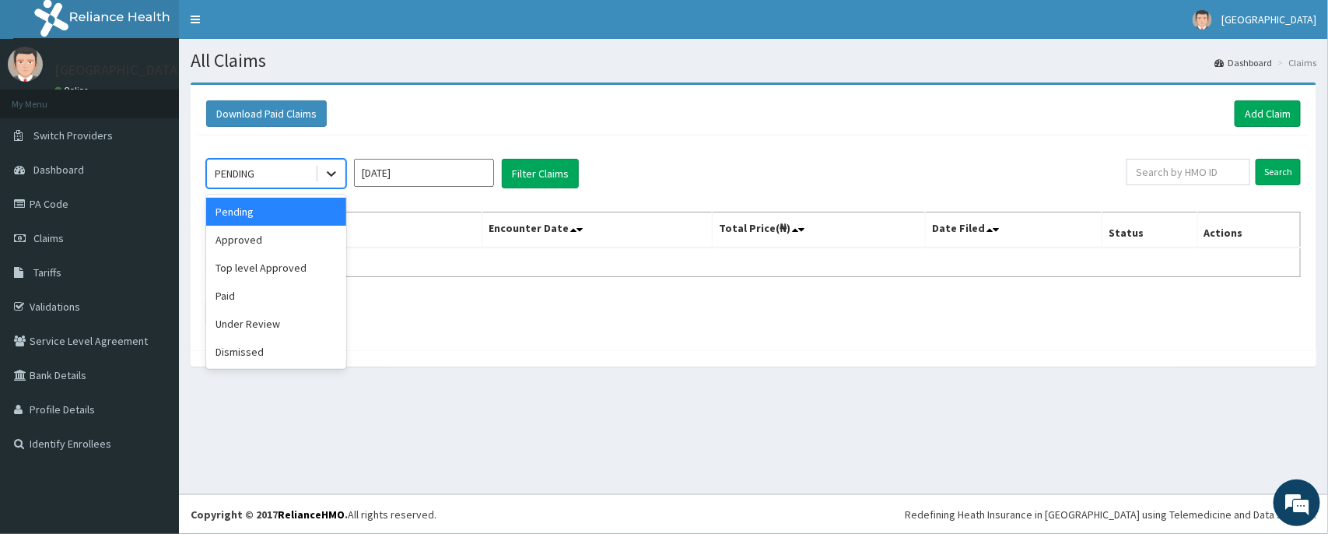
click at [328, 172] on icon at bounding box center [332, 174] width 16 height 16
drag, startPoint x: 300, startPoint y: 246, endPoint x: 398, endPoint y: 251, distance: 99.0
click at [298, 246] on div "Approved" at bounding box center [276, 240] width 140 height 28
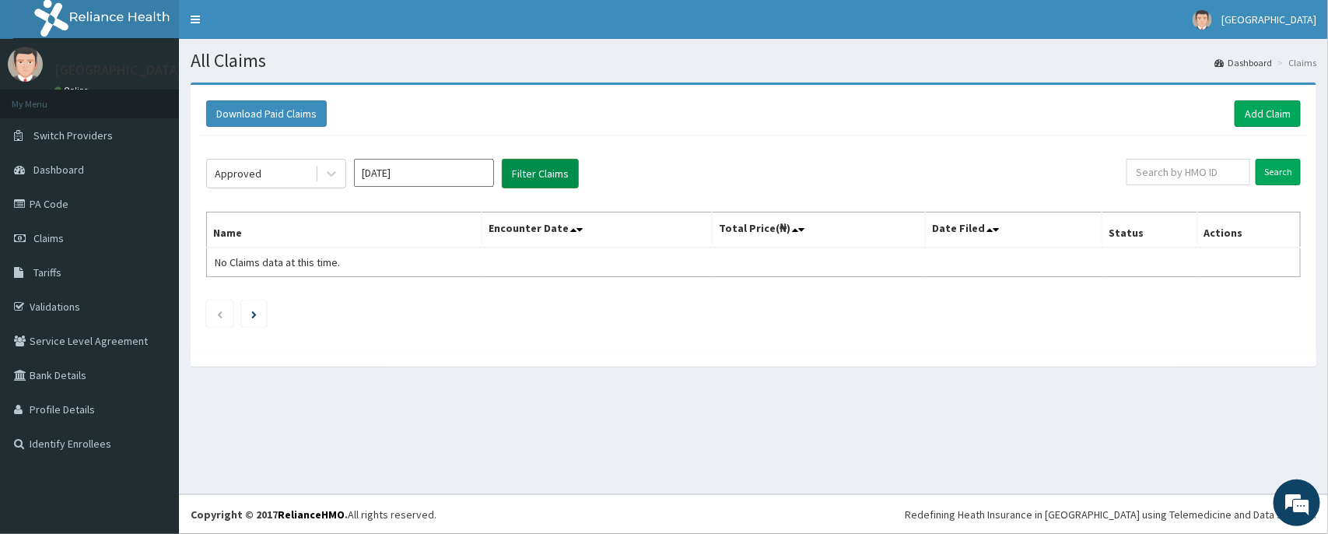
click at [550, 184] on button "Filter Claims" at bounding box center [540, 174] width 77 height 30
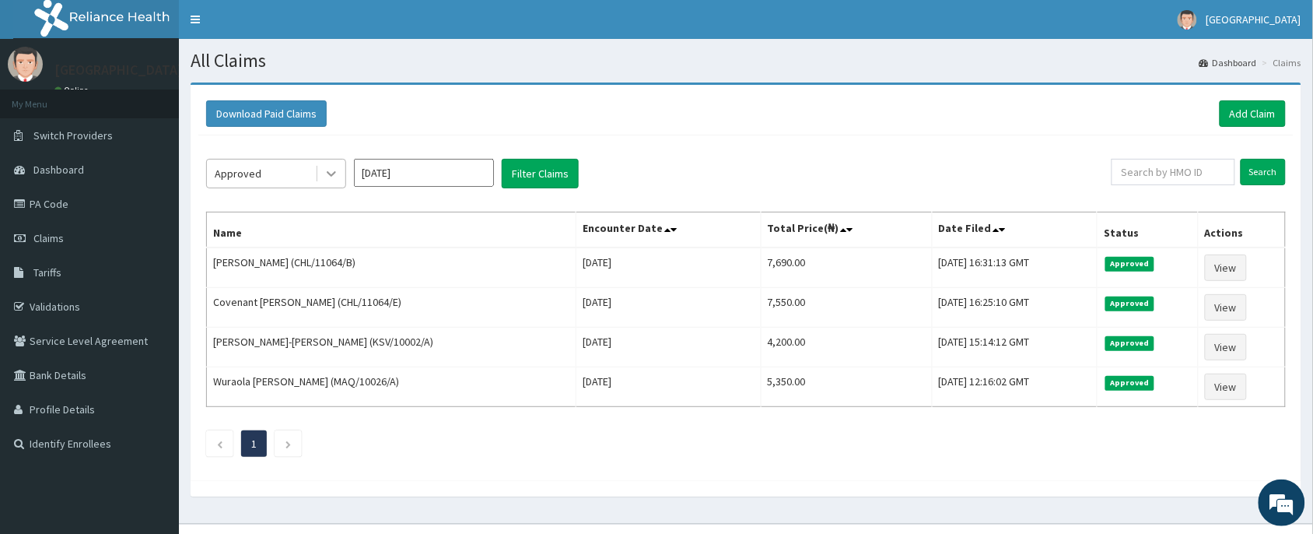
click at [328, 168] on icon at bounding box center [332, 174] width 16 height 16
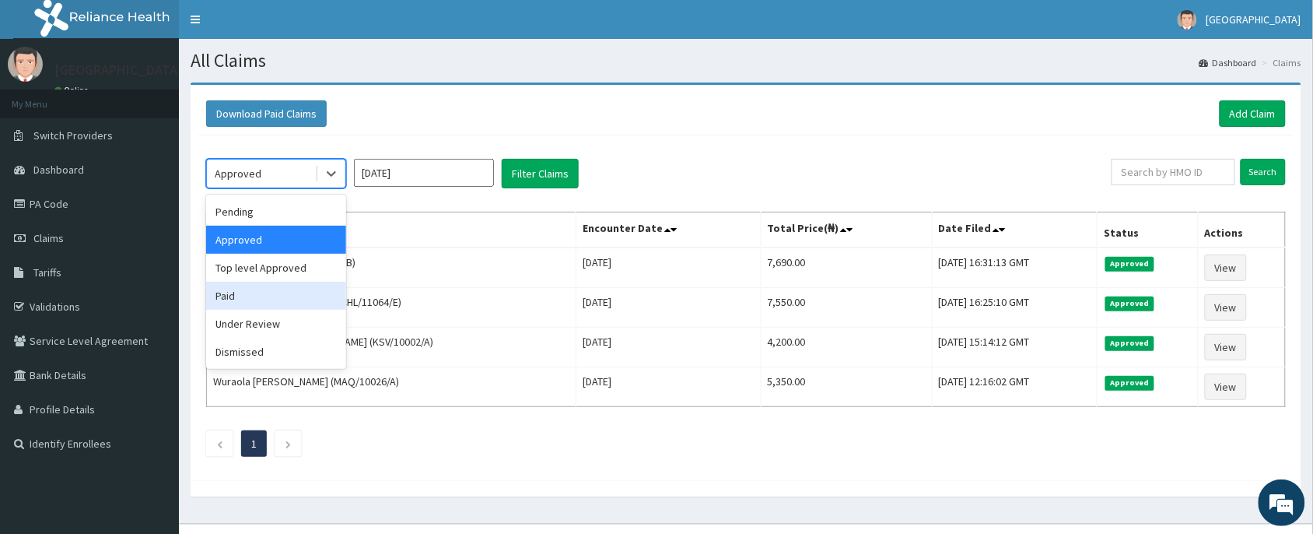
click at [255, 296] on div "Paid" at bounding box center [276, 296] width 140 height 28
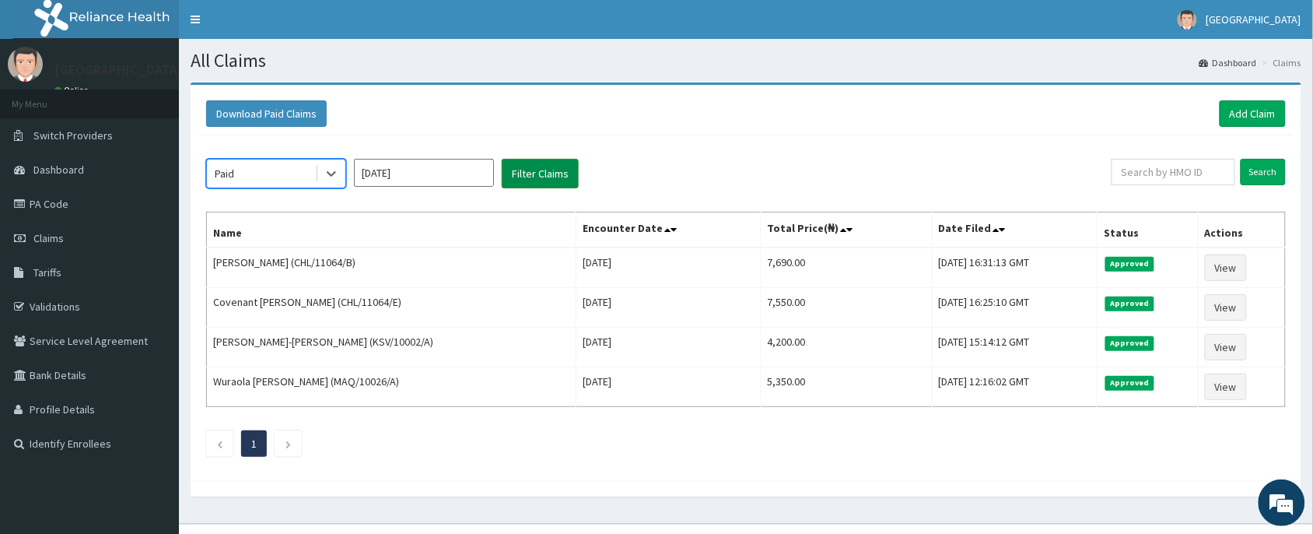
click at [541, 173] on button "Filter Claims" at bounding box center [540, 174] width 77 height 30
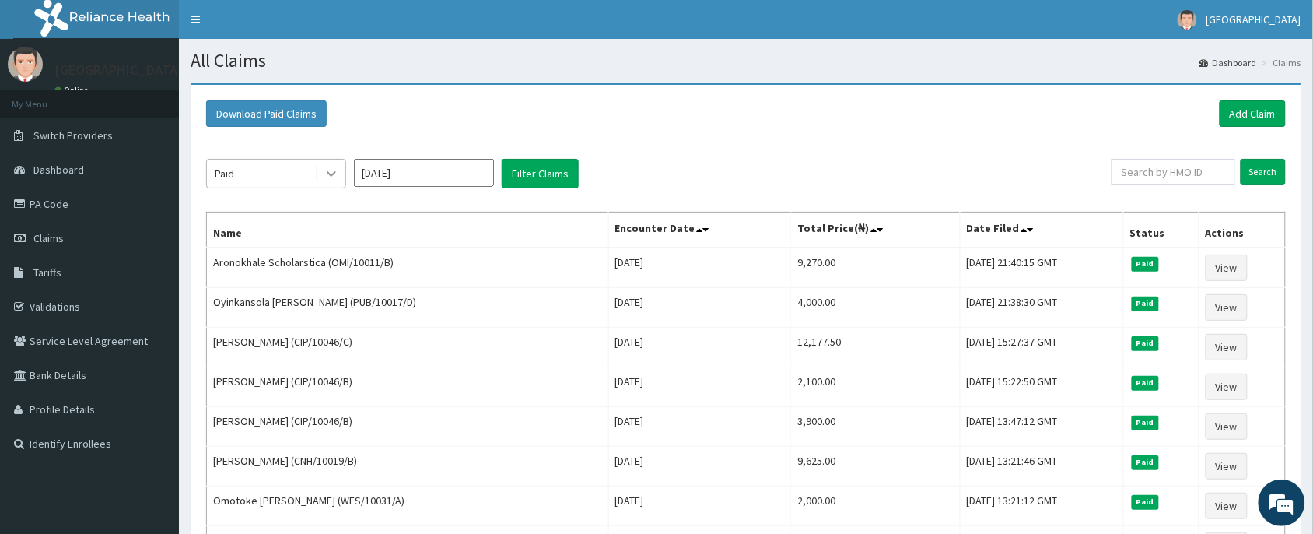
click at [324, 160] on div at bounding box center [331, 173] width 28 height 28
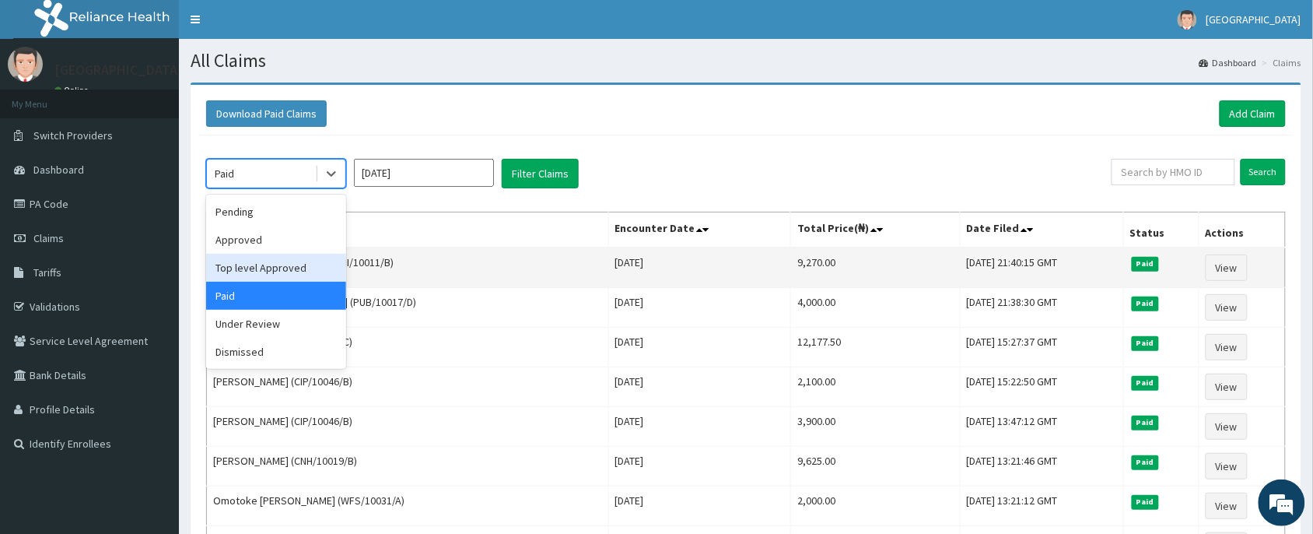
drag, startPoint x: 278, startPoint y: 272, endPoint x: 417, endPoint y: 247, distance: 141.5
click at [303, 265] on div "Top level Approved" at bounding box center [276, 268] width 140 height 28
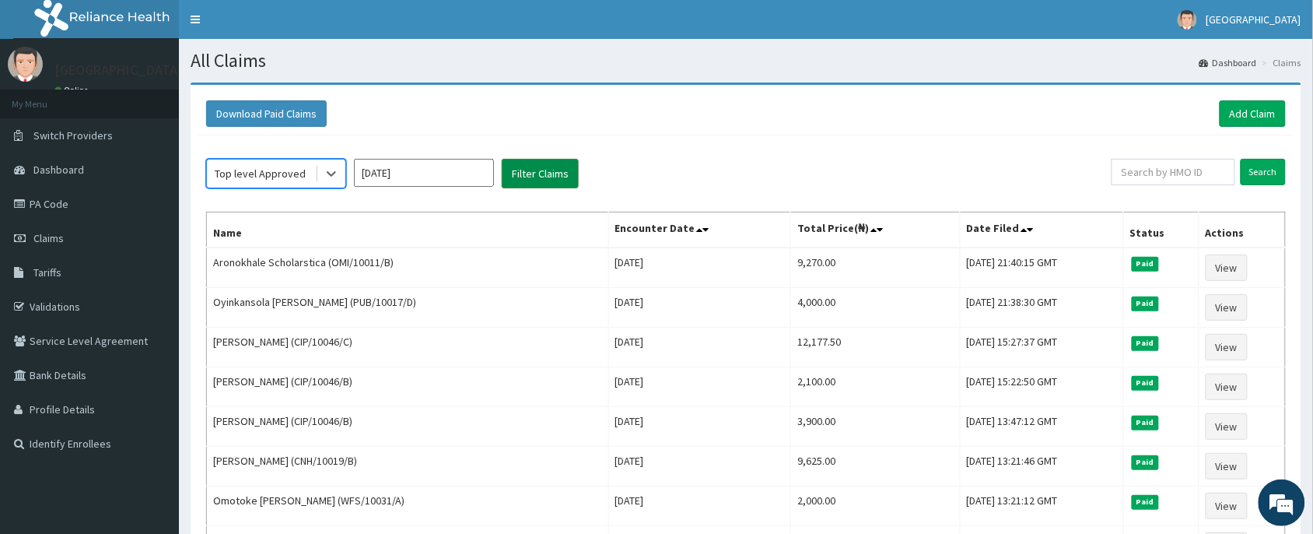
click at [564, 181] on button "Filter Claims" at bounding box center [540, 174] width 77 height 30
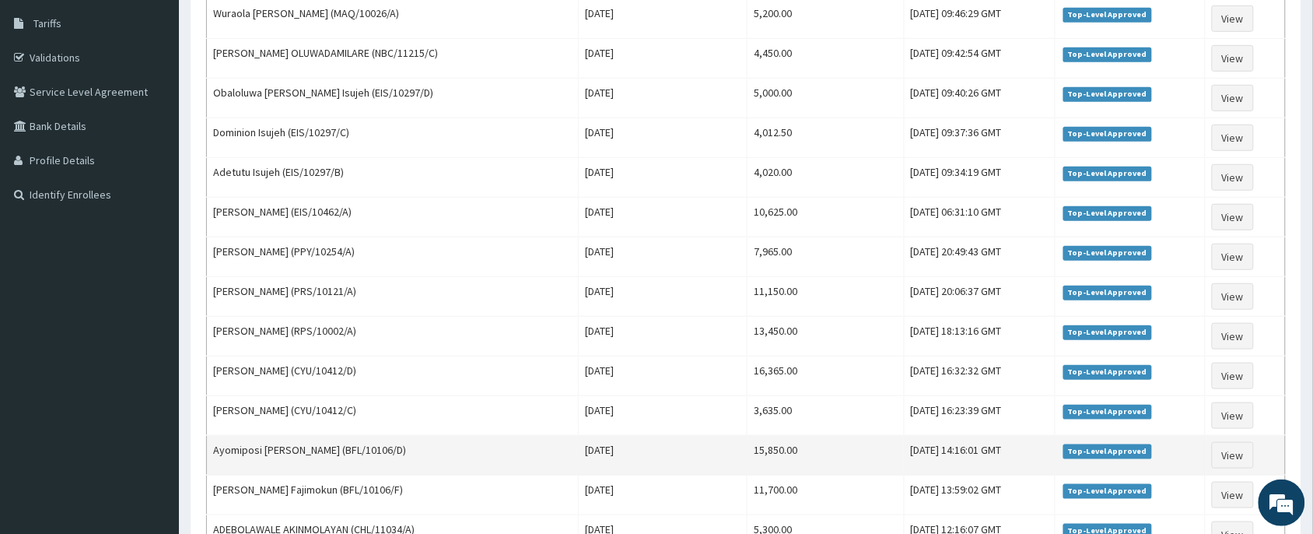
scroll to position [117, 0]
